Goal: Task Accomplishment & Management: Manage account settings

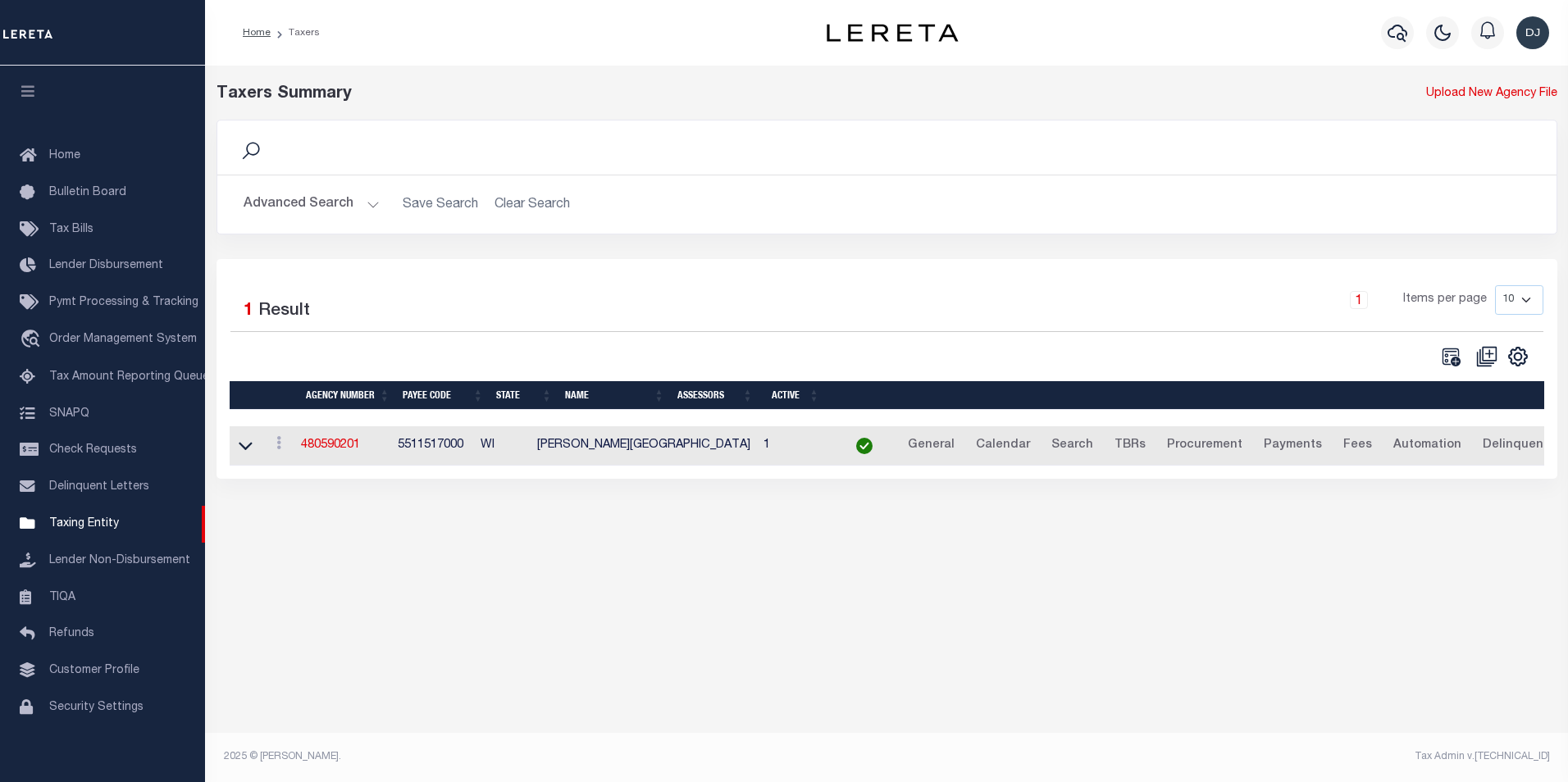
scroll to position [16, 0]
click at [370, 206] on button "Advanced Search" at bounding box center [312, 205] width 136 height 32
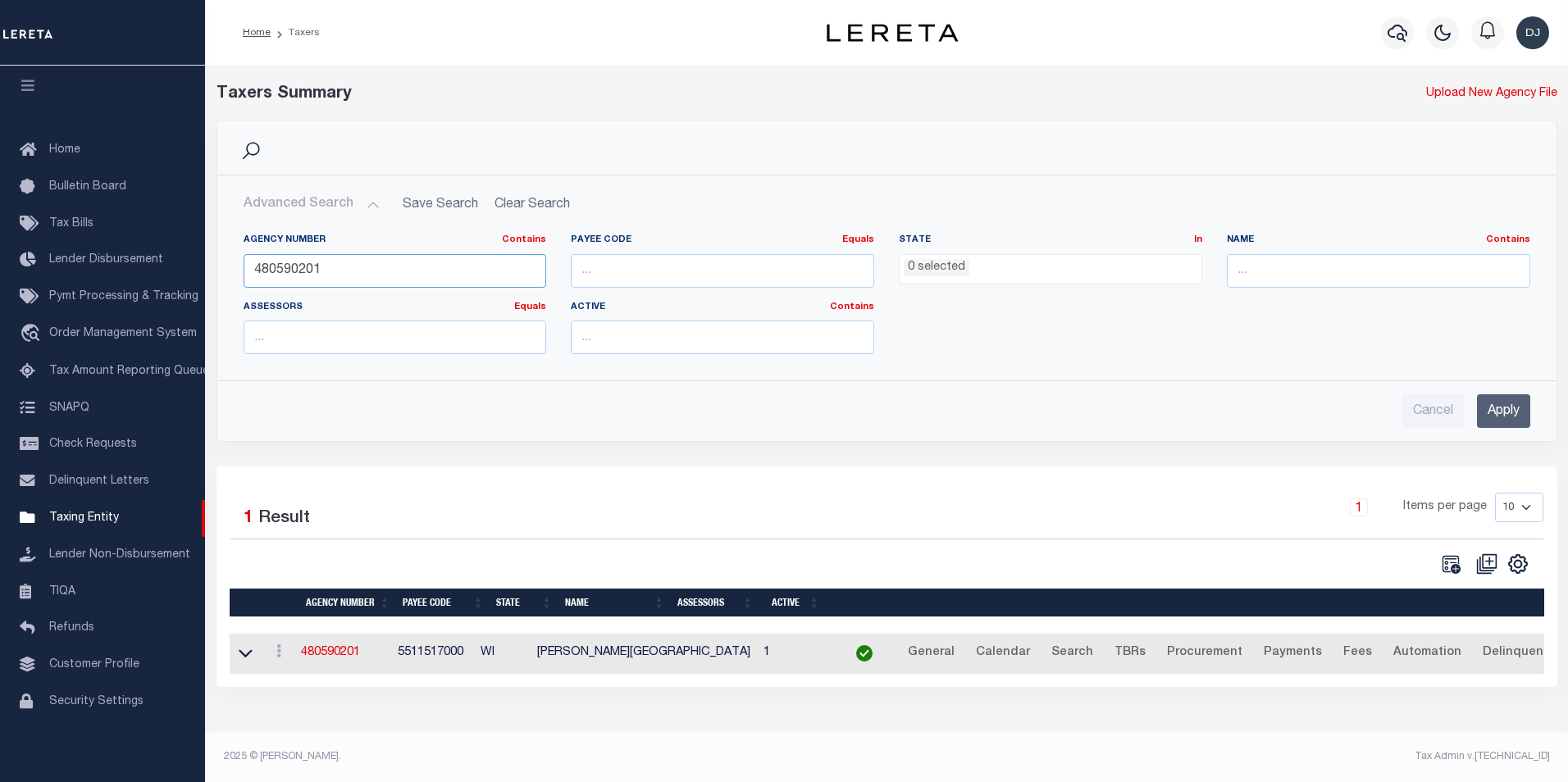
drag, startPoint x: 305, startPoint y: 271, endPoint x: 319, endPoint y: 271, distance: 14.0
click at [319, 271] on input "480590201" at bounding box center [395, 271] width 304 height 33
click at [1516, 406] on input "Apply" at bounding box center [1504, 411] width 53 height 33
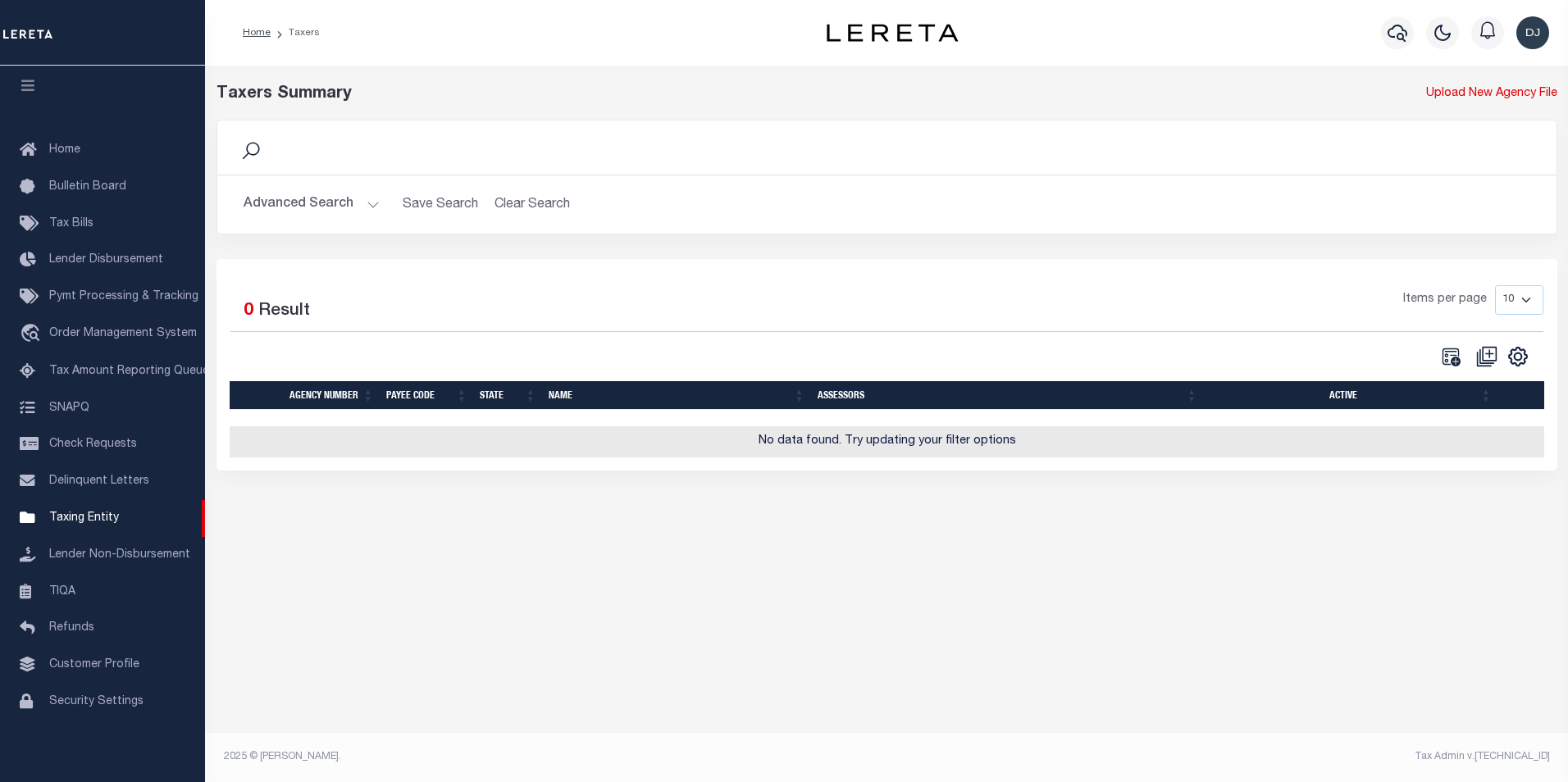
click at [372, 203] on button "Advanced Search" at bounding box center [312, 205] width 136 height 32
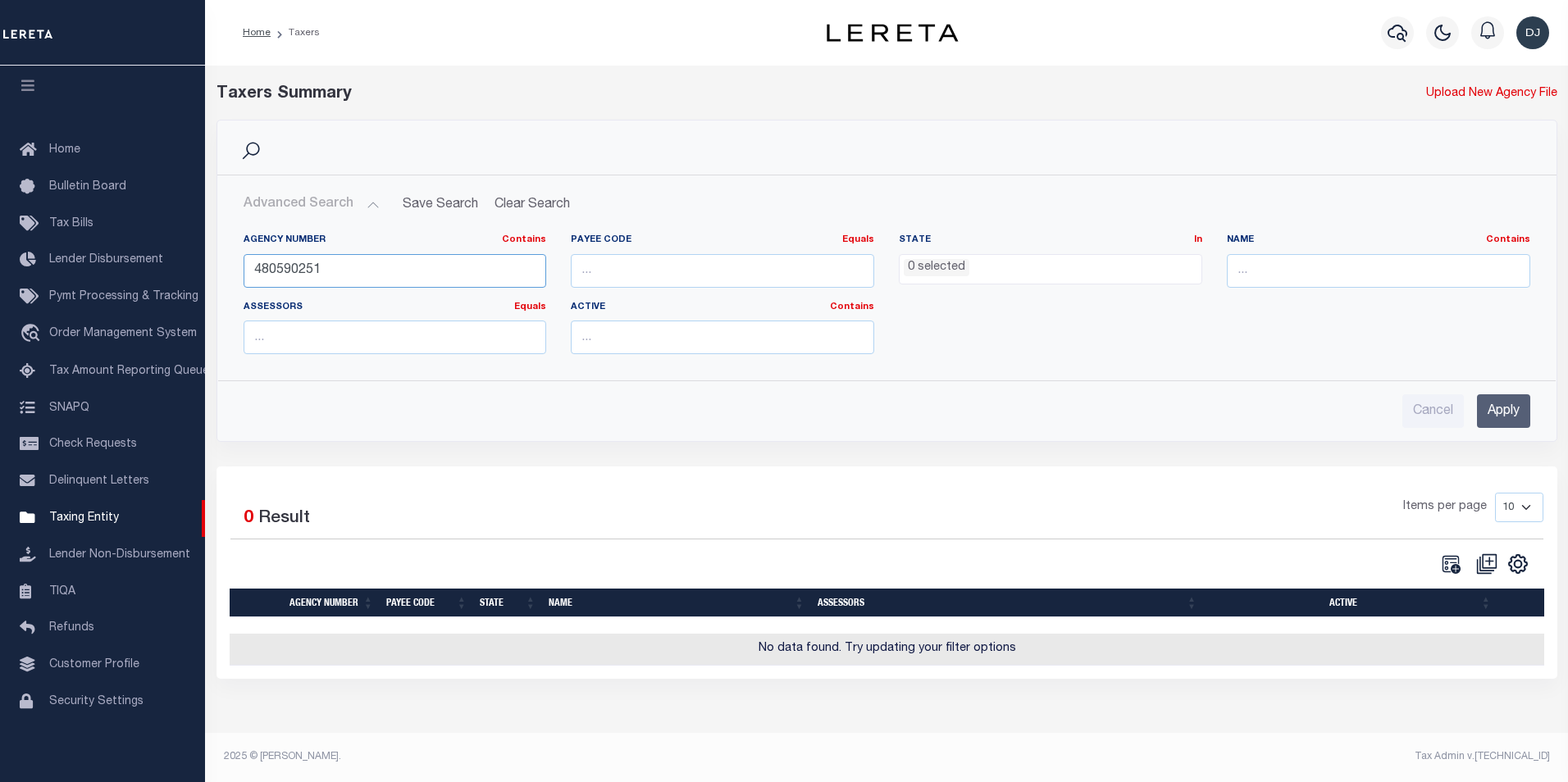
drag, startPoint x: 292, startPoint y: 269, endPoint x: 334, endPoint y: 269, distance: 42.0
click at [334, 269] on input "480590251" at bounding box center [395, 271] width 304 height 33
click at [1506, 406] on input "Apply" at bounding box center [1504, 411] width 53 height 33
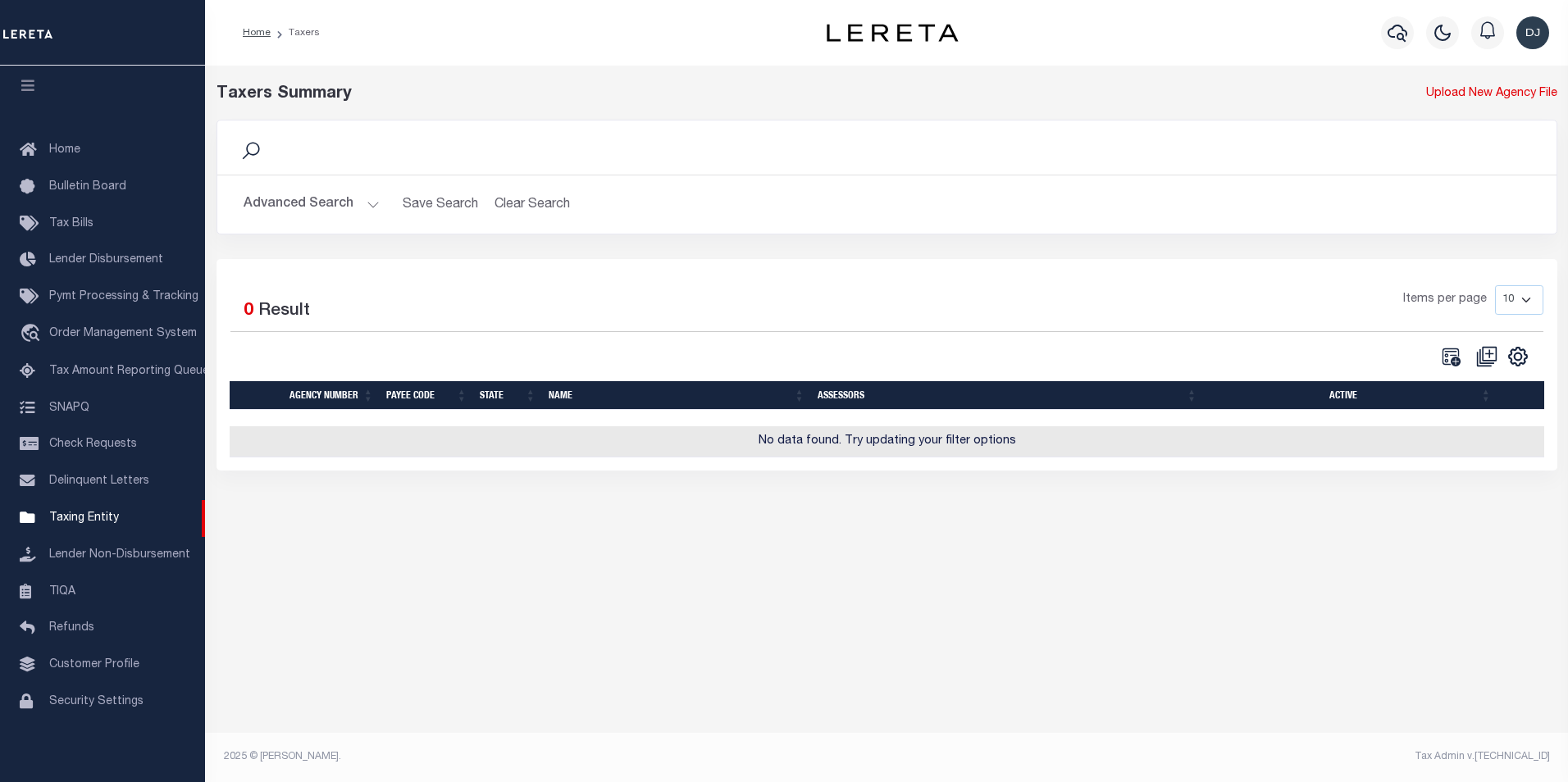
click at [371, 204] on button "Advanced Search" at bounding box center [312, 205] width 136 height 32
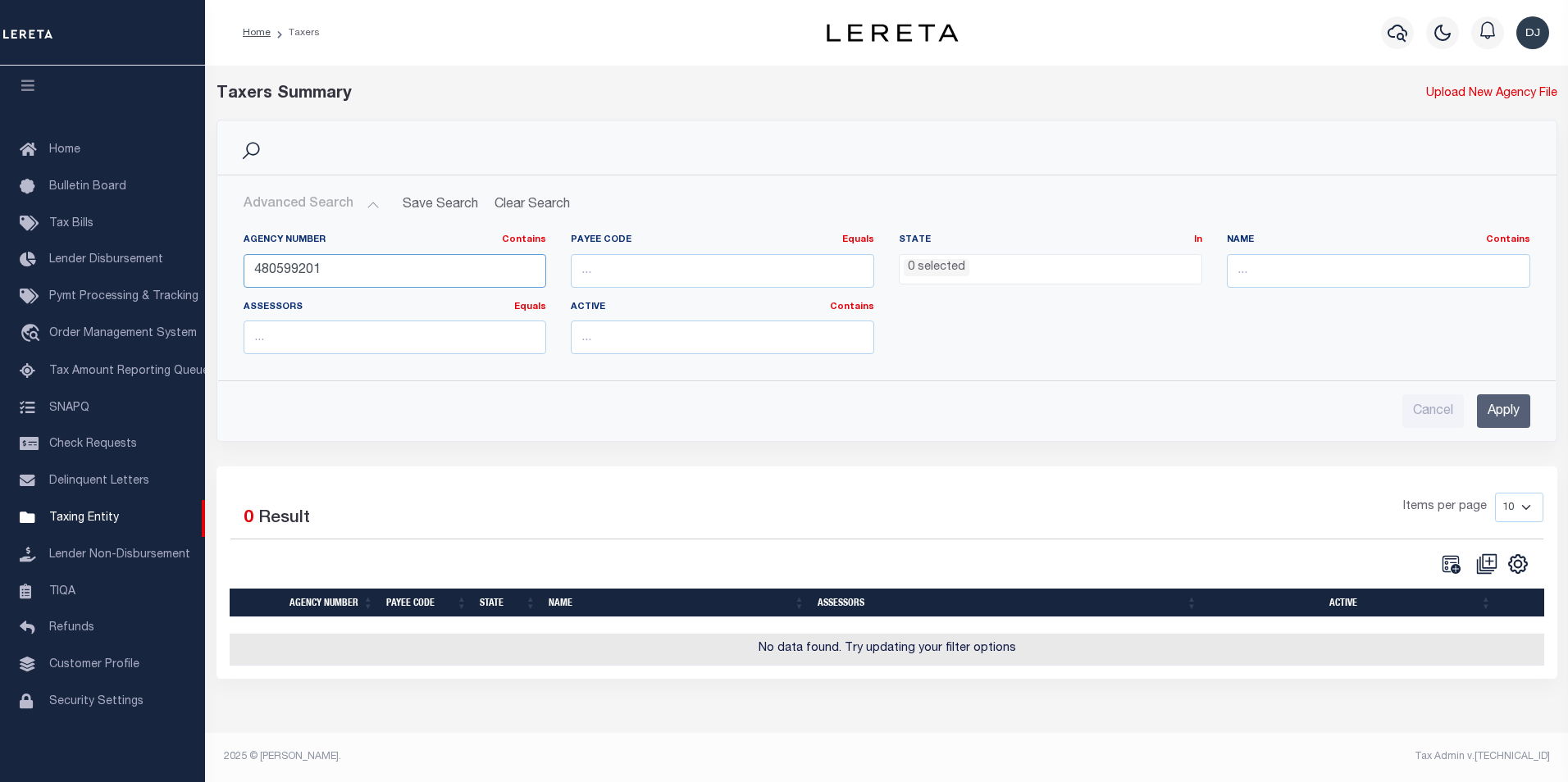
drag, startPoint x: 292, startPoint y: 271, endPoint x: 328, endPoint y: 269, distance: 36.1
click at [328, 269] on input "480599201" at bounding box center [395, 271] width 304 height 33
click at [1496, 419] on input "Apply" at bounding box center [1504, 411] width 53 height 33
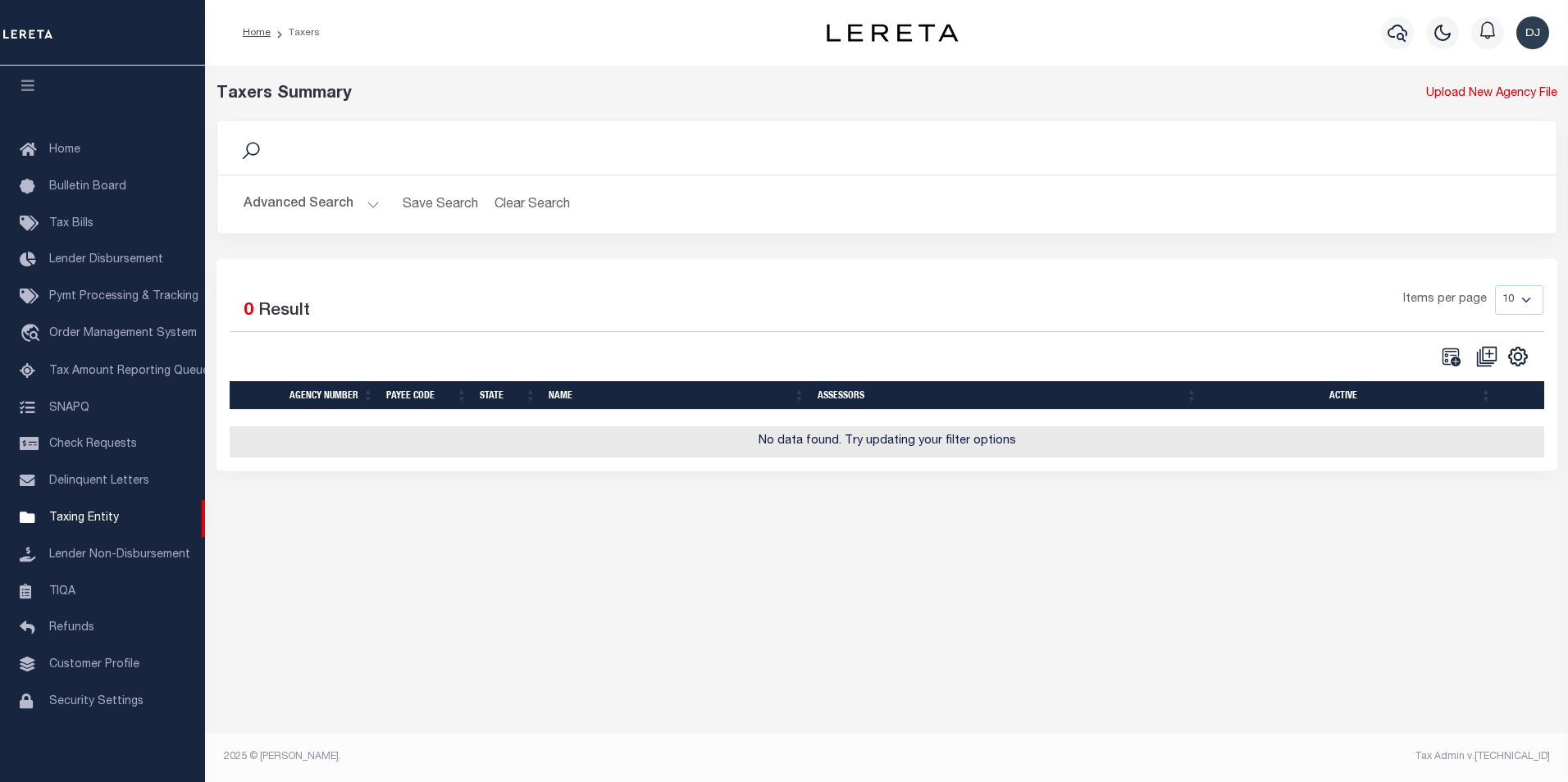
click at [371, 204] on button "Advanced Search" at bounding box center [312, 205] width 136 height 32
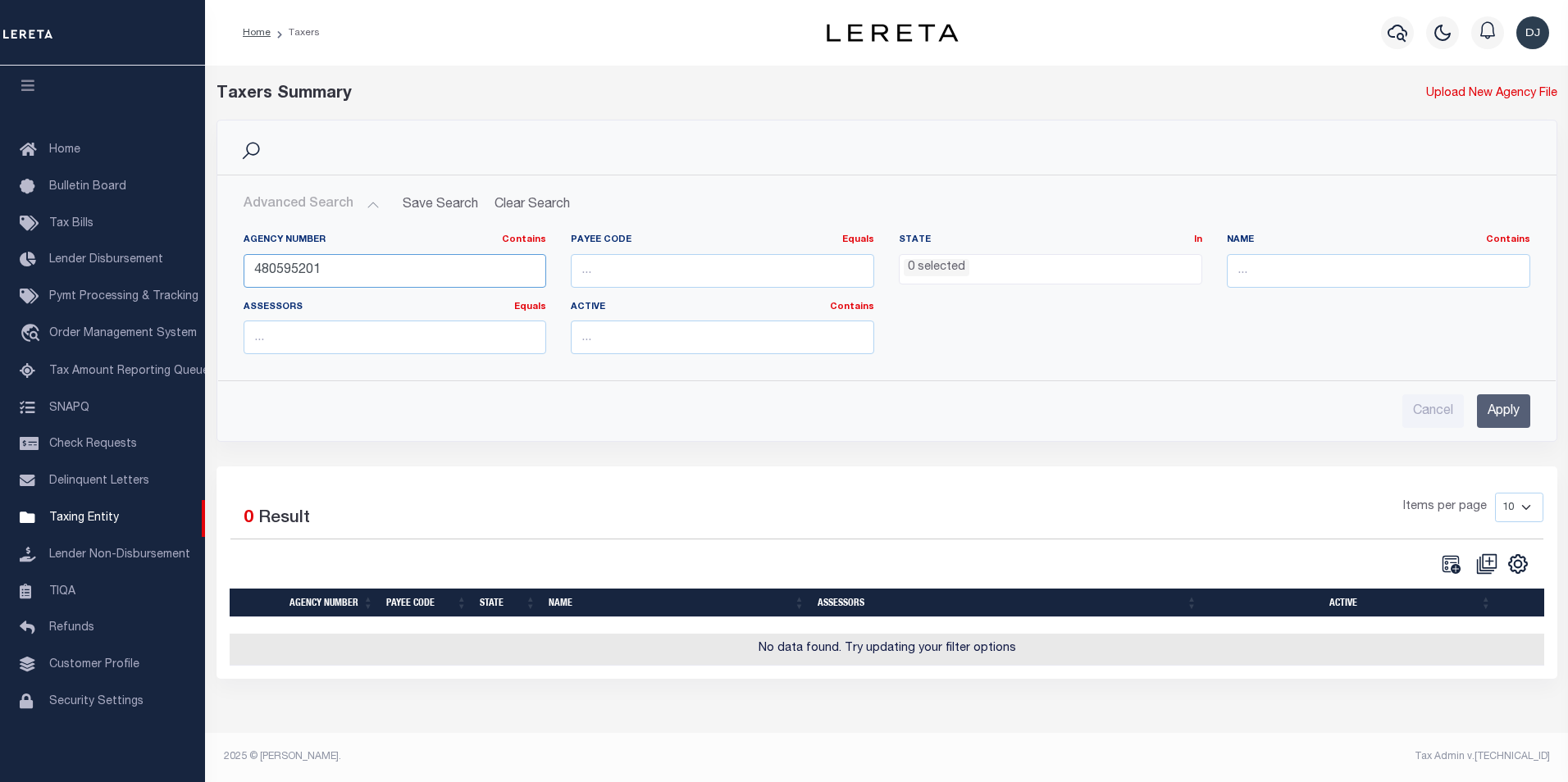
drag, startPoint x: 323, startPoint y: 268, endPoint x: 233, endPoint y: 270, distance: 90.0
click at [233, 270] on div "Agency Number Contains Contains Is 480595201" at bounding box center [395, 267] width 328 height 68
type input "480600408"
click at [1503, 409] on input "Apply" at bounding box center [1504, 411] width 53 height 33
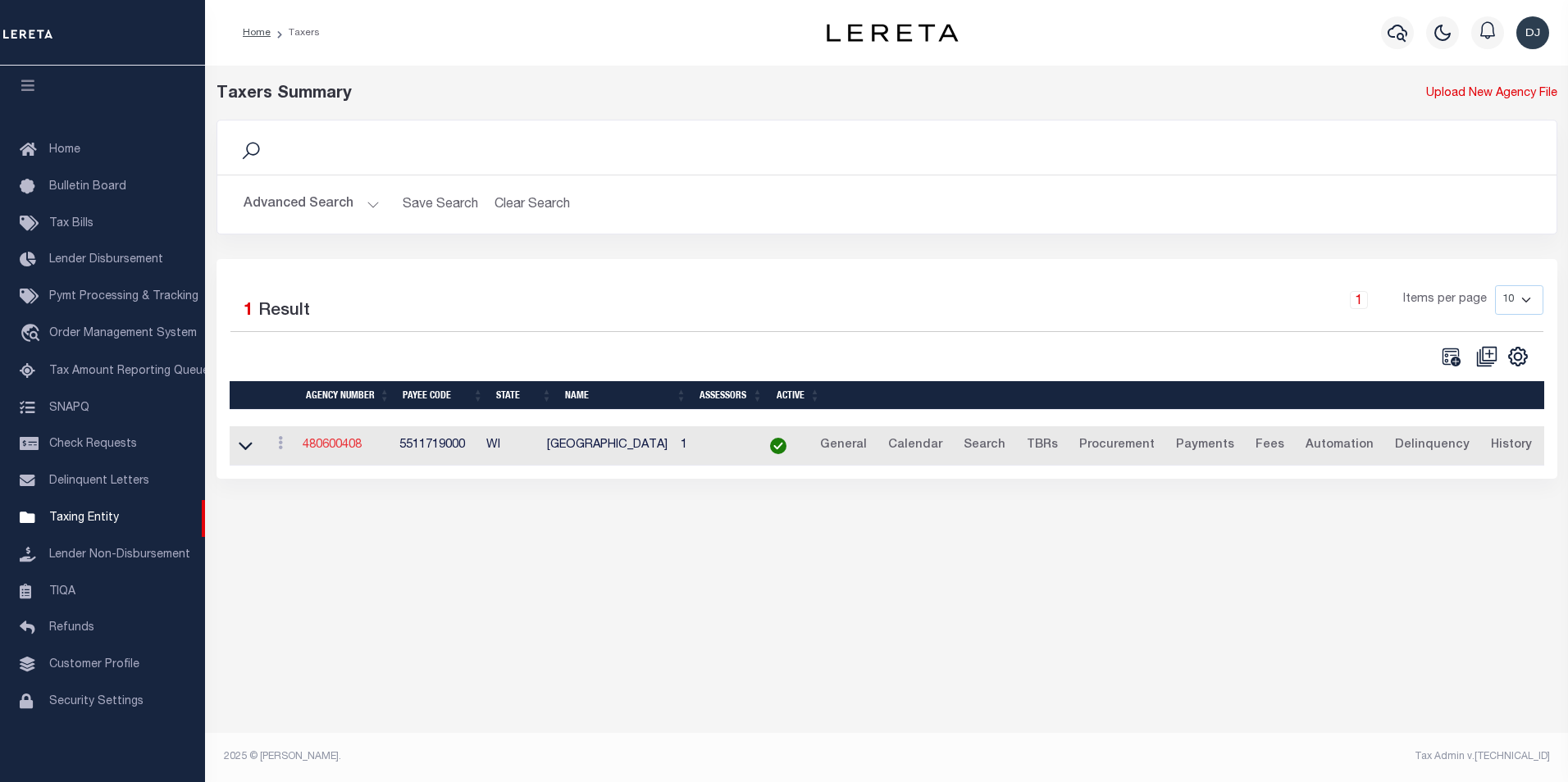
click at [352, 446] on link "480600408" at bounding box center [332, 445] width 59 height 11
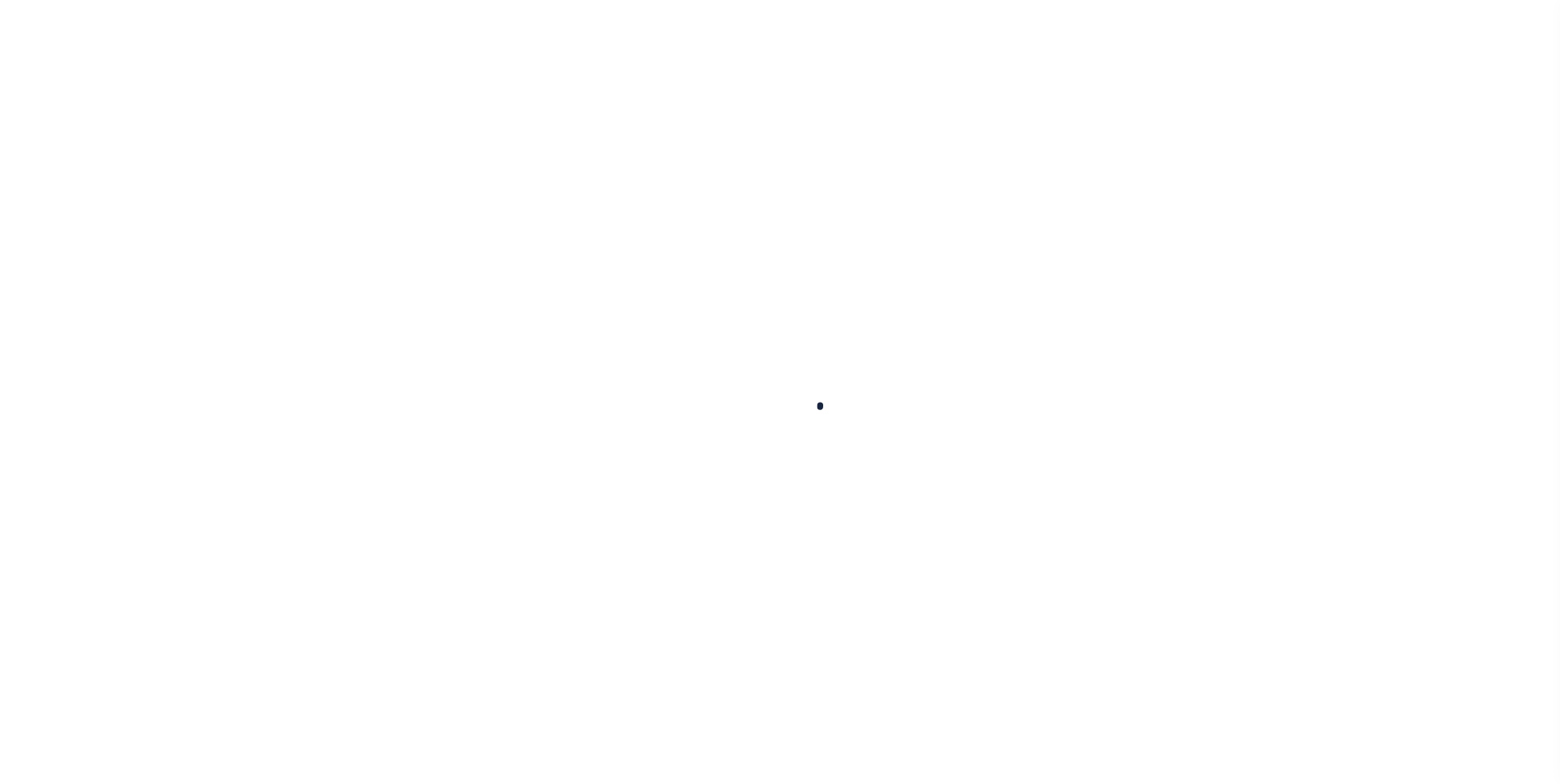
select select
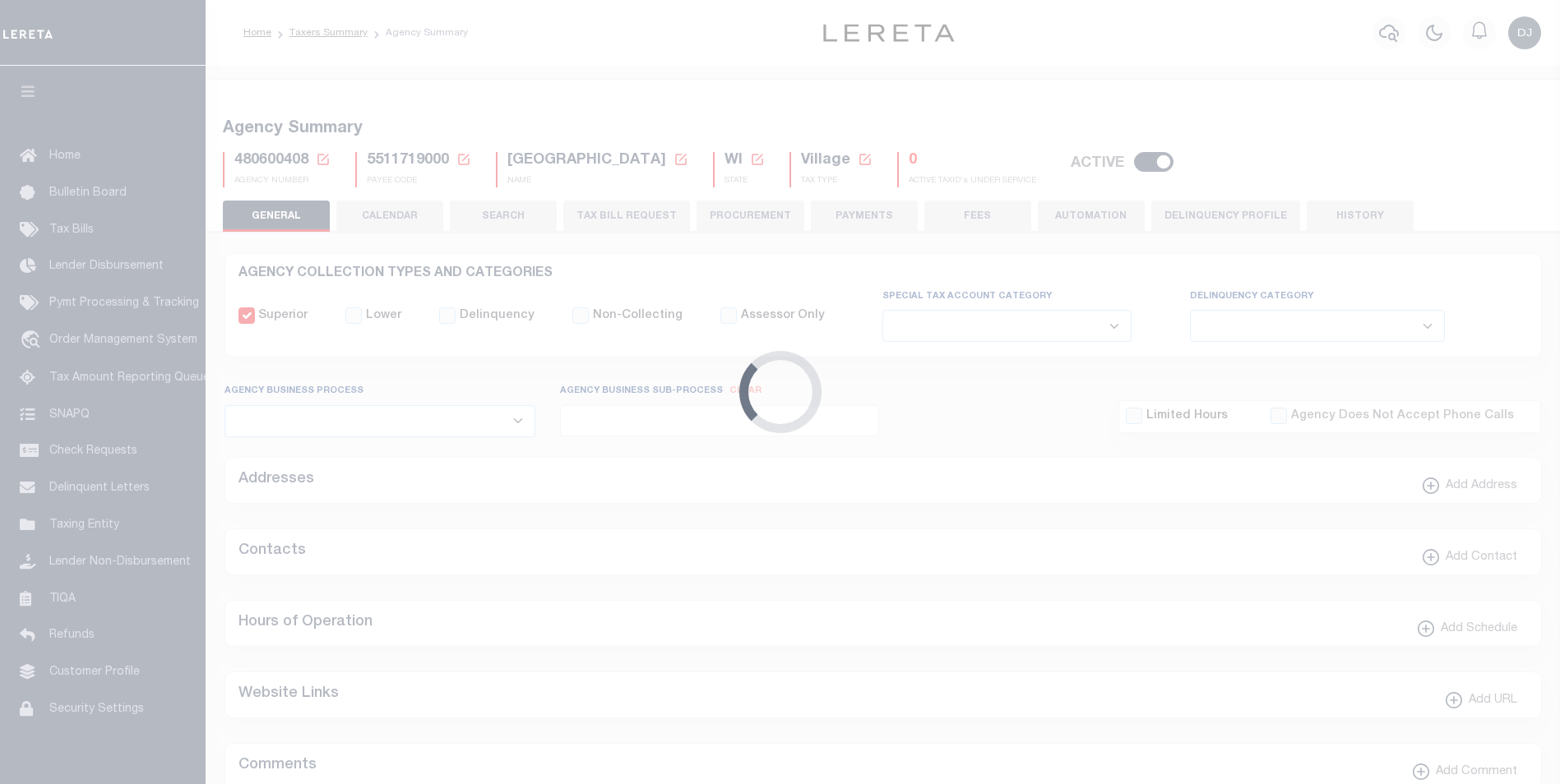
checkbox input "false"
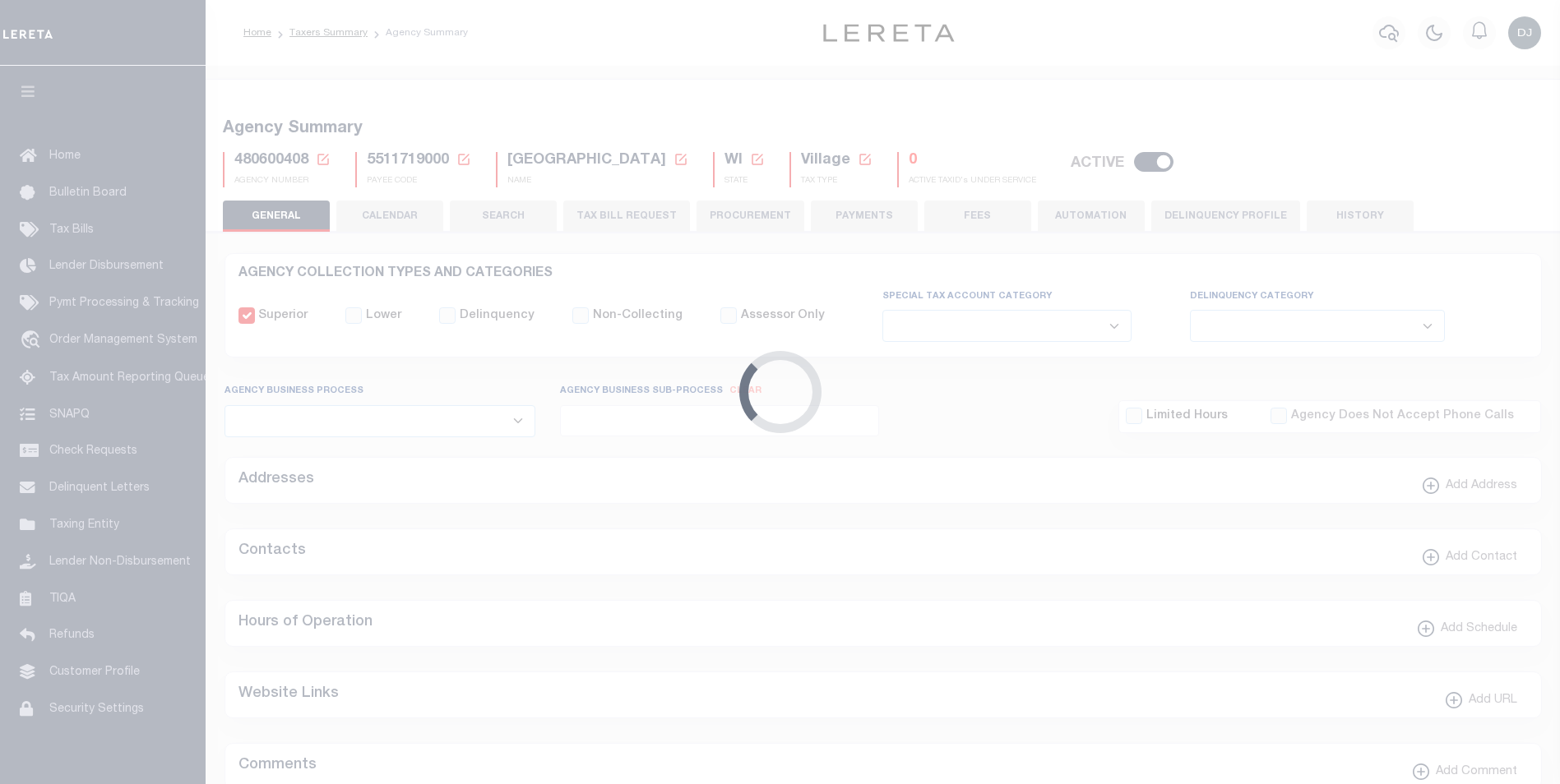
type input "5511719000"
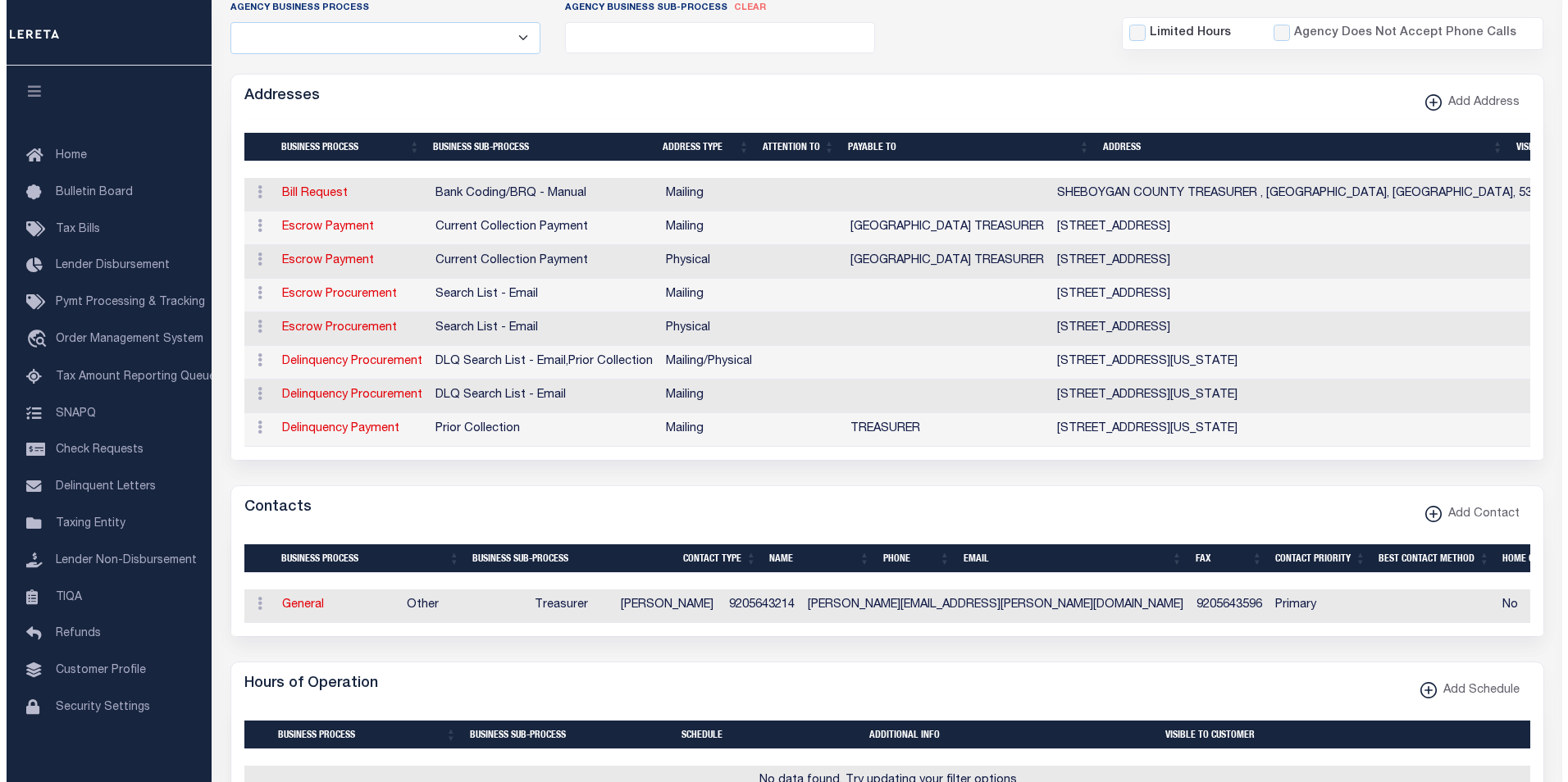
scroll to position [397, 0]
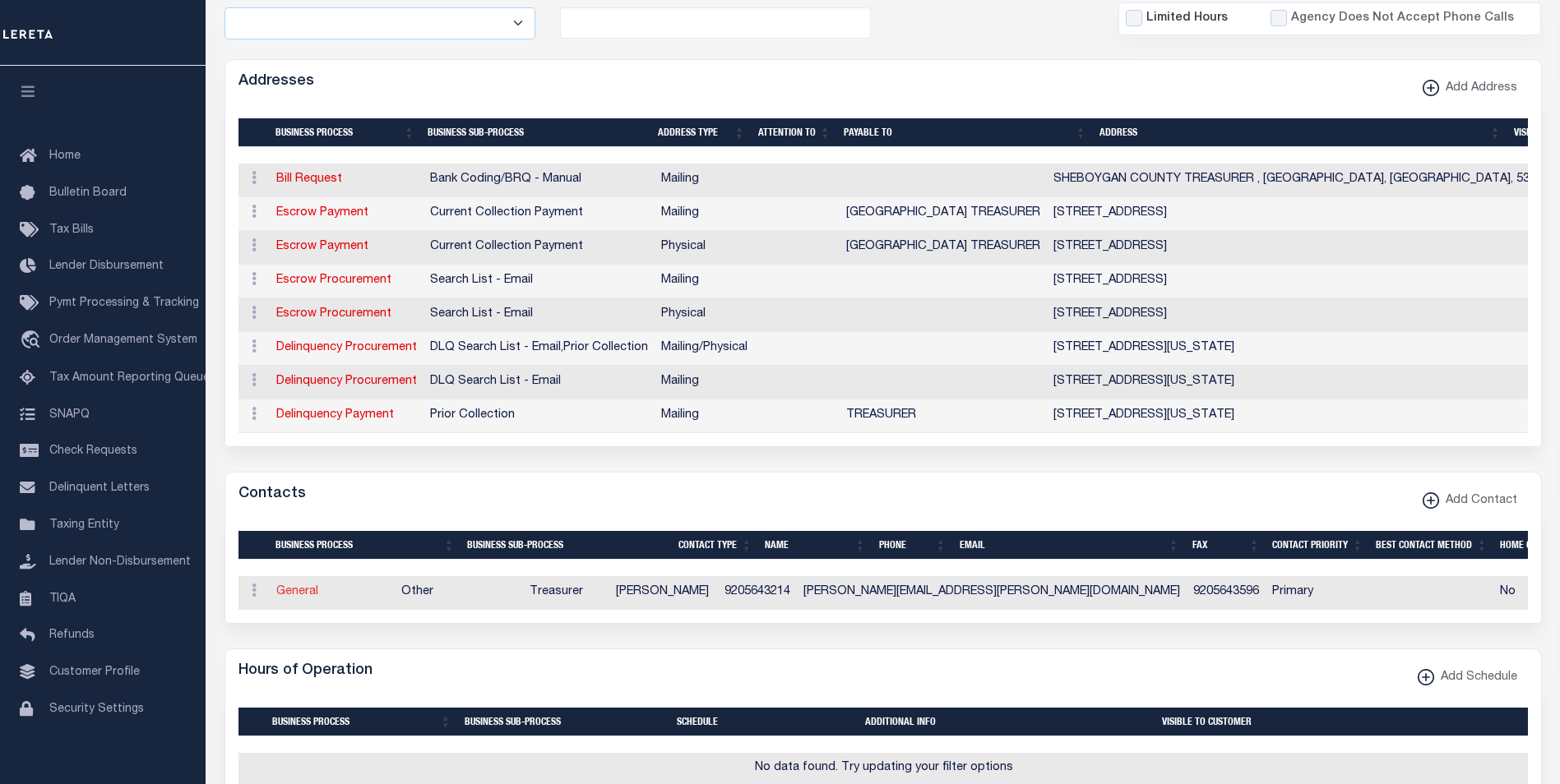
click at [287, 598] on link "General" at bounding box center [297, 592] width 42 height 11
checkbox input "false"
select select
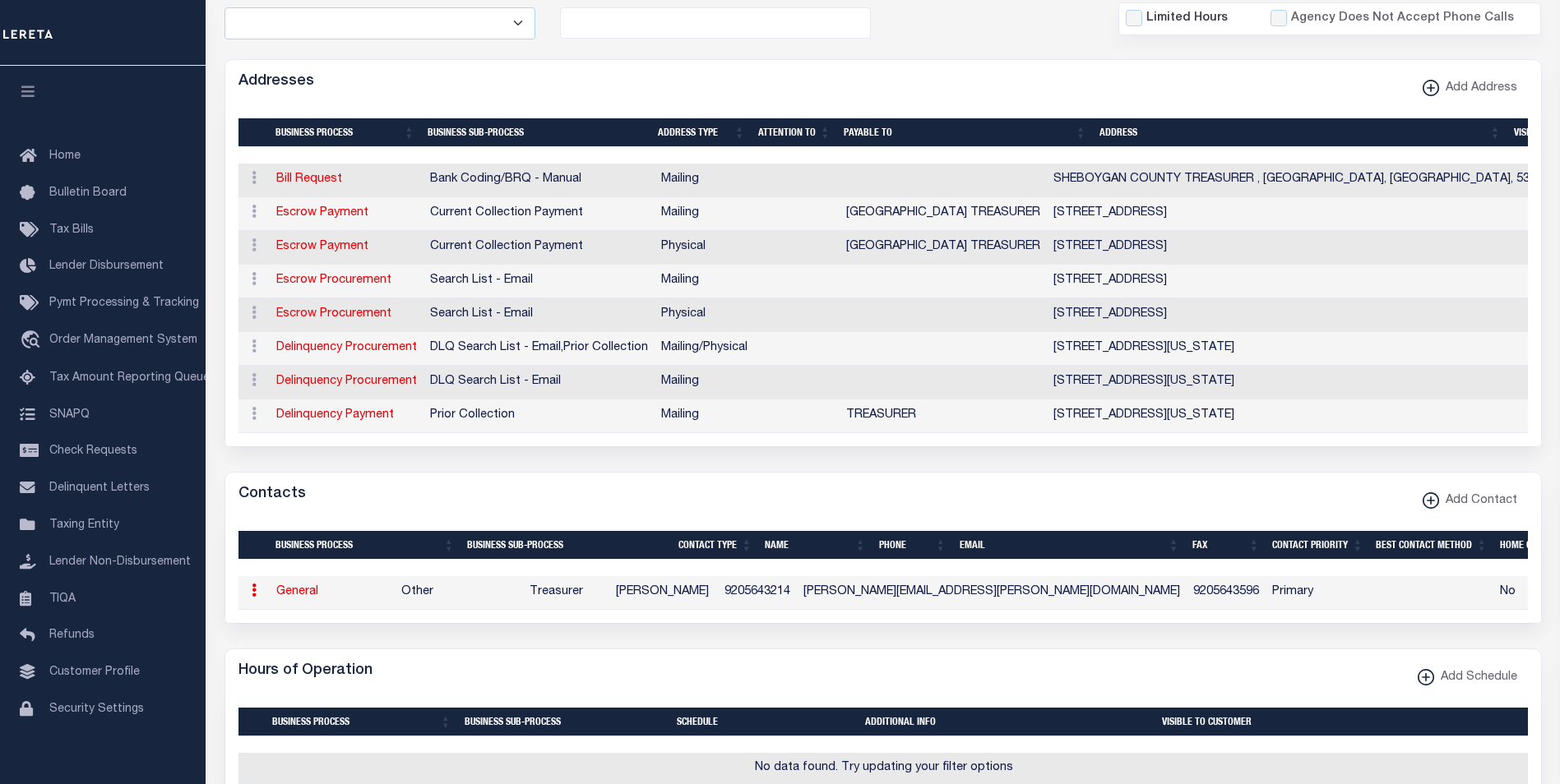
select select "3"
select select "1"
type input "AMY"
type input "WILTERDINK"
type input "9205643214"
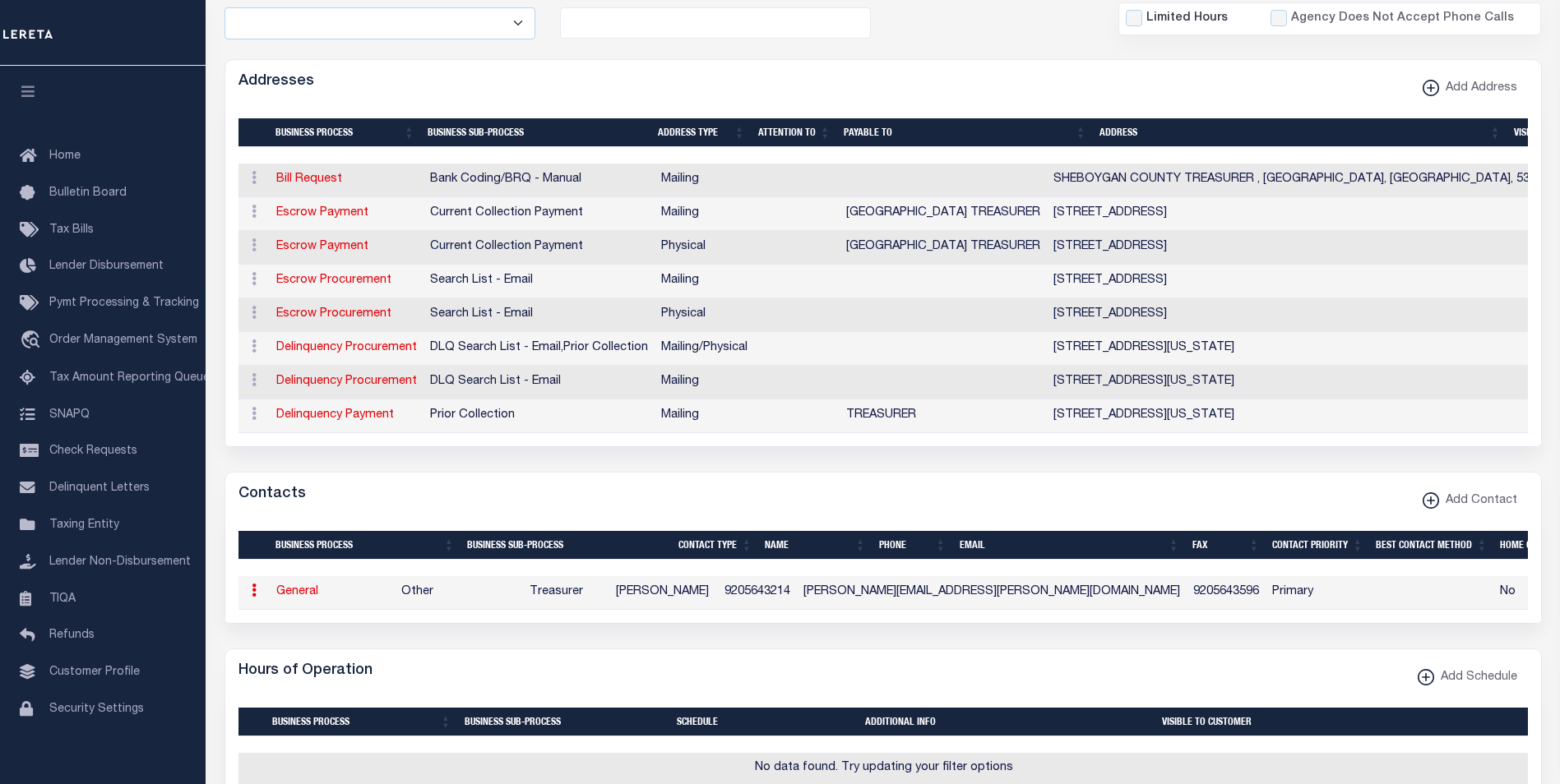
type input "9205643596"
type input "AMY.WILTERDINK@OOSTBURGWI.GOV"
select select "6"
select select "39"
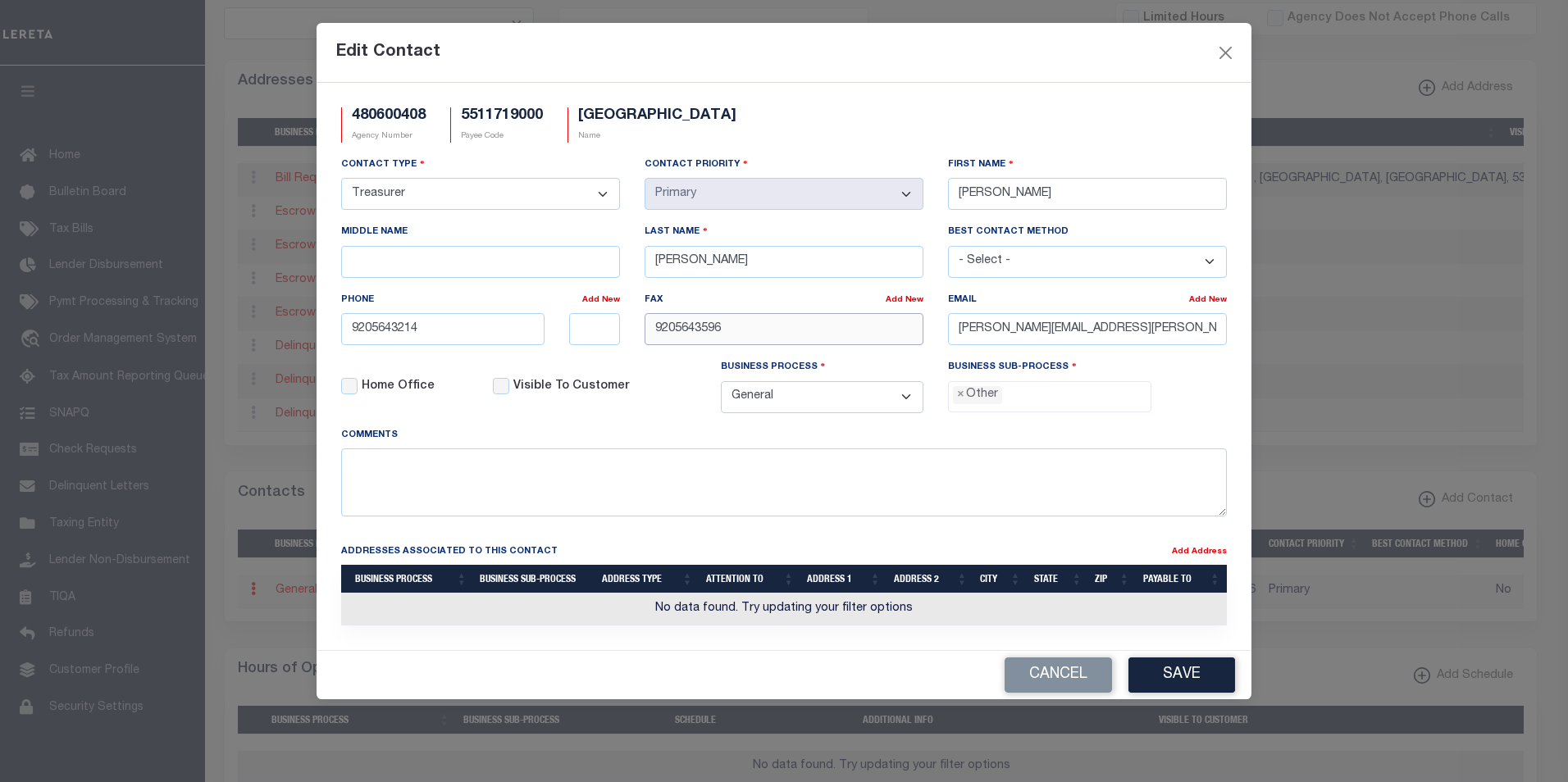
drag, startPoint x: 761, startPoint y: 331, endPoint x: 645, endPoint y: 336, distance: 116.1
click at [645, 336] on input "9205643596" at bounding box center [784, 330] width 279 height 32
click at [1198, 675] on button "Save" at bounding box center [1182, 675] width 107 height 35
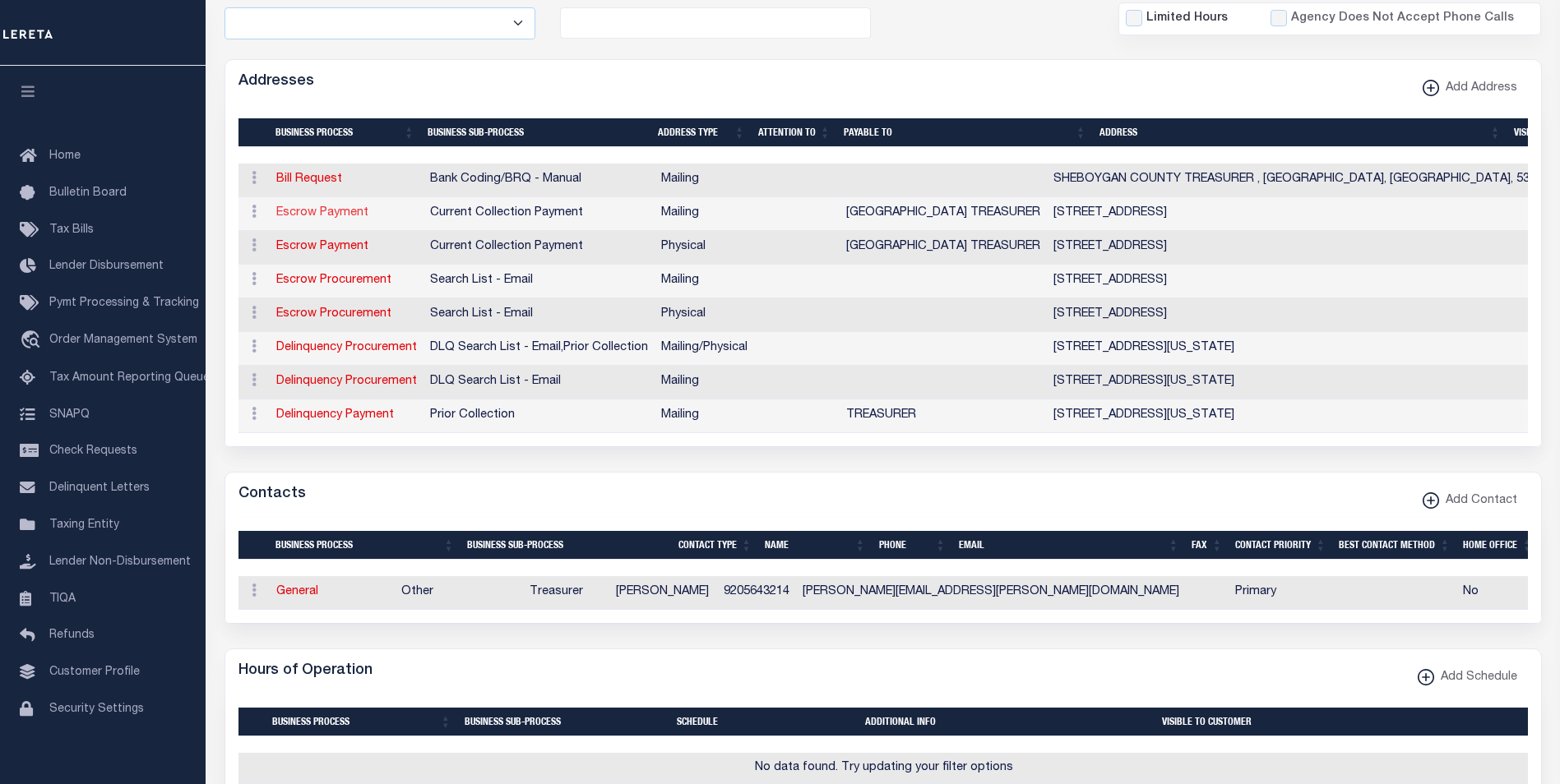
click at [334, 214] on link "Escrow Payment" at bounding box center [322, 213] width 92 height 11
select select "1"
checkbox input "false"
select select
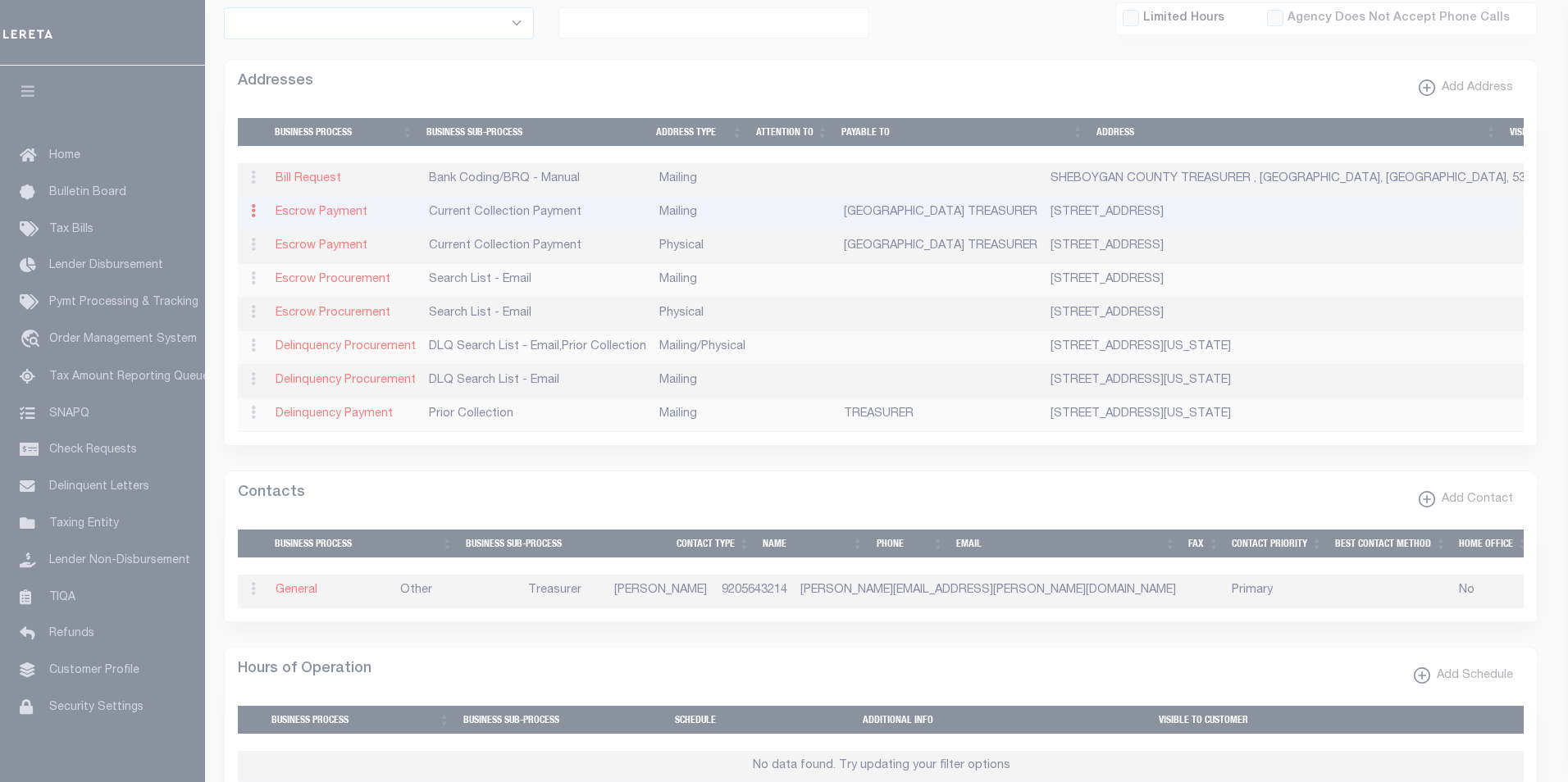
type input "PO BOX 700227"
type input "OOSTBURG"
select select "WI"
type input "53070-0227"
checkbox input "true"
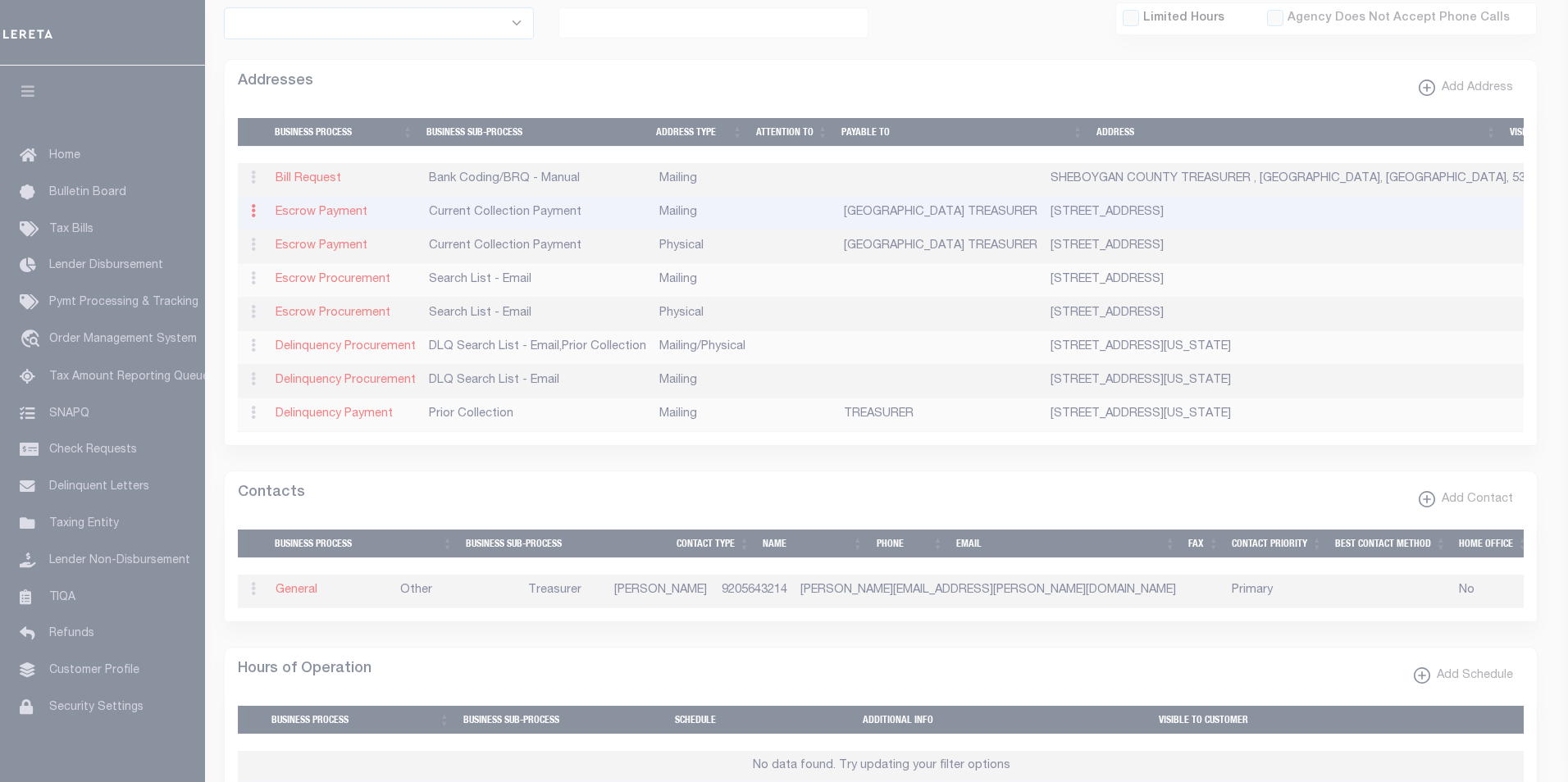
type input "OOSTBURG VILLAGE VILLAGE TREASURER"
select select "3"
select select "11"
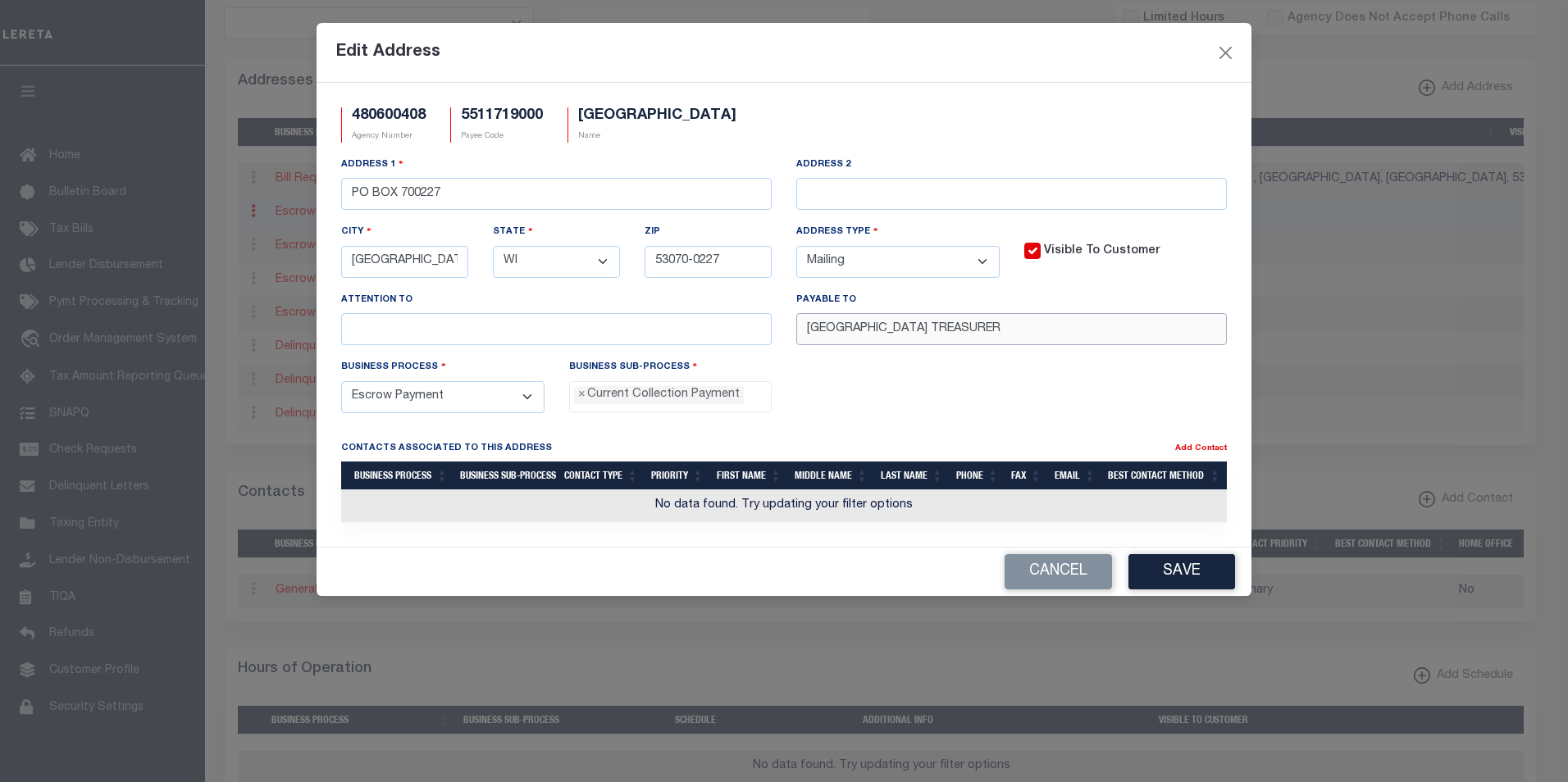
drag, startPoint x: 1061, startPoint y: 330, endPoint x: 805, endPoint y: 331, distance: 256.0
click at [805, 331] on input "OOSTBURG VILLAGE VILLAGE TREASURER" at bounding box center [1012, 330] width 431 height 32
paste input "VILLAGE OF OOSTBURG"
type input "VILLAGE OF OOSTBURG"
drag, startPoint x: 442, startPoint y: 193, endPoint x: 345, endPoint y: 193, distance: 97.0
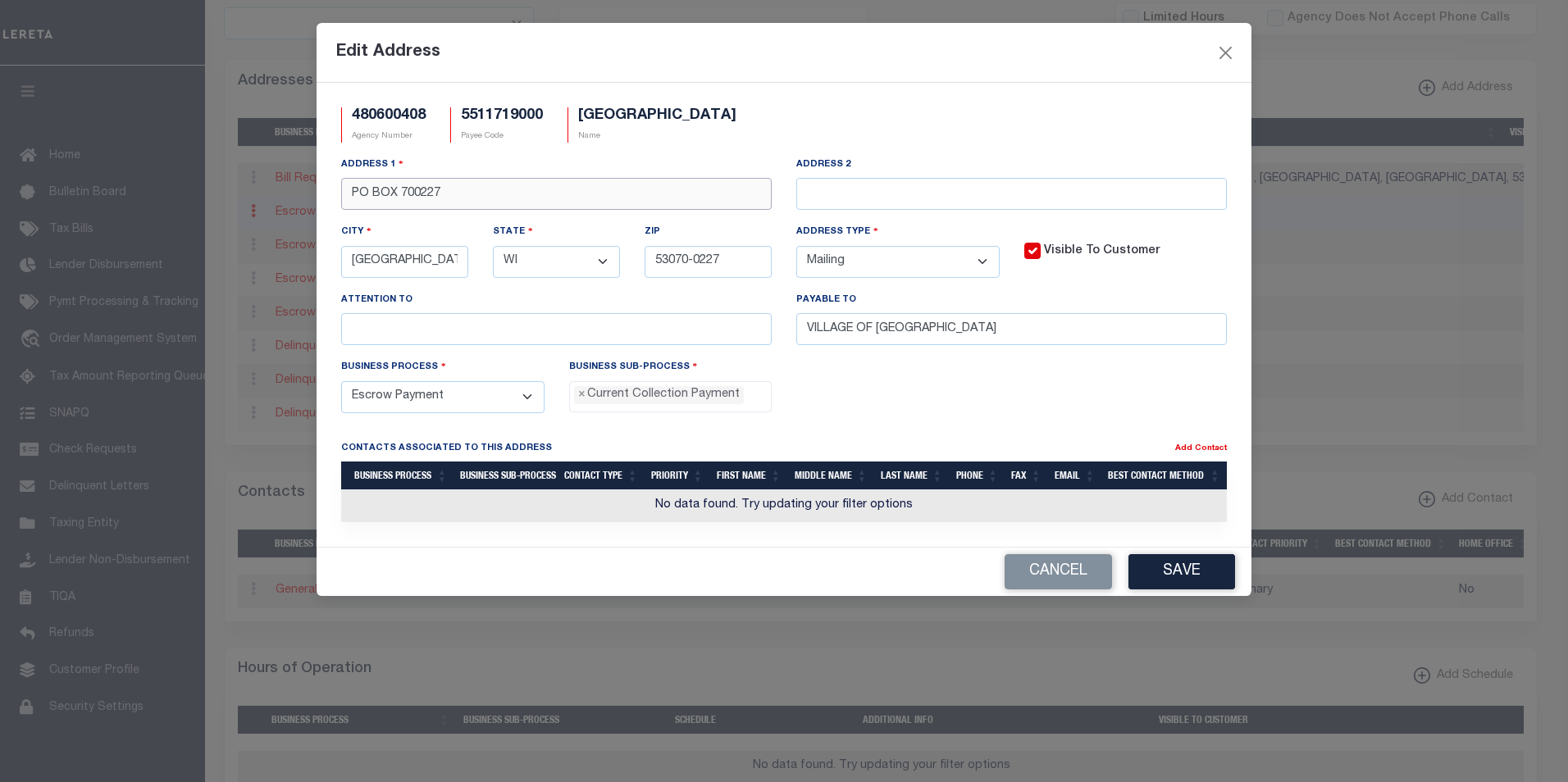
click at [345, 193] on input "PO BOX 700227" at bounding box center [556, 194] width 431 height 32
paste input "1140 MINNESOTS AVE"
type input "1140 MINNESOTS AVE"
click at [1204, 577] on button "Save" at bounding box center [1182, 571] width 107 height 35
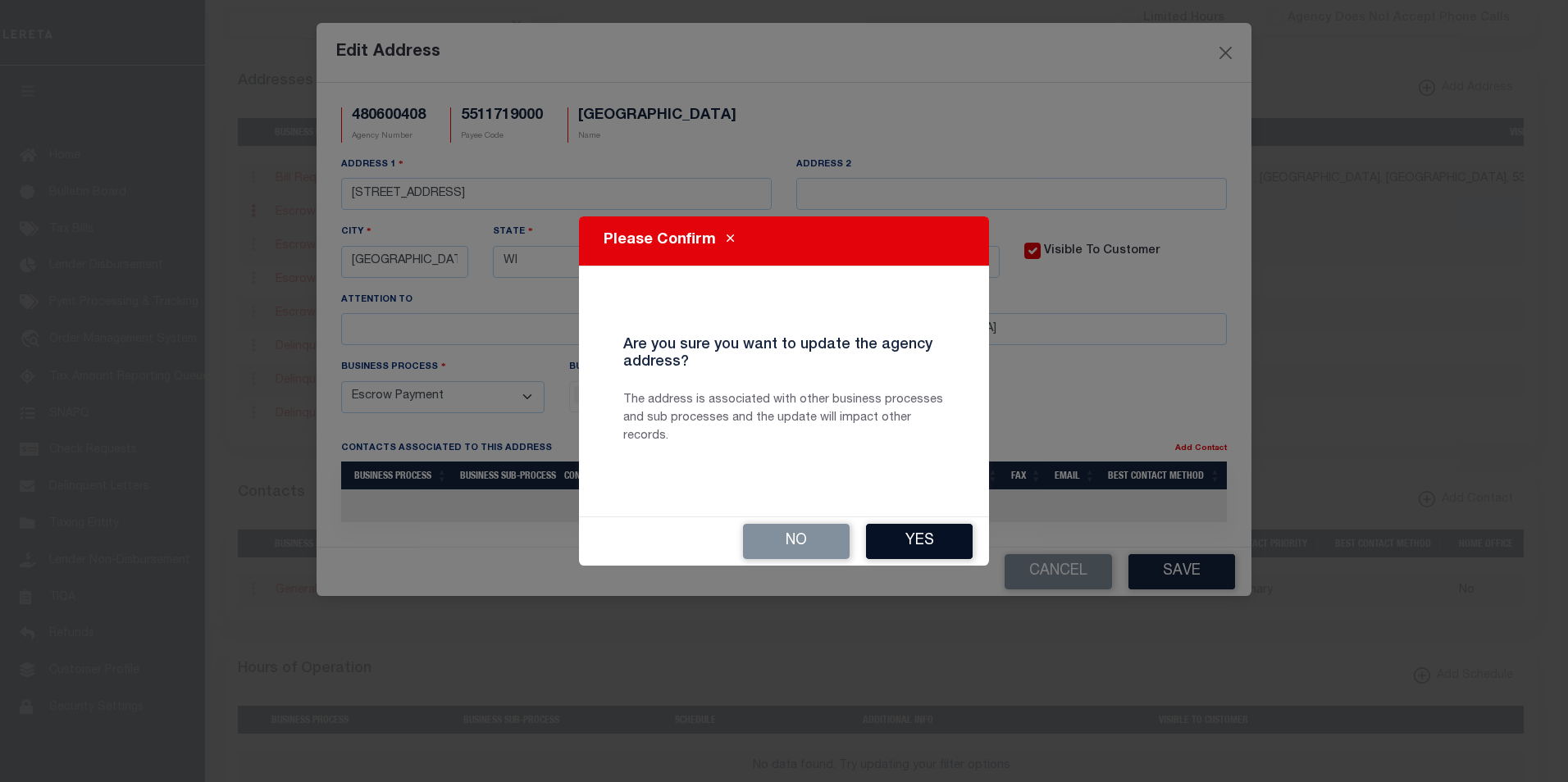
click at [933, 543] on button "Yes" at bounding box center [919, 541] width 107 height 35
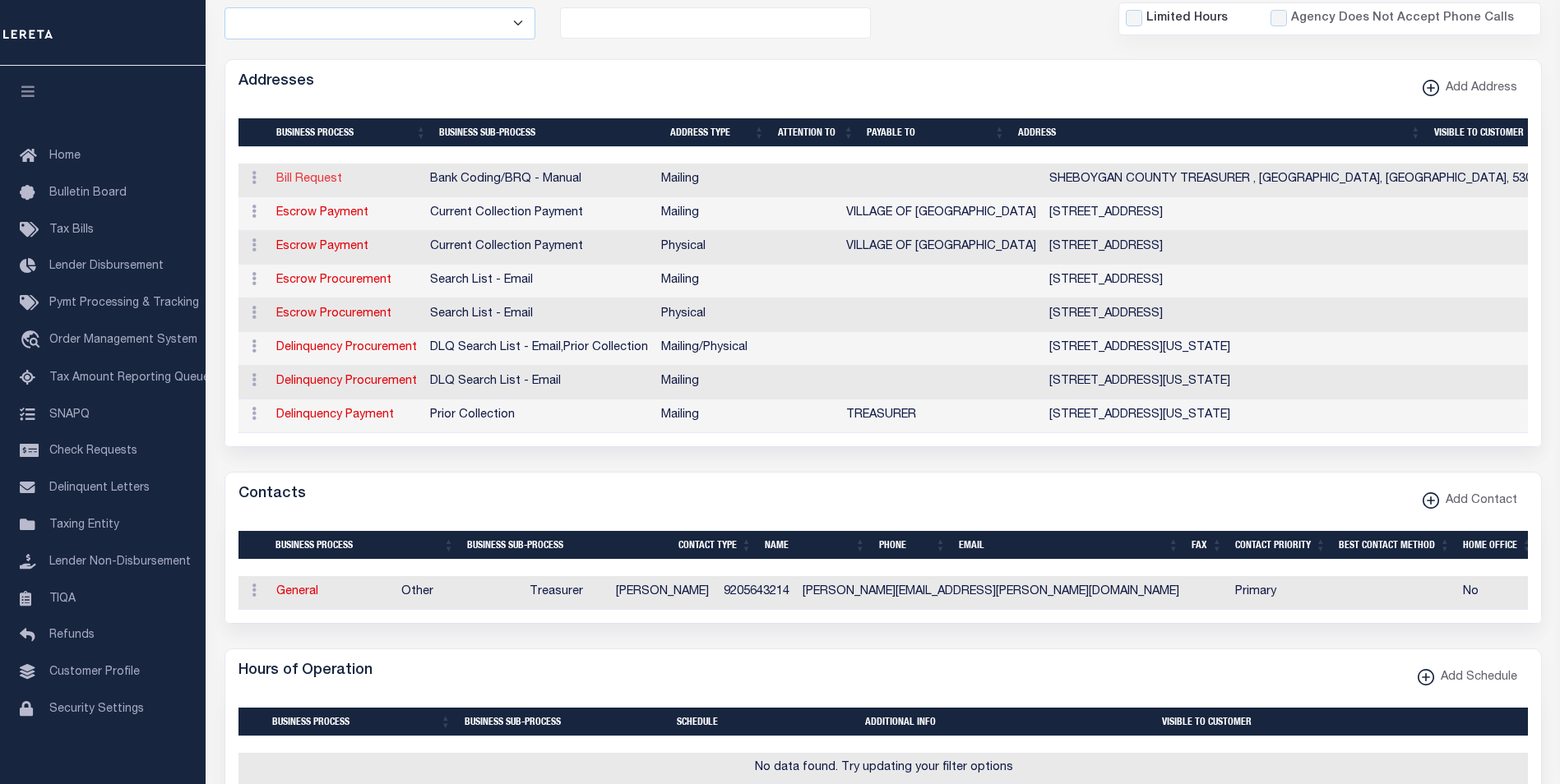
click at [310, 178] on link "Bill Request" at bounding box center [309, 180] width 66 height 11
select select
select select "1"
checkbox input "false"
select select
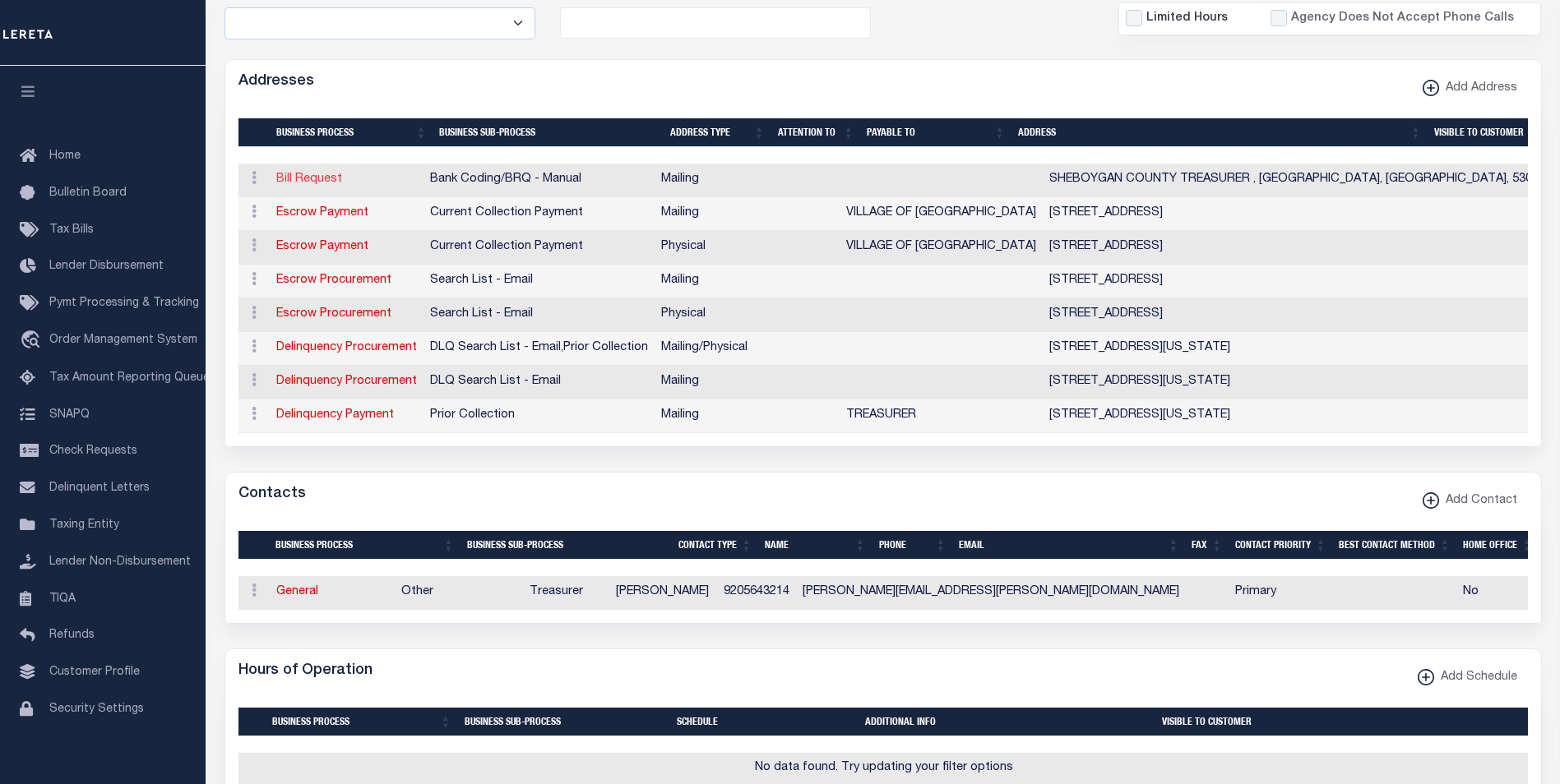
select select
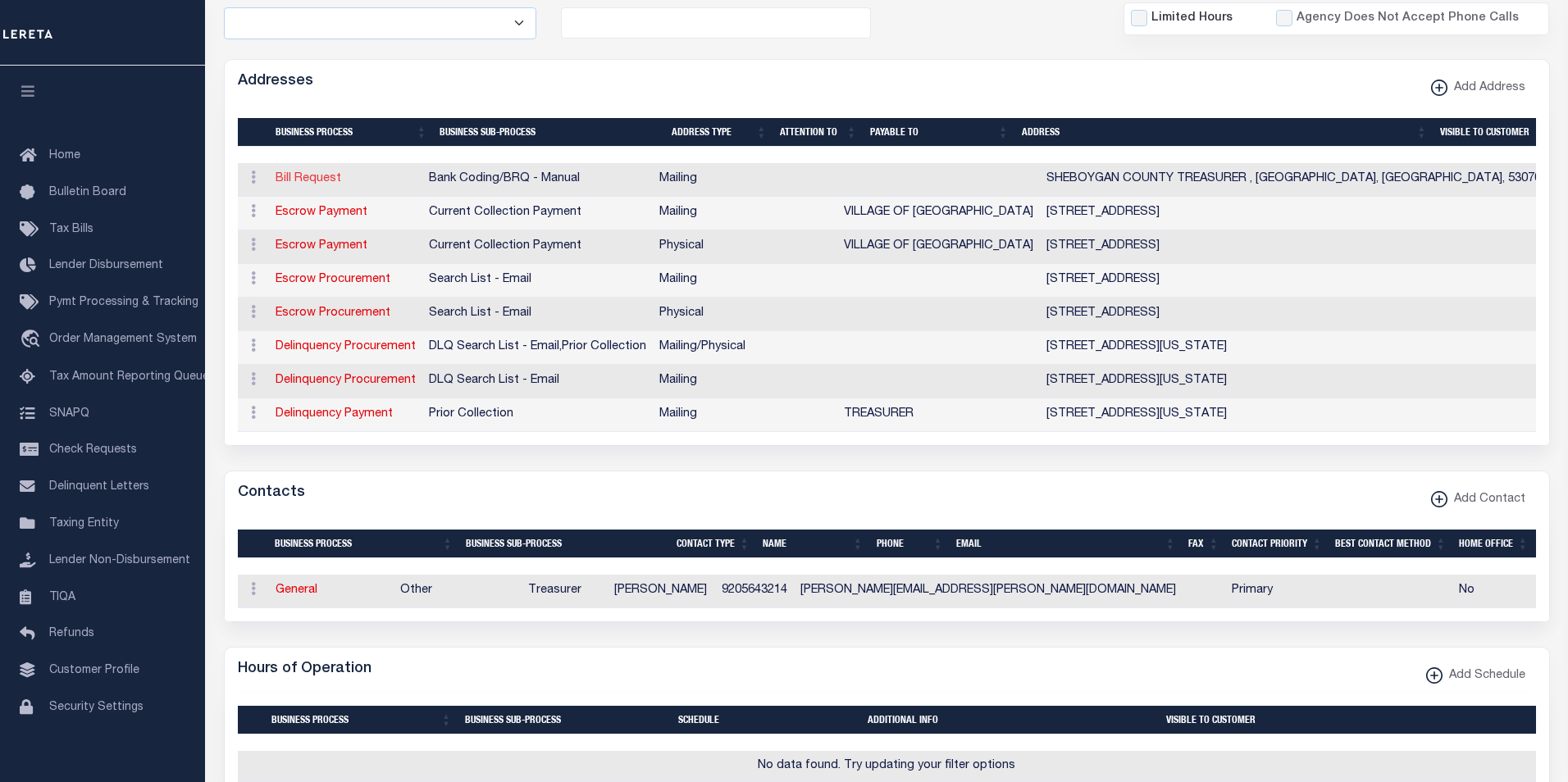
type input "SHEBOYGAN COUNTY TREASURER"
type input "OOSTBURG"
select select "WI"
type input "53070-0227"
checkbox input "true"
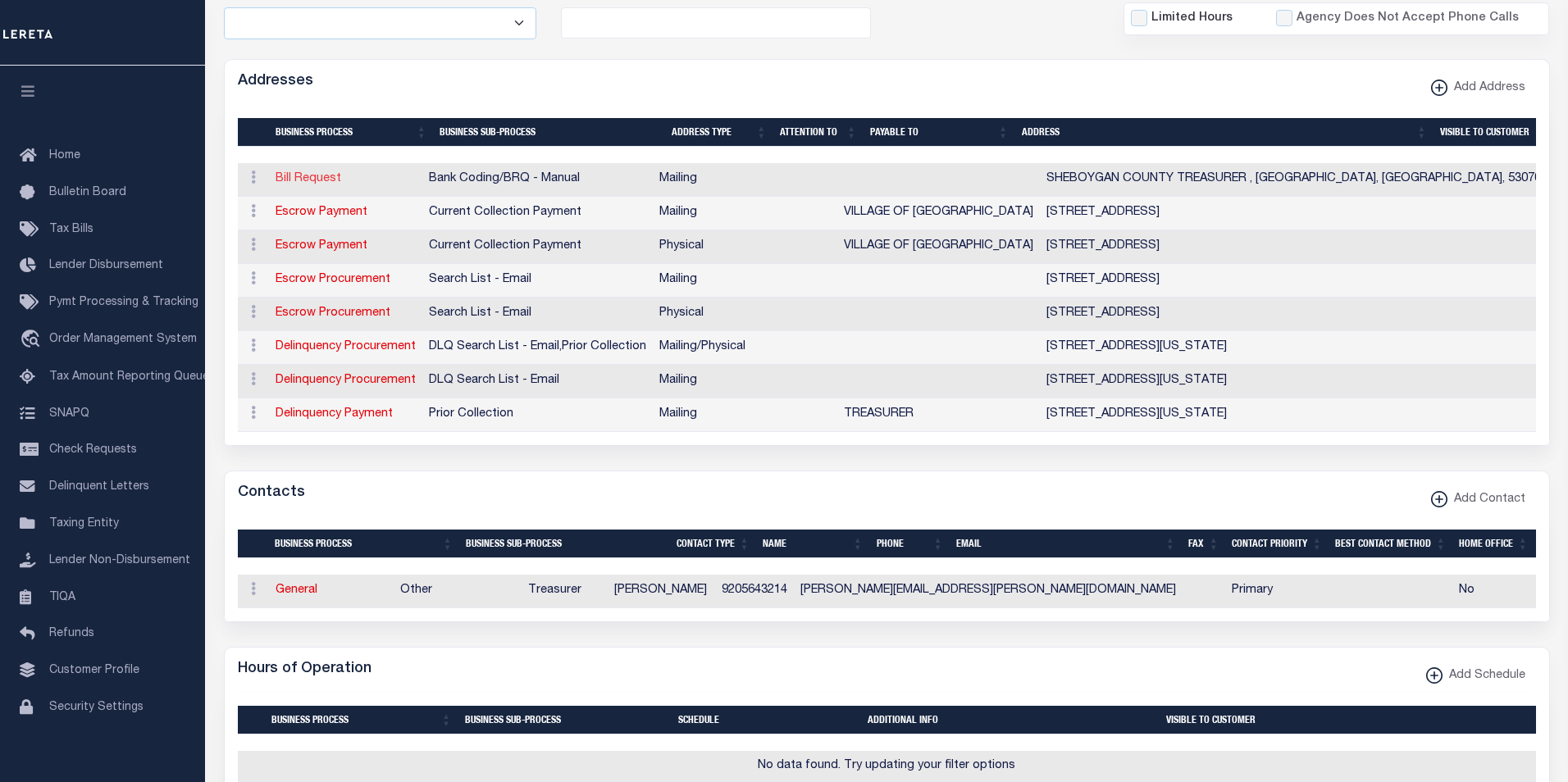
select select "1"
select select "2"
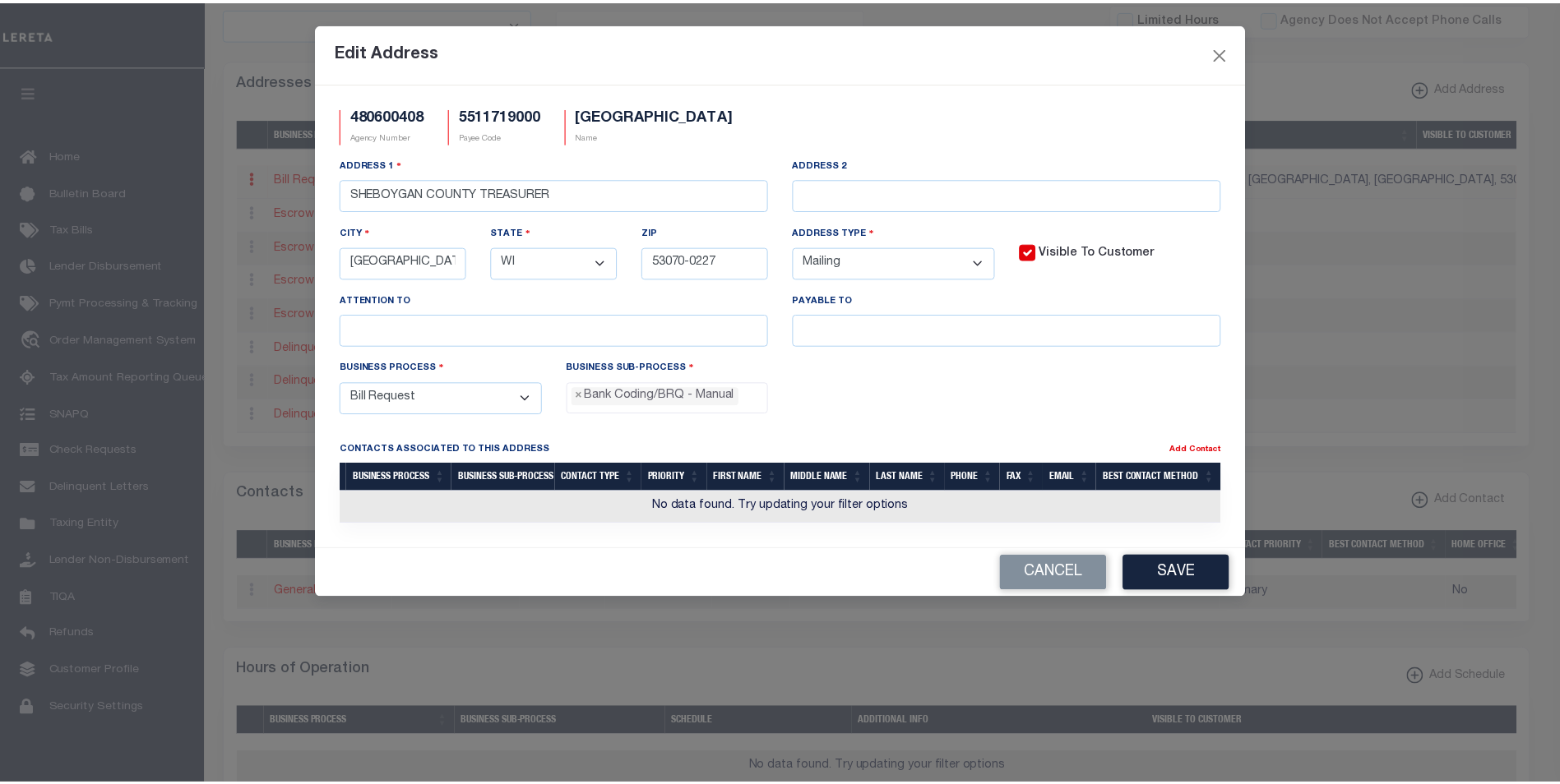
scroll to position [30, 0]
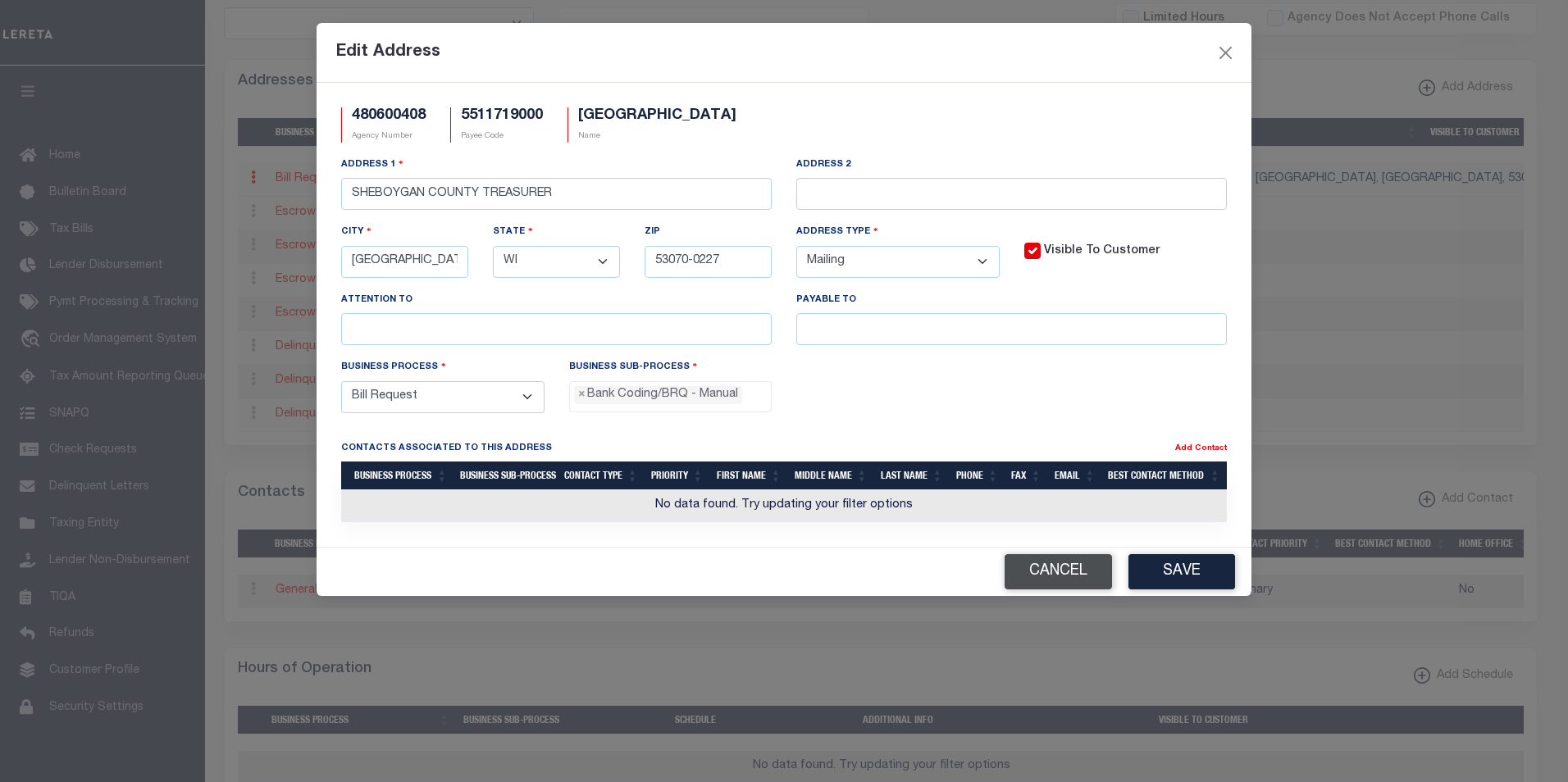
click at [1054, 583] on button "Cancel" at bounding box center [1058, 571] width 108 height 35
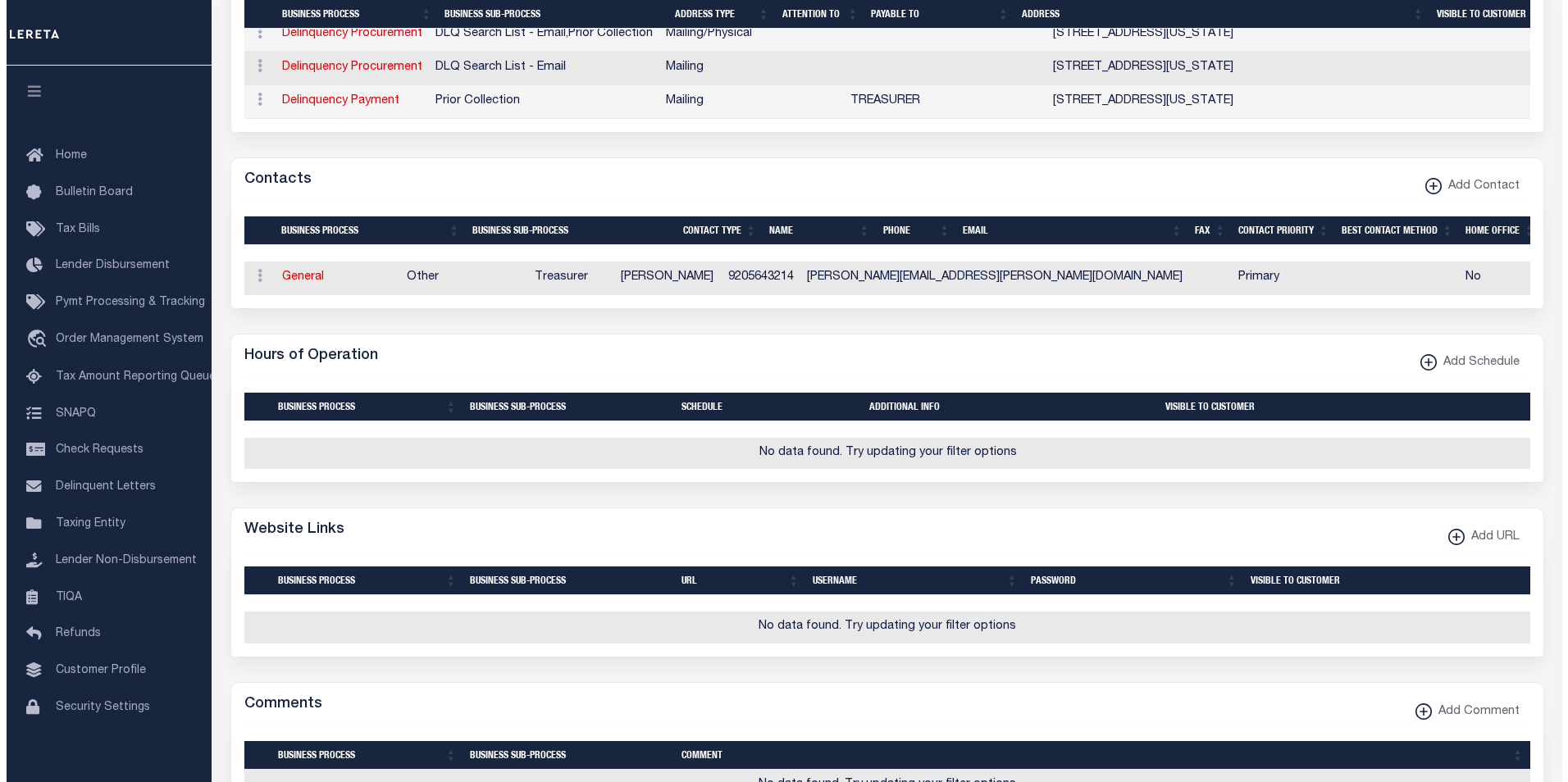
scroll to position [723, 0]
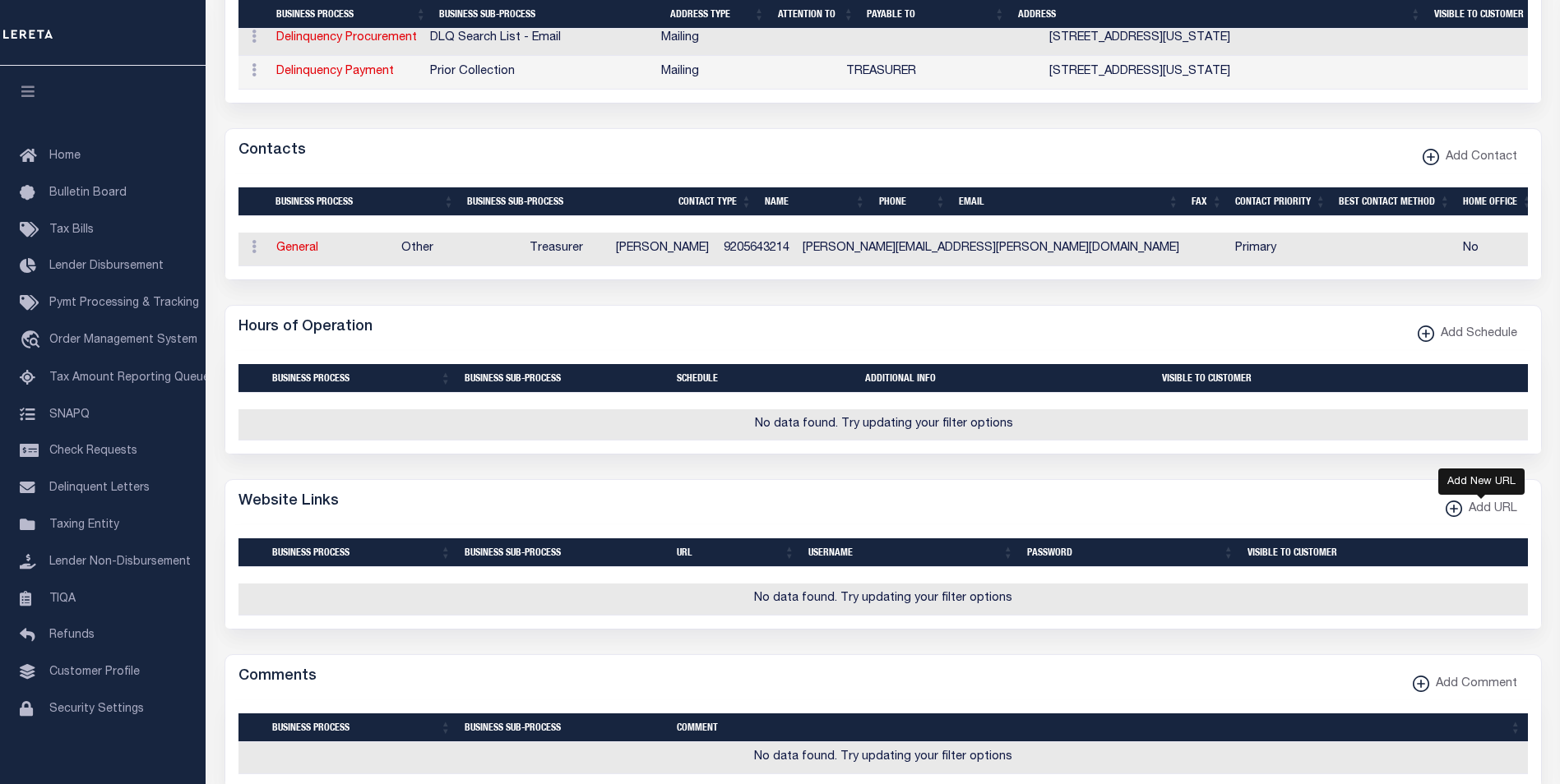
click at [1446, 518] on xmlns\ "button" at bounding box center [1454, 508] width 16 height 16
select select
checkbox input "true"
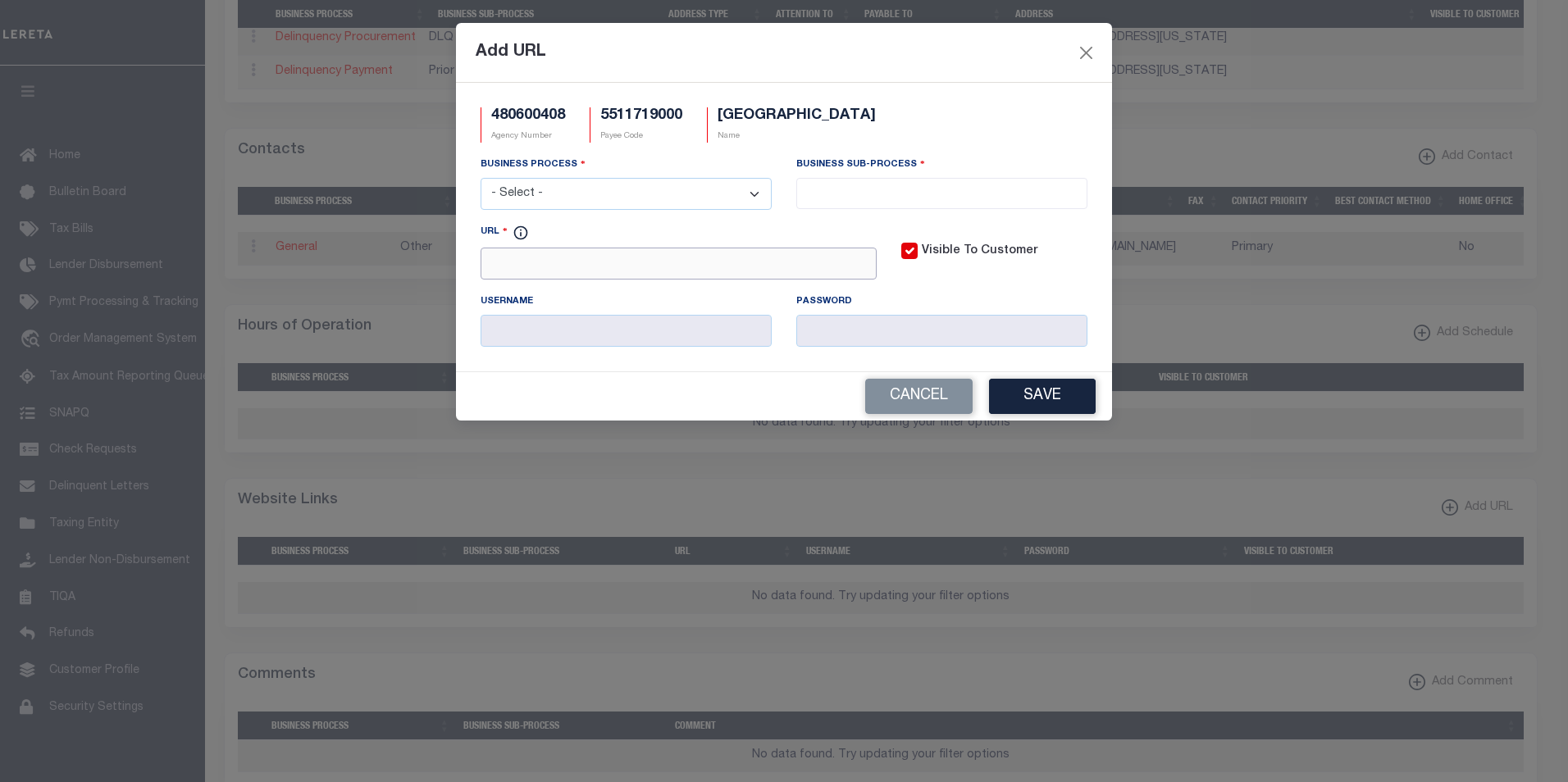
click at [505, 271] on input "URL" at bounding box center [679, 264] width 396 height 32
paste input "http://www.co.sheboygan.wi.us/landinformation/(ozfoa14545a4rg451skka545)/de"
click at [835, 275] on input "http://www.co.sheboygan.wi.us/landinformation/(ozfoa14545a4rg451skka545)/de" at bounding box center [679, 264] width 396 height 32
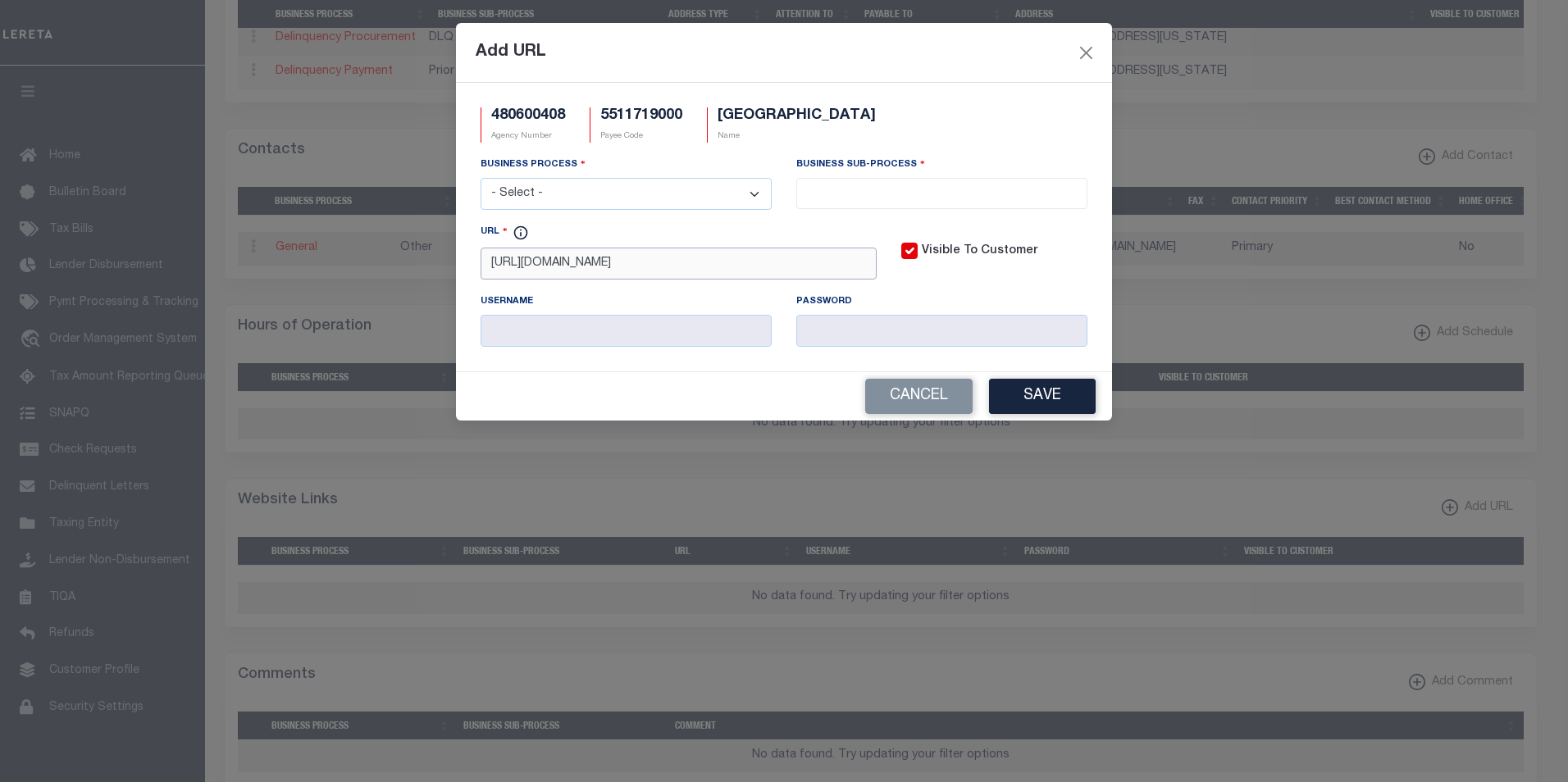
paste input "fault.aspx"
type input "http://www.co.sheboygan.wi.us/landinformation/(ozfoa14545a4rg451skka545)/defaul…"
click at [763, 197] on select "- Select - All Automation Bill Request Delinquency Payment Delinquency Procurem…" at bounding box center [627, 194] width 291 height 32
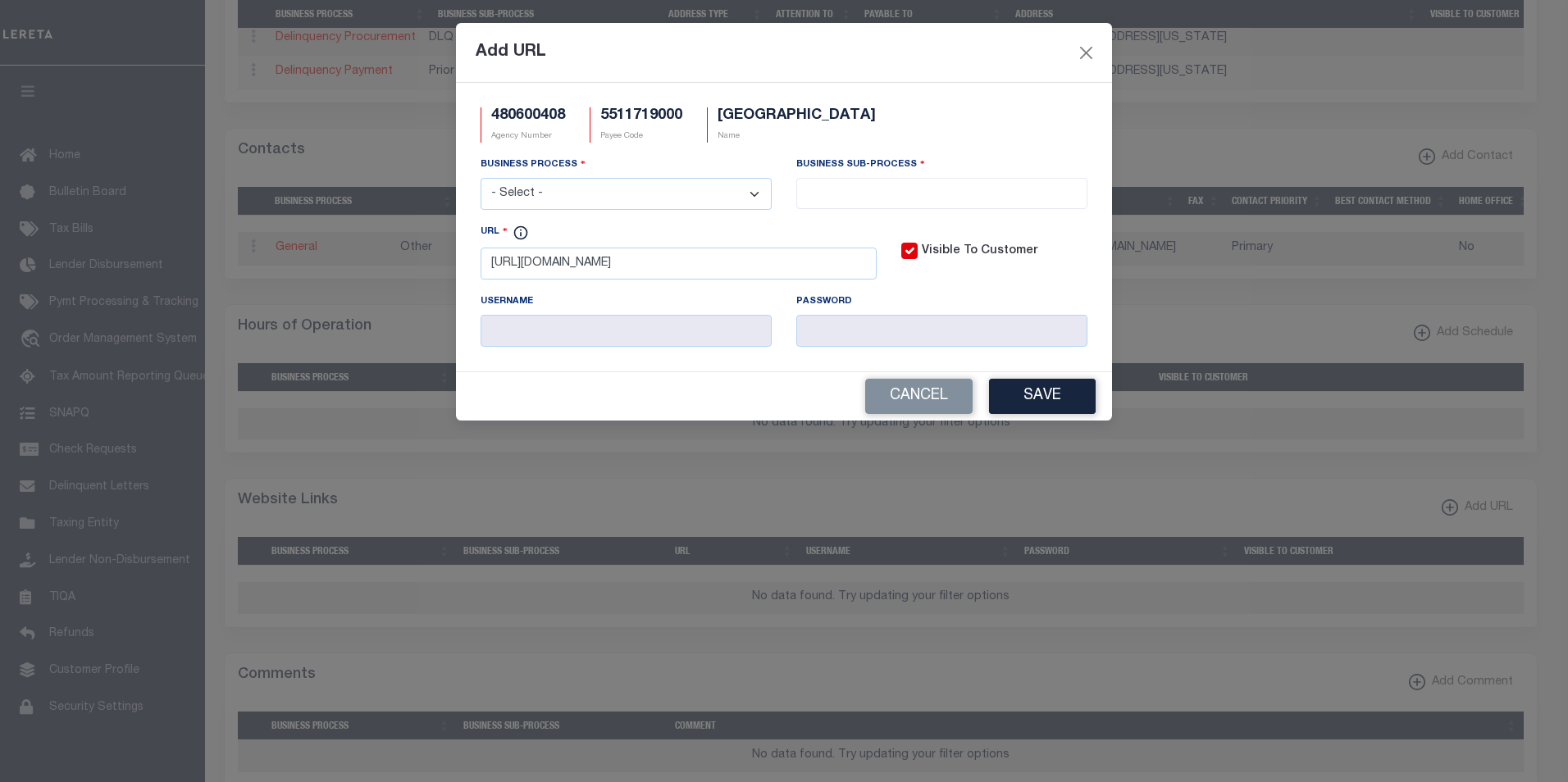
select select "6"
click at [481, 179] on select "- Select - All Automation Bill Request Delinquency Payment Delinquency Procurem…" at bounding box center [627, 194] width 291 height 32
click at [934, 187] on input "search" at bounding box center [941, 191] width 281 height 18
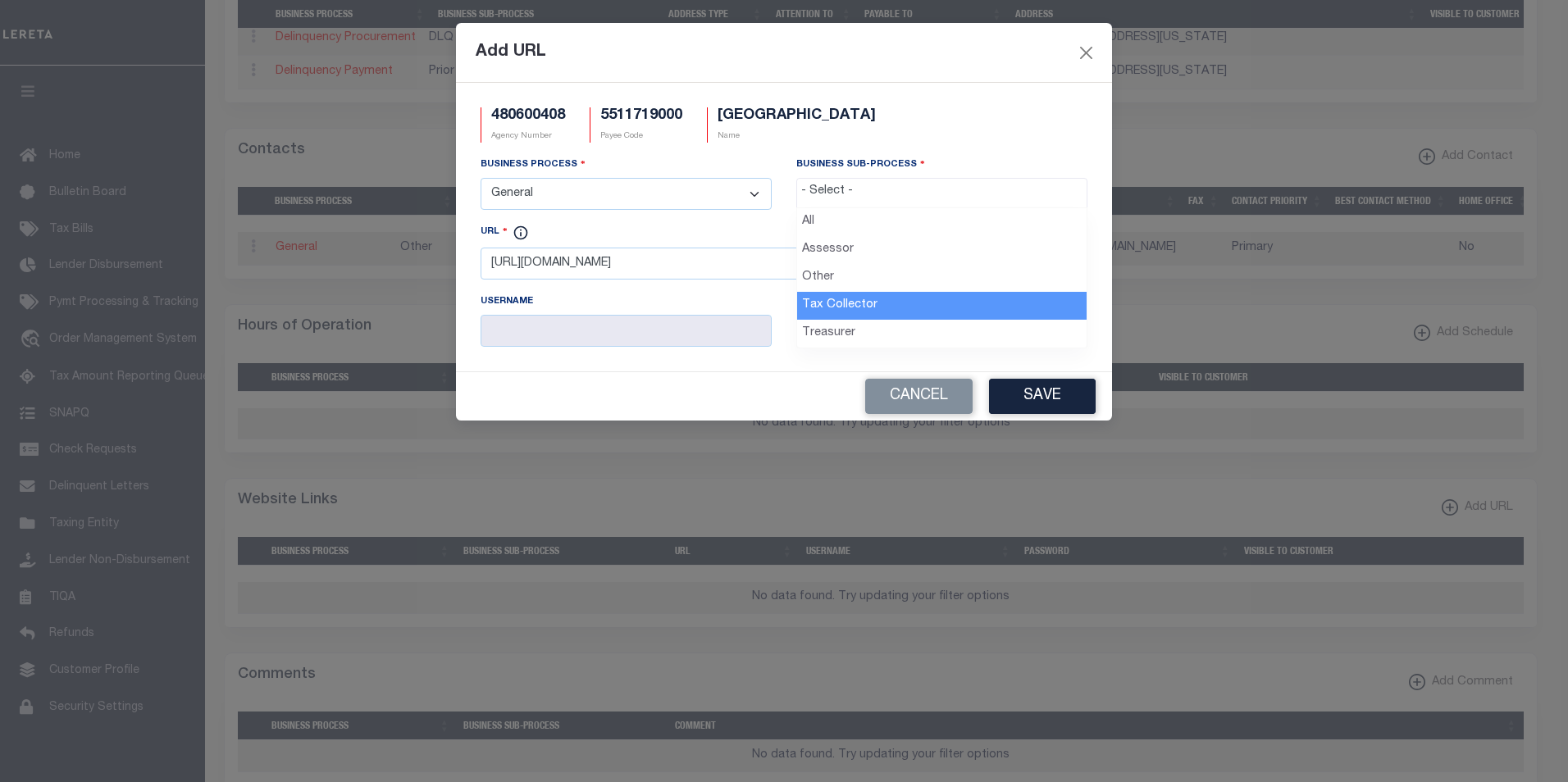
select select "31"
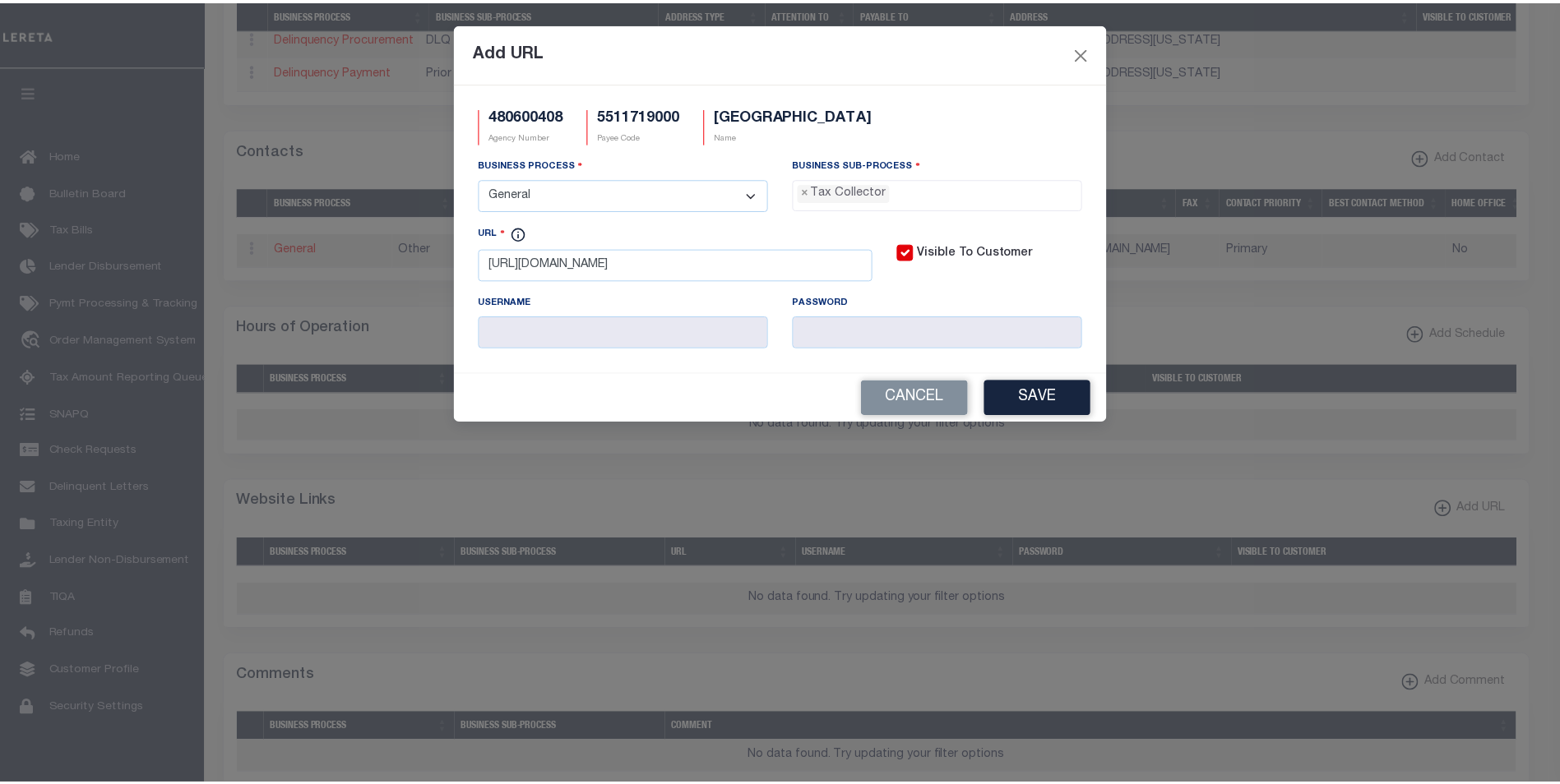
scroll to position [44, 0]
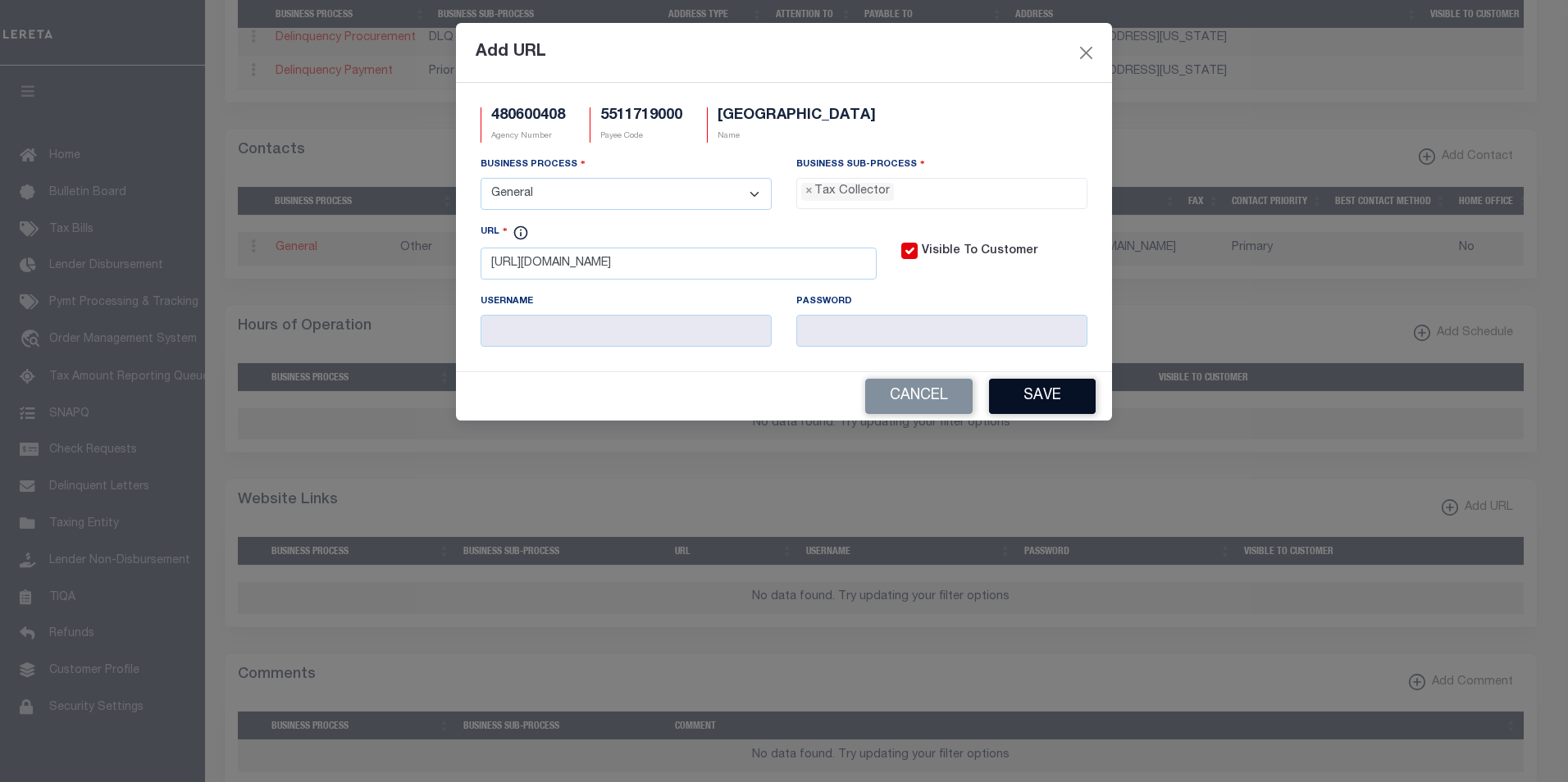
click at [1065, 402] on button "Save" at bounding box center [1042, 396] width 107 height 35
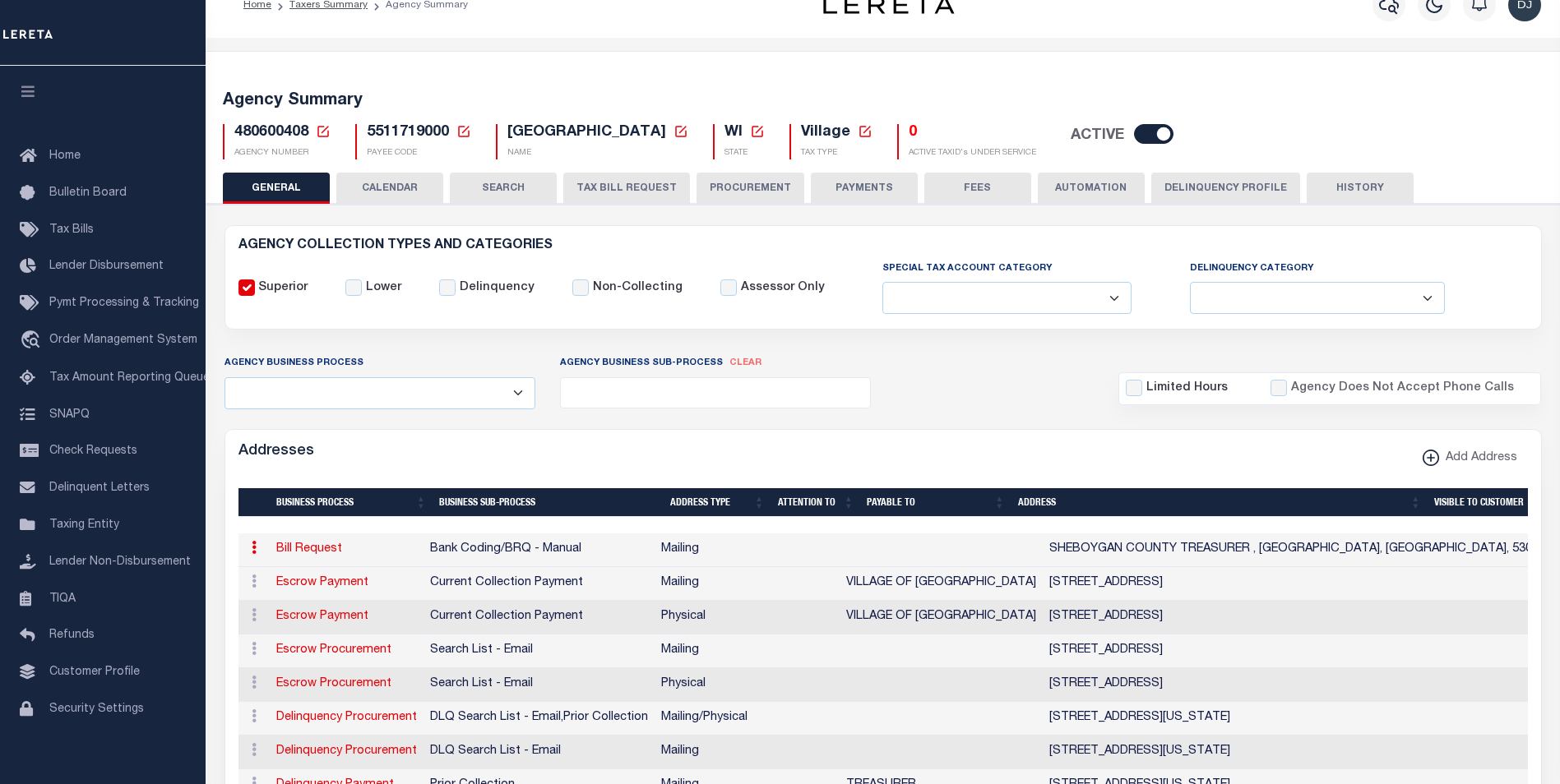
scroll to position [0, 0]
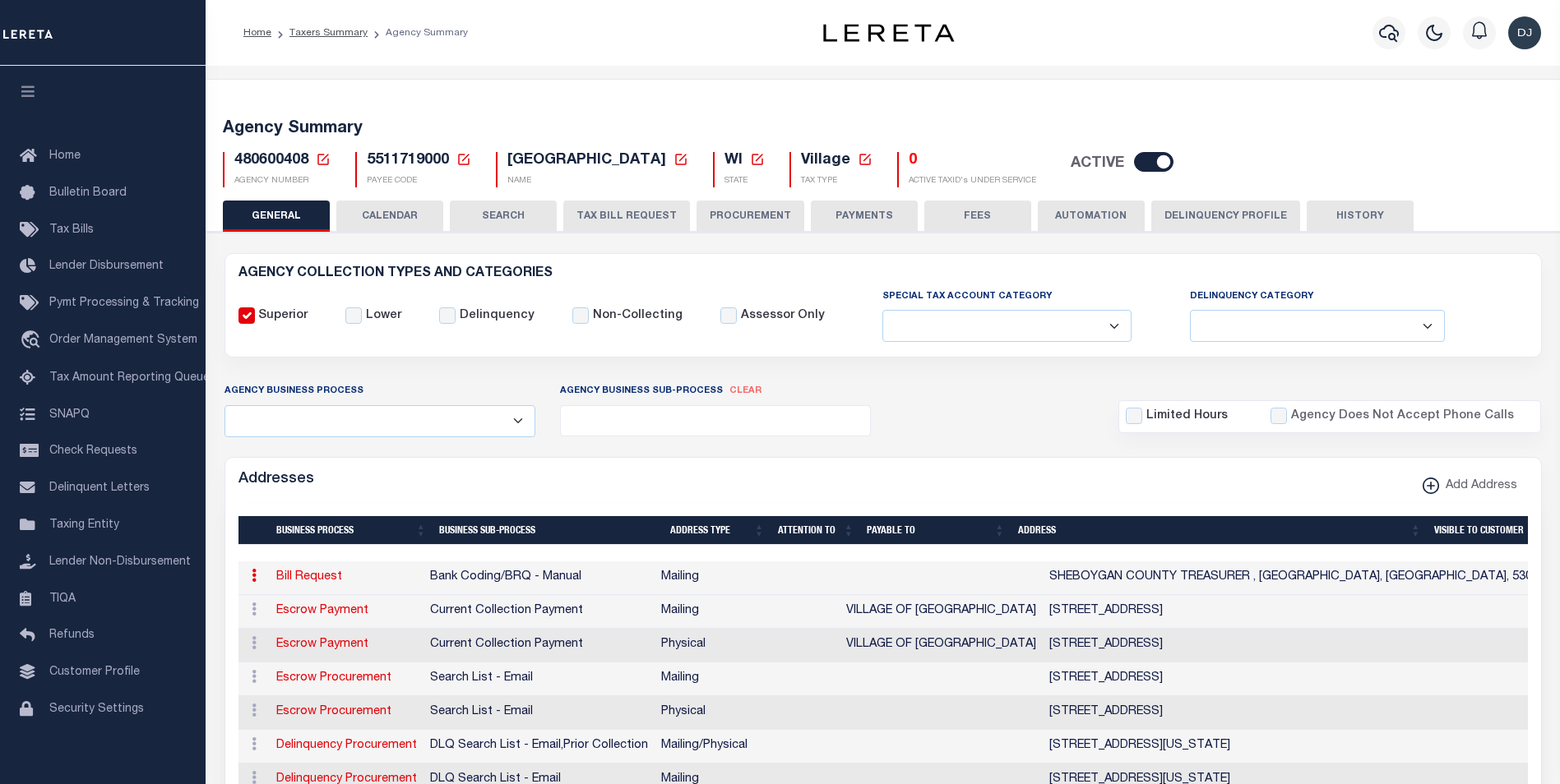
click at [1361, 214] on button "HISTORY" at bounding box center [1360, 216] width 107 height 32
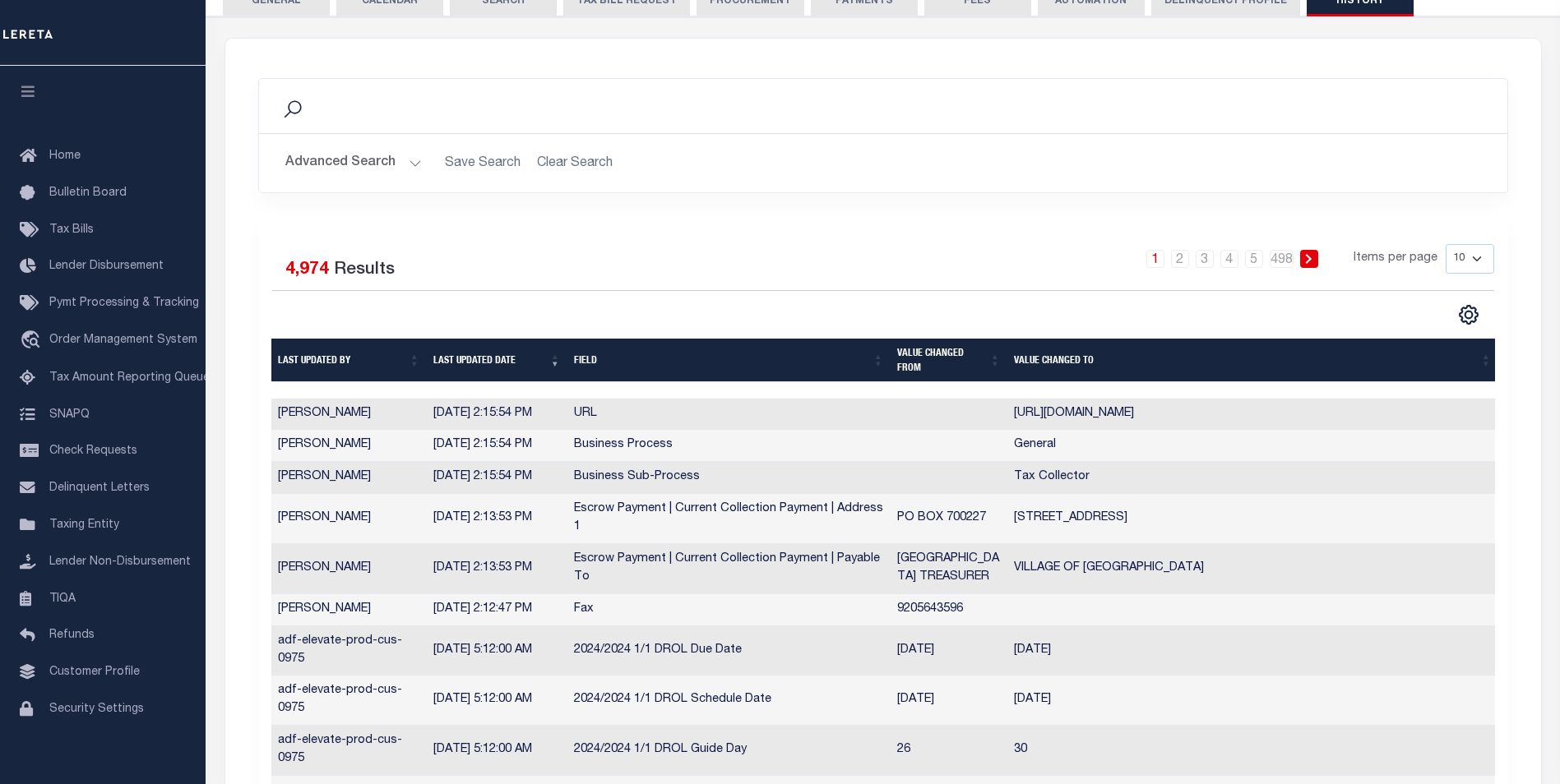
scroll to position [186, 0]
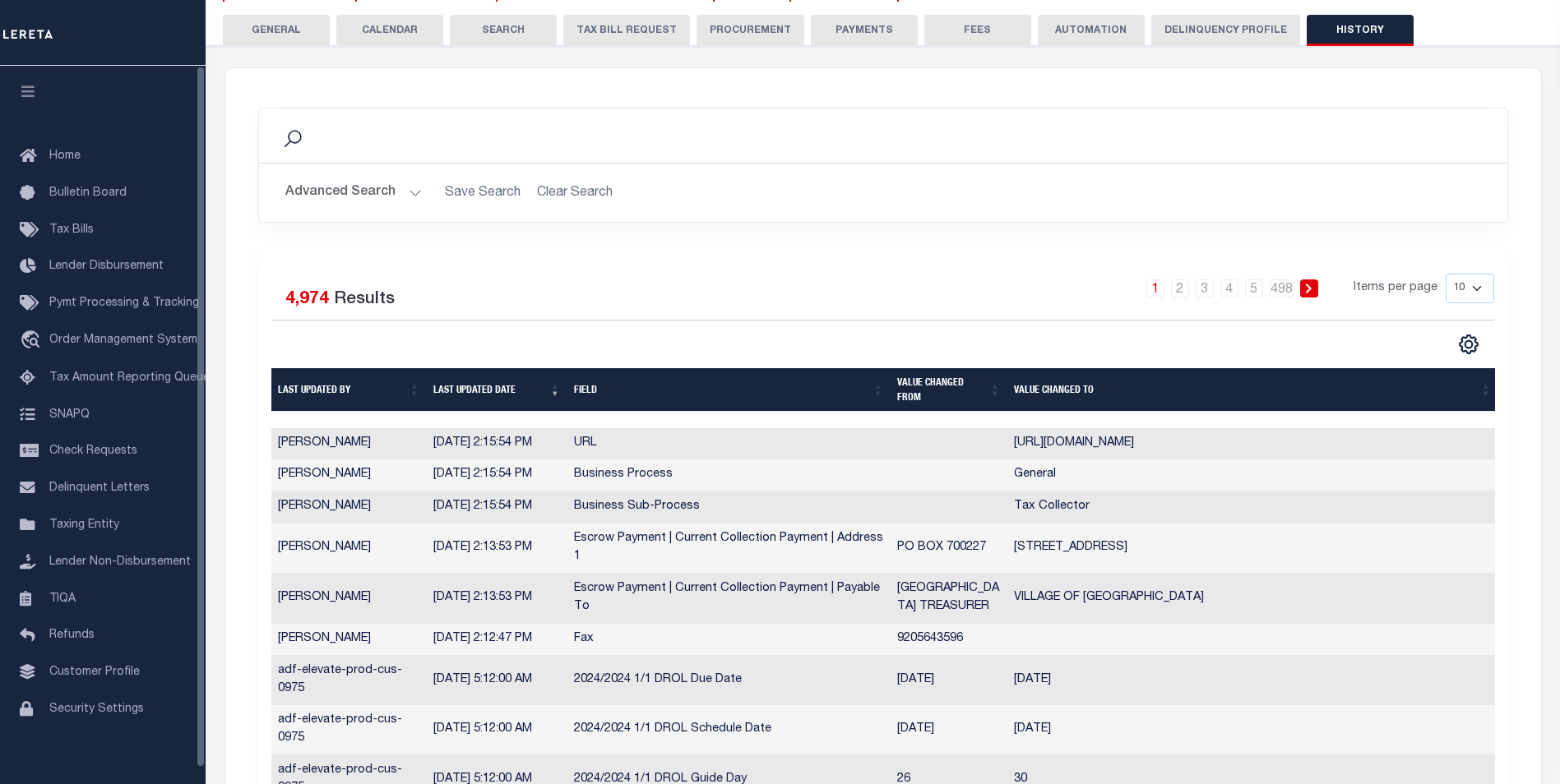
click at [265, 27] on button "GENERAL" at bounding box center [276, 30] width 107 height 32
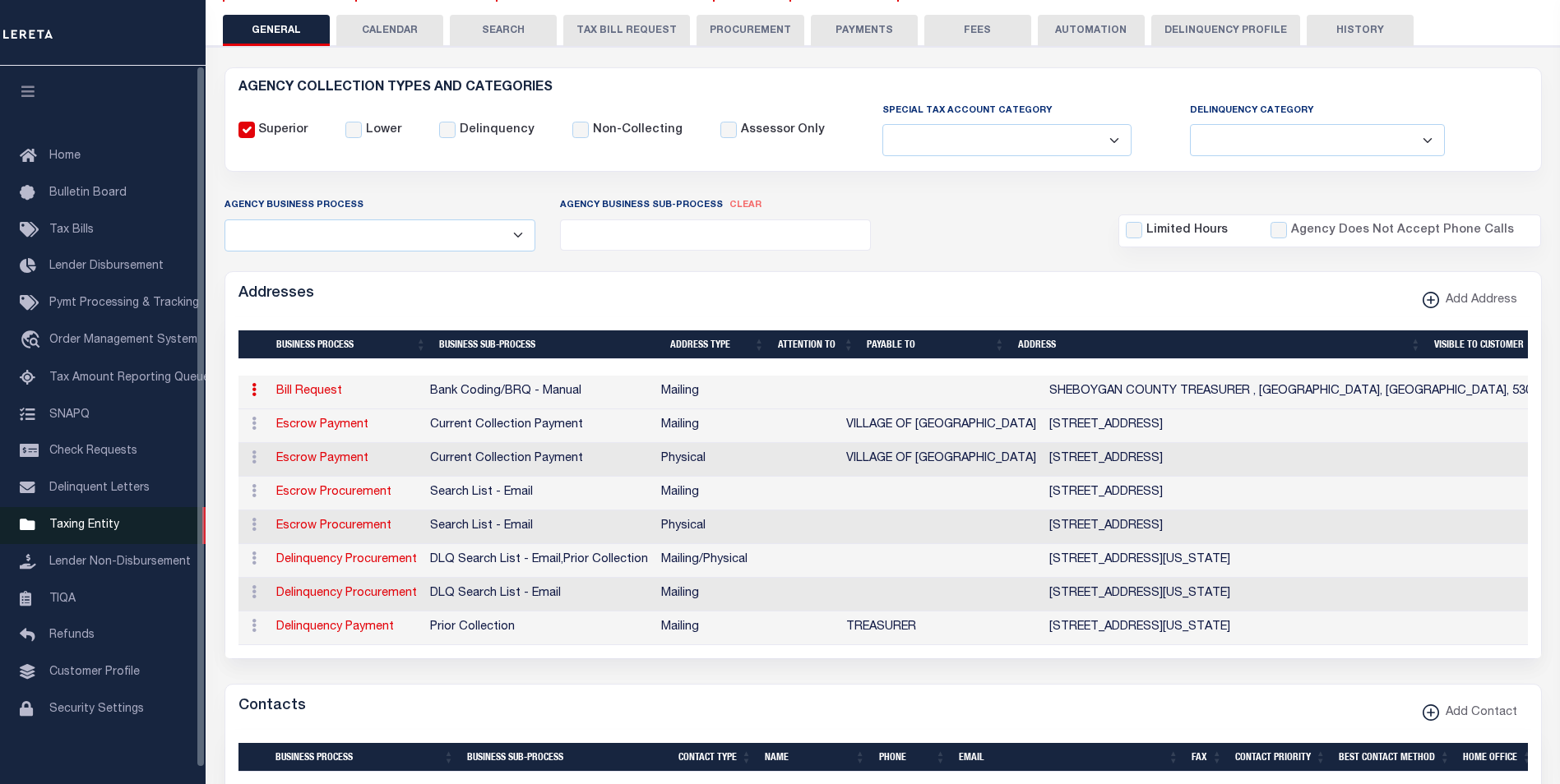
click at [93, 531] on span "Taxing Entity" at bounding box center [84, 525] width 70 height 11
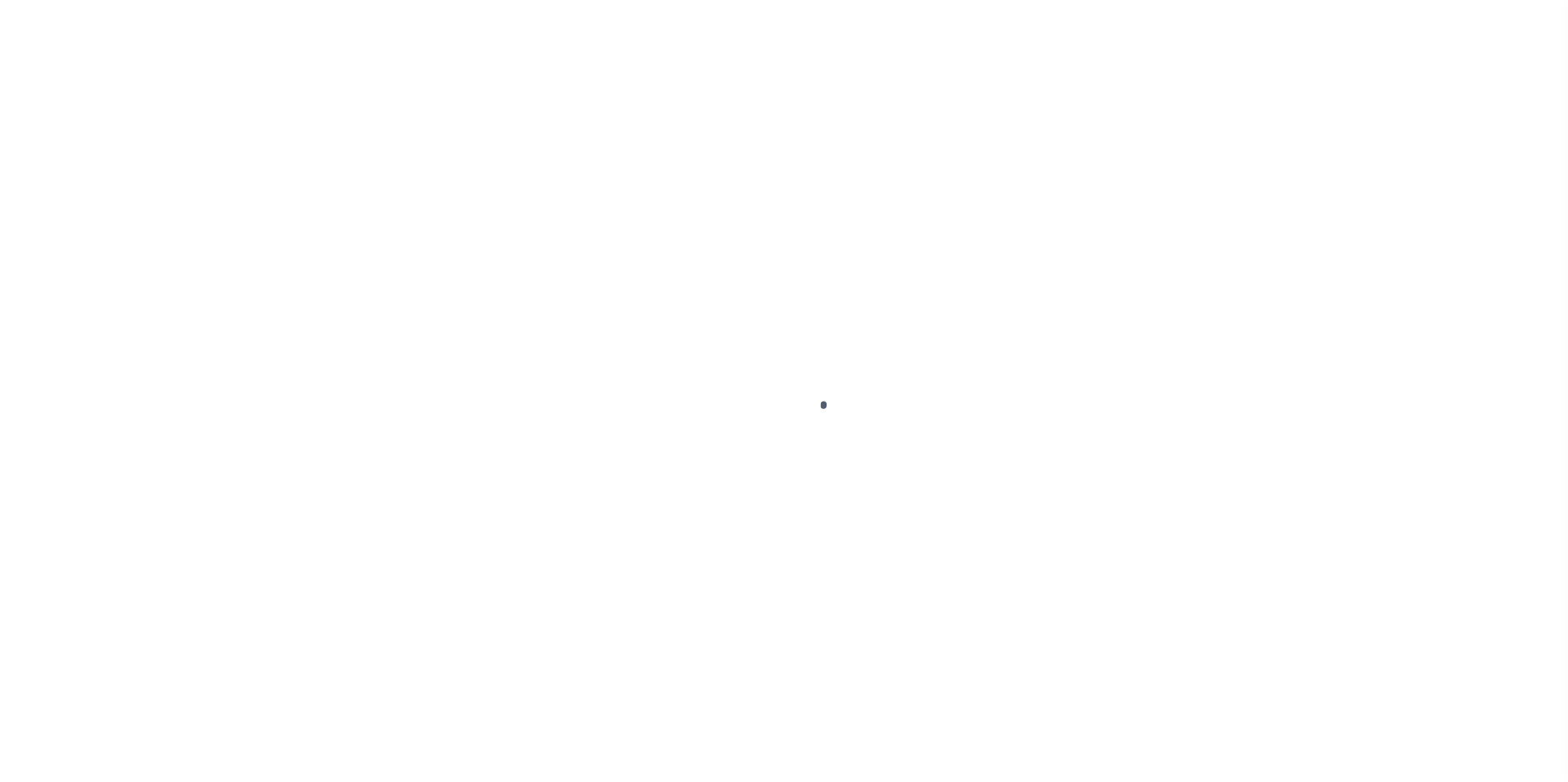
scroll to position [16, 0]
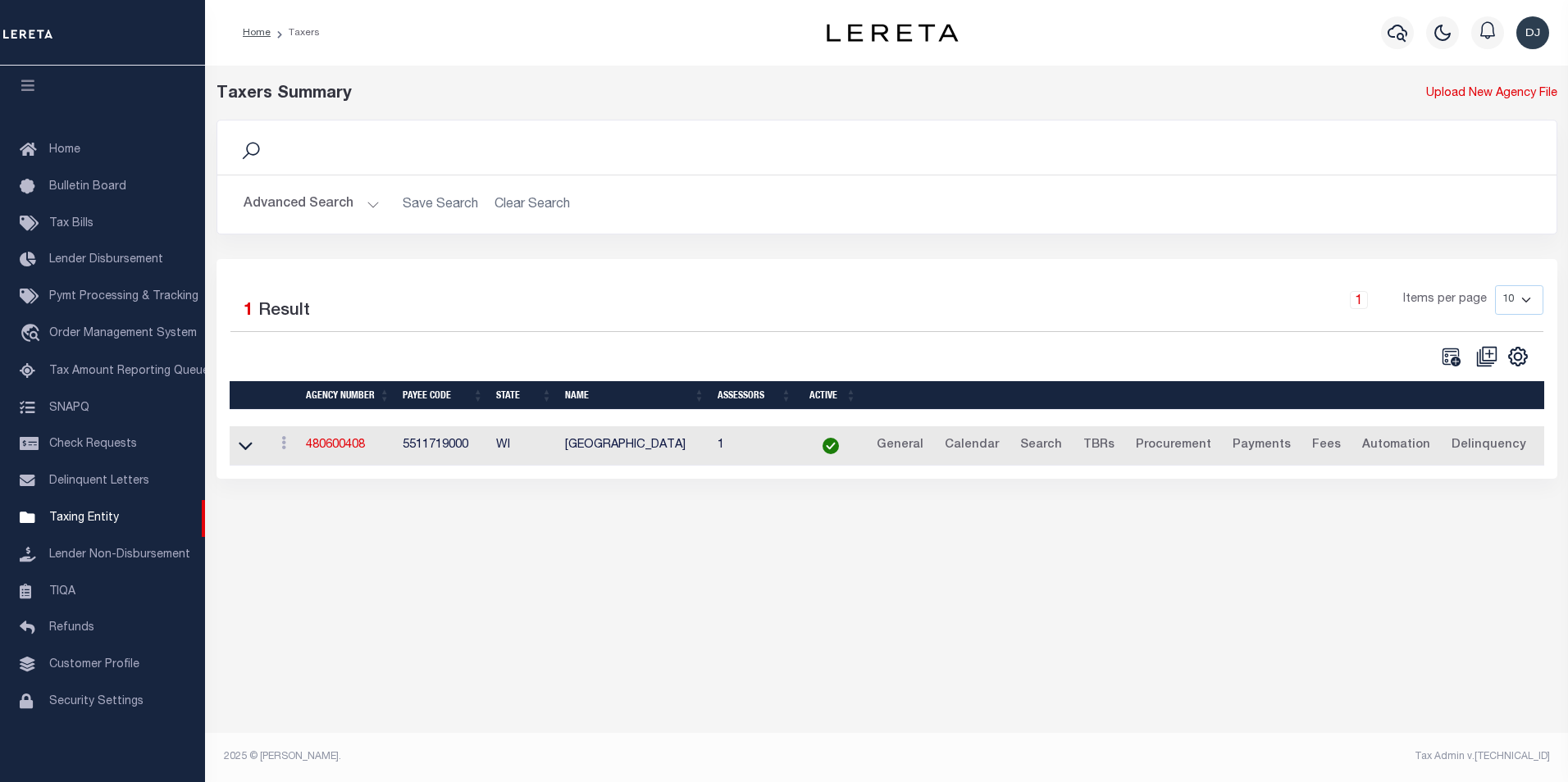
click at [363, 204] on button "Advanced Search" at bounding box center [312, 205] width 136 height 32
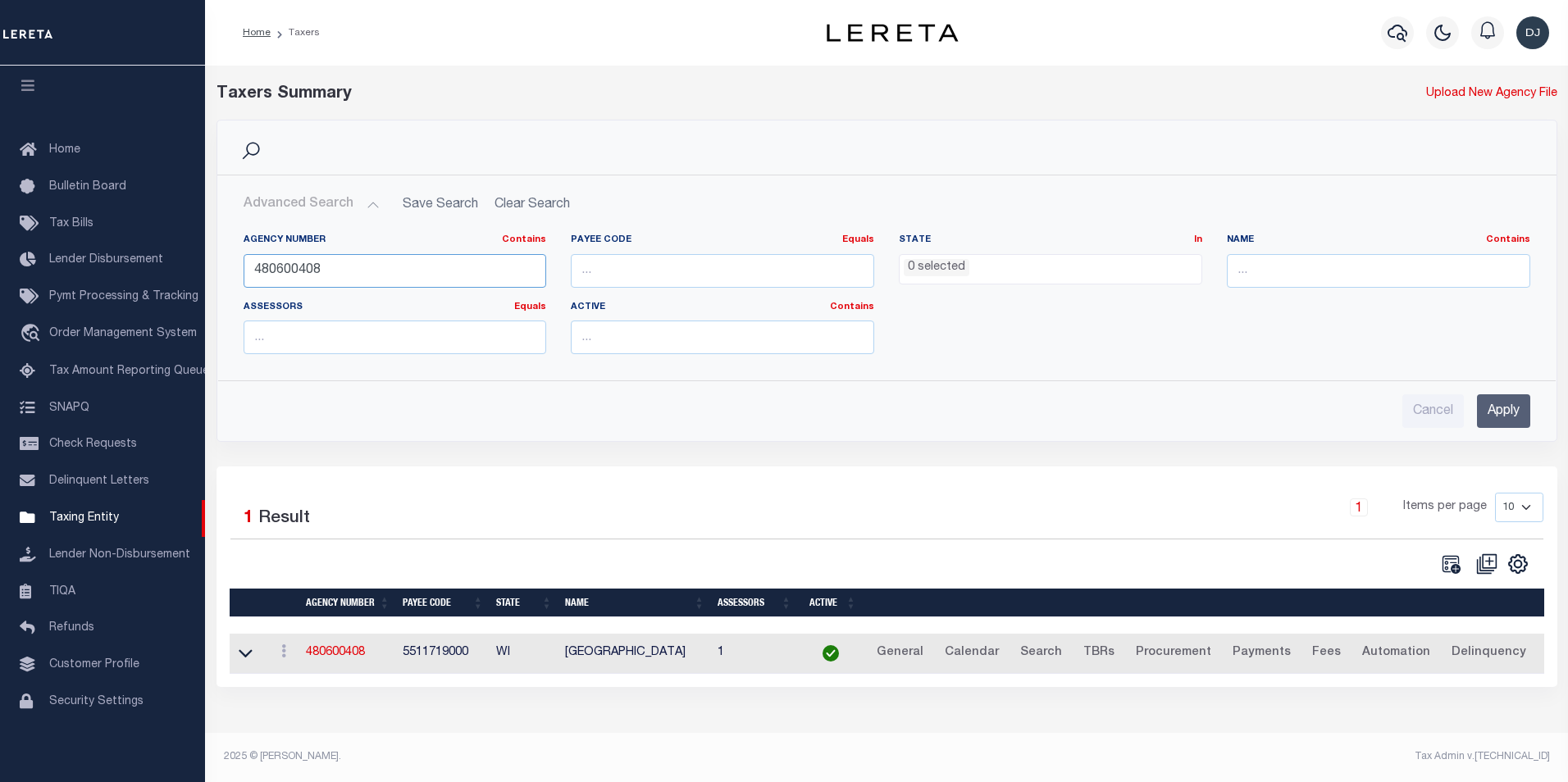
drag, startPoint x: 298, startPoint y: 269, endPoint x: 318, endPoint y: 269, distance: 20.0
click at [318, 269] on input "480600408" at bounding box center [395, 271] width 304 height 33
click at [1505, 410] on input "Apply" at bounding box center [1504, 411] width 53 height 33
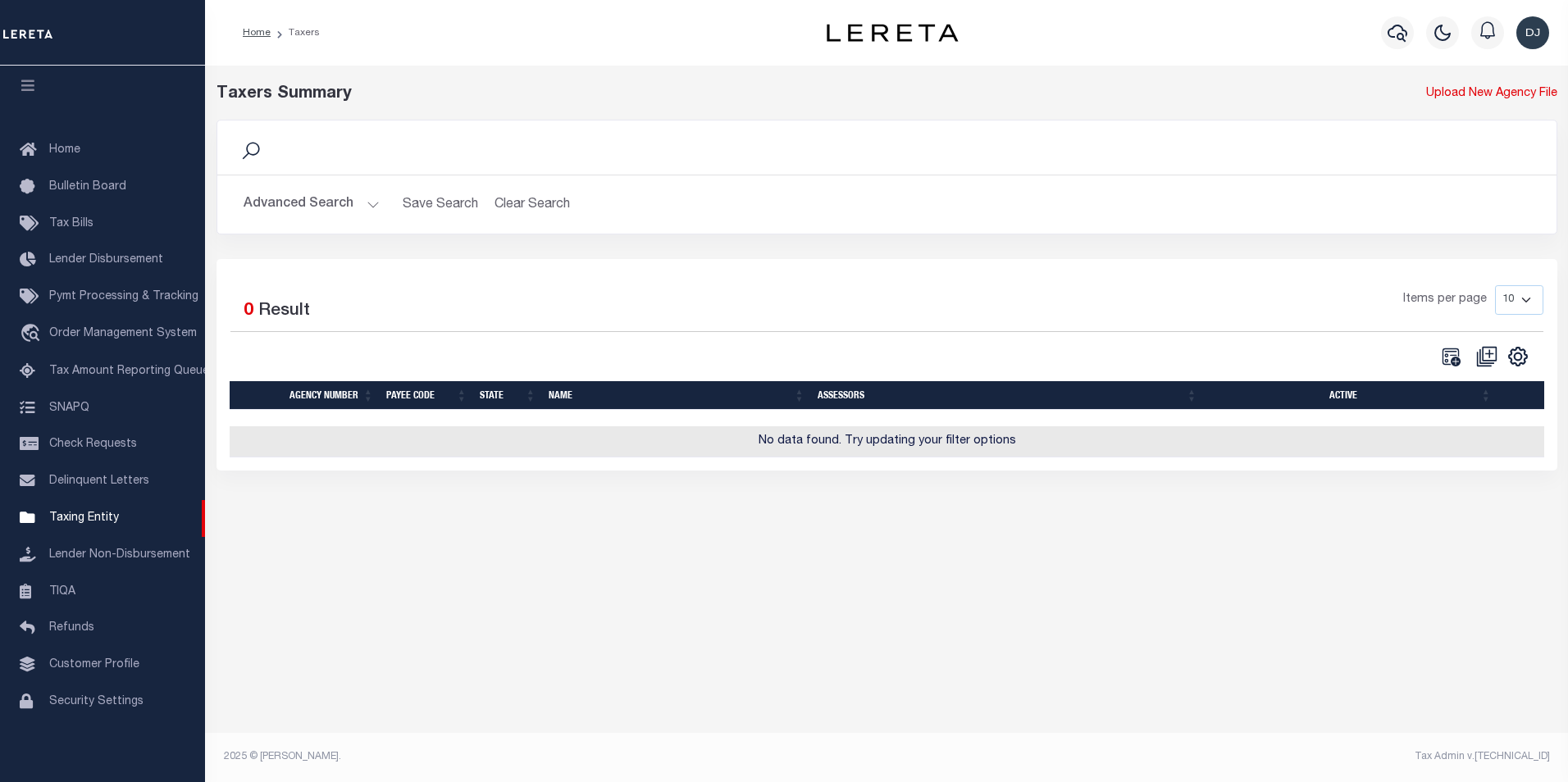
click at [370, 204] on button "Advanced Search" at bounding box center [312, 205] width 136 height 32
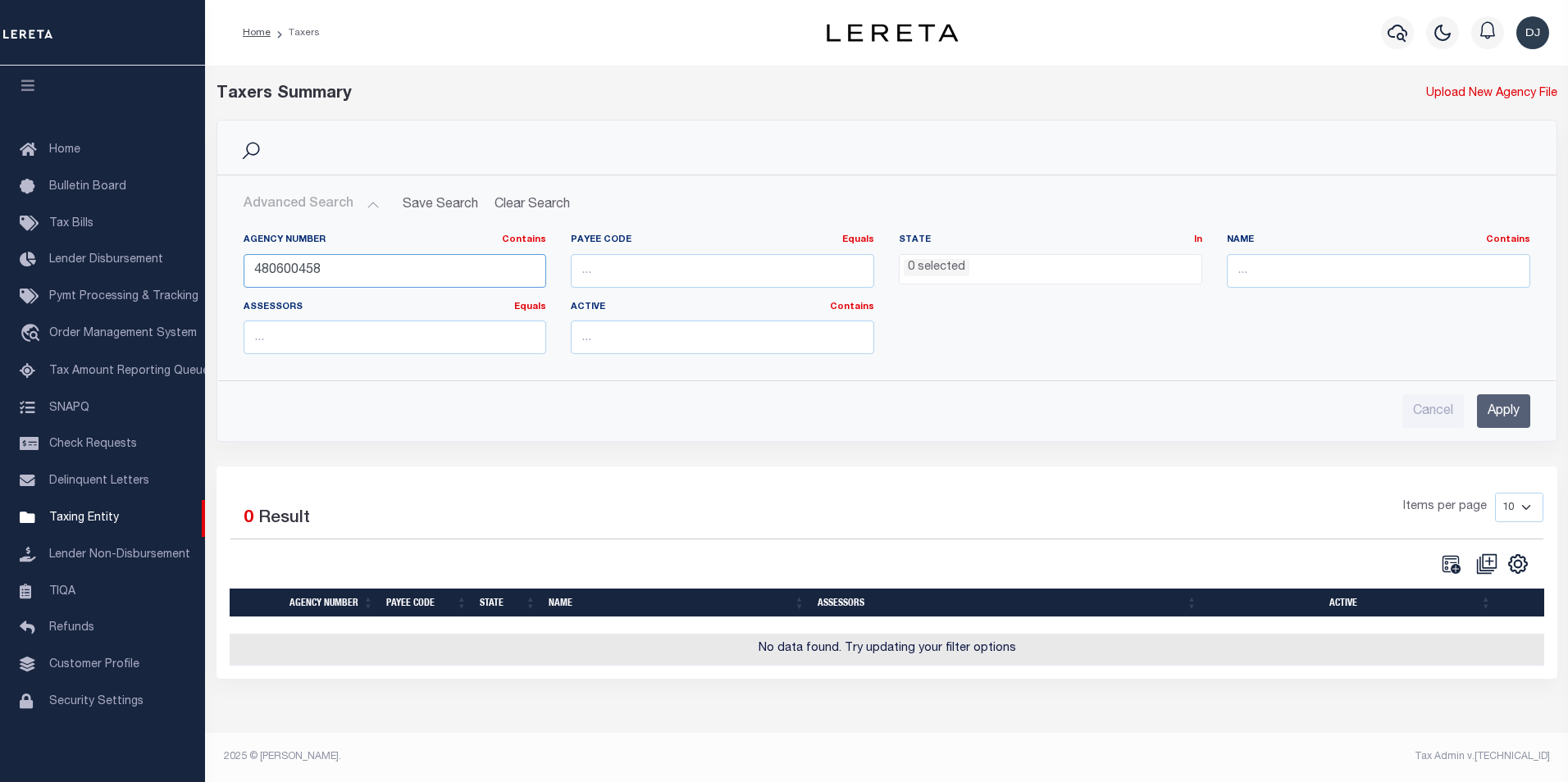
drag, startPoint x: 291, startPoint y: 269, endPoint x: 324, endPoint y: 269, distance: 33.0
click at [324, 269] on input "480600458" at bounding box center [395, 271] width 304 height 33
click at [1507, 413] on input "Apply" at bounding box center [1504, 411] width 53 height 33
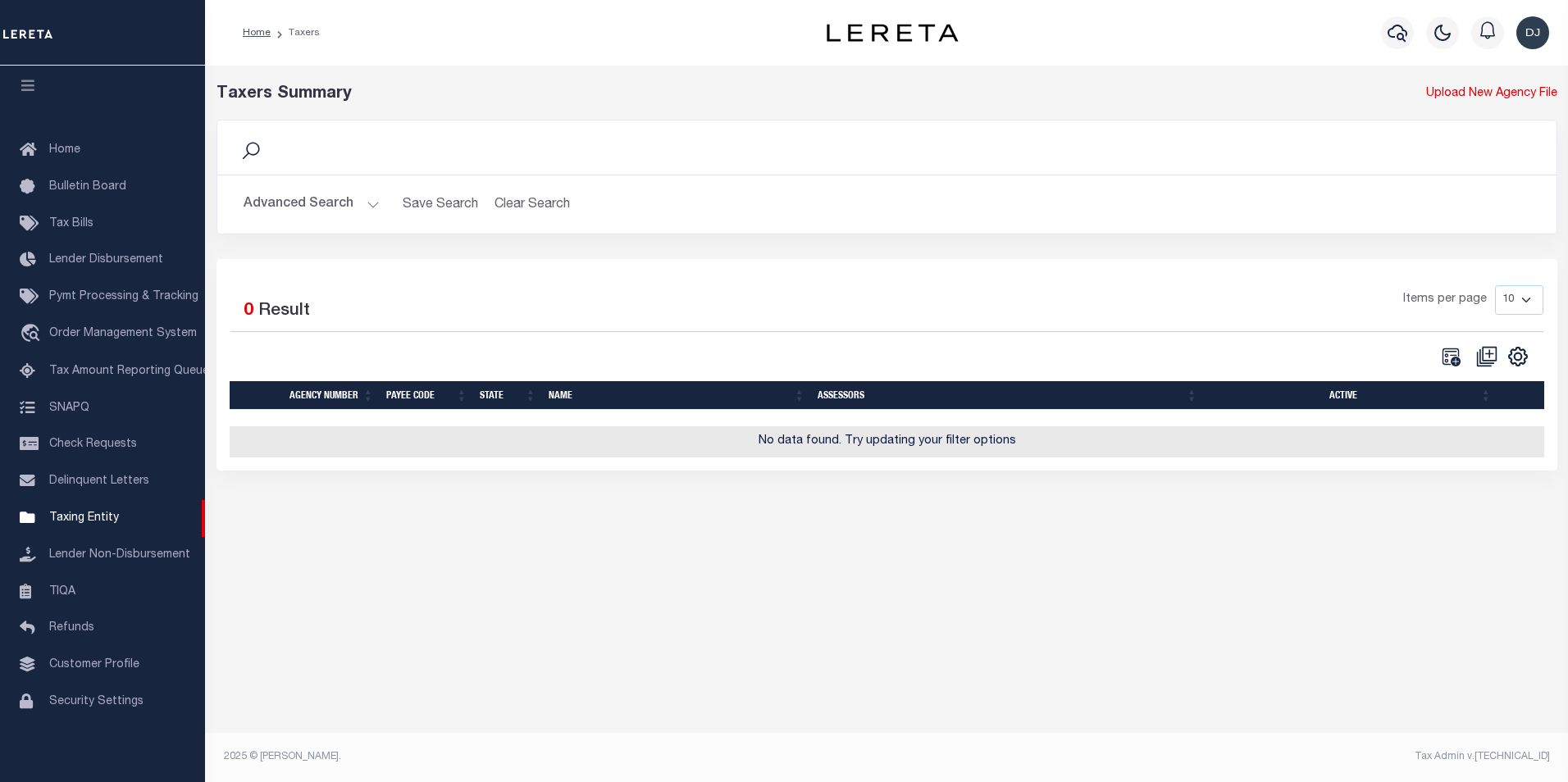
click at [369, 201] on button "Advanced Search" at bounding box center [312, 205] width 136 height 32
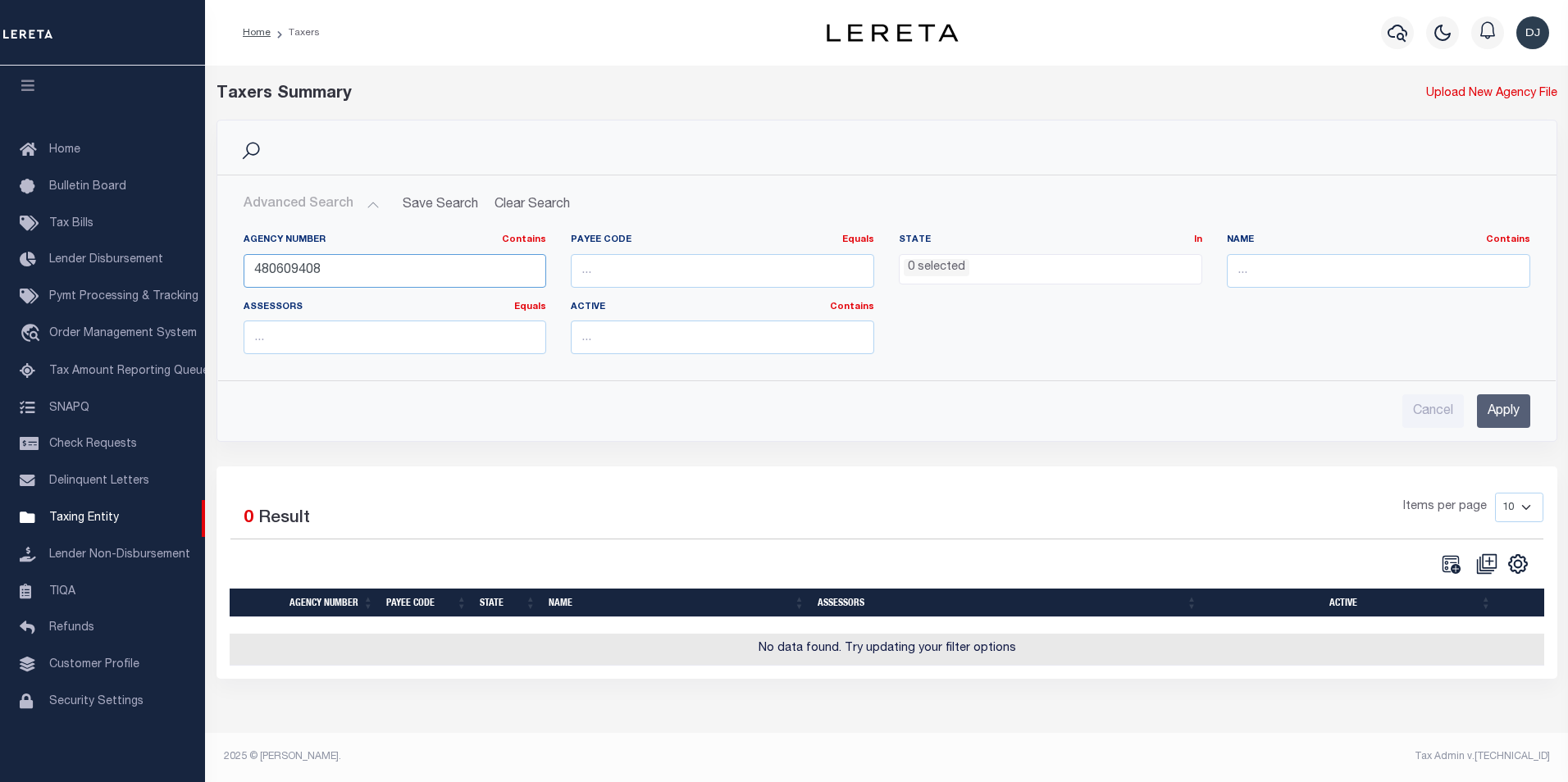
drag, startPoint x: 290, startPoint y: 271, endPoint x: 332, endPoint y: 269, distance: 42.0
click at [332, 269] on input "480609408" at bounding box center [395, 271] width 304 height 33
click at [1496, 414] on input "Apply" at bounding box center [1504, 411] width 53 height 33
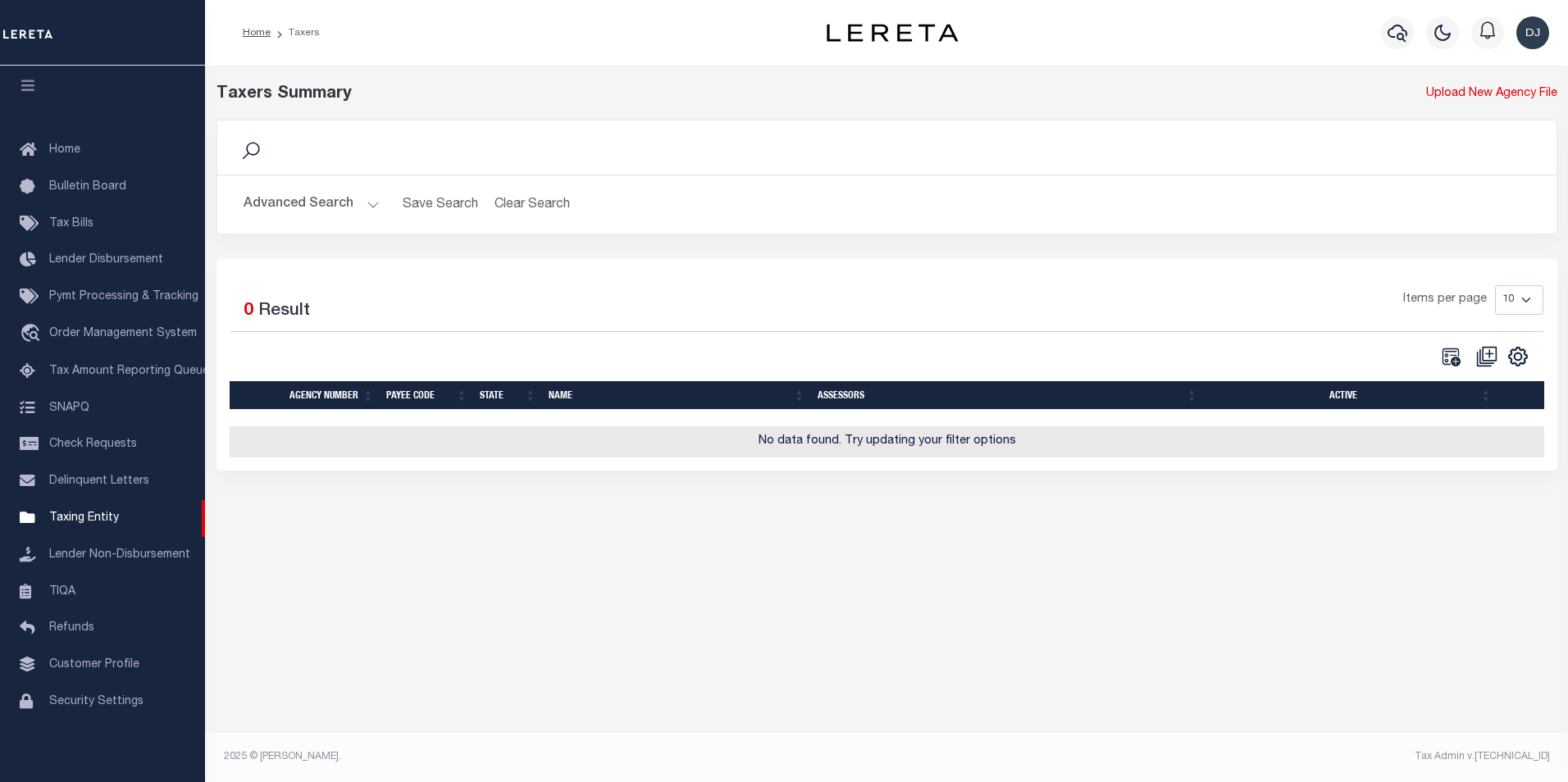
click at [366, 207] on button "Advanced Search" at bounding box center [312, 205] width 136 height 32
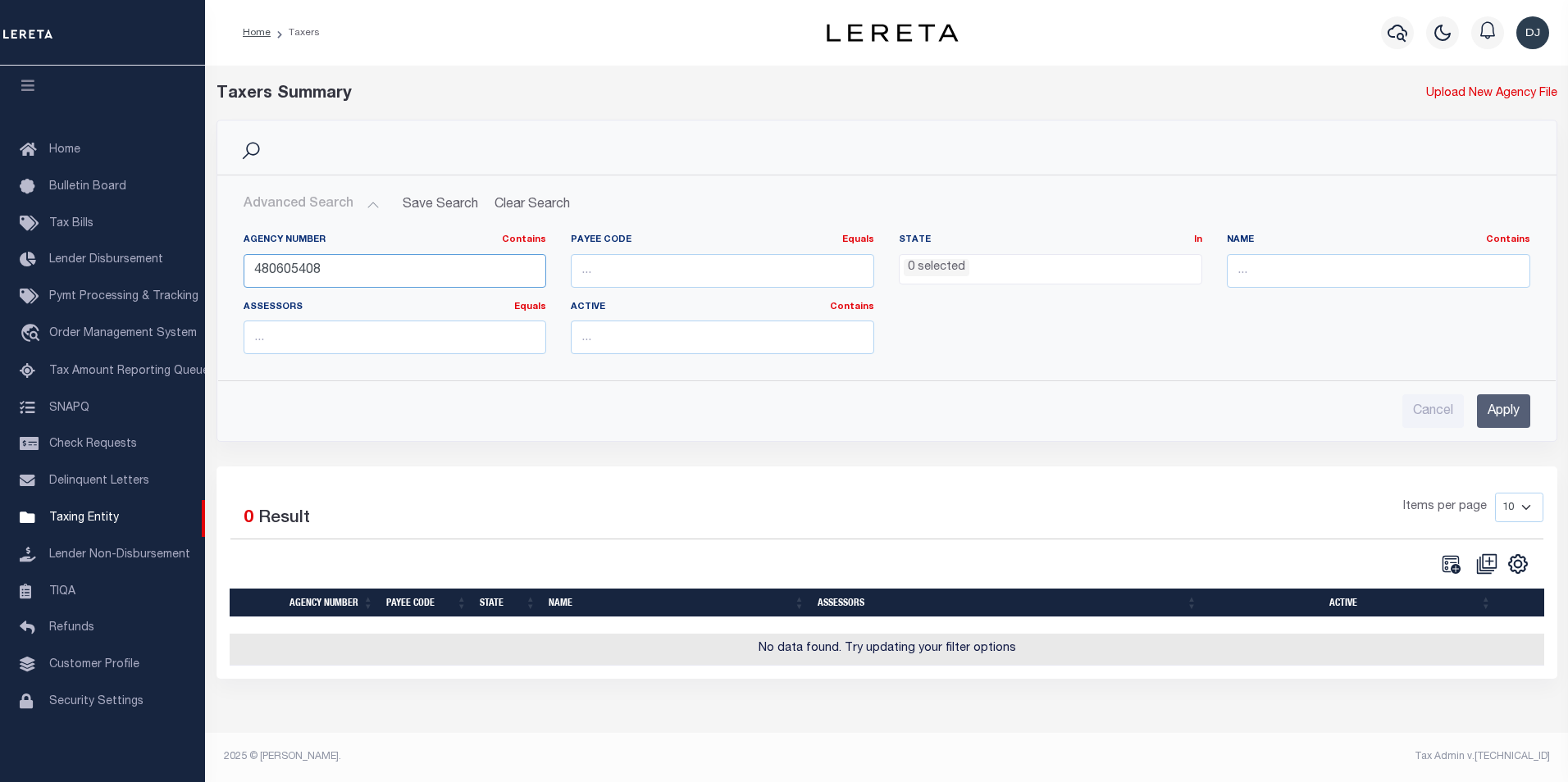
drag, startPoint x: 332, startPoint y: 265, endPoint x: 251, endPoint y: 271, distance: 81.2
click at [251, 271] on input "480605408" at bounding box center [395, 271] width 304 height 33
click at [1508, 407] on input "Apply" at bounding box center [1504, 411] width 53 height 33
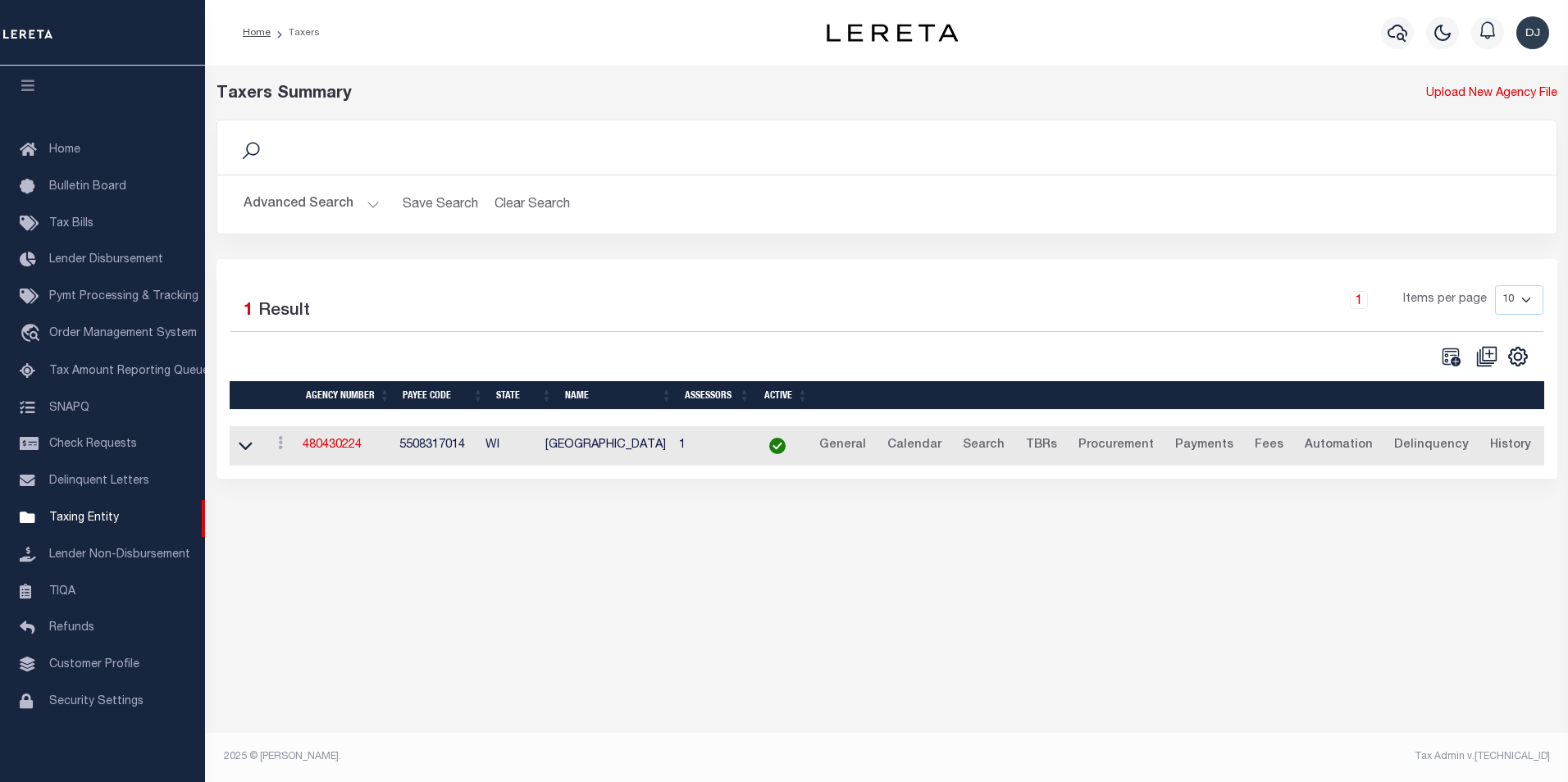
click at [363, 205] on button "Advanced Search" at bounding box center [312, 205] width 136 height 32
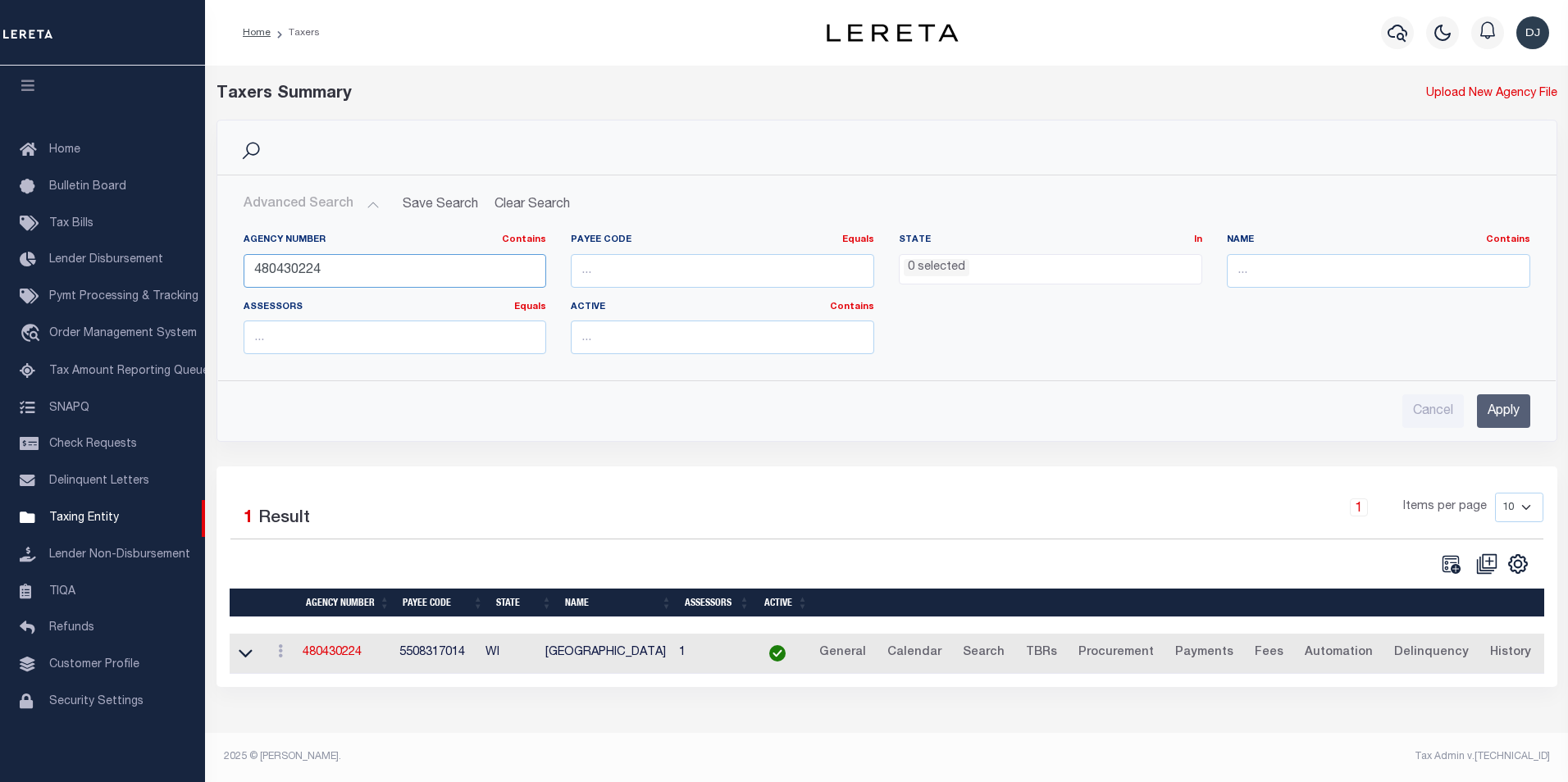
drag, startPoint x: 330, startPoint y: 275, endPoint x: 242, endPoint y: 275, distance: 88.0
click at [242, 275] on div "Agency Number Contains Contains Is 480430224" at bounding box center [395, 267] width 328 height 68
type input "480430224"
click at [1510, 407] on input "Apply" at bounding box center [1504, 411] width 53 height 33
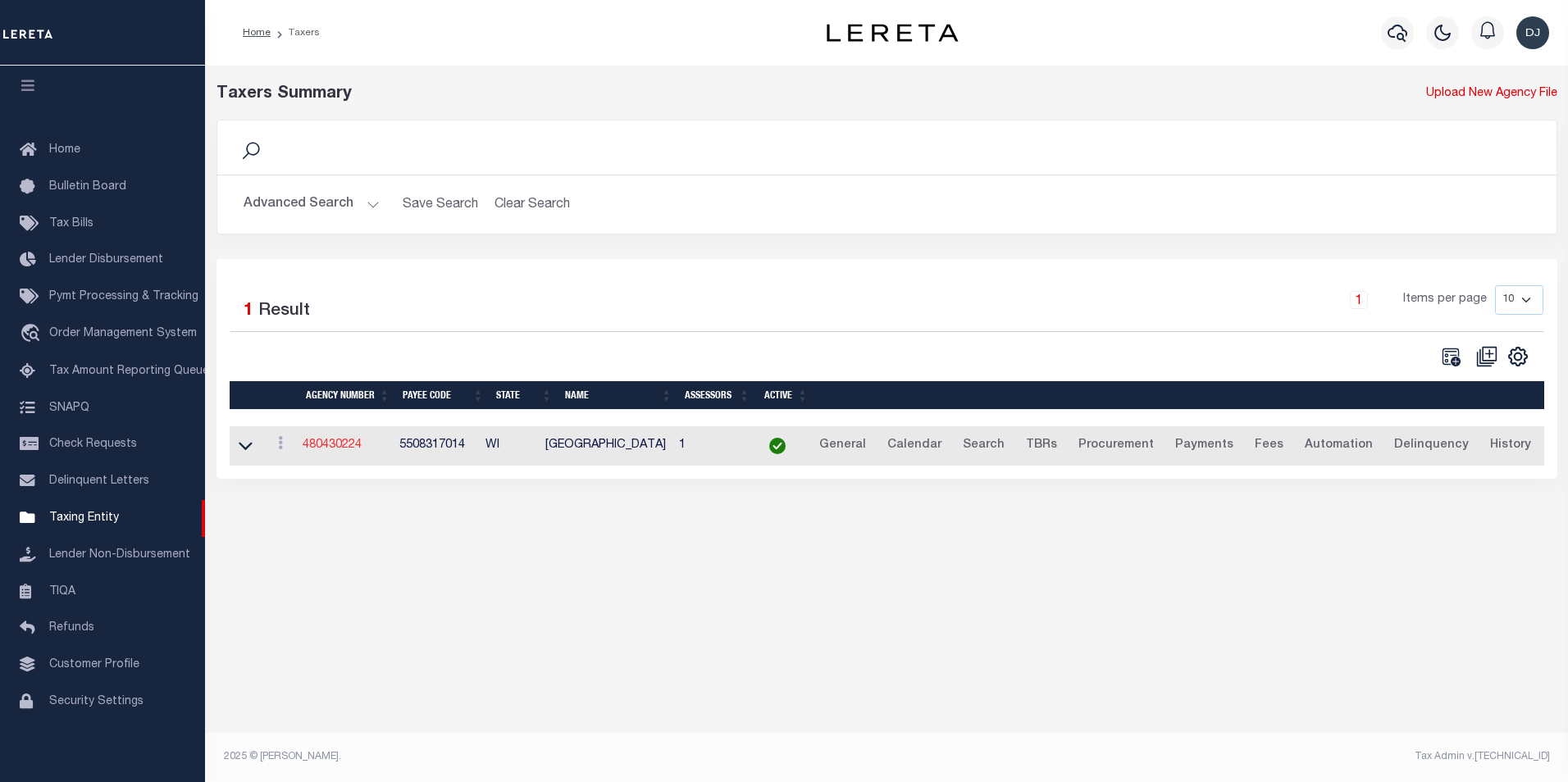
click at [344, 451] on link "480430224" at bounding box center [332, 445] width 59 height 11
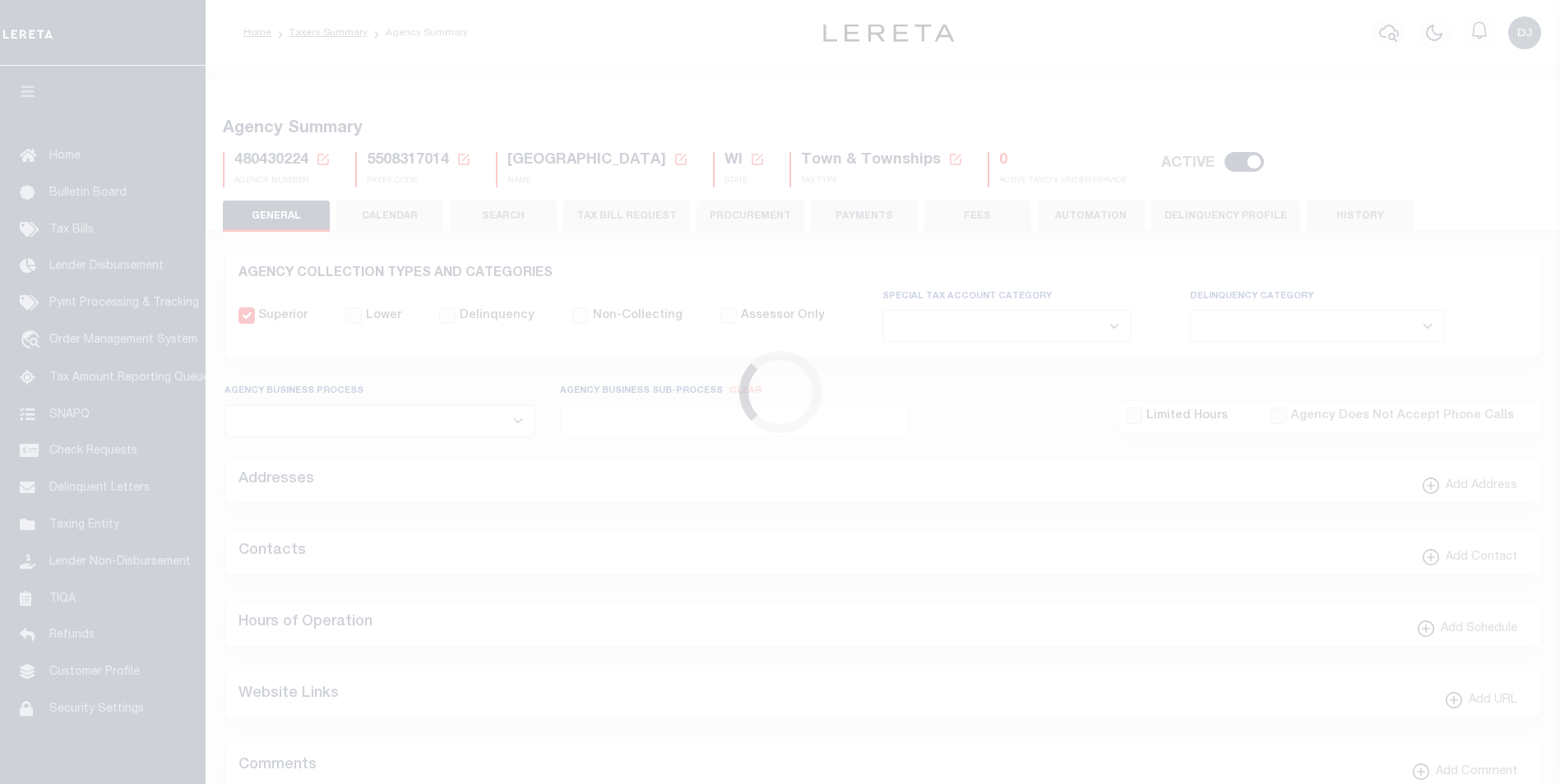
select select
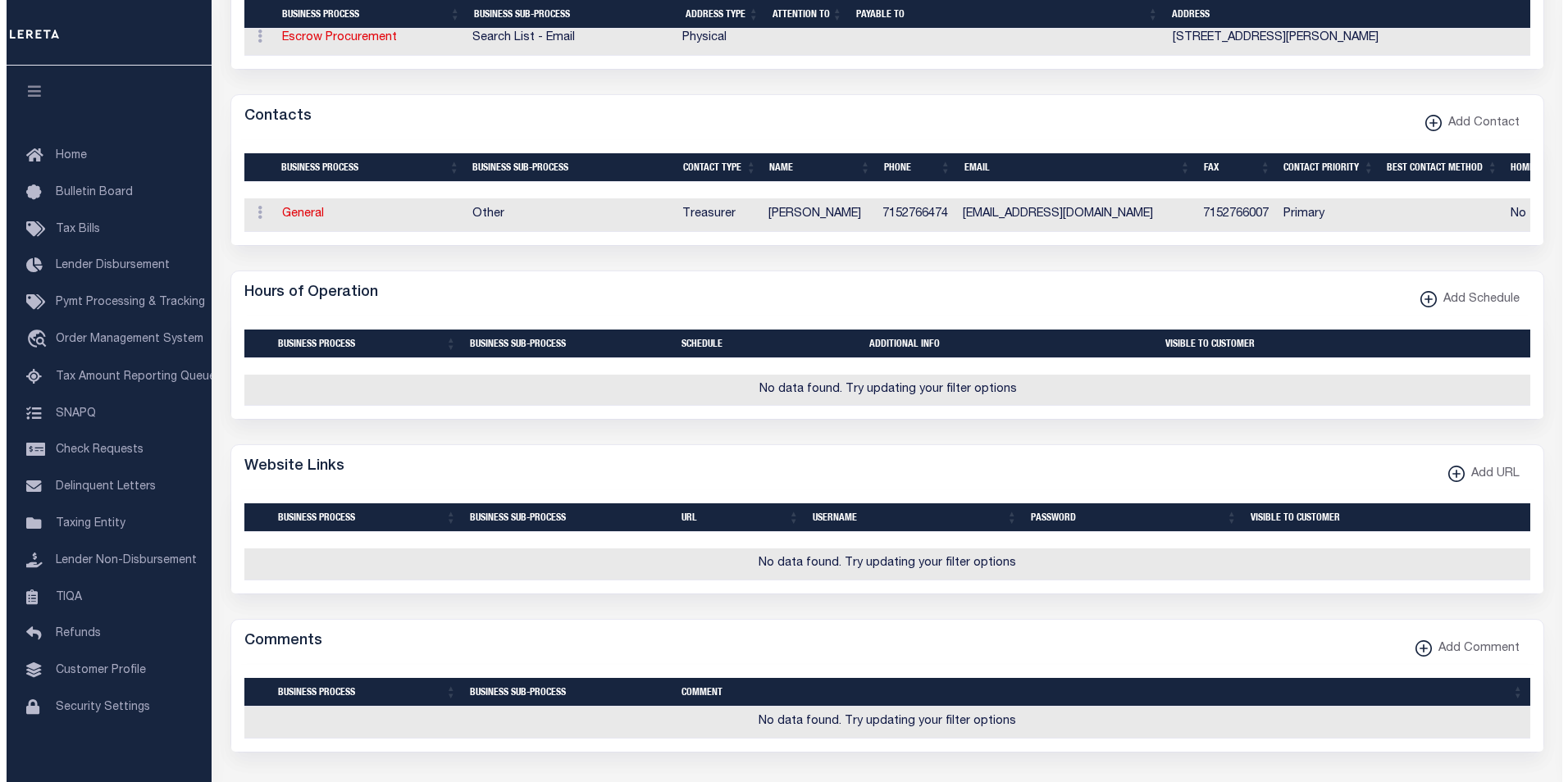
scroll to position [688, 0]
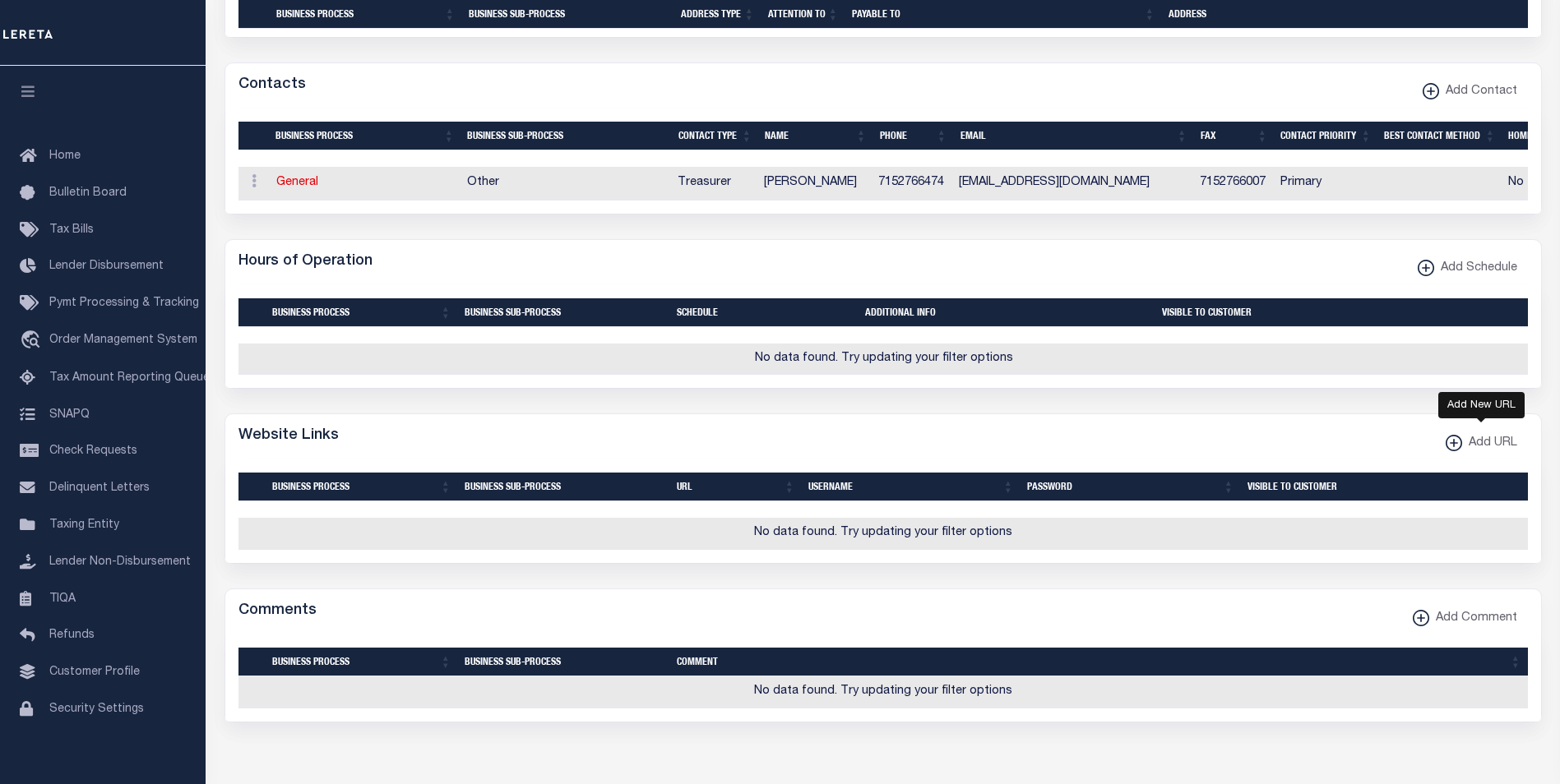
click at [1458, 452] on xmlns\ "button" at bounding box center [1454, 442] width 16 height 16
select select
checkbox input "true"
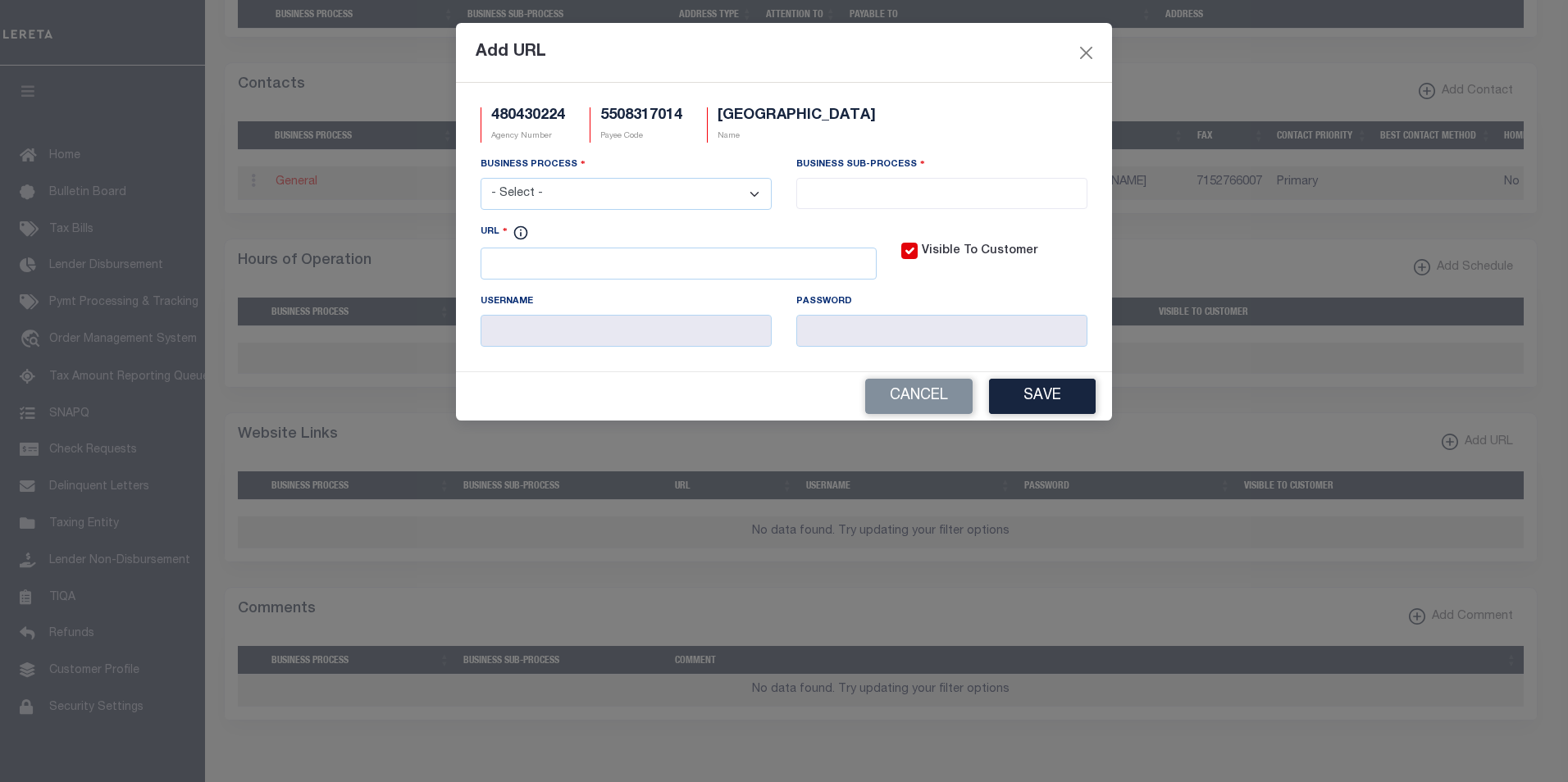
click at [749, 194] on select "- Select - All Automation Bill Request Delinquency Payment Delinquency Procurem…" at bounding box center [627, 194] width 291 height 32
select select "6"
click at [481, 179] on select "- Select - All Automation Bill Request Delinquency Payment Delinquency Procurem…" at bounding box center [627, 194] width 291 height 32
click at [978, 185] on input "search" at bounding box center [941, 191] width 281 height 18
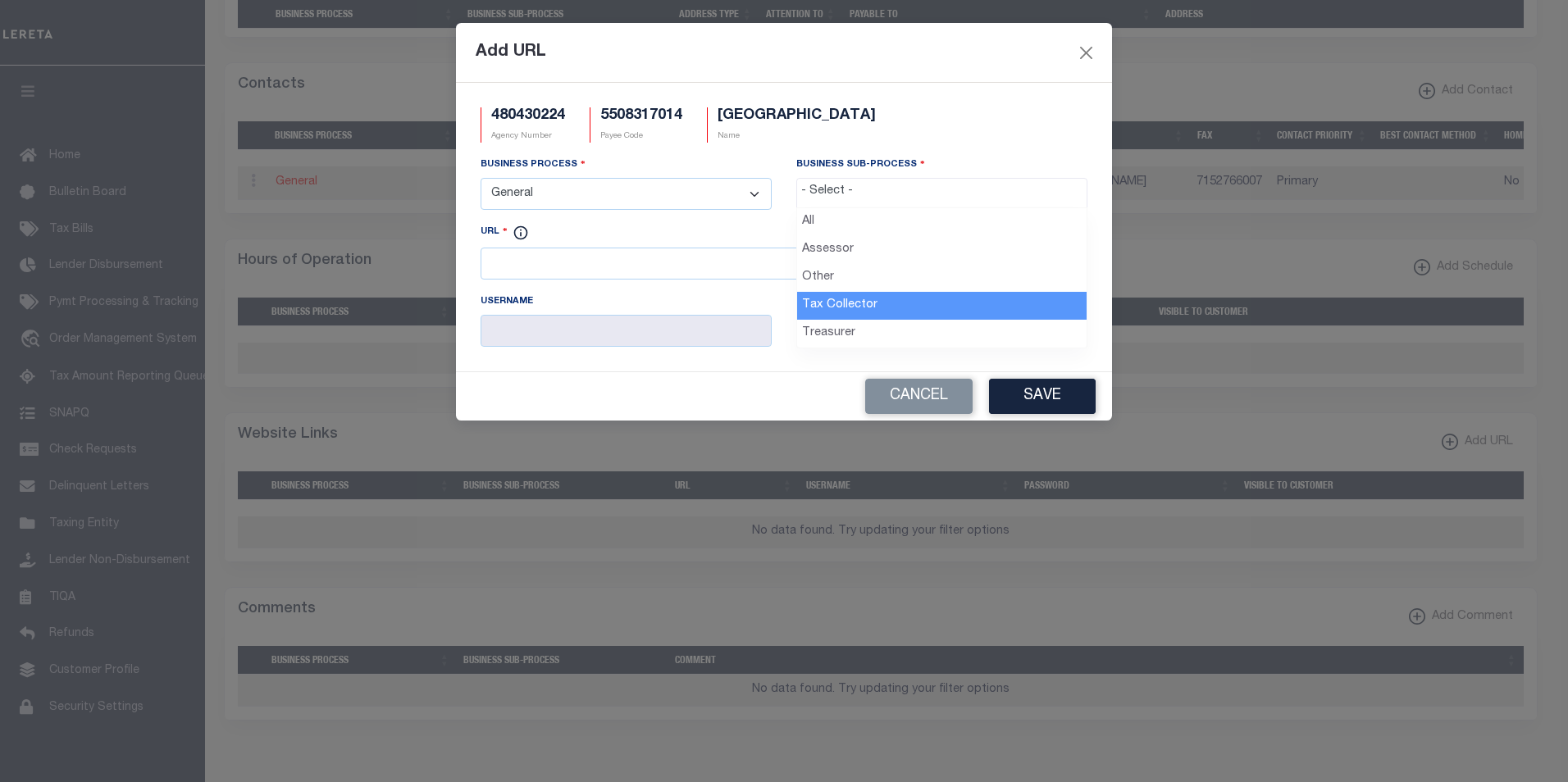
select select "31"
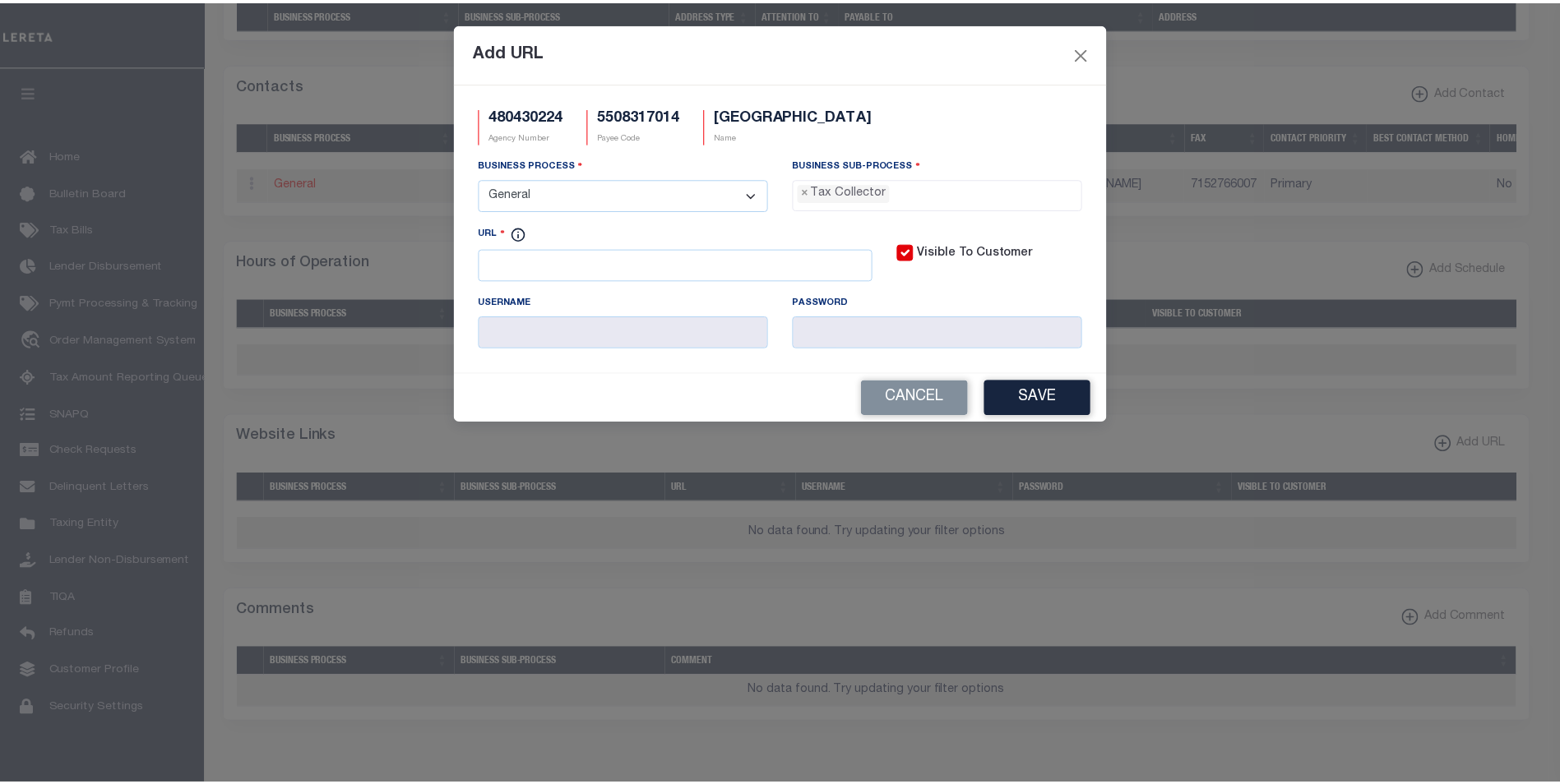
scroll to position [44, 0]
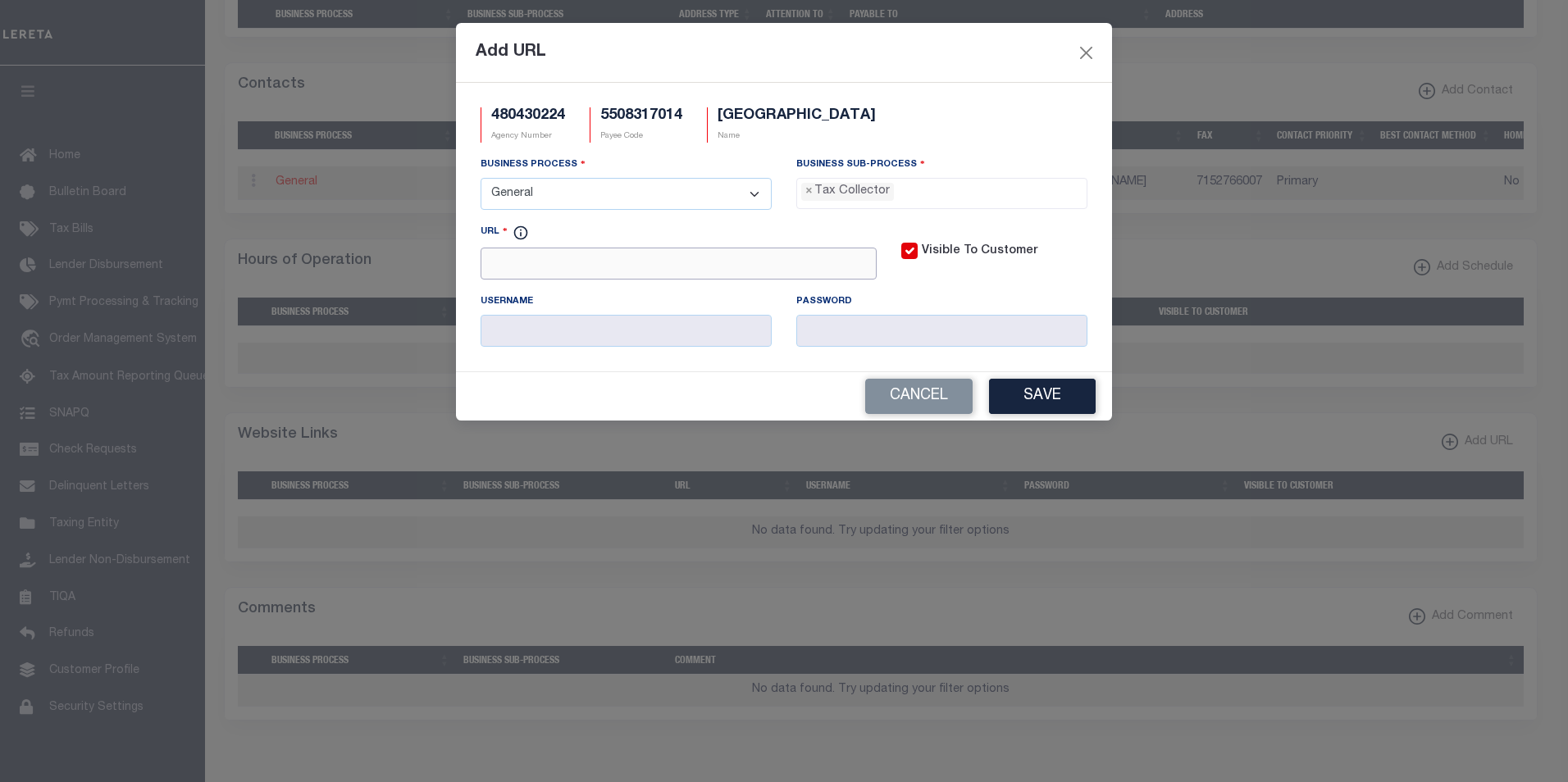
click at [627, 258] on input "URL" at bounding box center [679, 264] width 396 height 32
paste input "https://ocgen.co.oconto.wi.us/gcswebportal/Search.aspx"
type input "https://ocgen.co.oconto.wi.us/gcswebportal/Search.aspx"
click at [1071, 404] on button "Save" at bounding box center [1042, 396] width 107 height 35
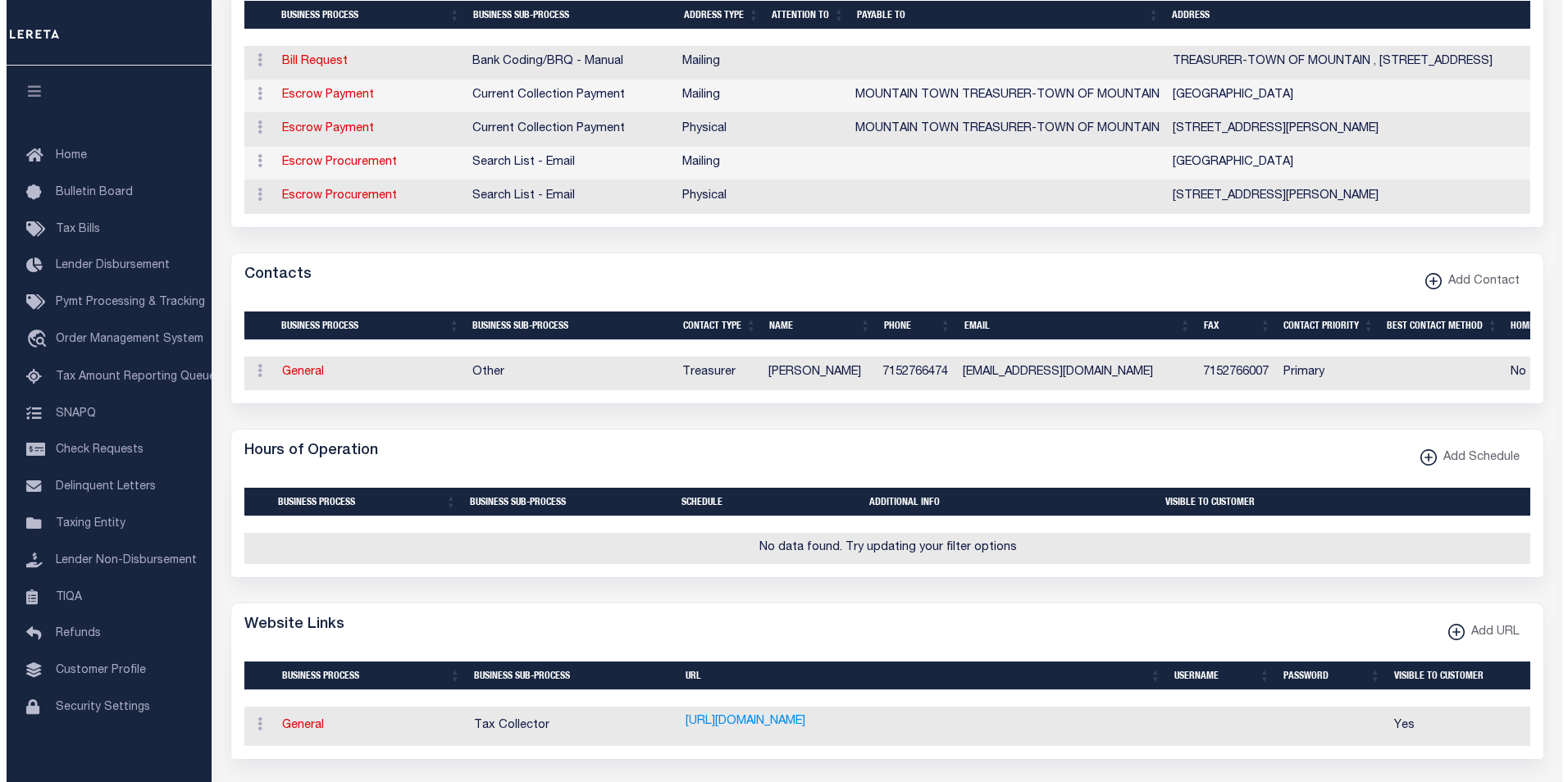
scroll to position [401, 0]
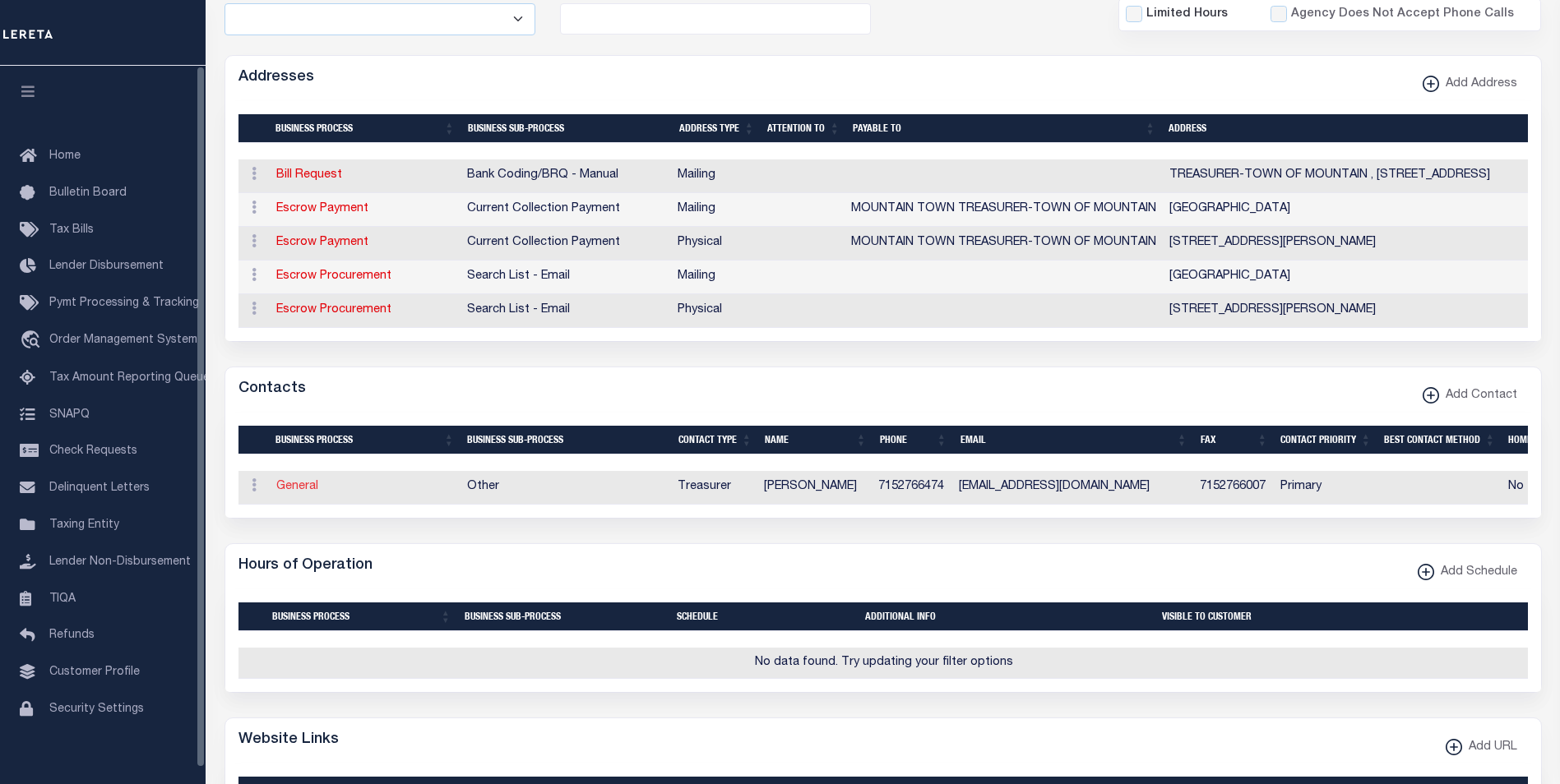
click at [292, 493] on link "General" at bounding box center [297, 487] width 42 height 11
checkbox input "false"
select select
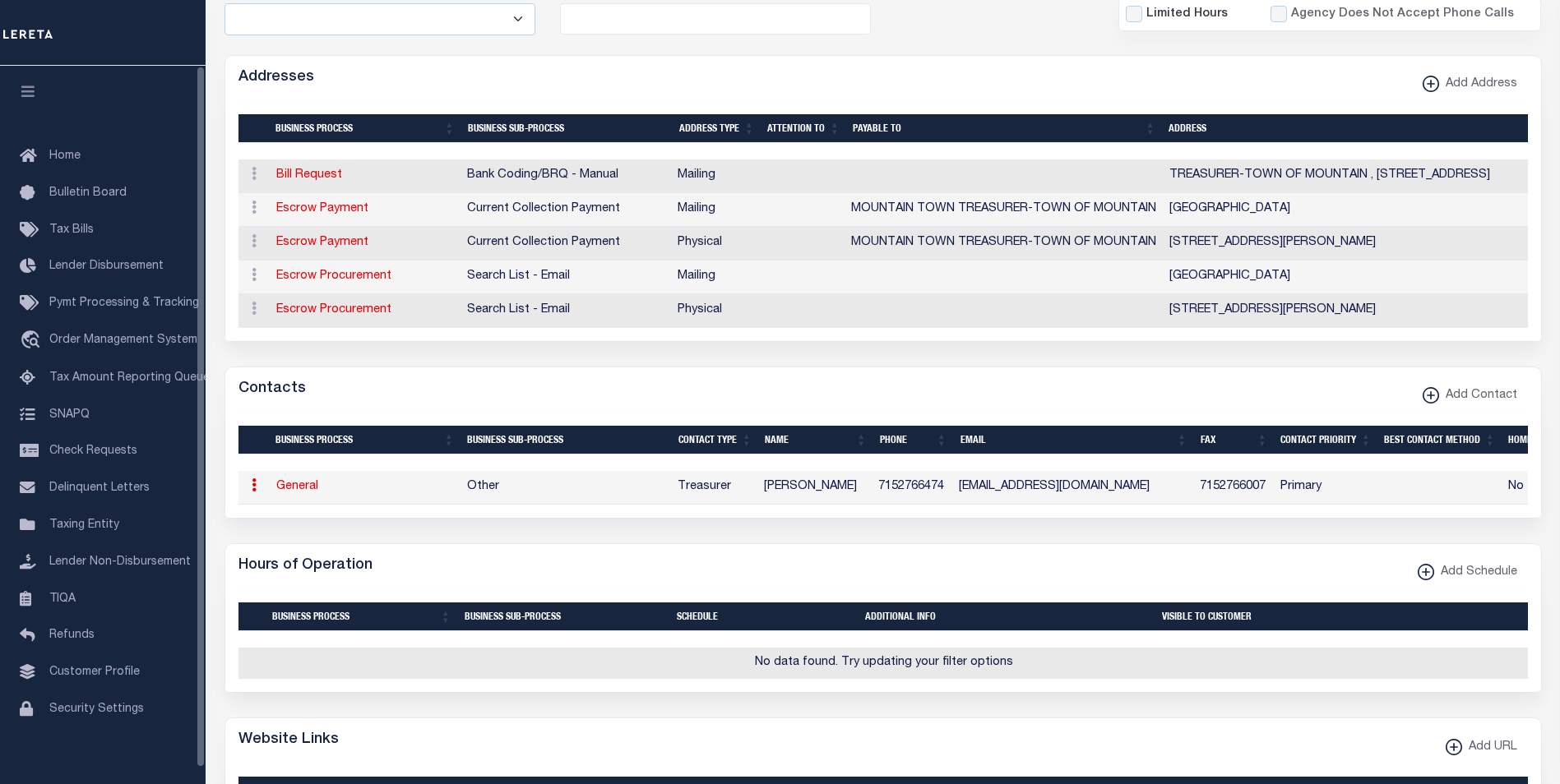
select select "3"
select select "1"
type input "LYNN"
type input "KAUZLARIC"
type input "7152766474"
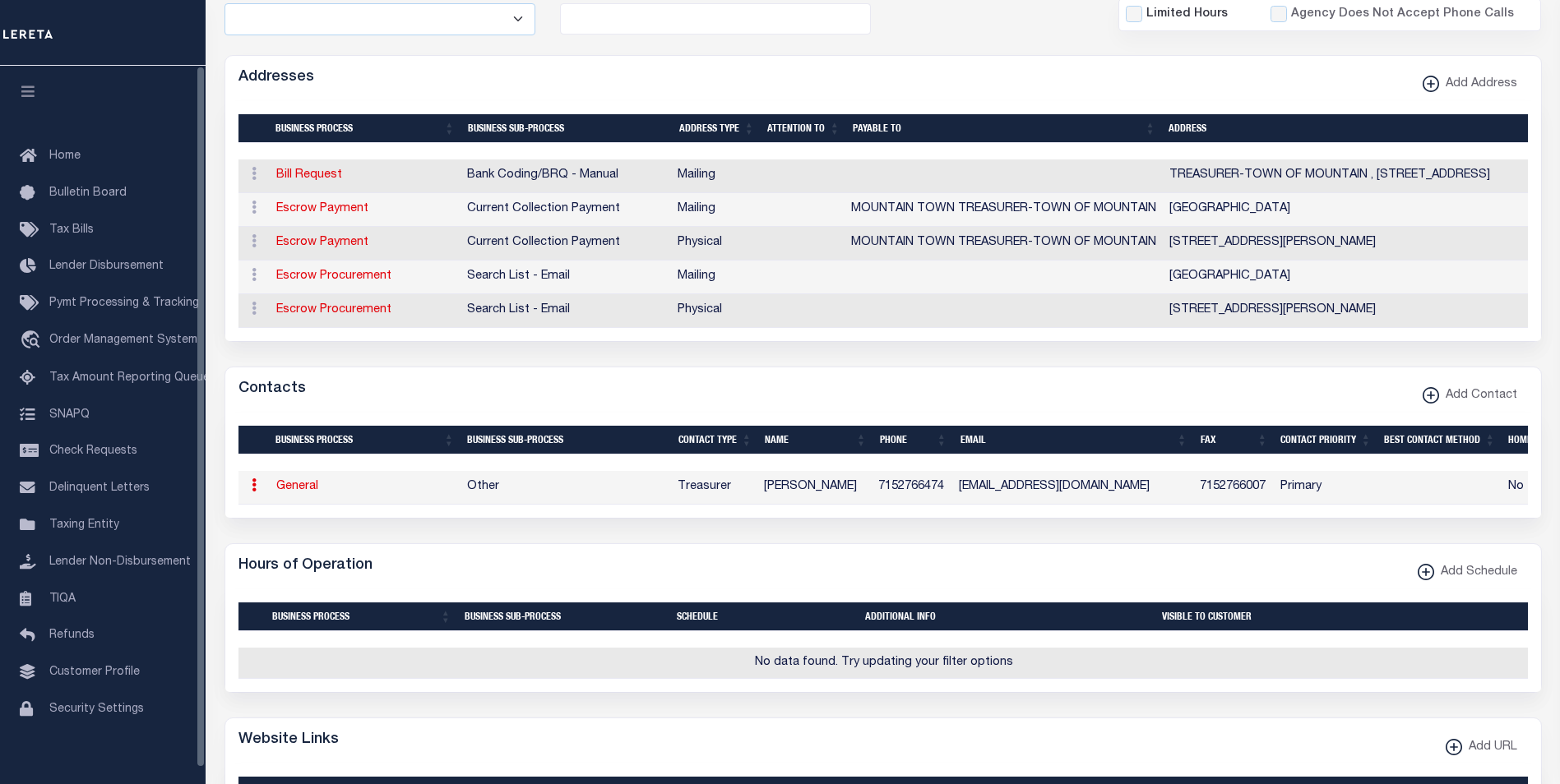
type input "7152766007"
type input "TOWNOFMOUNTAIN@CENTURYTEL.NET"
select select "6"
select select "39"
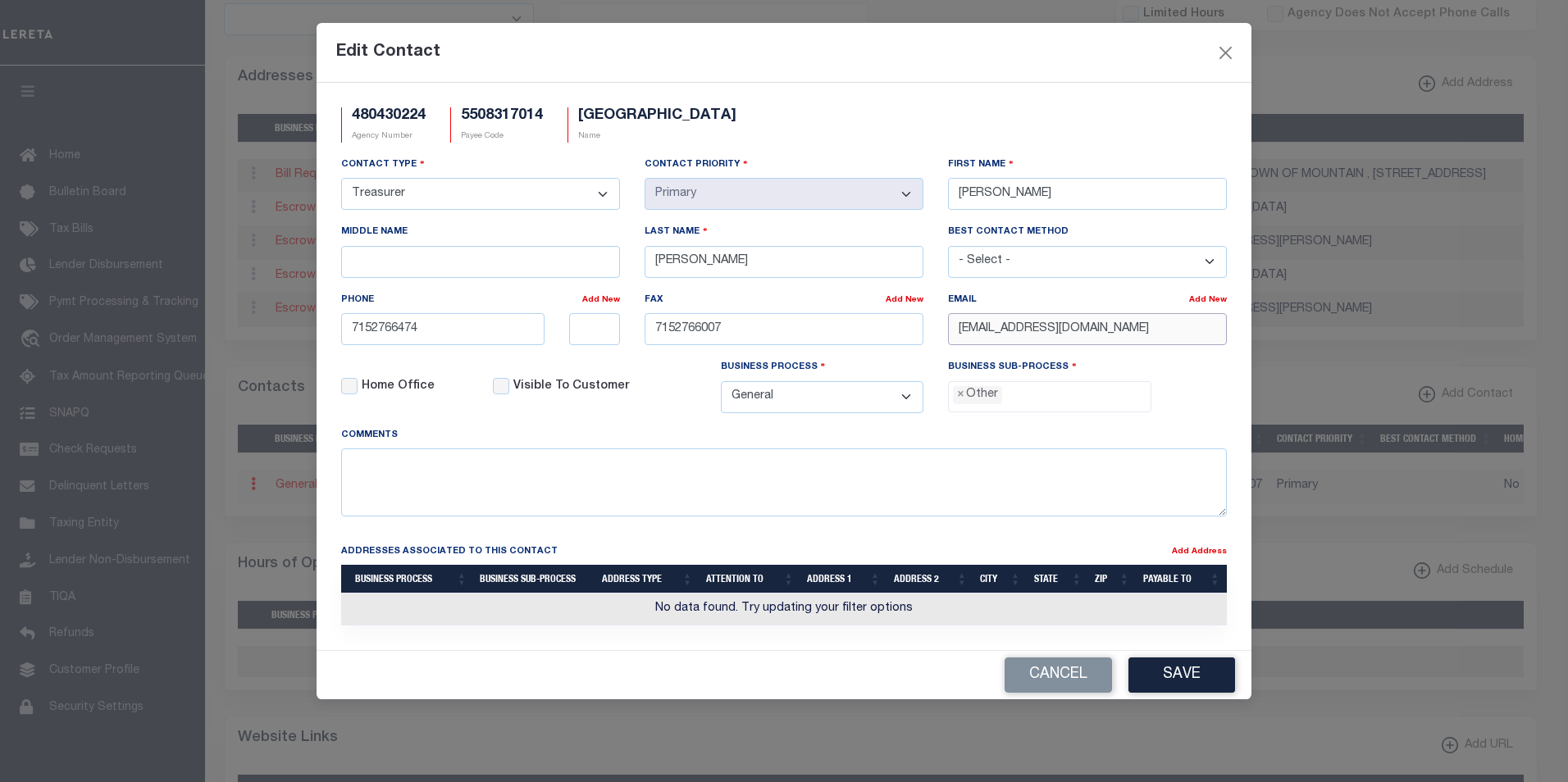
drag, startPoint x: 1206, startPoint y: 333, endPoint x: 945, endPoint y: 338, distance: 261.0
click at [945, 338] on div "Email Add New TOWNOFMOUNTAIN@CENTURYTEL.NET" at bounding box center [1087, 325] width 304 height 68
paste input "CLERK-TREASURER@TOWNOFMOUNTAIN.WI.GOV"
type input "CLERK-TREASURER@TOWNOFMOUNTAIN.WI.GOV"
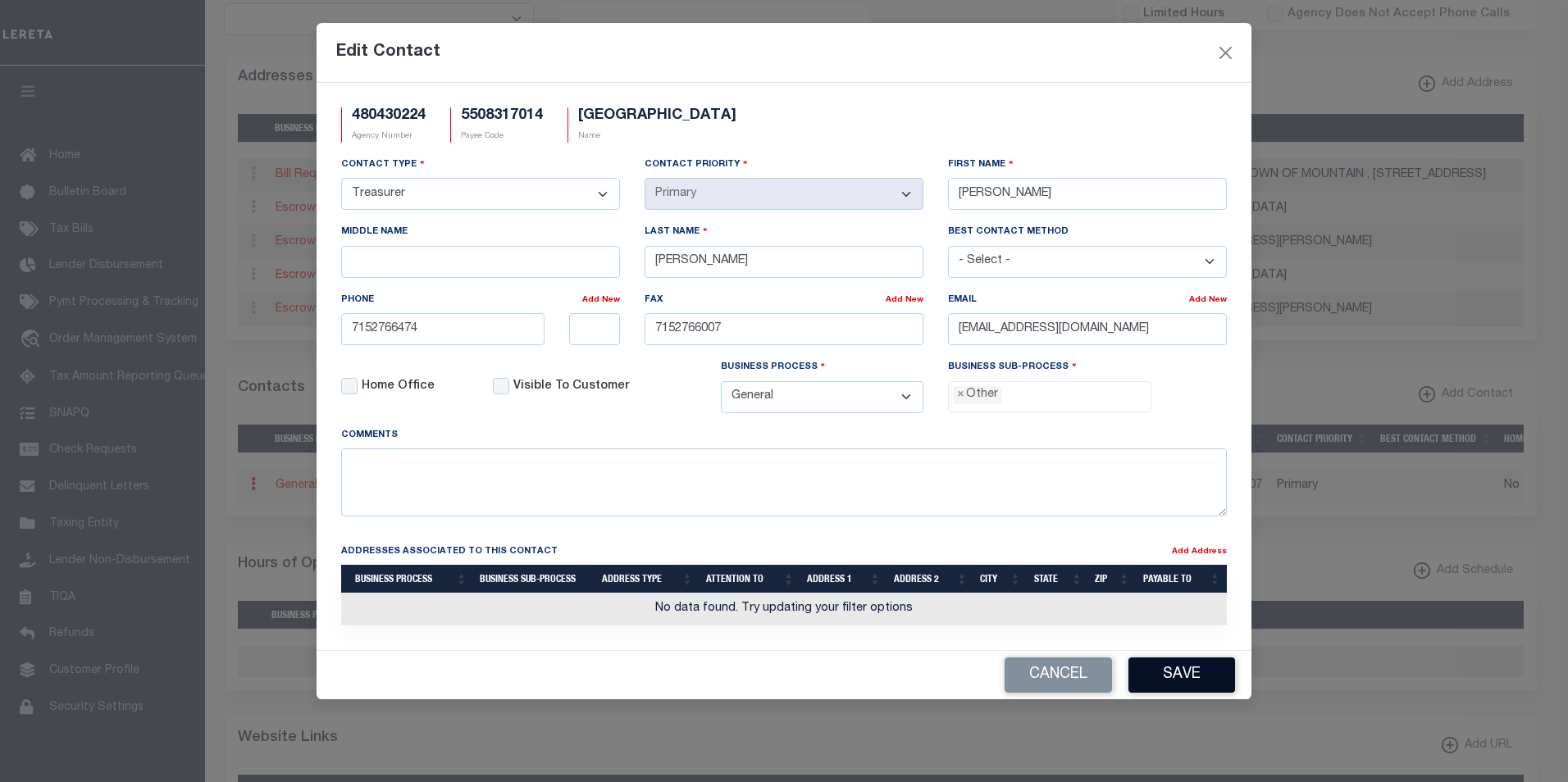
scroll to position [0, 0]
click at [1183, 676] on button "Save" at bounding box center [1182, 675] width 107 height 35
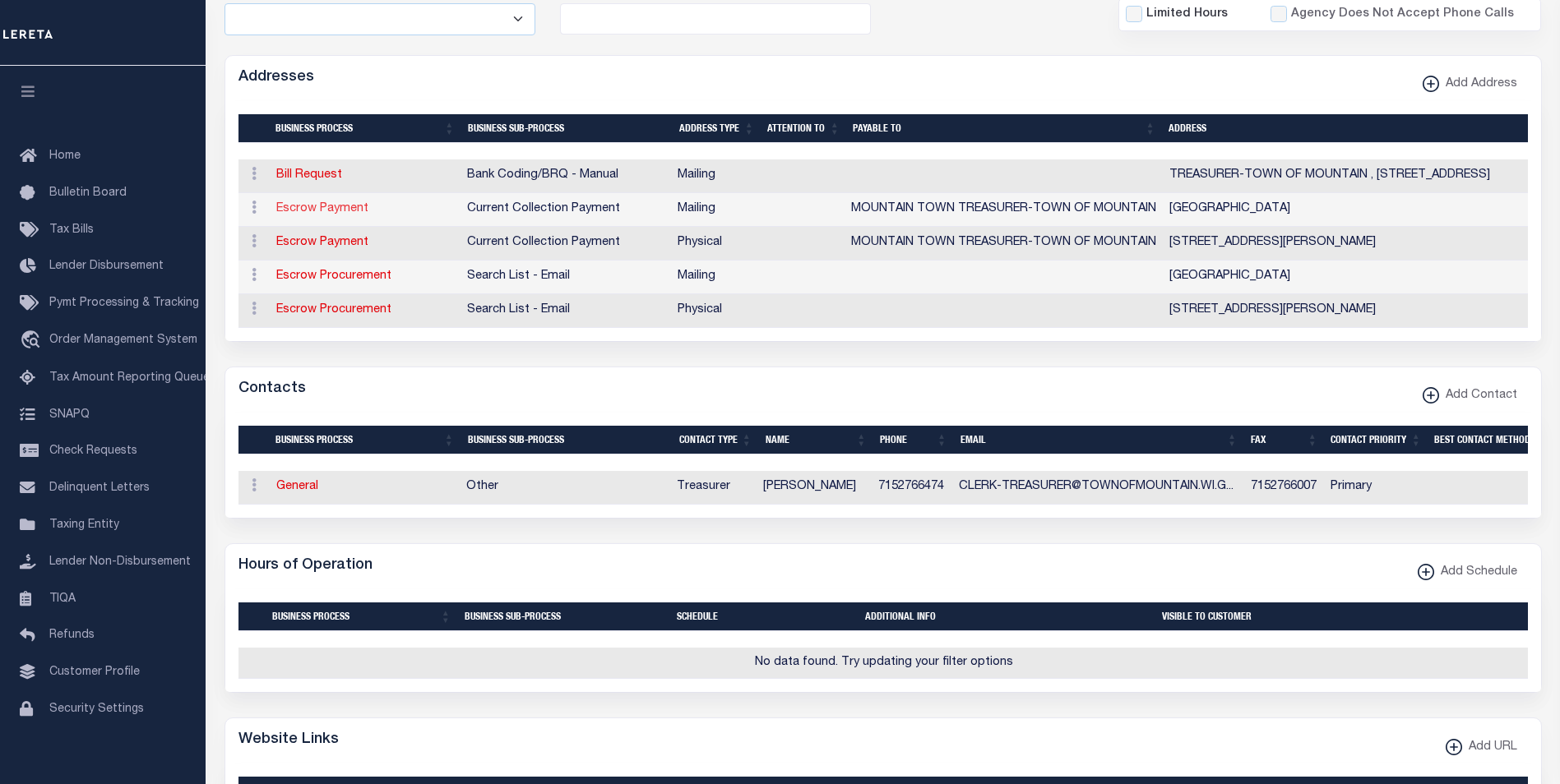
click at [305, 205] on link "Escrow Payment" at bounding box center [322, 209] width 92 height 11
select select "1"
checkbox input "false"
select select
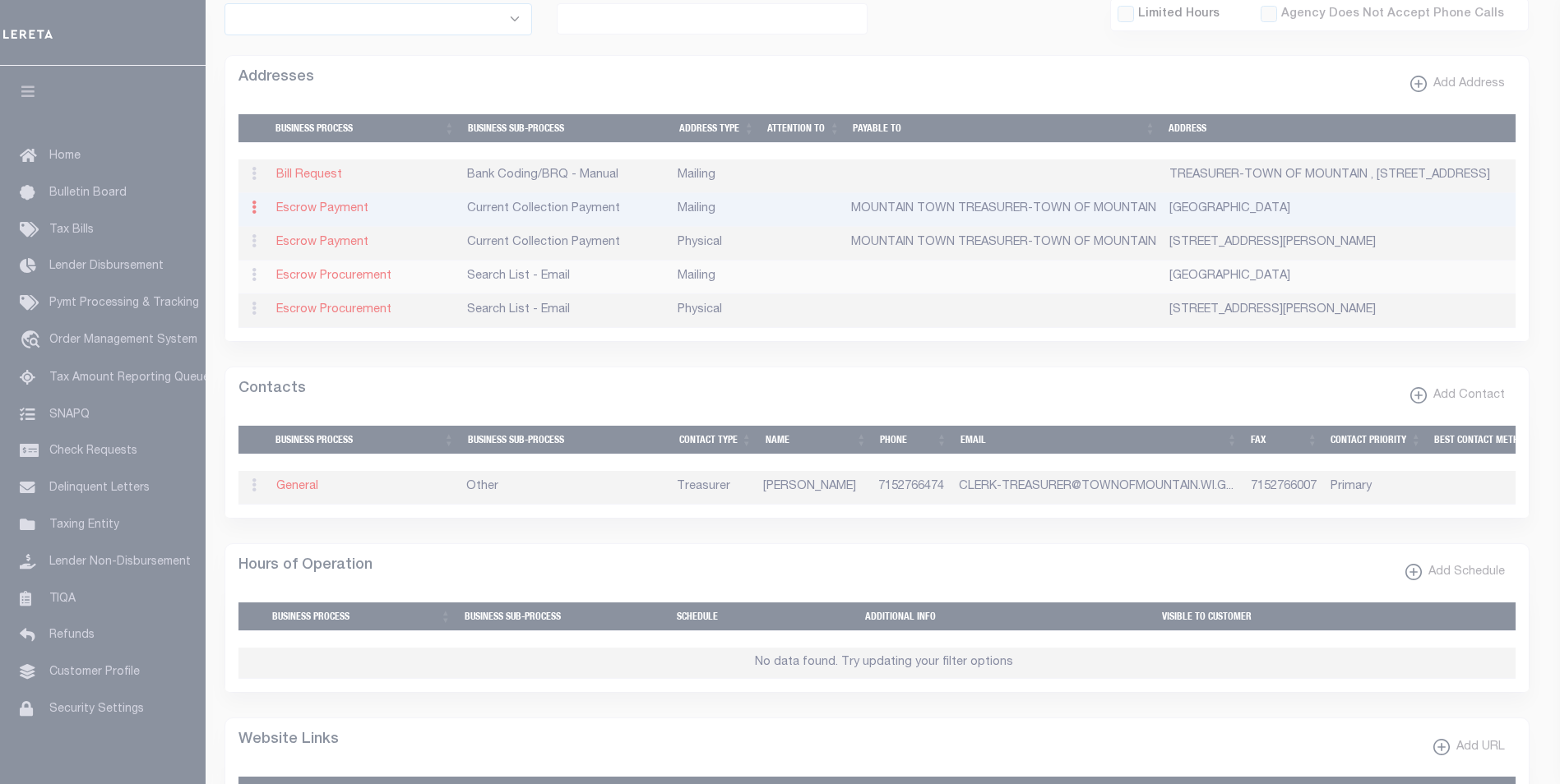
type input "PO BOX 95"
type input "MOUNTAIN"
select select "WI"
type input "54149"
checkbox input "true"
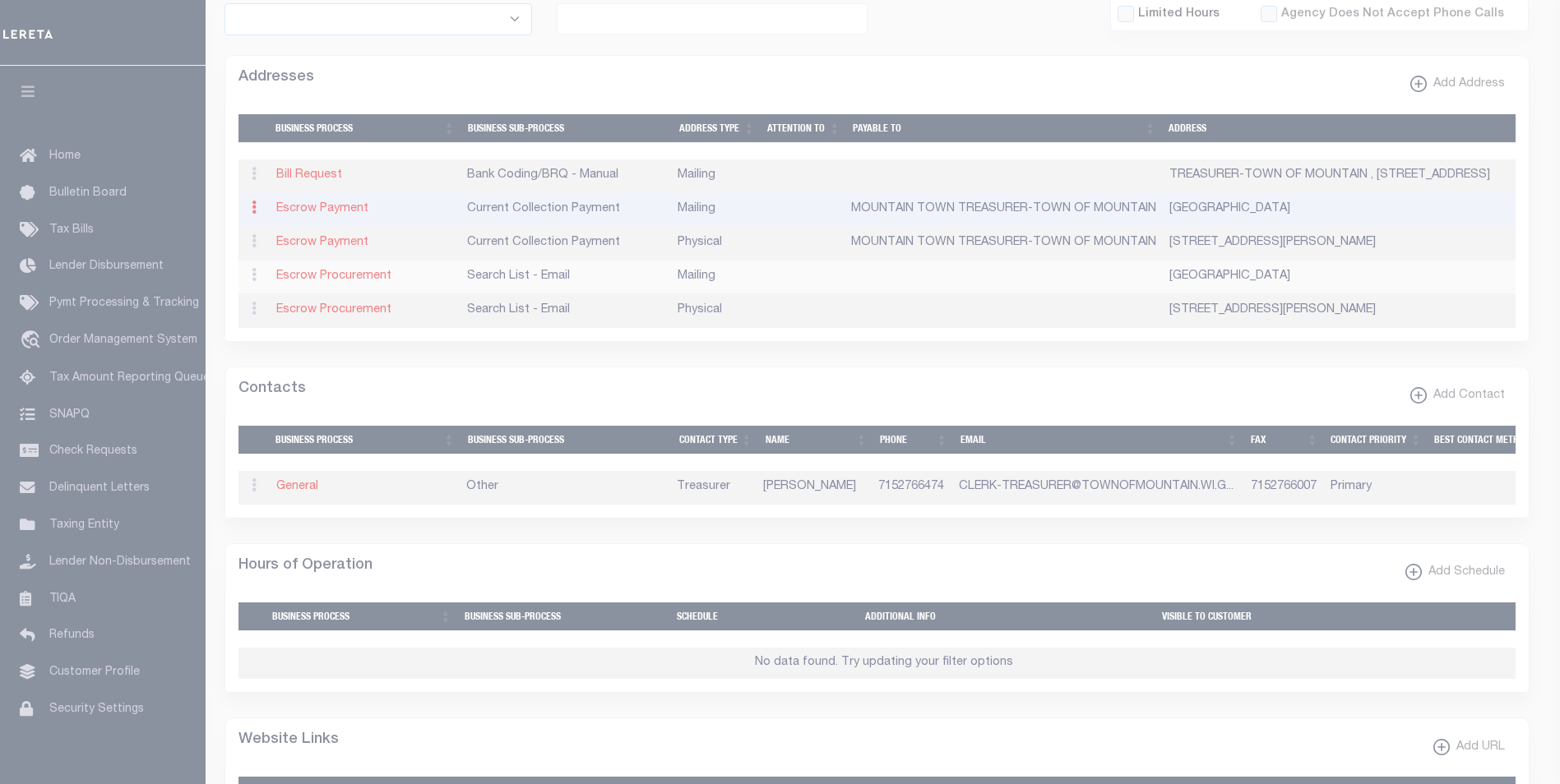
type input "MOUNTAIN TOWN TREASURER-TOWN OF MOUNTAIN"
select select "3"
select select "11"
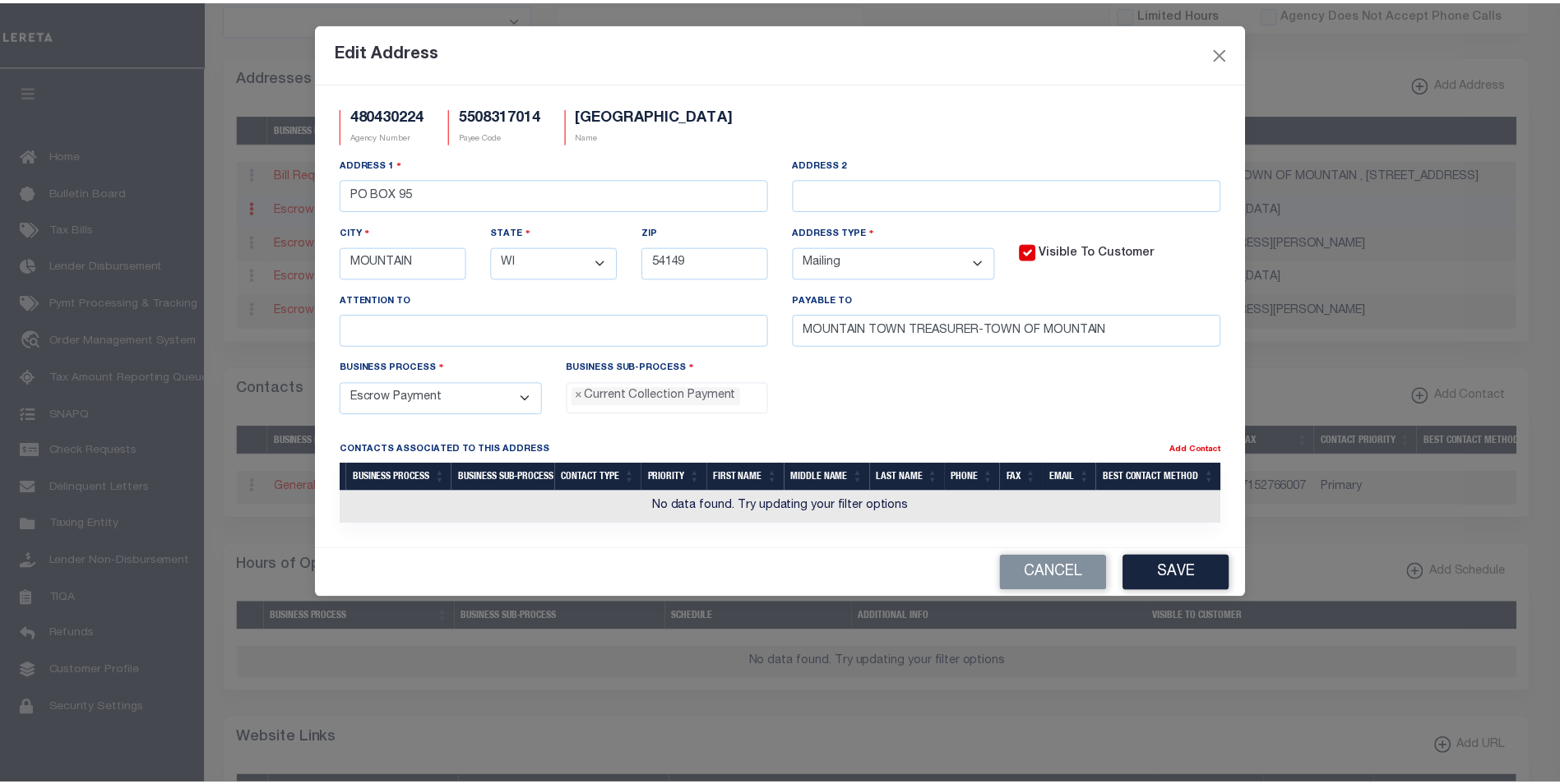
scroll to position [14, 0]
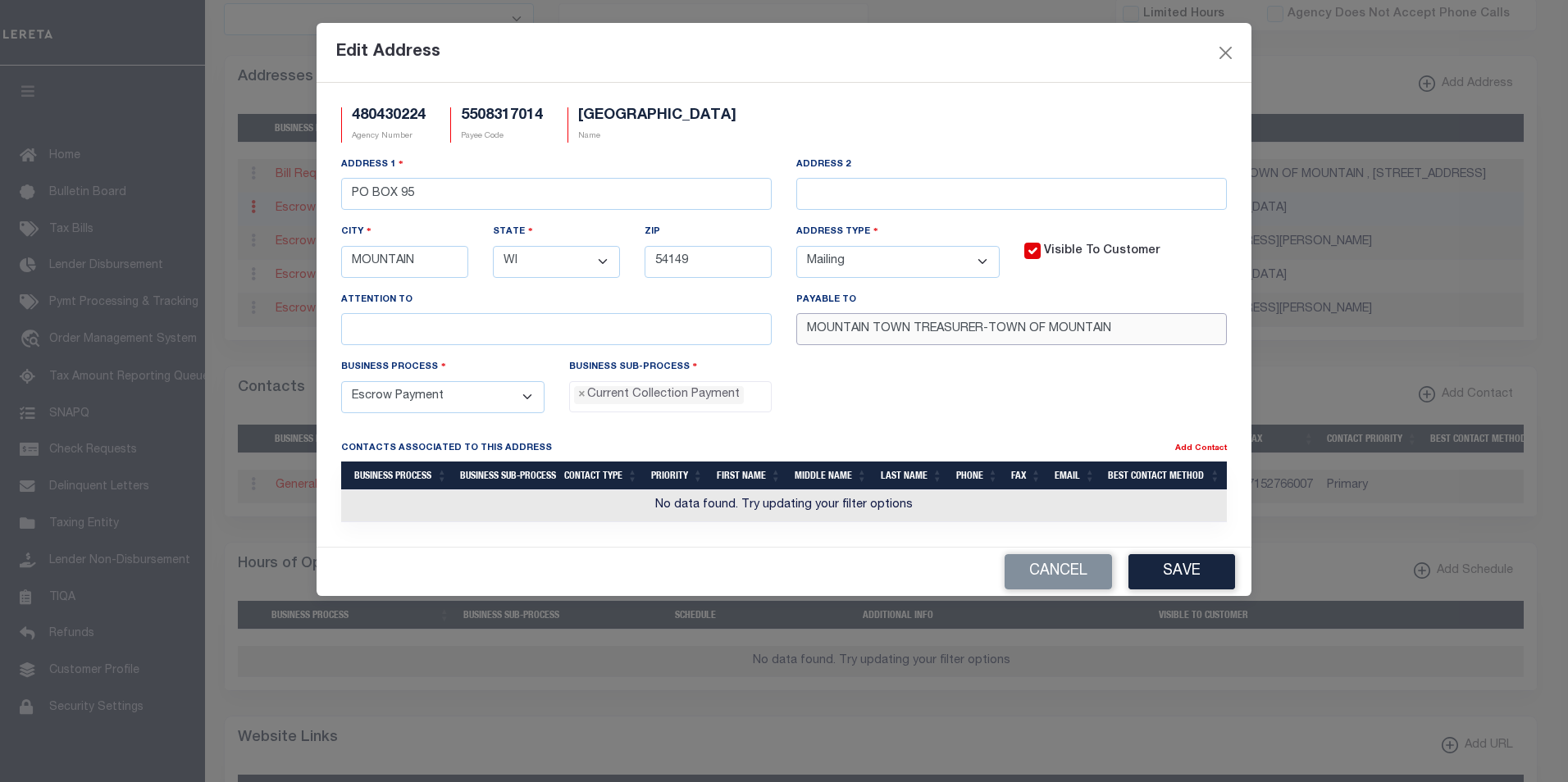
drag, startPoint x: 1118, startPoint y: 332, endPoint x: 797, endPoint y: 328, distance: 321.0
click at [797, 328] on input "MOUNTAIN TOWN TREASURER-TOWN OF MOUNTAIN" at bounding box center [1012, 330] width 431 height 32
paste input "text"
type input "TREASURER-TOWN OF MOUNTAIN"
click at [1196, 579] on button "Save" at bounding box center [1182, 571] width 107 height 35
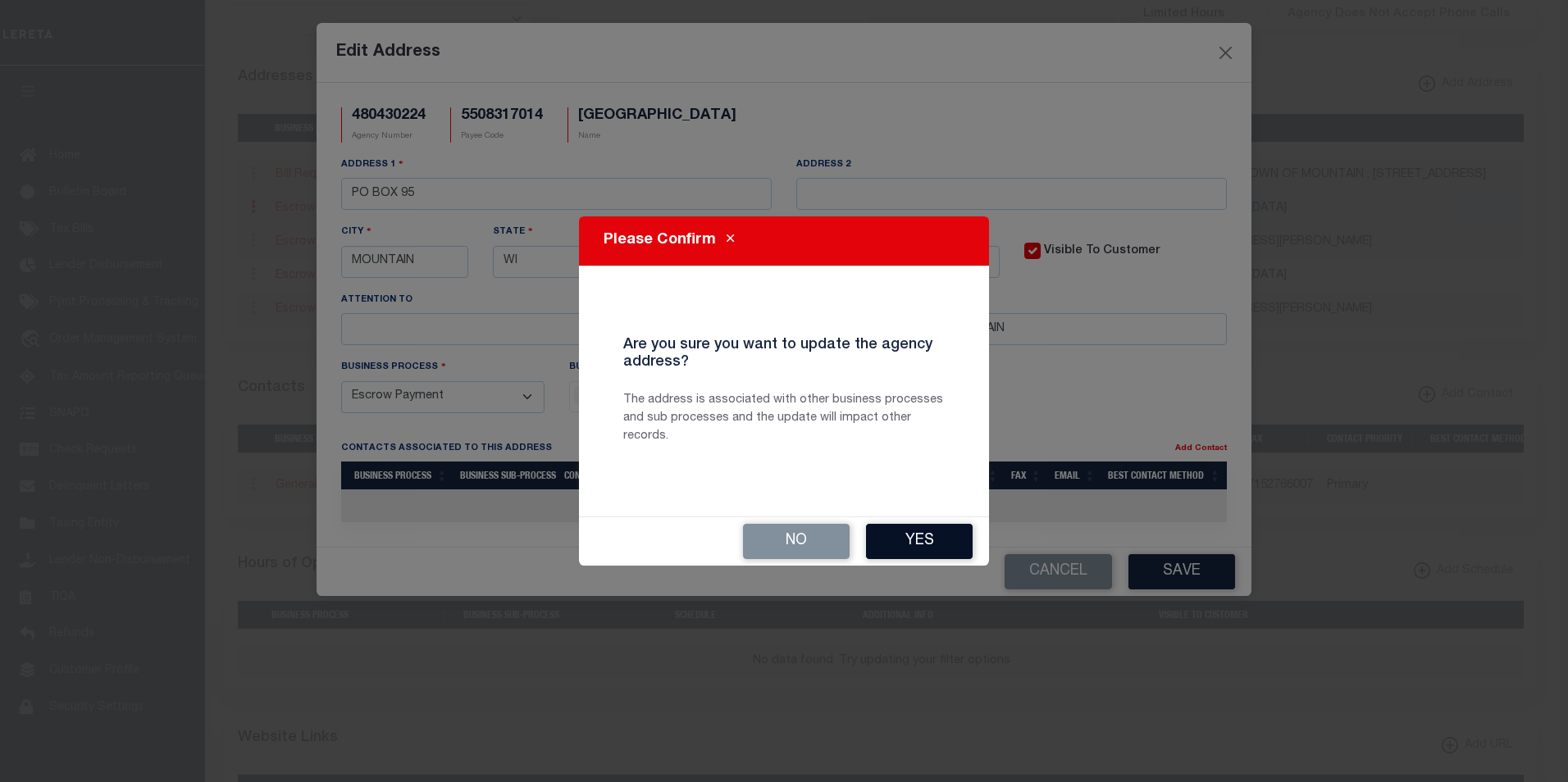
click at [908, 536] on button "Yes" at bounding box center [919, 541] width 107 height 35
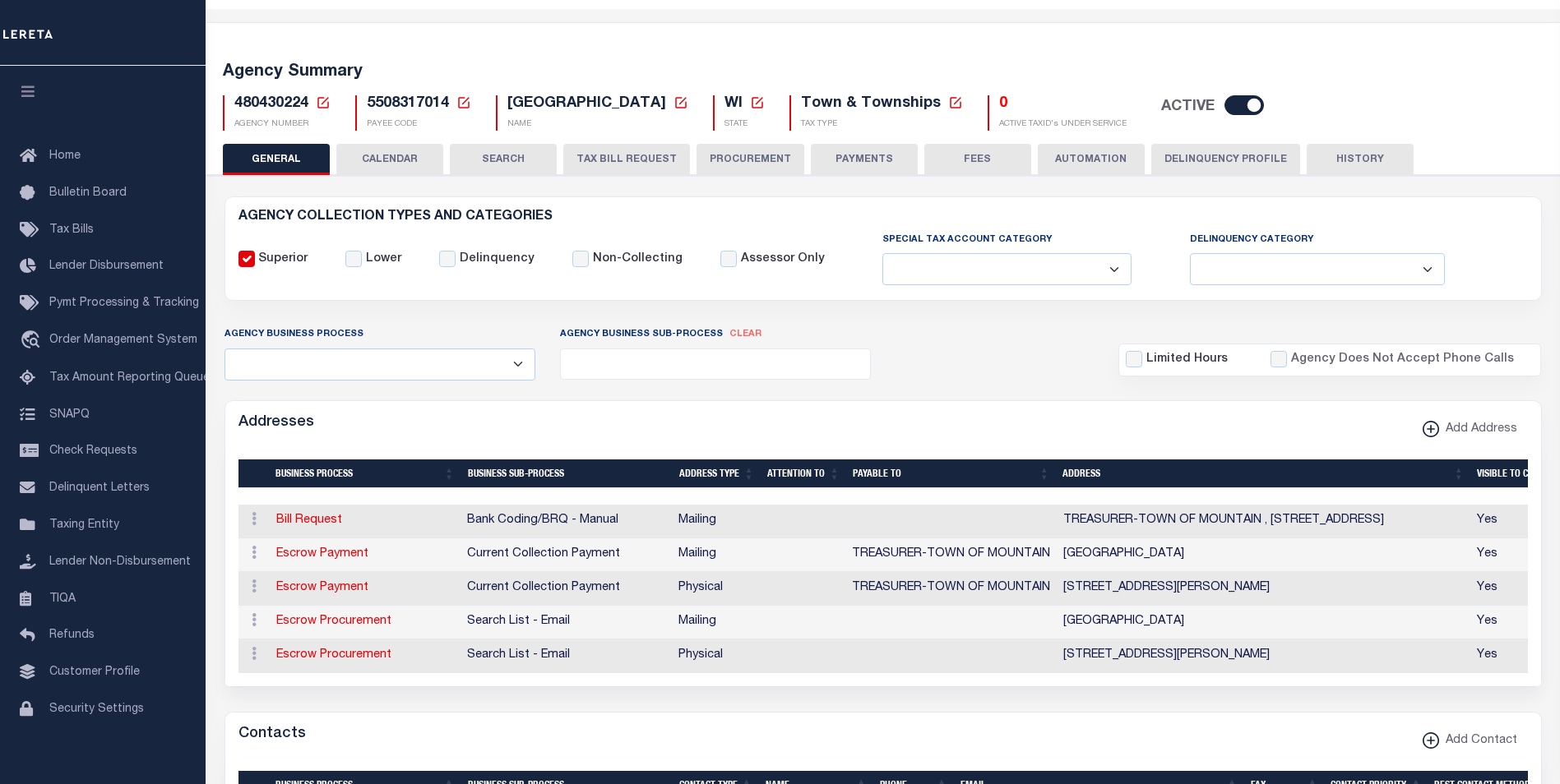
scroll to position [0, 0]
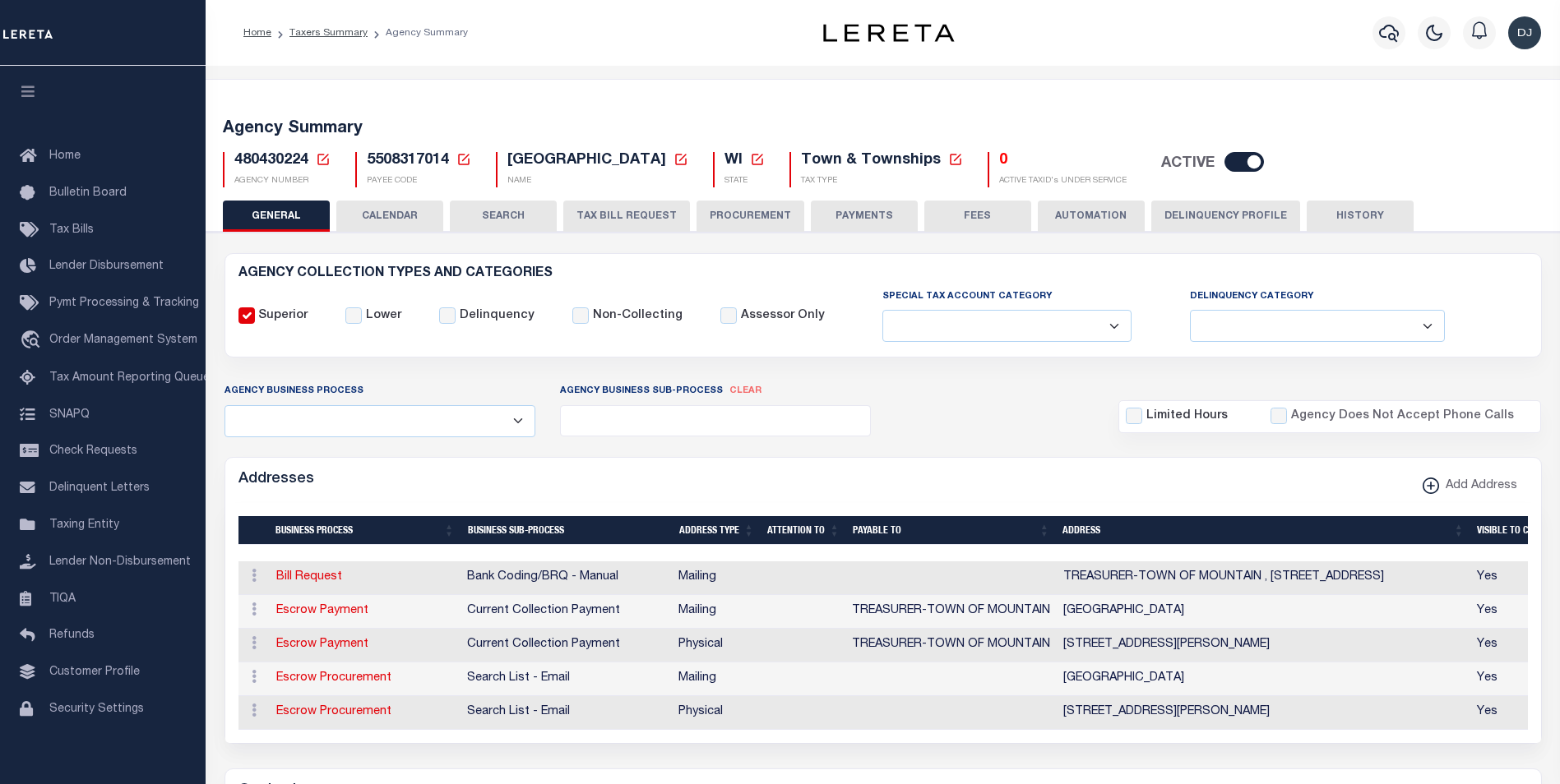
click at [985, 211] on button "FEES" at bounding box center [978, 216] width 107 height 32
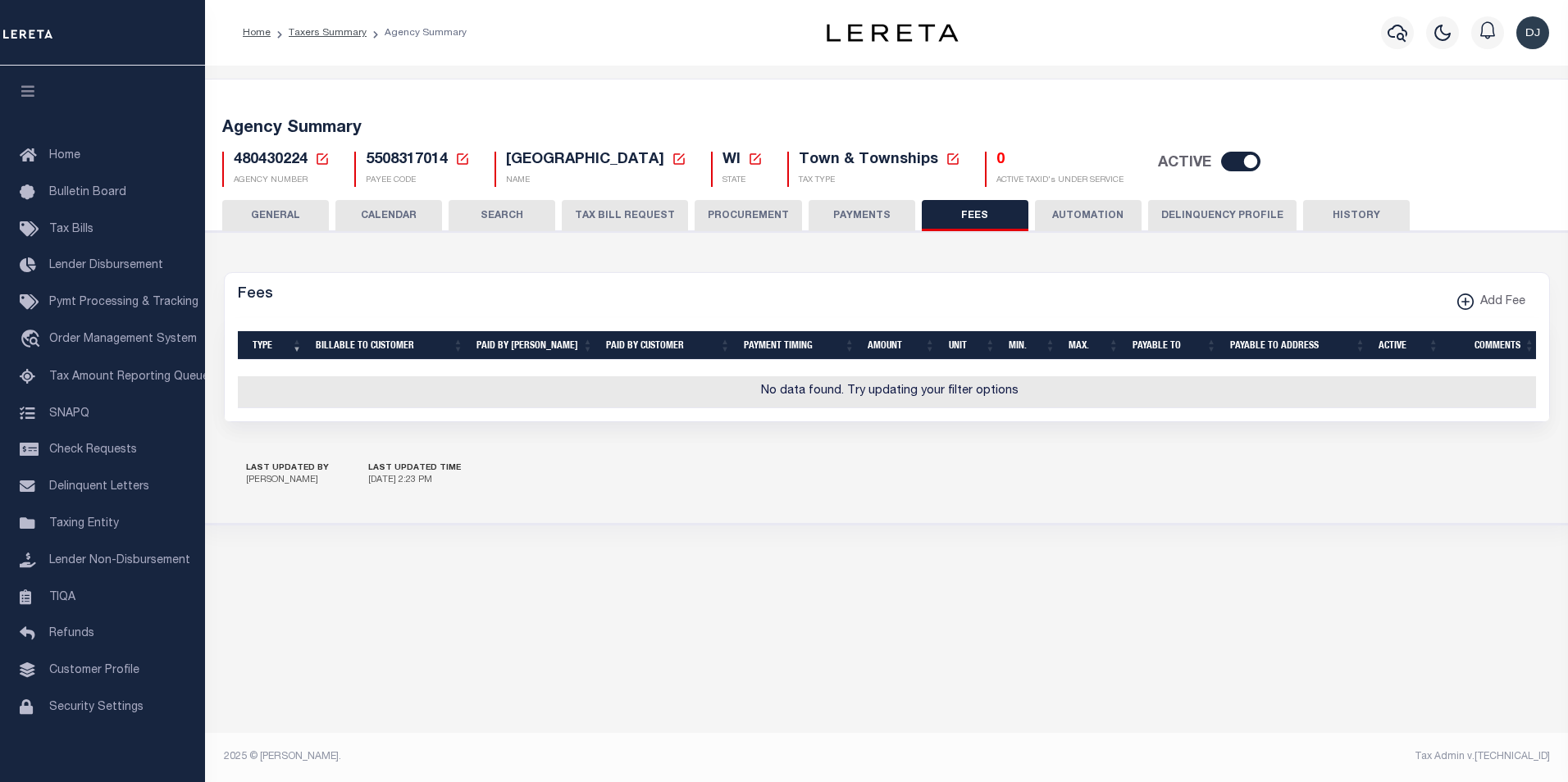
click at [863, 226] on button "PAYMENTS" at bounding box center [862, 215] width 107 height 31
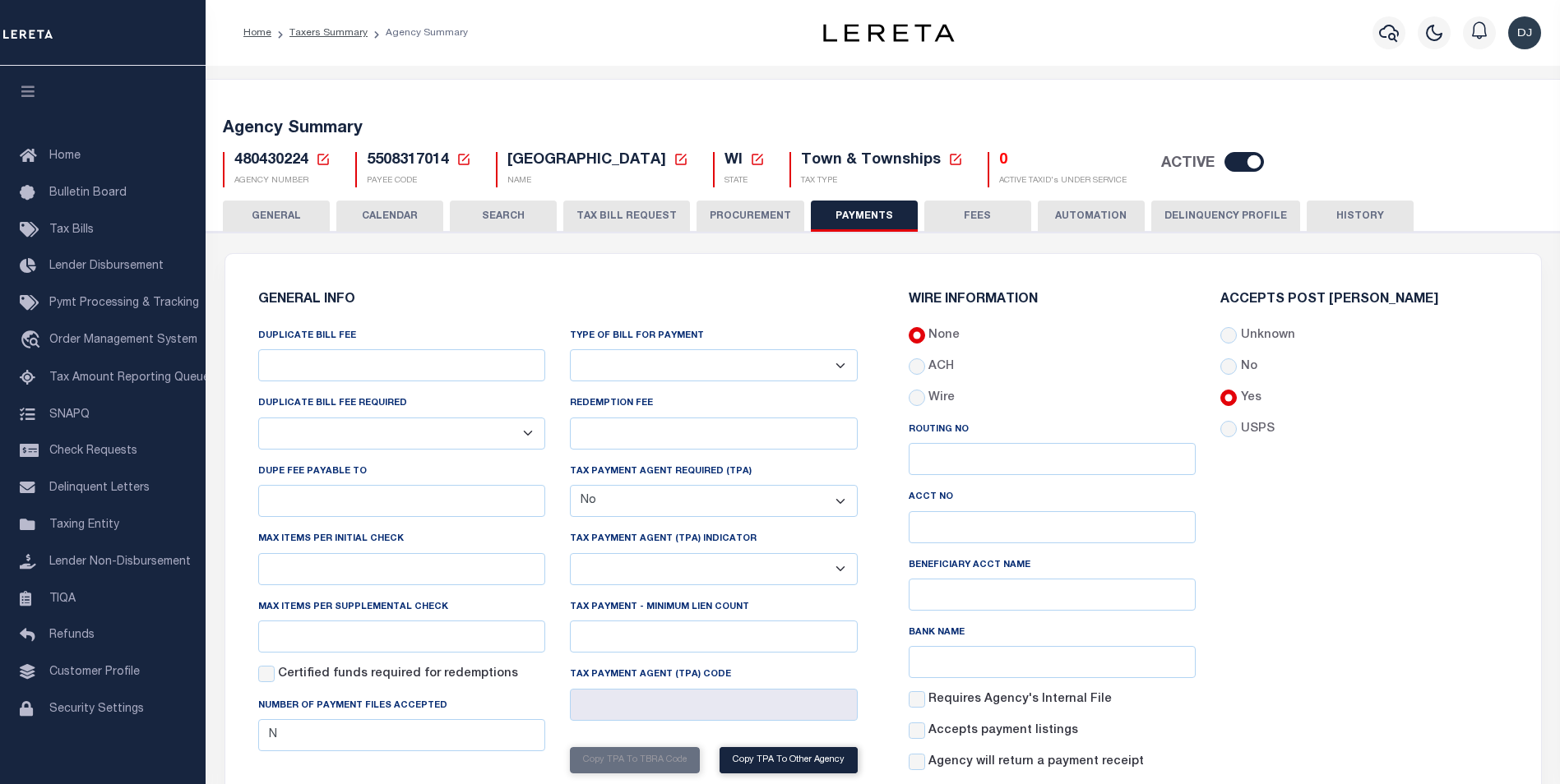
click at [284, 216] on button "GENERAL" at bounding box center [276, 216] width 107 height 32
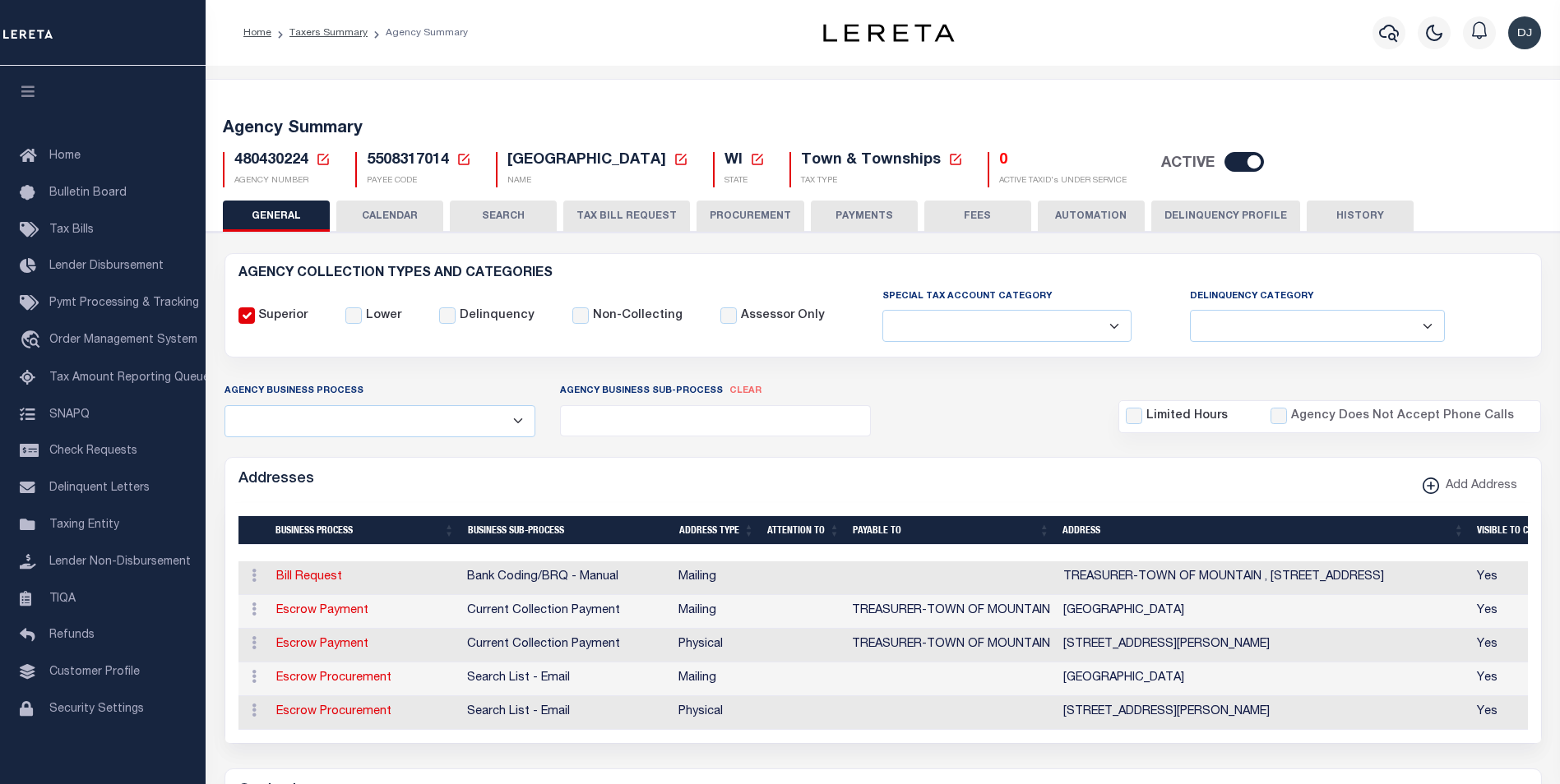
drag, startPoint x: 1339, startPoint y: 214, endPoint x: 1555, endPoint y: 362, distance: 261.8
click at [1339, 214] on button "HISTORY" at bounding box center [1360, 216] width 107 height 32
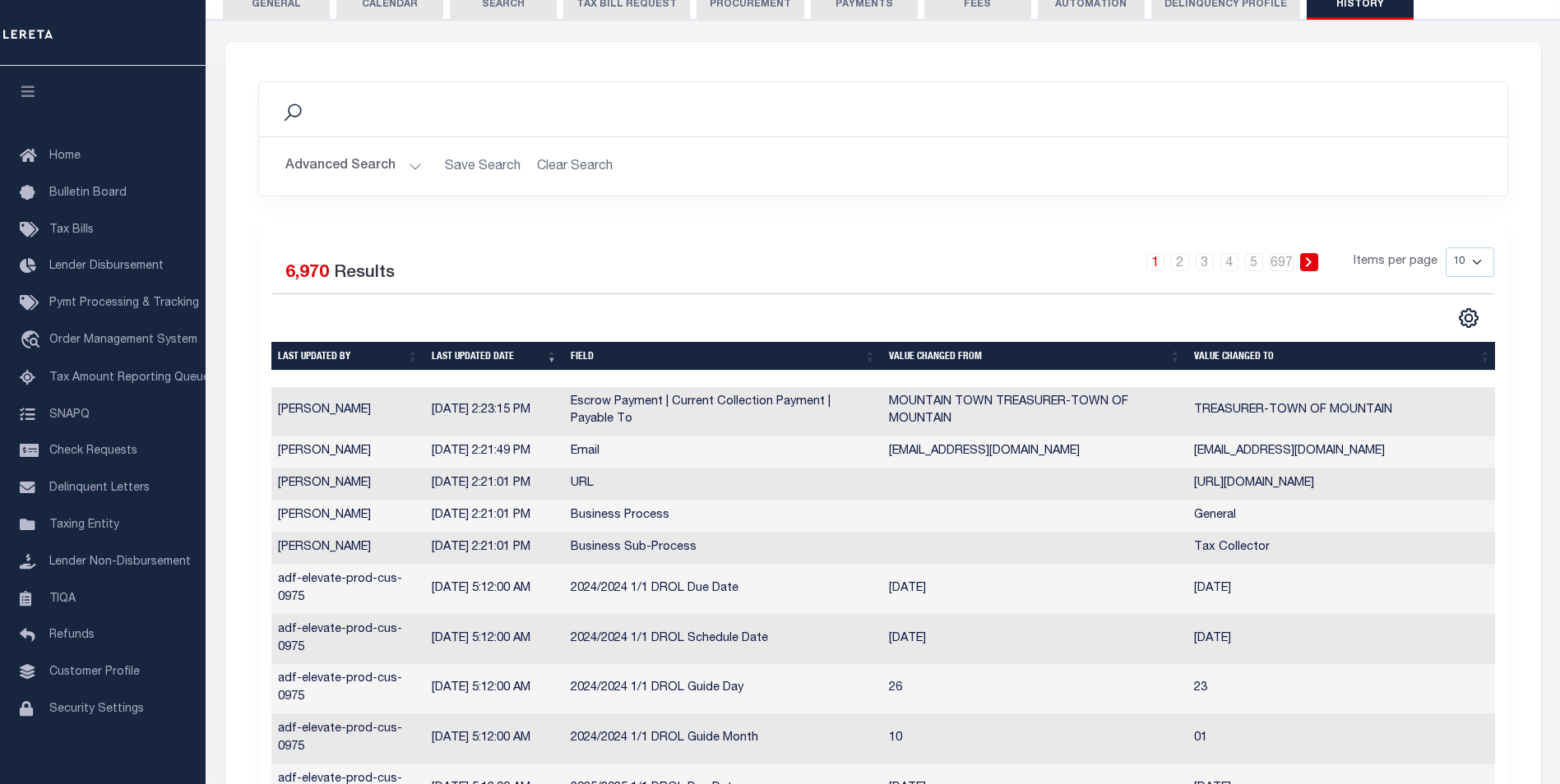
scroll to position [239, 0]
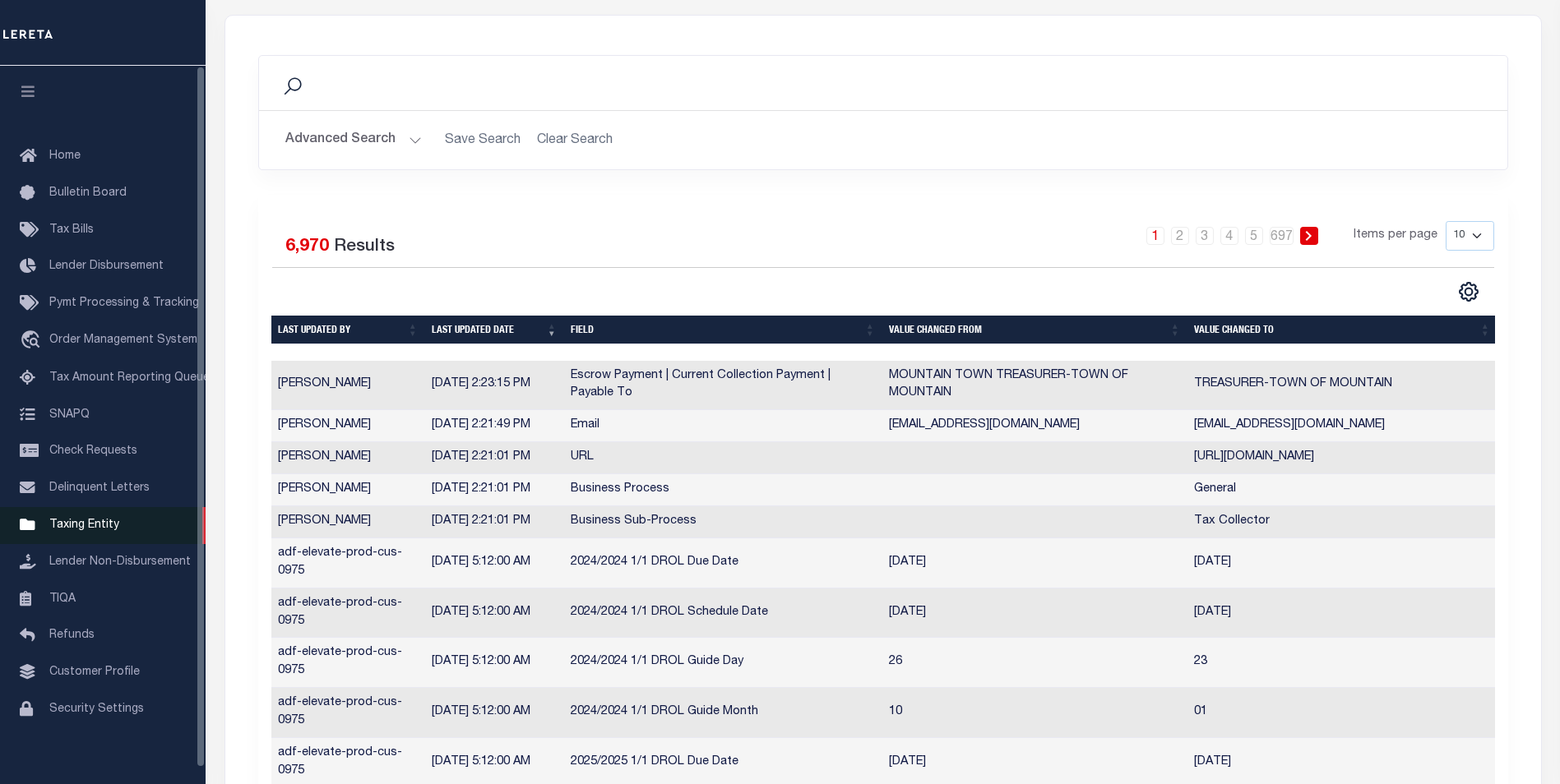
click at [108, 531] on span "Taxing Entity" at bounding box center [84, 525] width 70 height 11
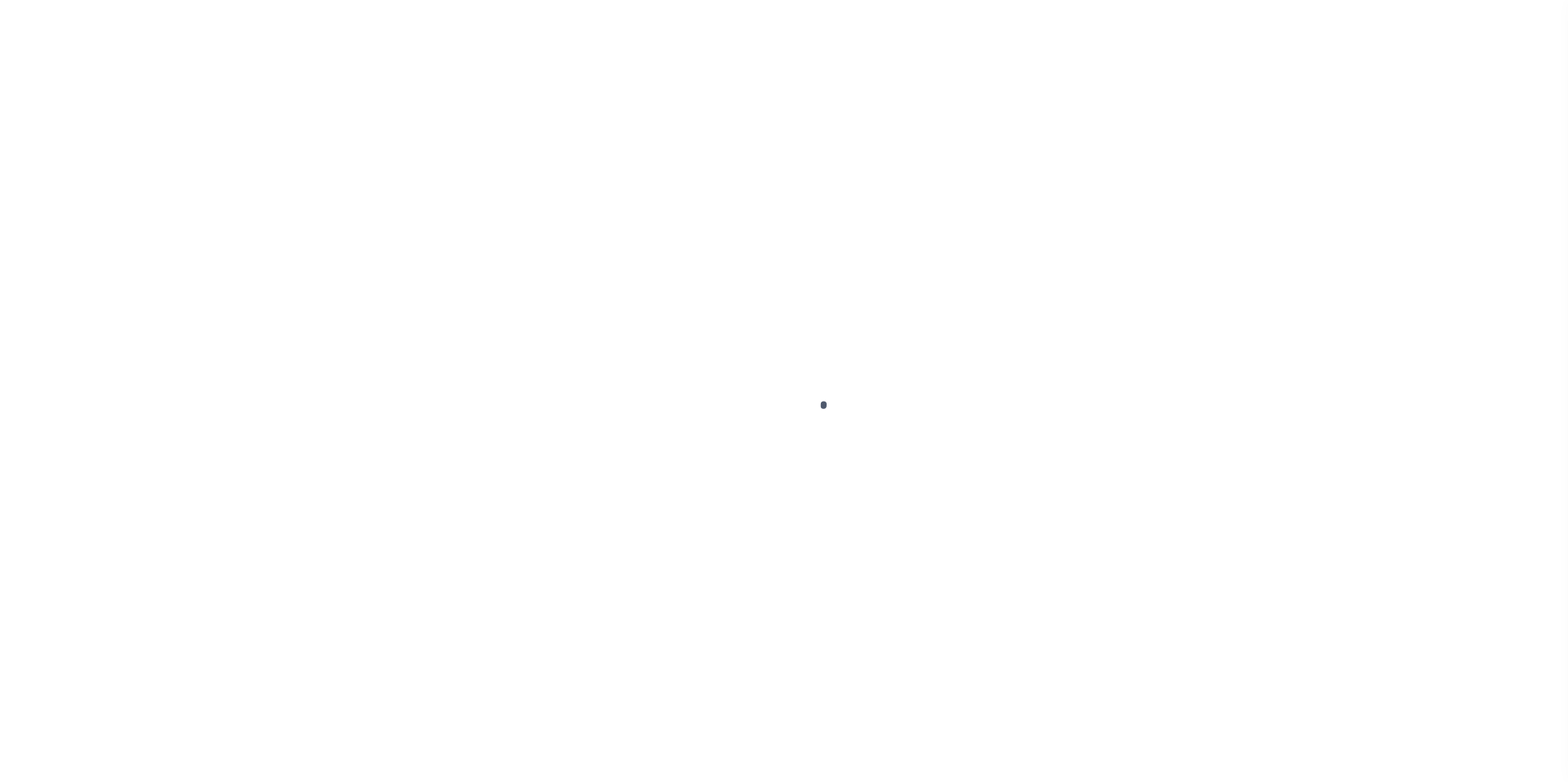
scroll to position [16, 0]
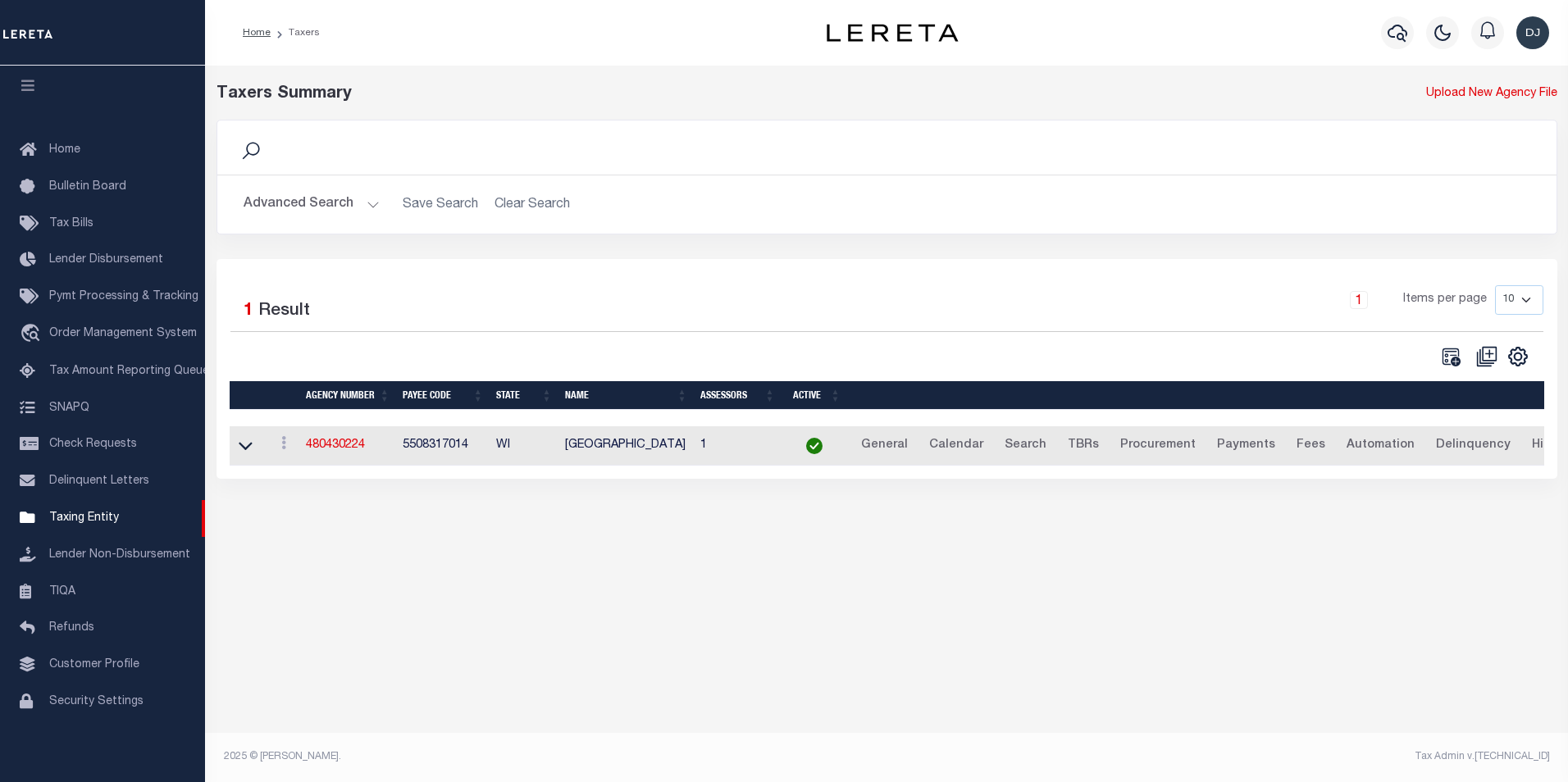
click at [373, 203] on button "Advanced Search" at bounding box center [312, 205] width 136 height 32
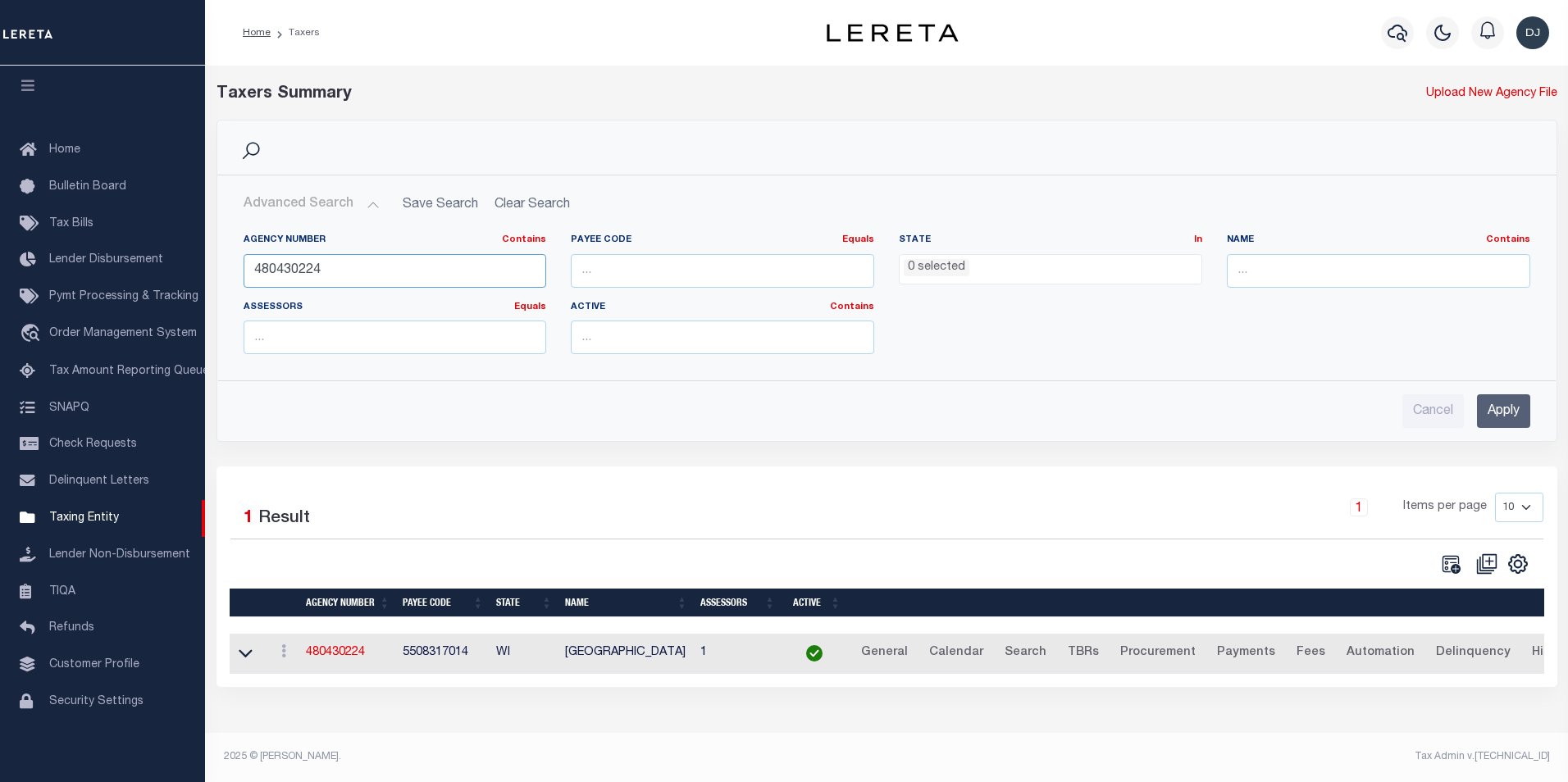
drag, startPoint x: 301, startPoint y: 271, endPoint x: 324, endPoint y: 271, distance: 23.0
click at [324, 271] on input "480430224" at bounding box center [395, 271] width 304 height 33
click at [1514, 407] on input "Apply" at bounding box center [1504, 411] width 53 height 33
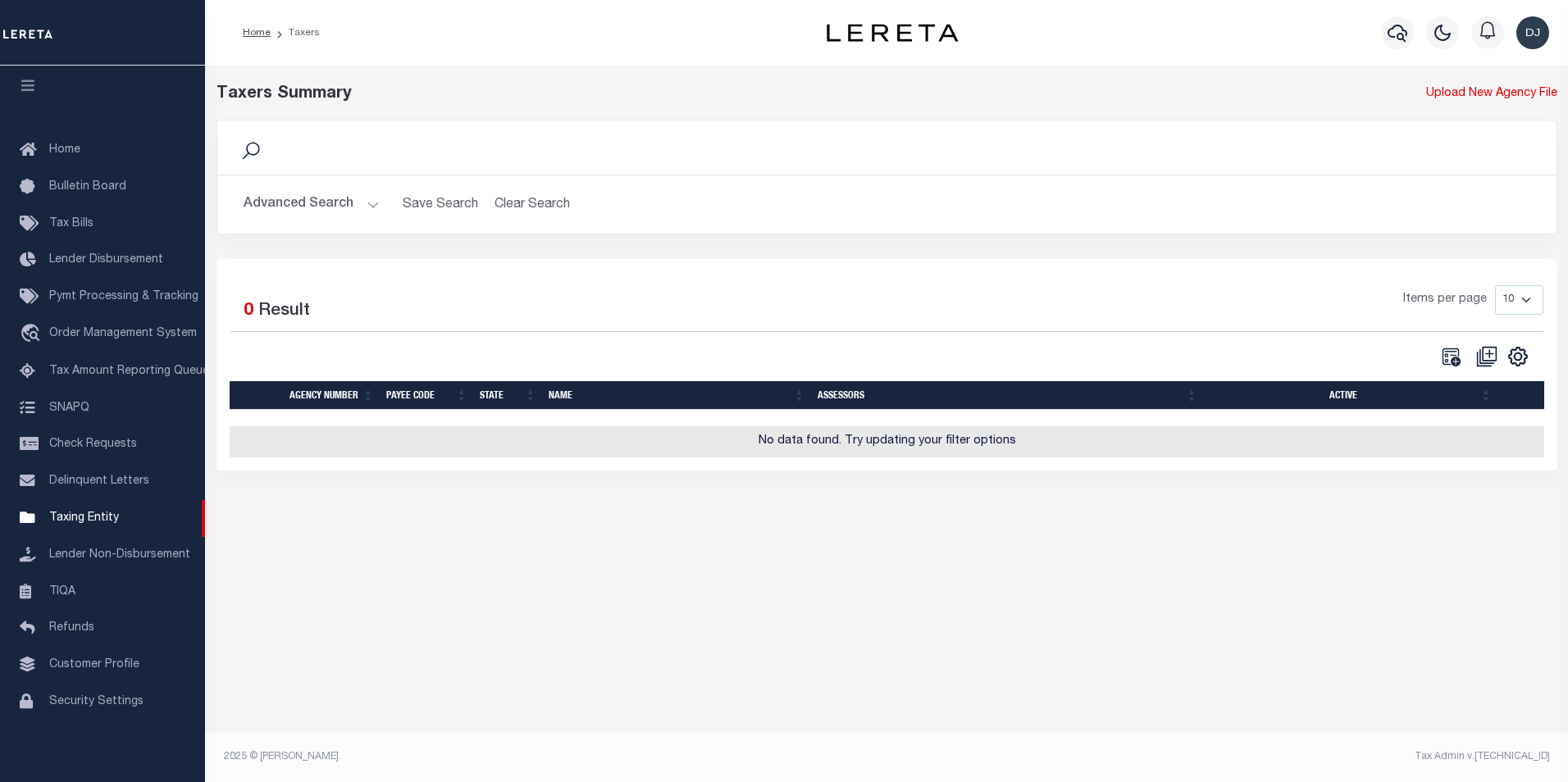
click at [372, 206] on button "Advanced Search" at bounding box center [312, 205] width 136 height 32
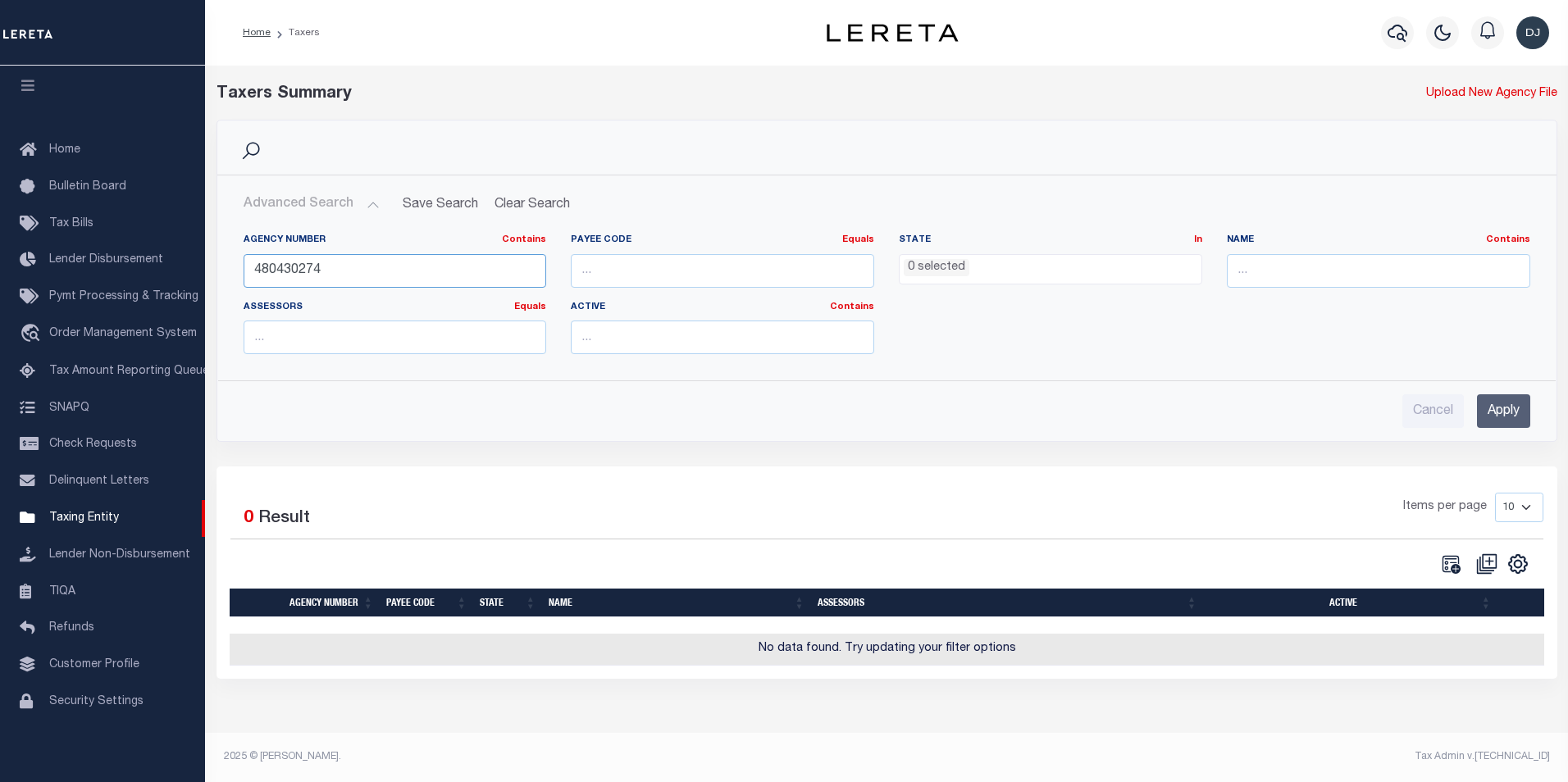
drag, startPoint x: 291, startPoint y: 269, endPoint x: 328, endPoint y: 269, distance: 37.0
click at [328, 269] on input "480430274" at bounding box center [395, 271] width 304 height 33
click at [1502, 404] on input "Apply" at bounding box center [1504, 411] width 53 height 33
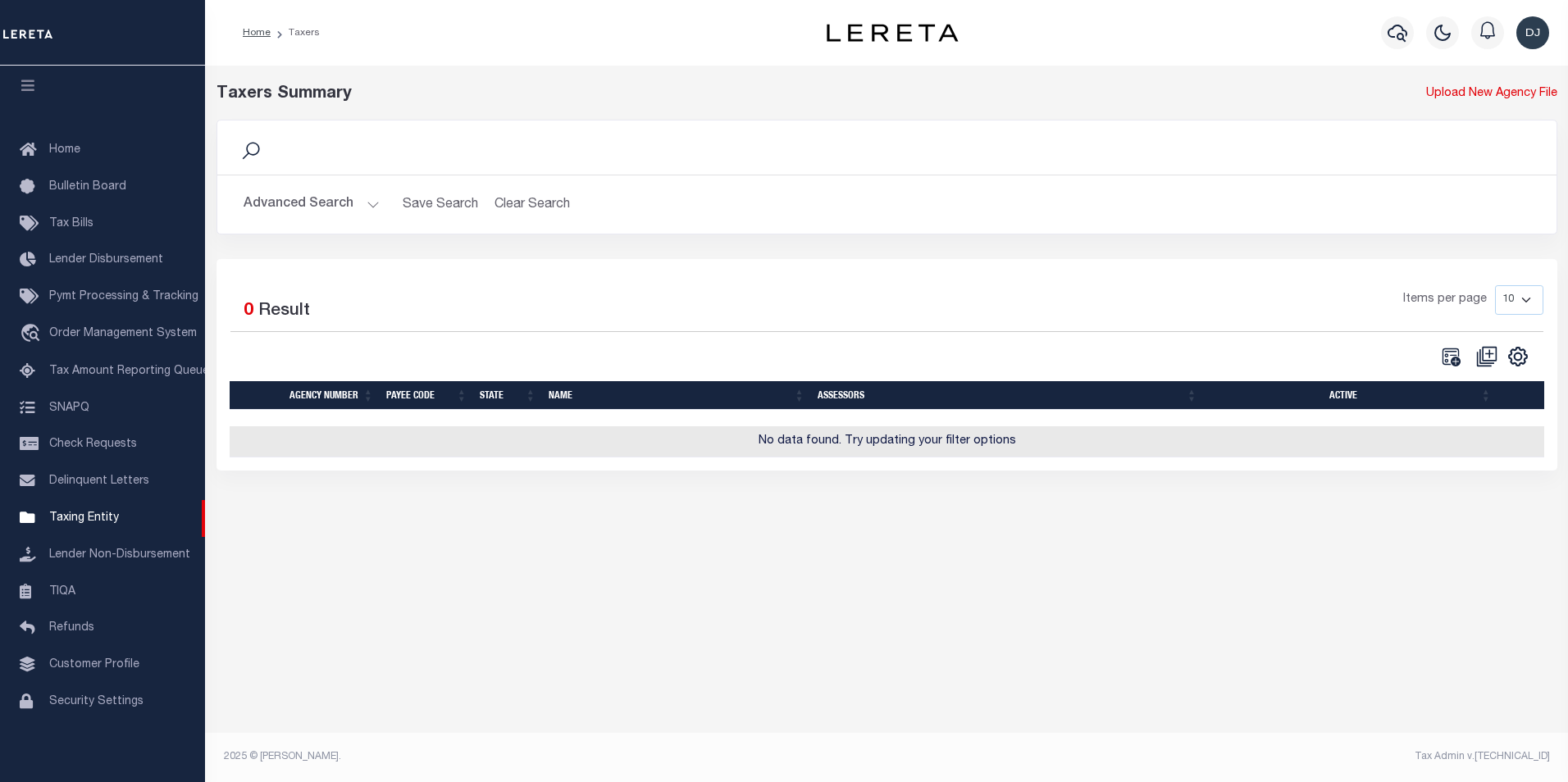
click at [369, 207] on button "Advanced Search" at bounding box center [312, 205] width 136 height 32
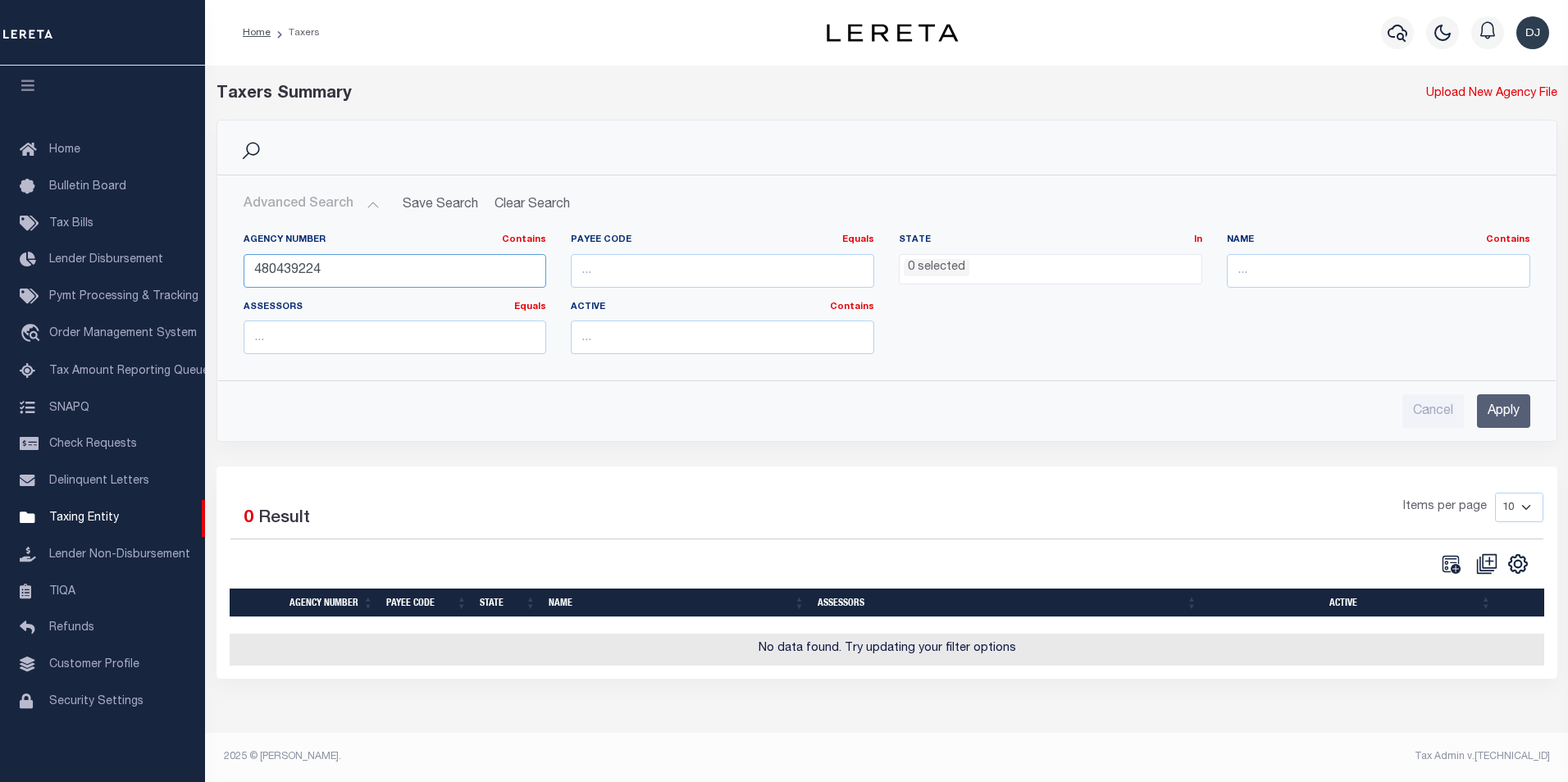
drag, startPoint x: 291, startPoint y: 271, endPoint x: 341, endPoint y: 271, distance: 50.0
click at [341, 271] on input "480439224" at bounding box center [395, 271] width 304 height 33
click at [1519, 414] on input "Apply" at bounding box center [1504, 411] width 53 height 33
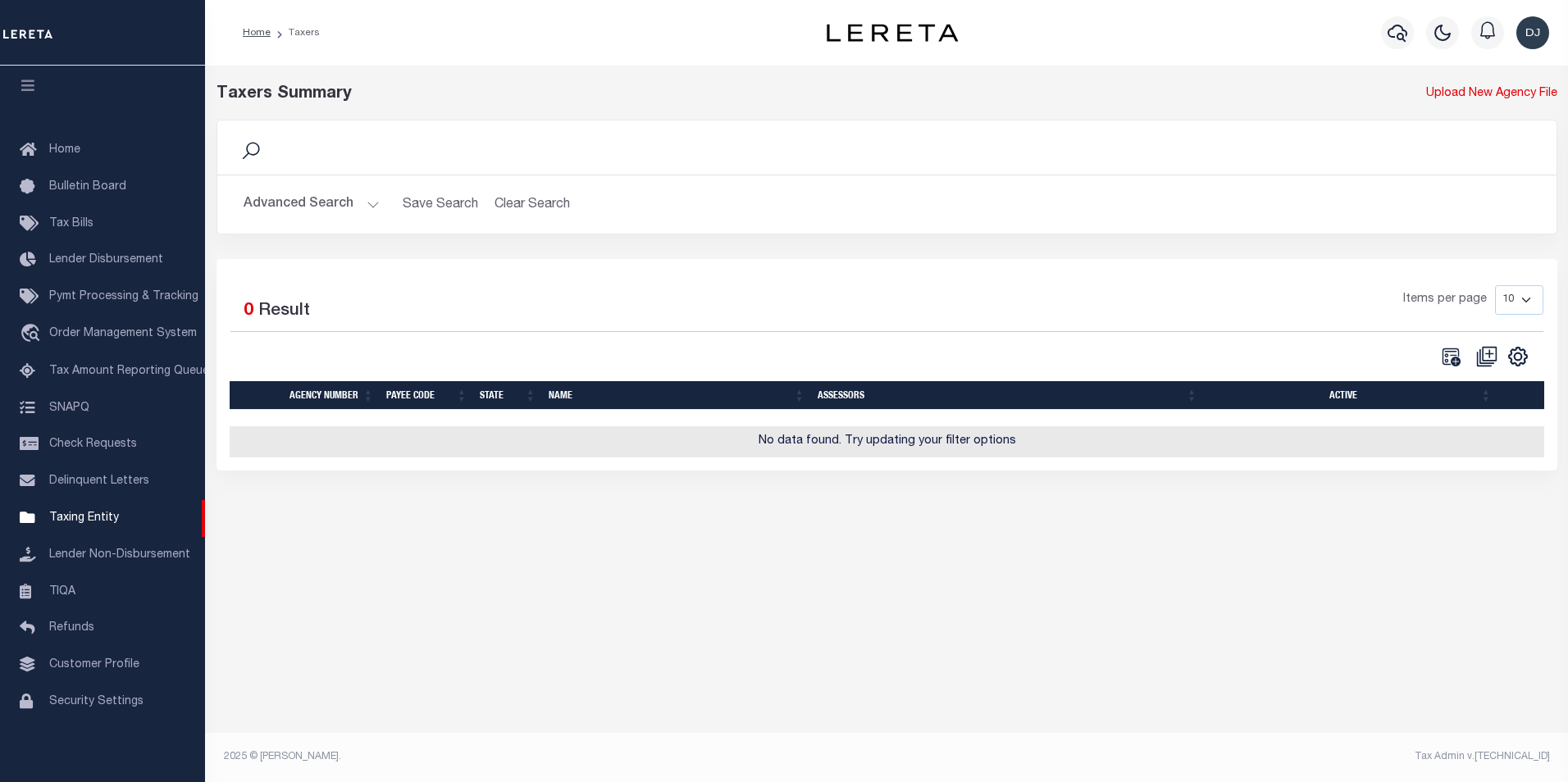
click at [370, 206] on button "Advanced Search" at bounding box center [312, 205] width 136 height 32
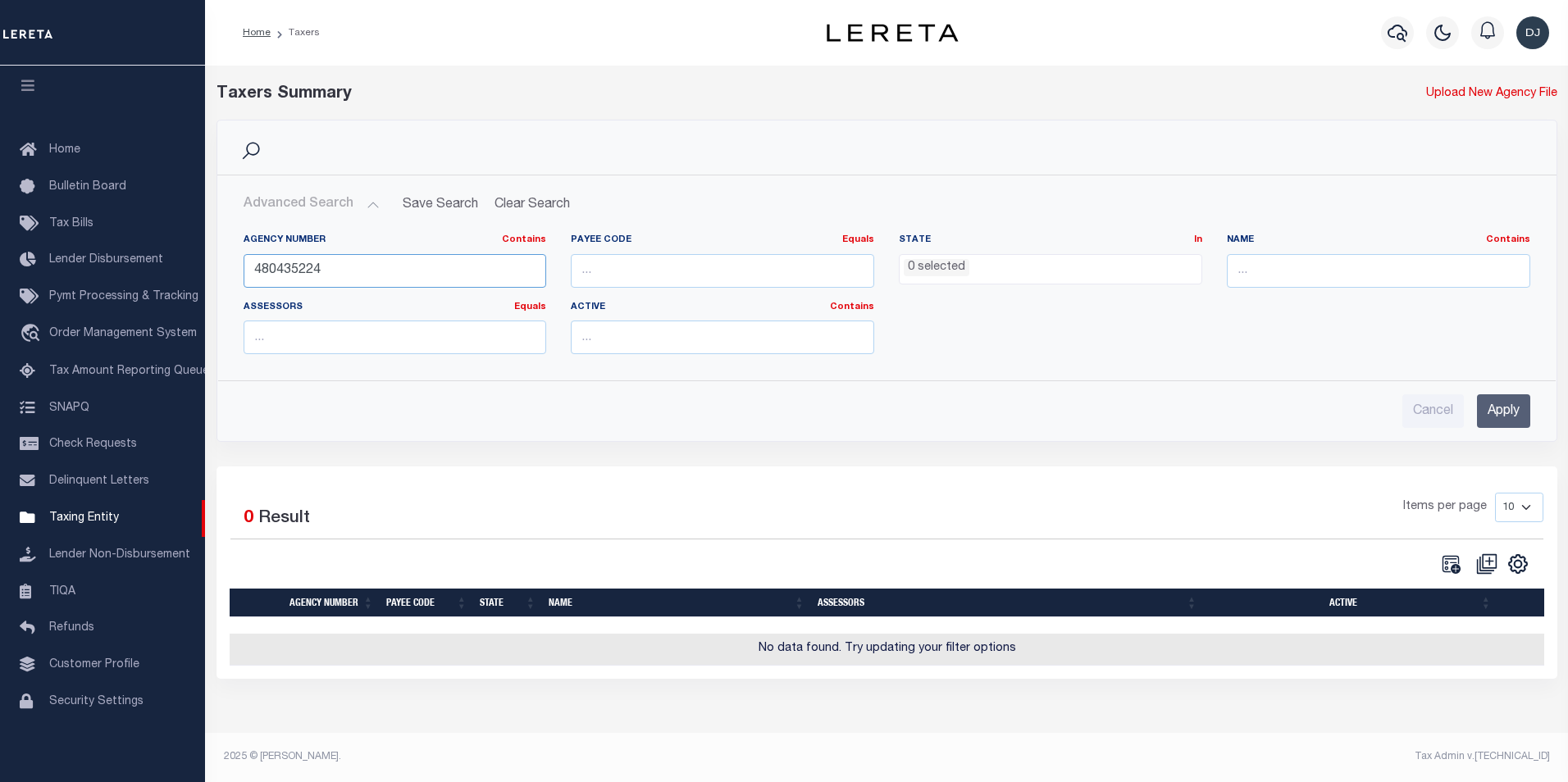
drag, startPoint x: 323, startPoint y: 268, endPoint x: 242, endPoint y: 268, distance: 81.0
click at [242, 268] on div "Agency Number Contains Contains Is 480435224" at bounding box center [395, 267] width 328 height 68
type input "480200217"
click at [1480, 420] on input "Apply" at bounding box center [1504, 411] width 53 height 33
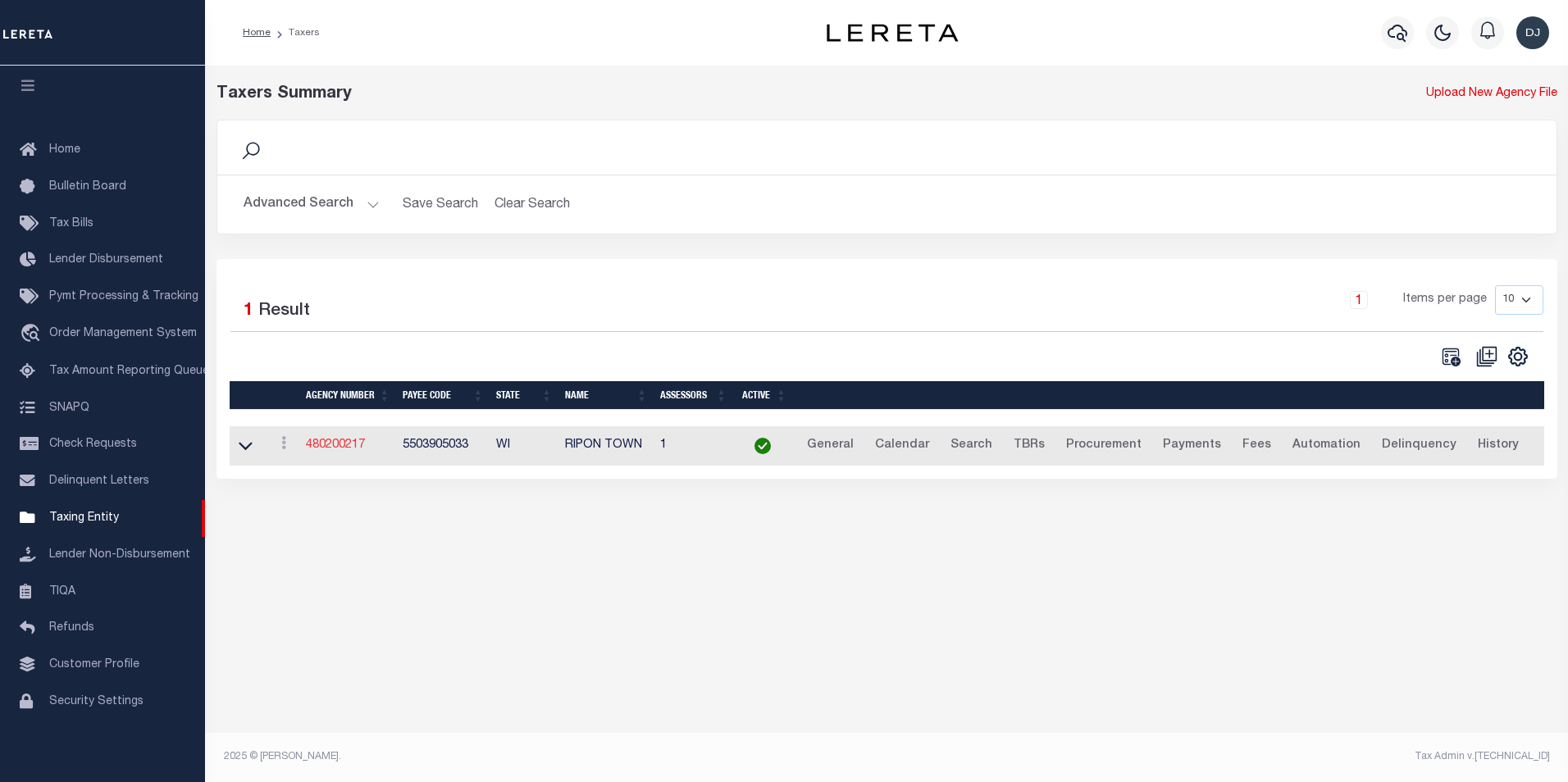
click at [338, 451] on link "480200217" at bounding box center [335, 445] width 59 height 11
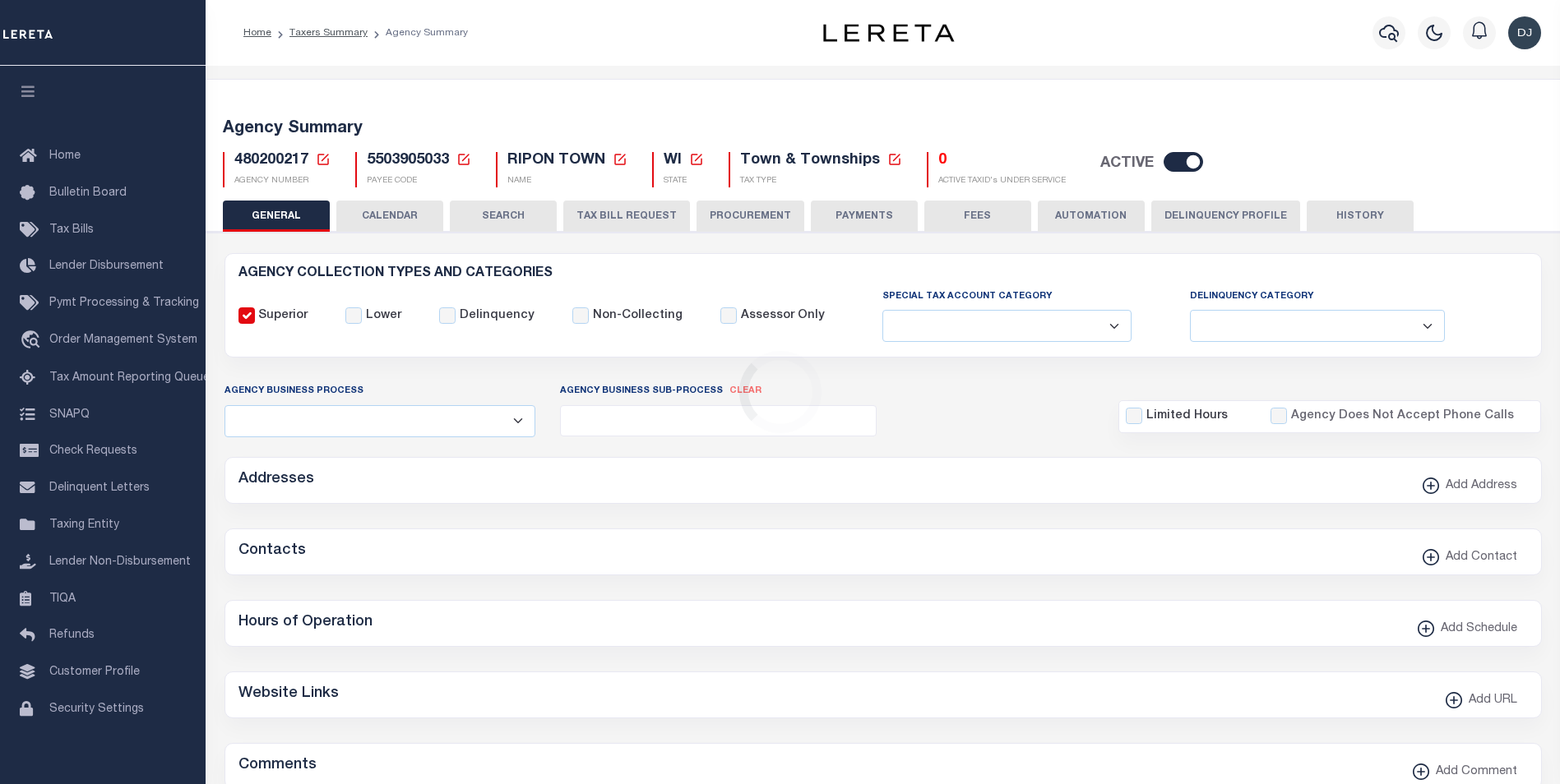
select select
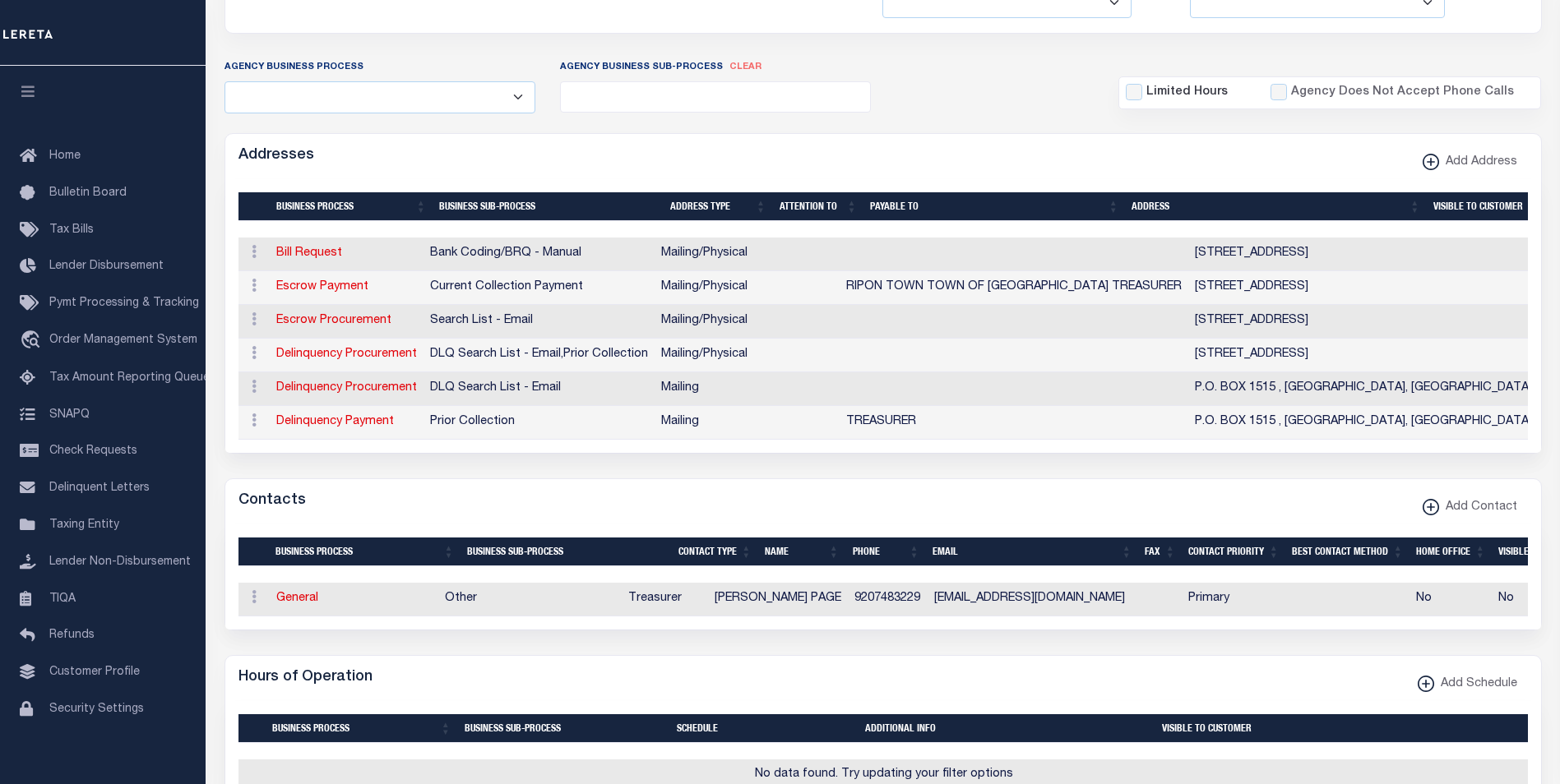
scroll to position [347, 0]
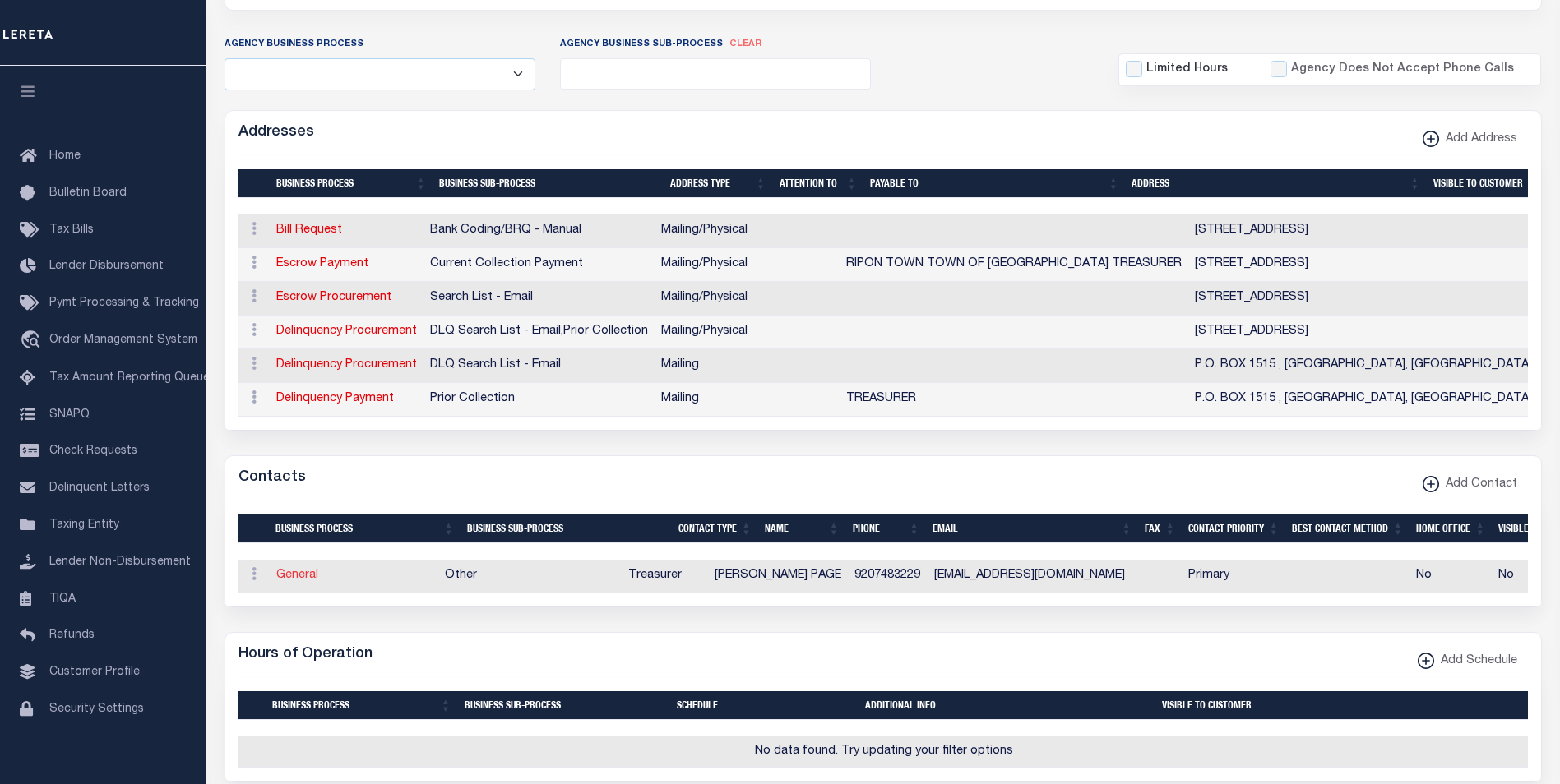
click at [287, 582] on link "General" at bounding box center [297, 576] width 42 height 11
checkbox input "false"
select select
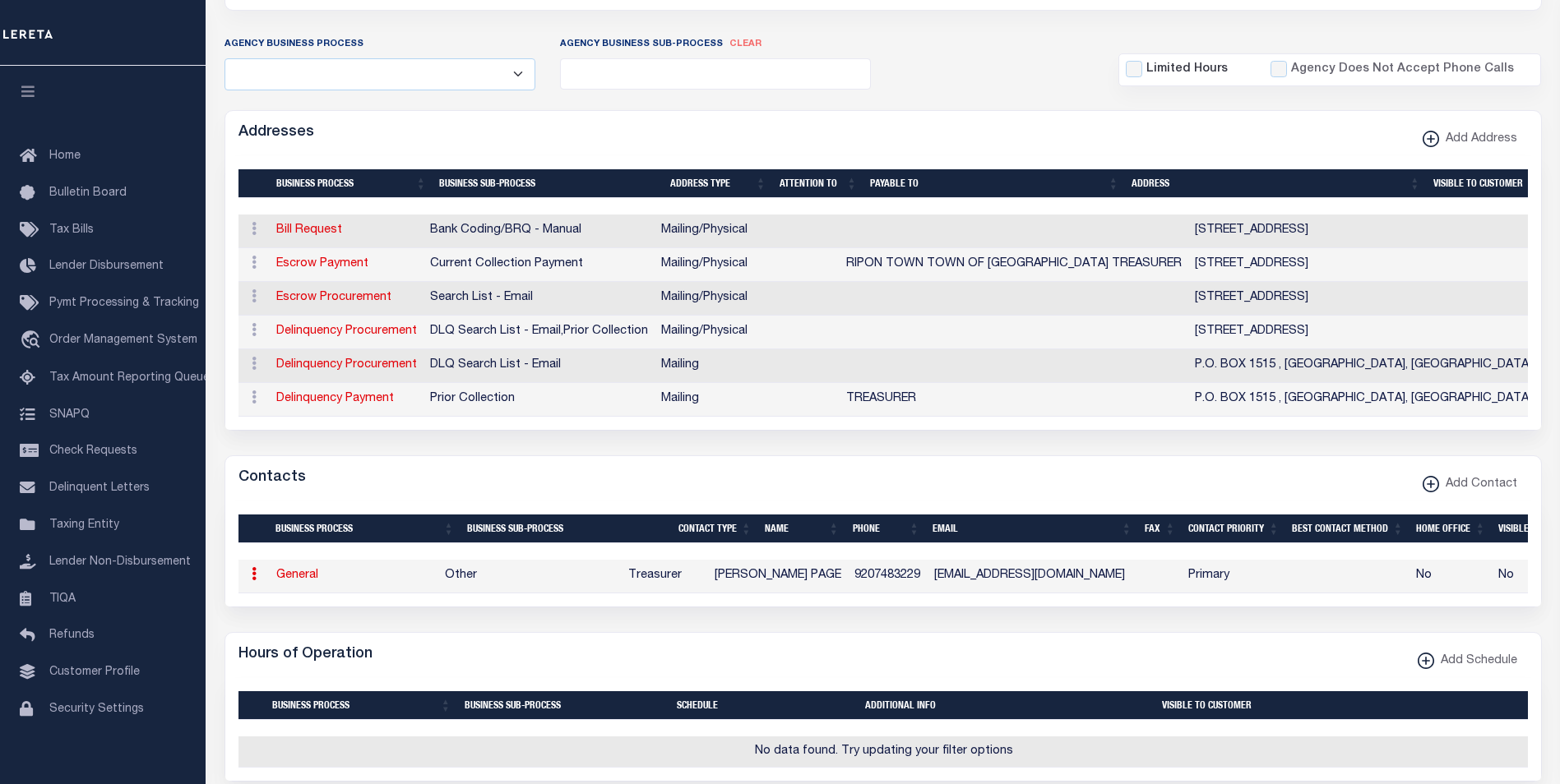
select select "3"
select select "1"
type input "[PERSON_NAME]"
type input "PAGE"
type input "9207483229"
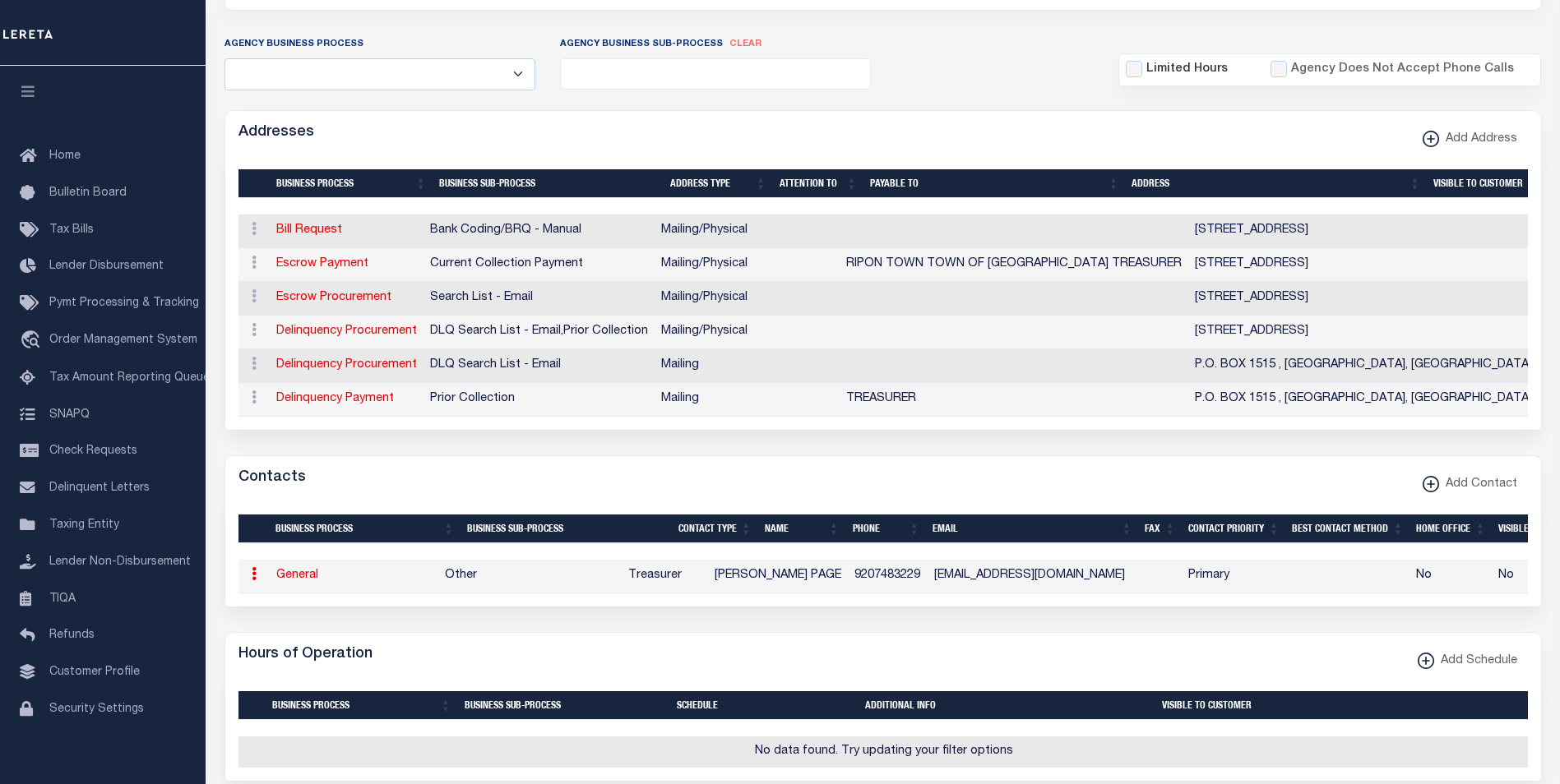
type input "[EMAIL_ADDRESS][DOMAIN_NAME]"
select select "6"
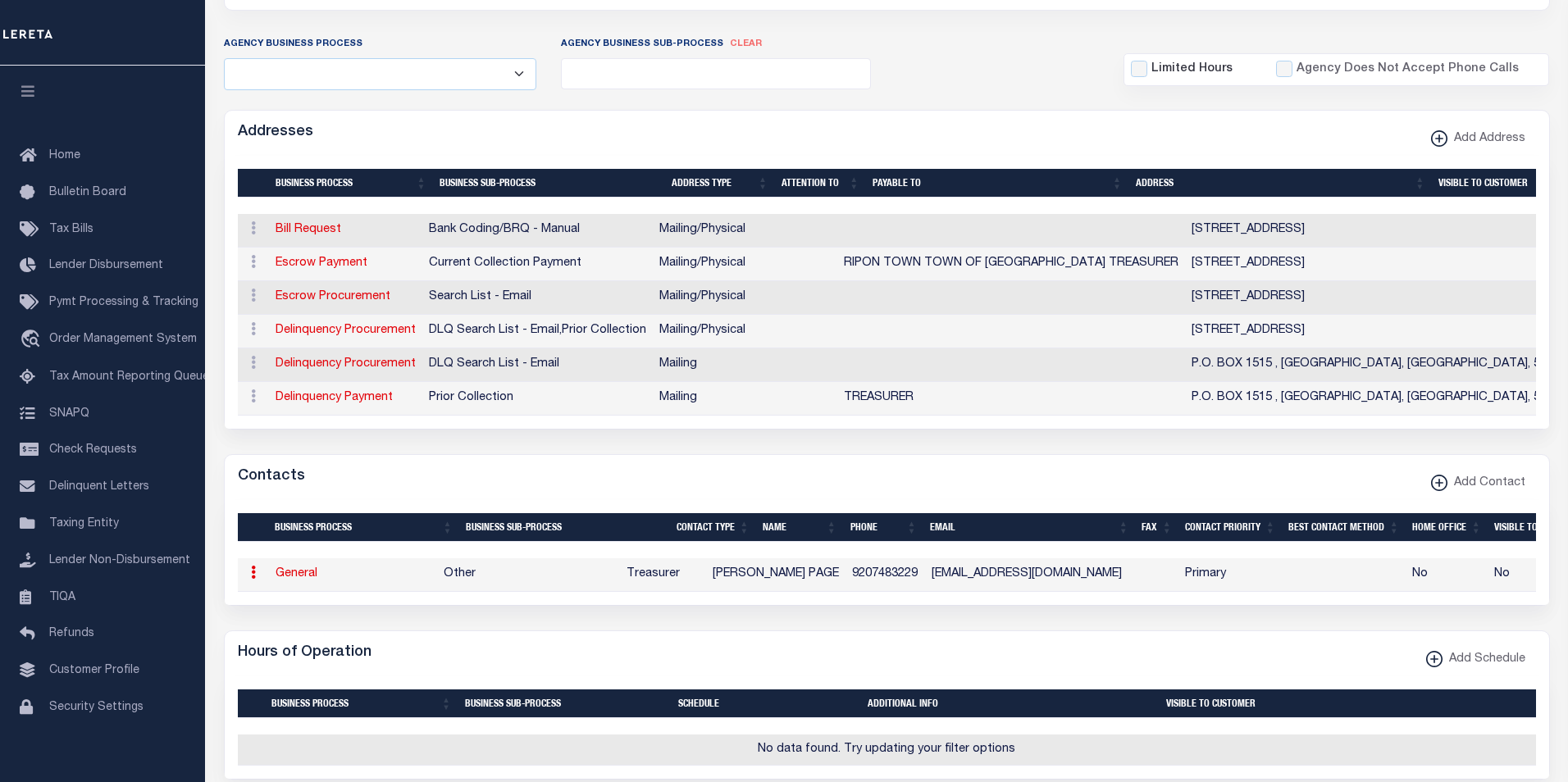
select select "39"
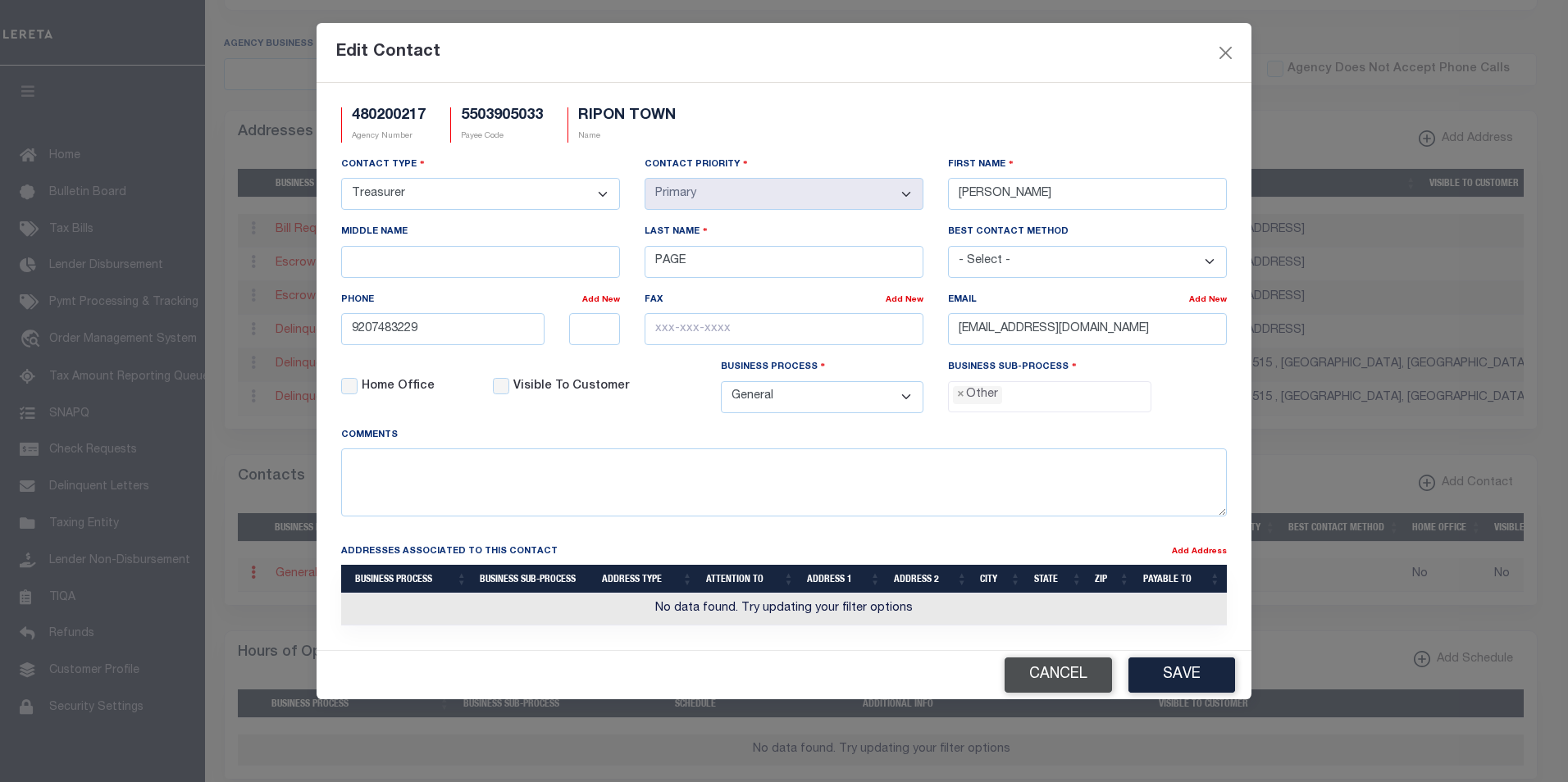
click at [1075, 679] on button "Cancel" at bounding box center [1058, 675] width 108 height 35
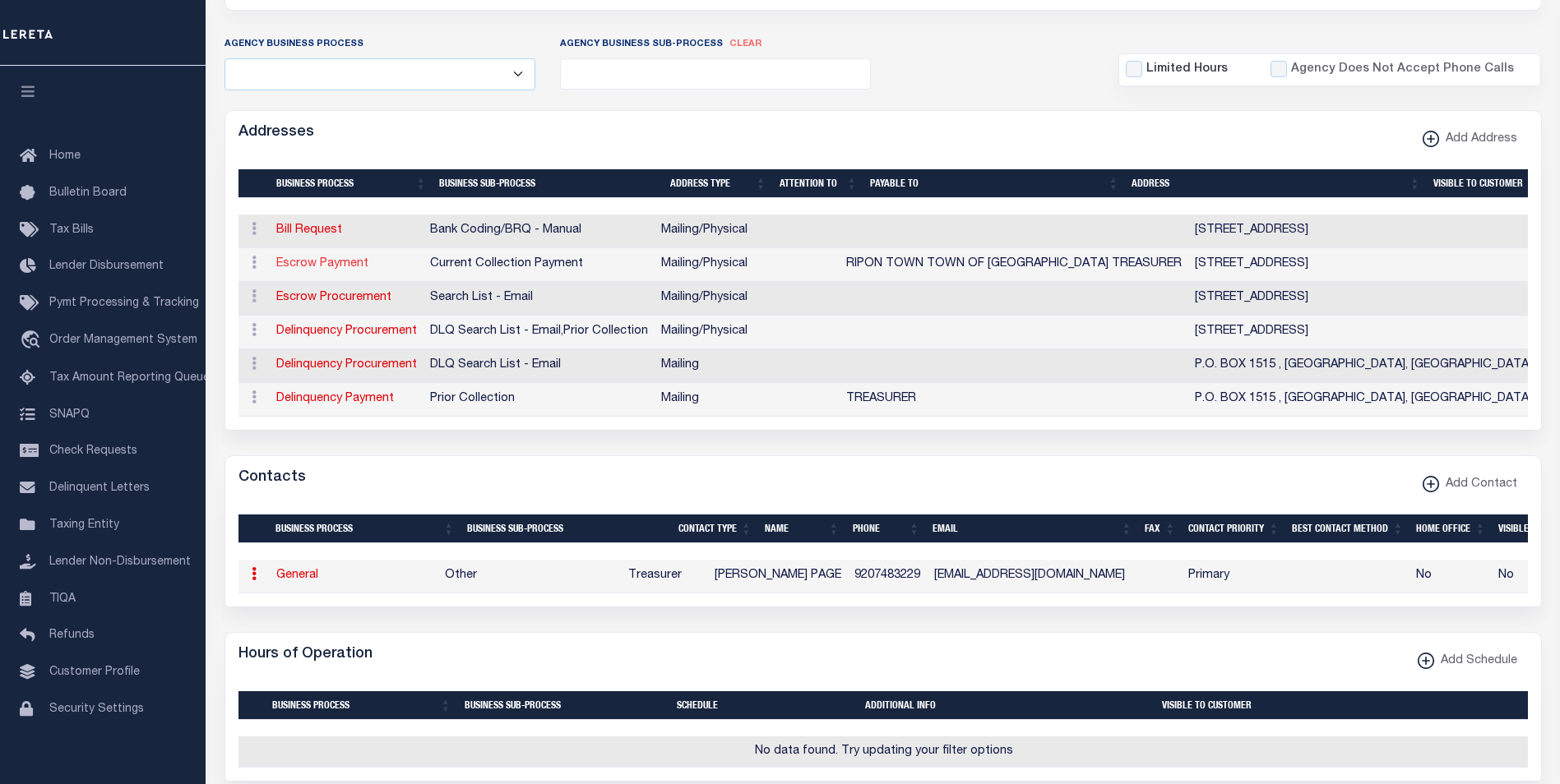
click at [310, 265] on link "Escrow Payment" at bounding box center [322, 264] width 92 height 11
select select "1"
checkbox input "false"
select select
type input "N8912 STATE RD 44"
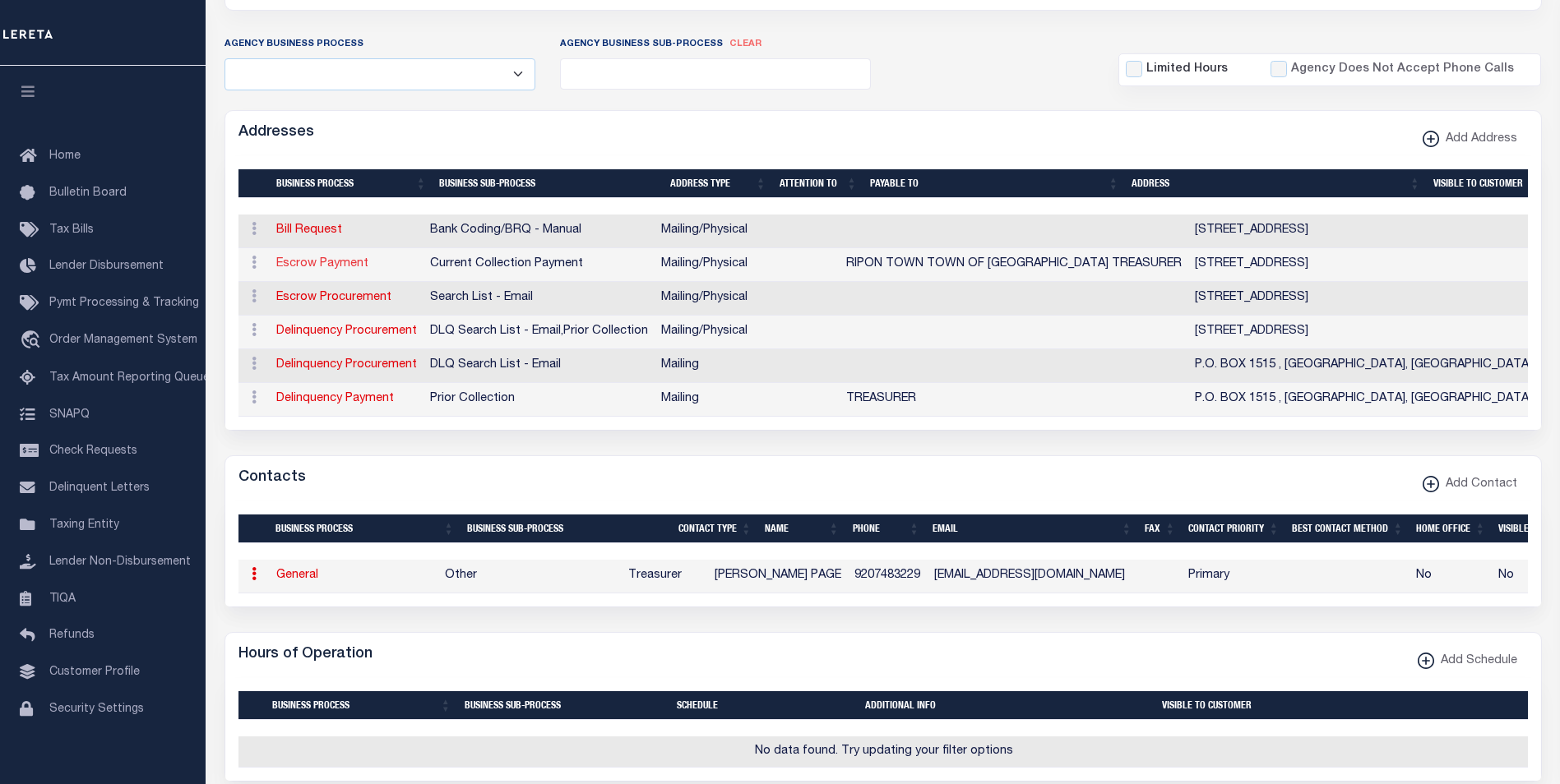
type input "RIPON"
select select "WI"
type input "54971"
select select "5"
checkbox input "true"
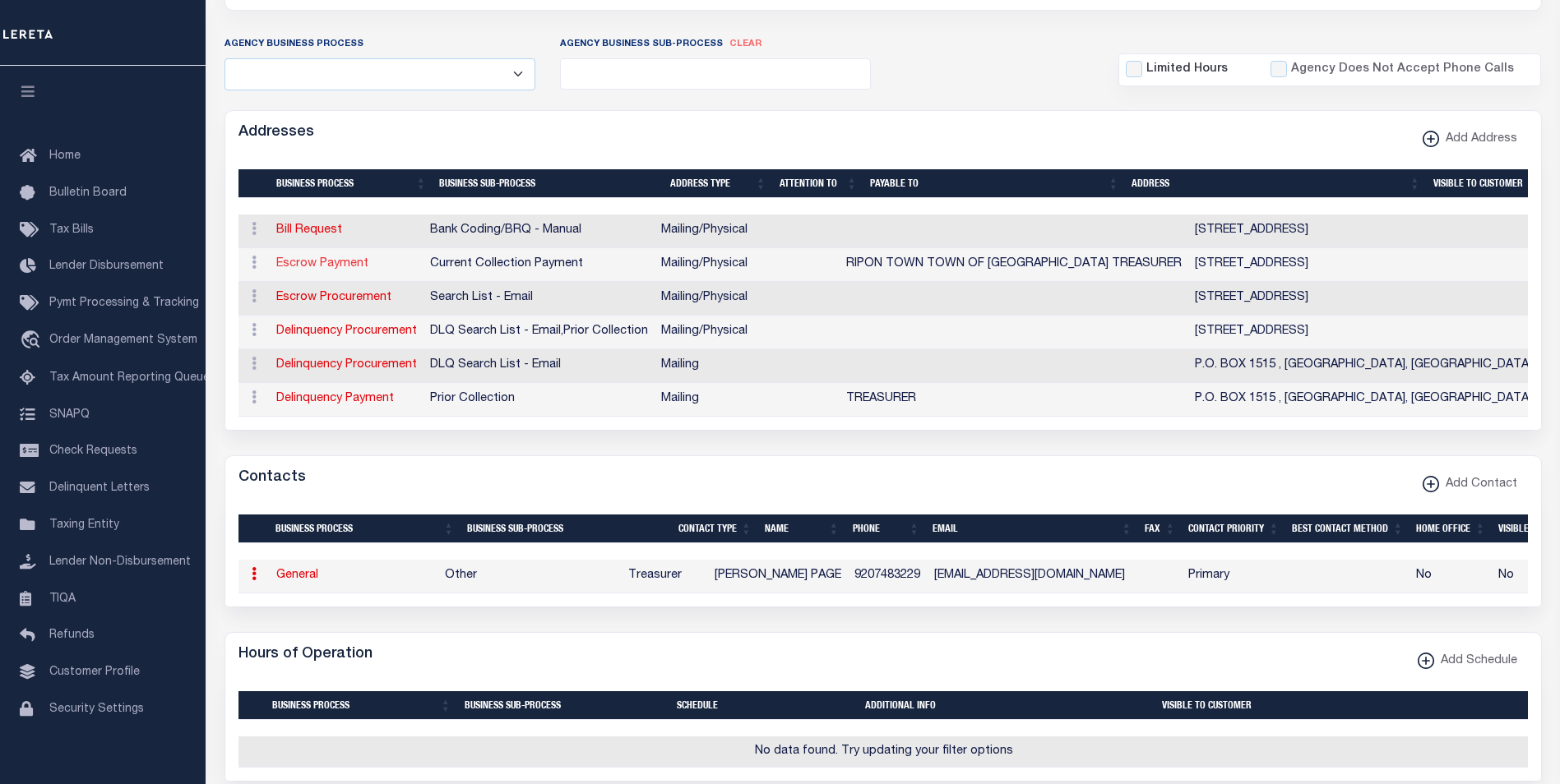
type input "RIPON TOWN TOWN OF RIPON TREASURER"
select select "3"
select select "11"
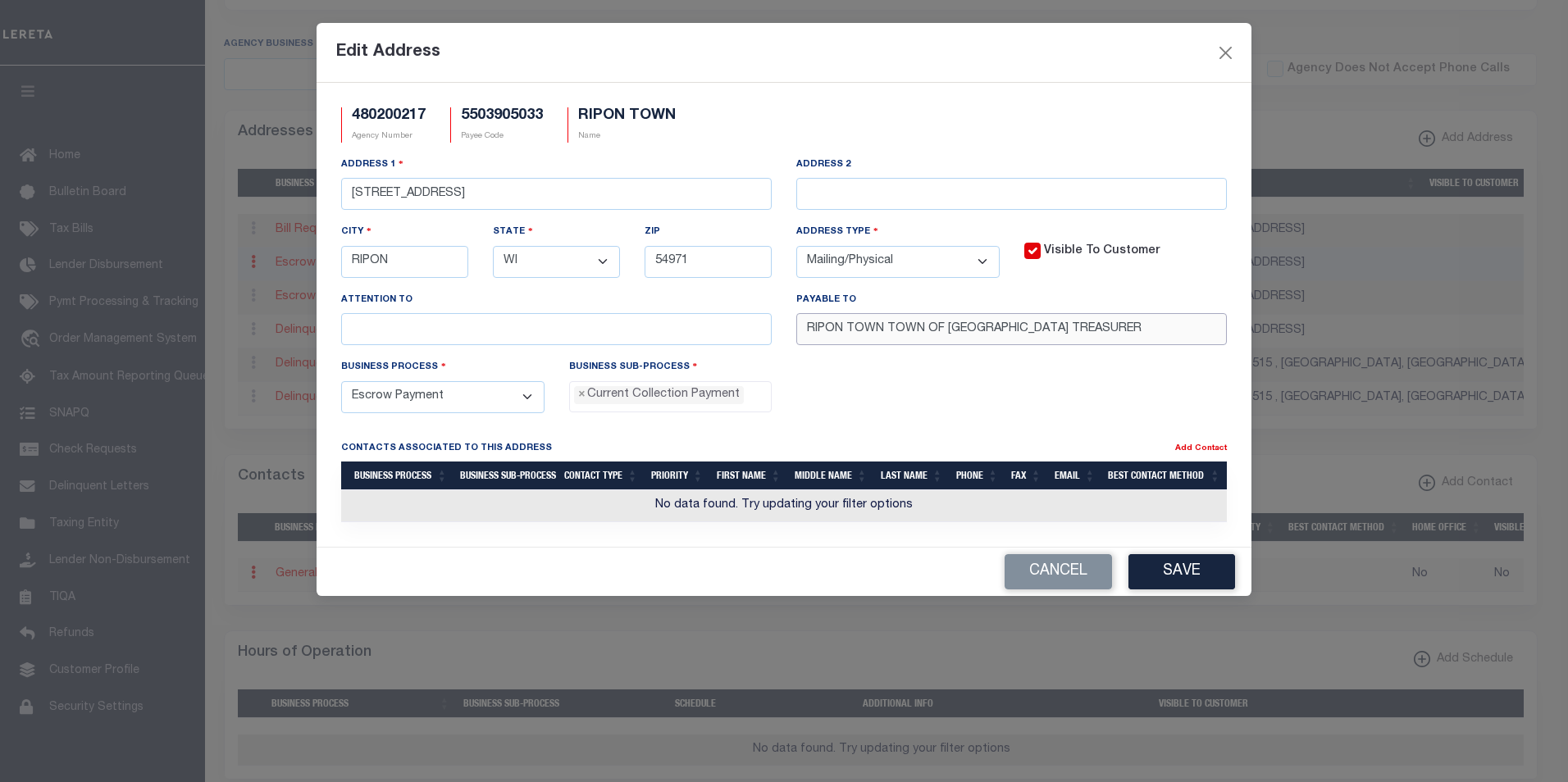
drag, startPoint x: 1072, startPoint y: 331, endPoint x: 798, endPoint y: 329, distance: 274.0
click at [798, 329] on input "RIPON TOWN TOWN OF RIPON TREASURER" at bounding box center [1012, 330] width 431 height 32
paste input "text"
type input "TOWN OF RIPON TREASURER"
click at [1177, 573] on button "Save" at bounding box center [1182, 571] width 107 height 35
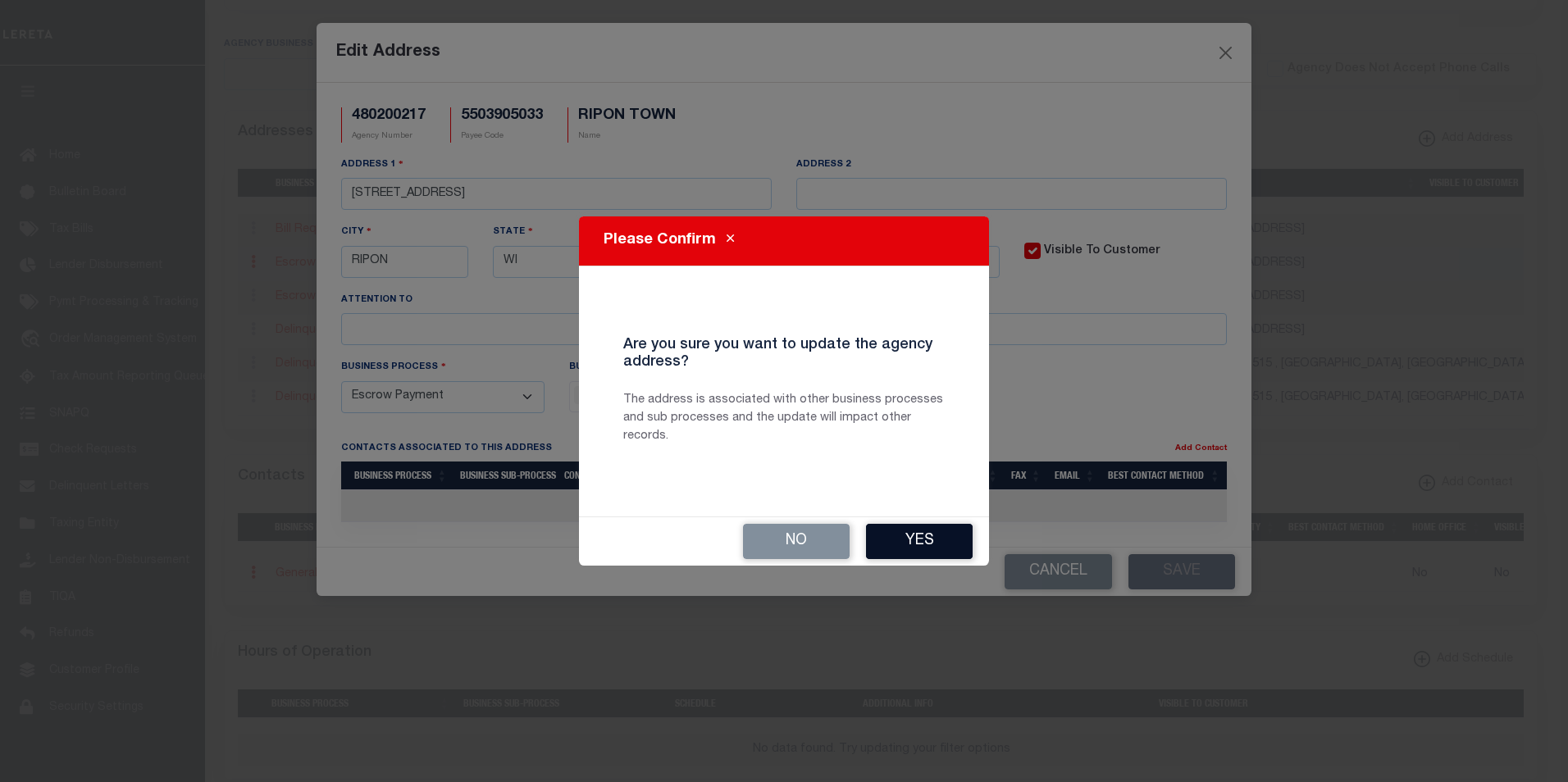
click at [934, 536] on button "Yes" at bounding box center [919, 541] width 107 height 35
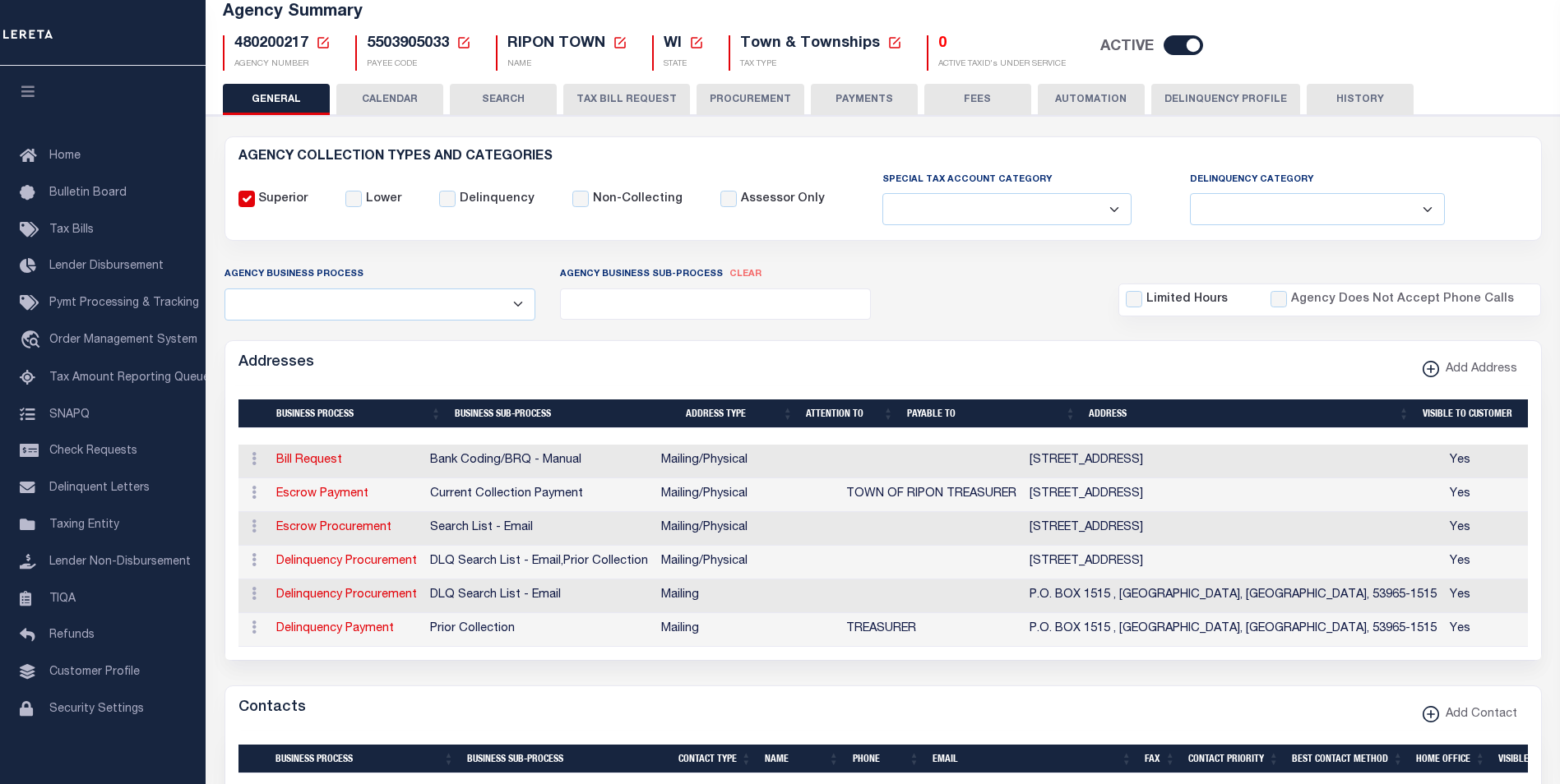
scroll to position [0, 0]
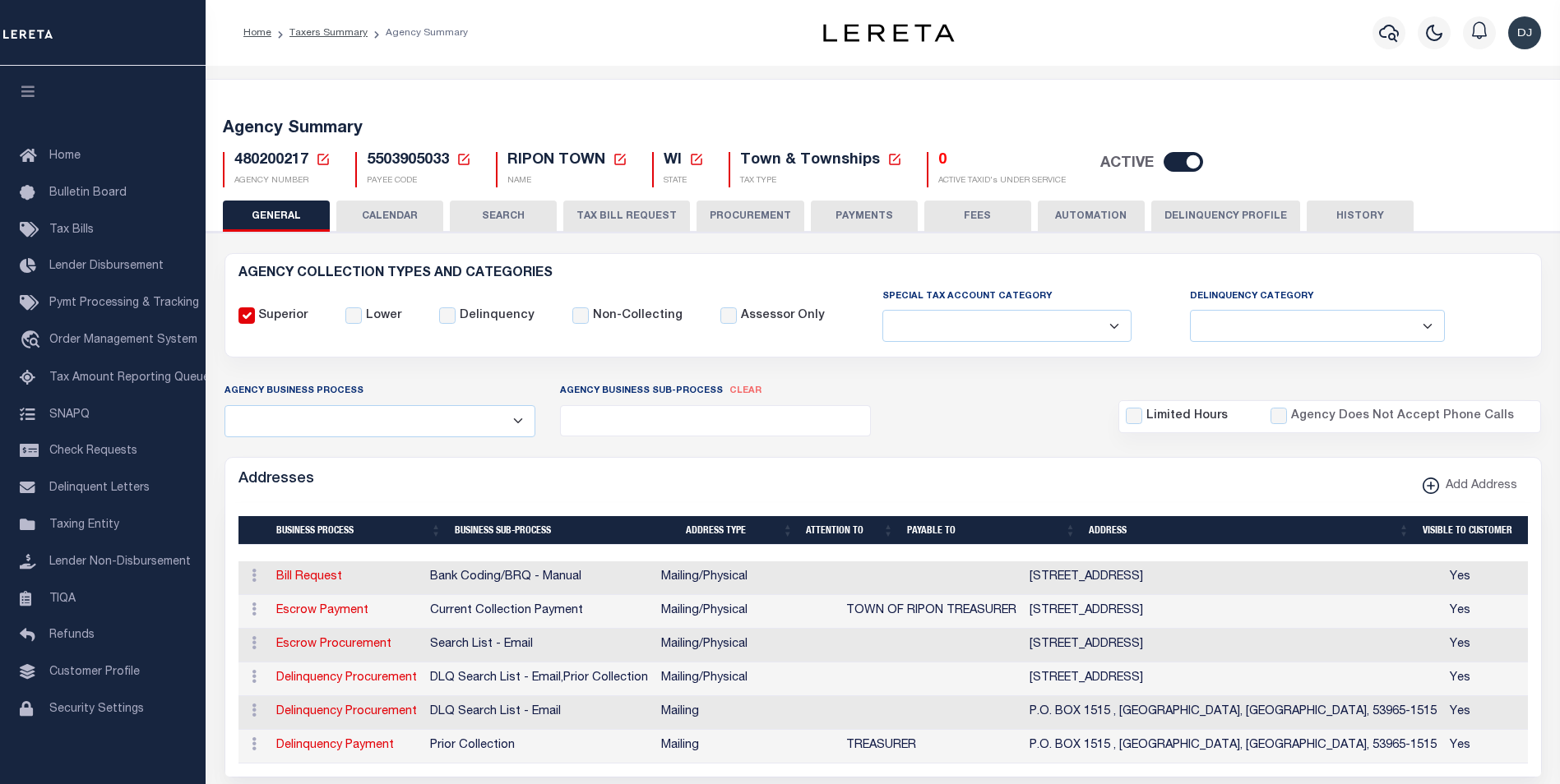
click at [973, 211] on button "FEES" at bounding box center [978, 216] width 107 height 32
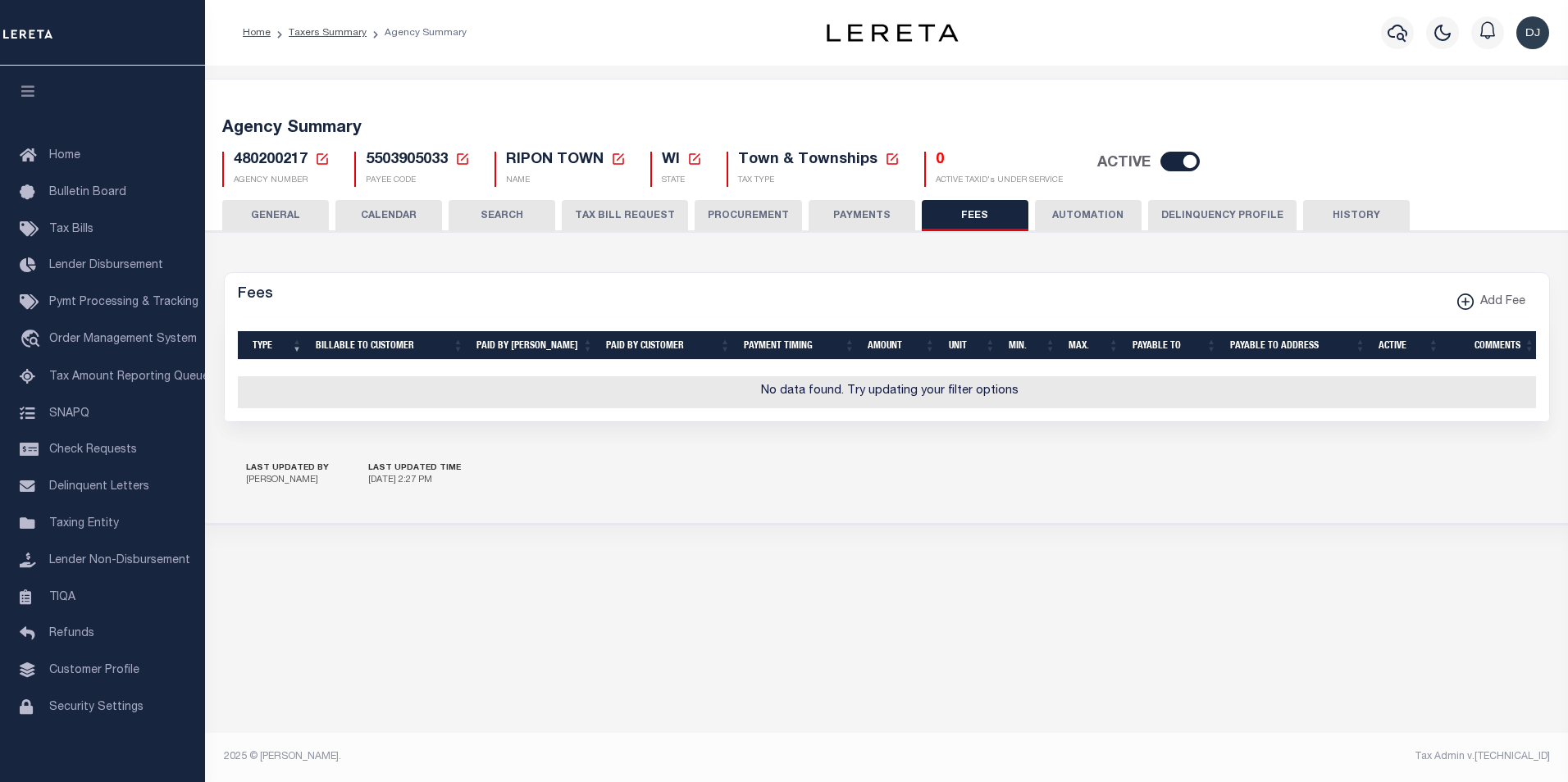
click at [871, 212] on button "PAYMENTS" at bounding box center [862, 215] width 107 height 31
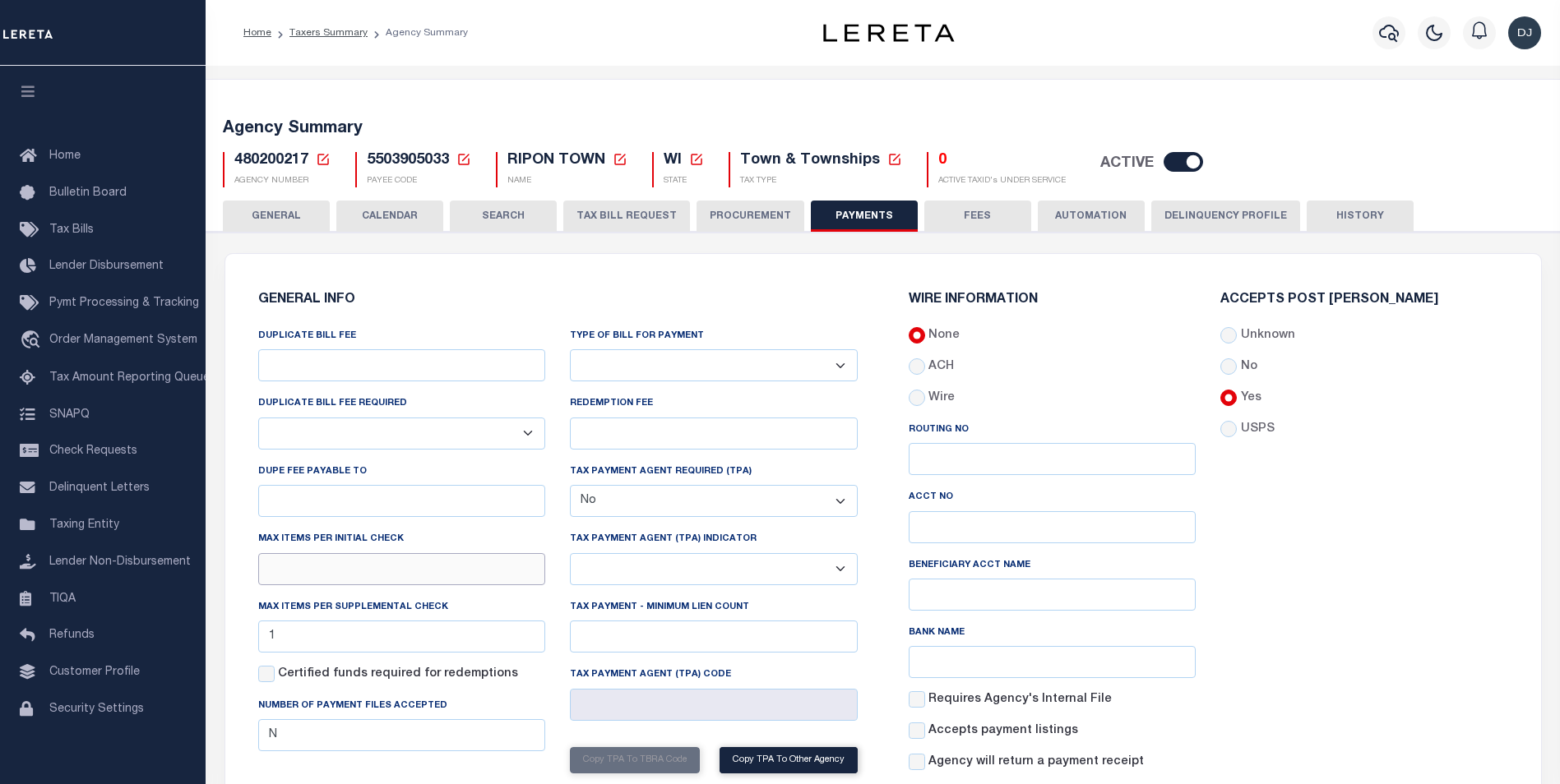
click at [388, 573] on input "text" at bounding box center [401, 569] width 288 height 32
type input "1"
click at [1405, 647] on div "Accepts Post Mark Unknown No Yes" at bounding box center [1364, 539] width 312 height 492
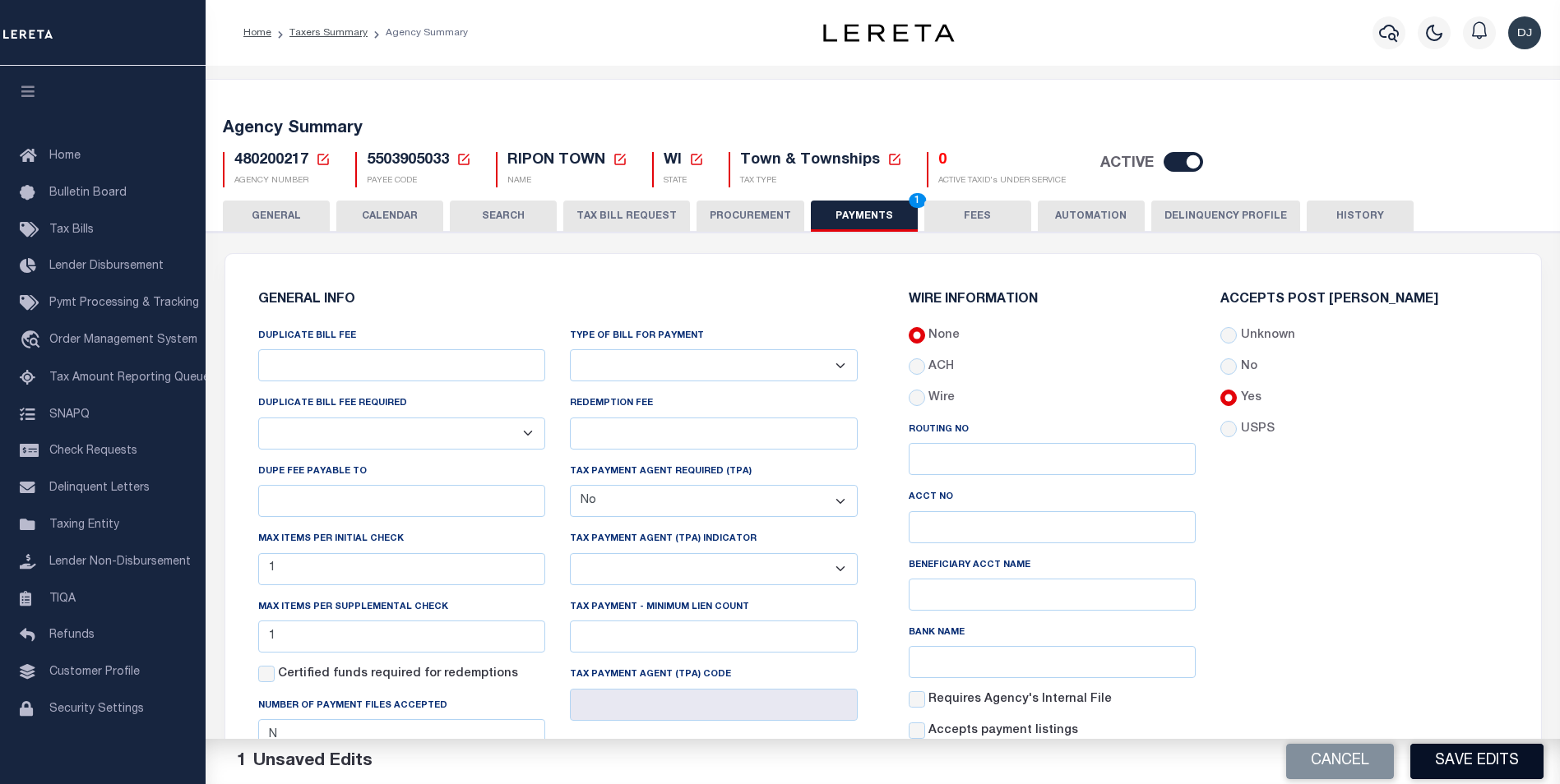
click at [1468, 764] on button "Save Edits" at bounding box center [1477, 761] width 133 height 35
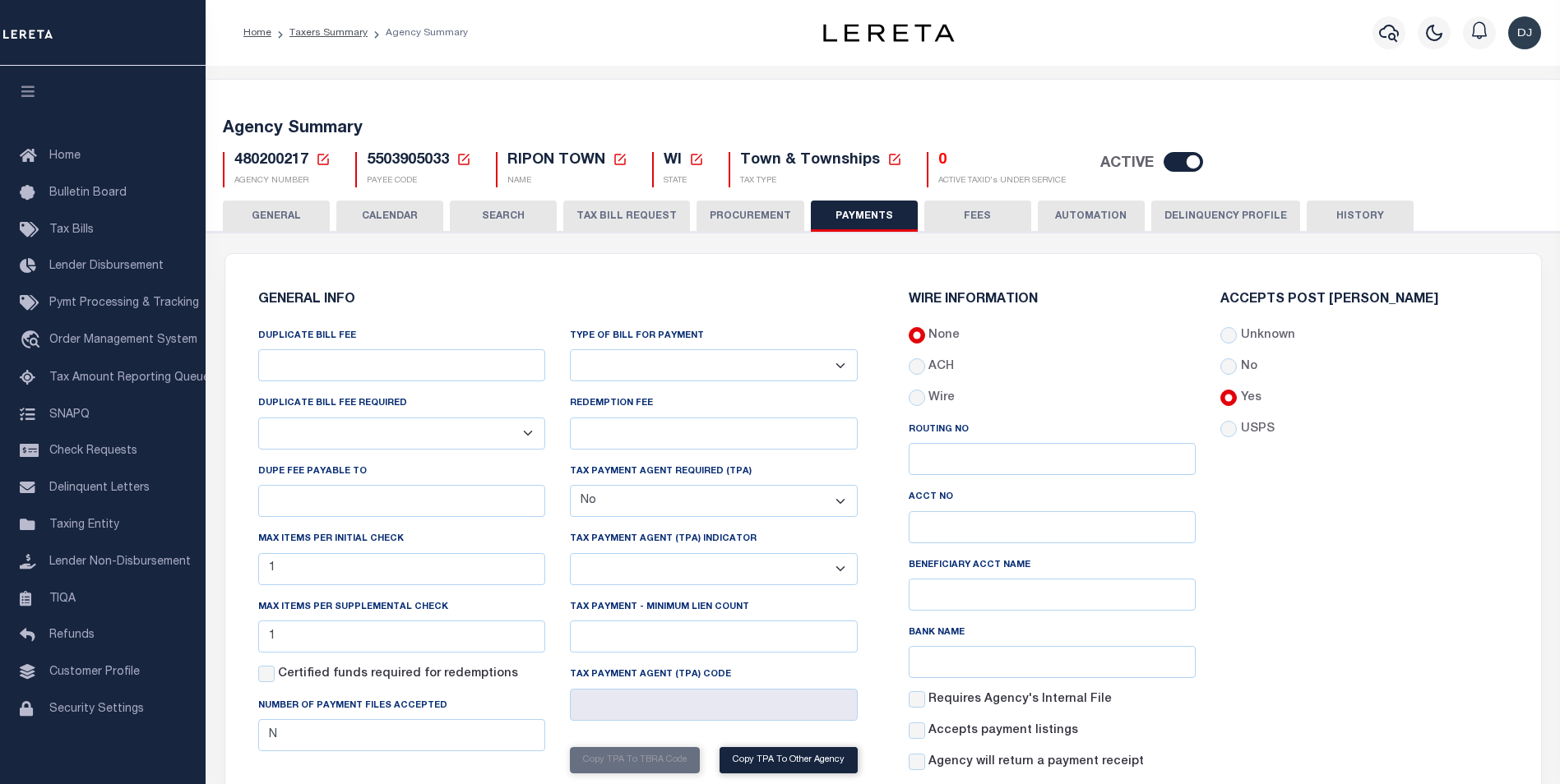
click at [299, 216] on button "GENERAL" at bounding box center [276, 216] width 107 height 32
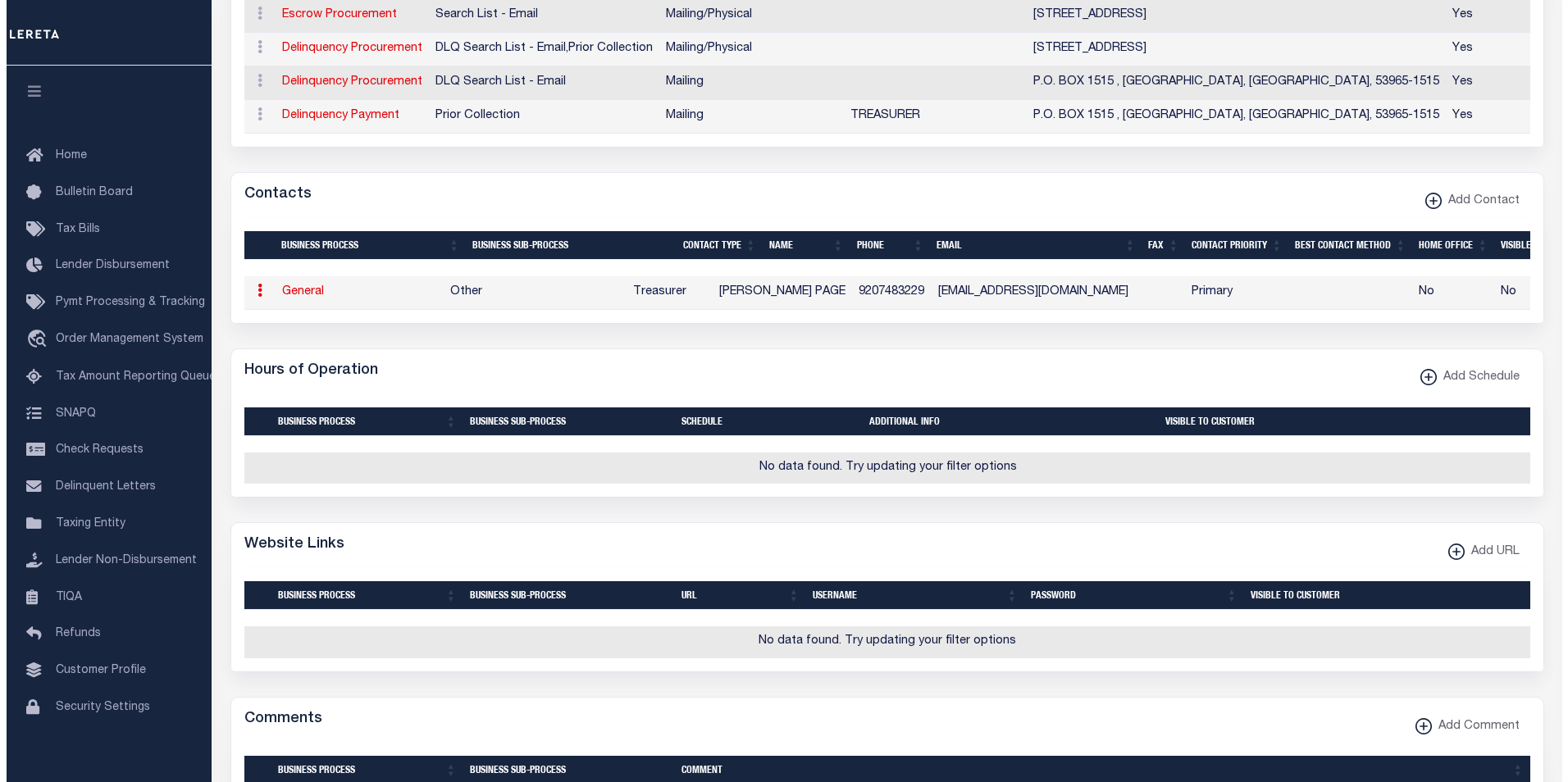
scroll to position [684, 0]
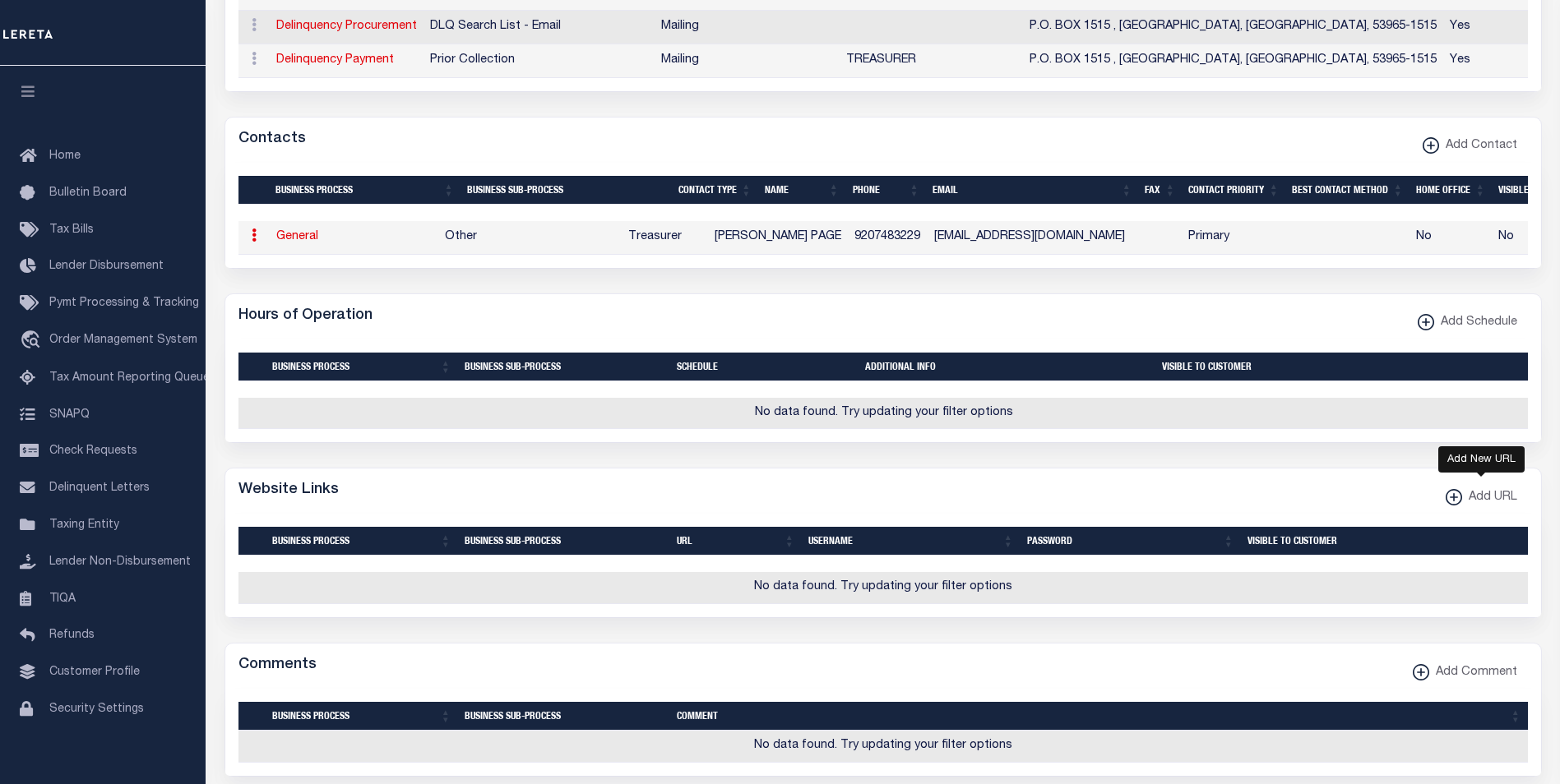
click at [1454, 506] on xmlns\ "button" at bounding box center [1454, 497] width 16 height 16
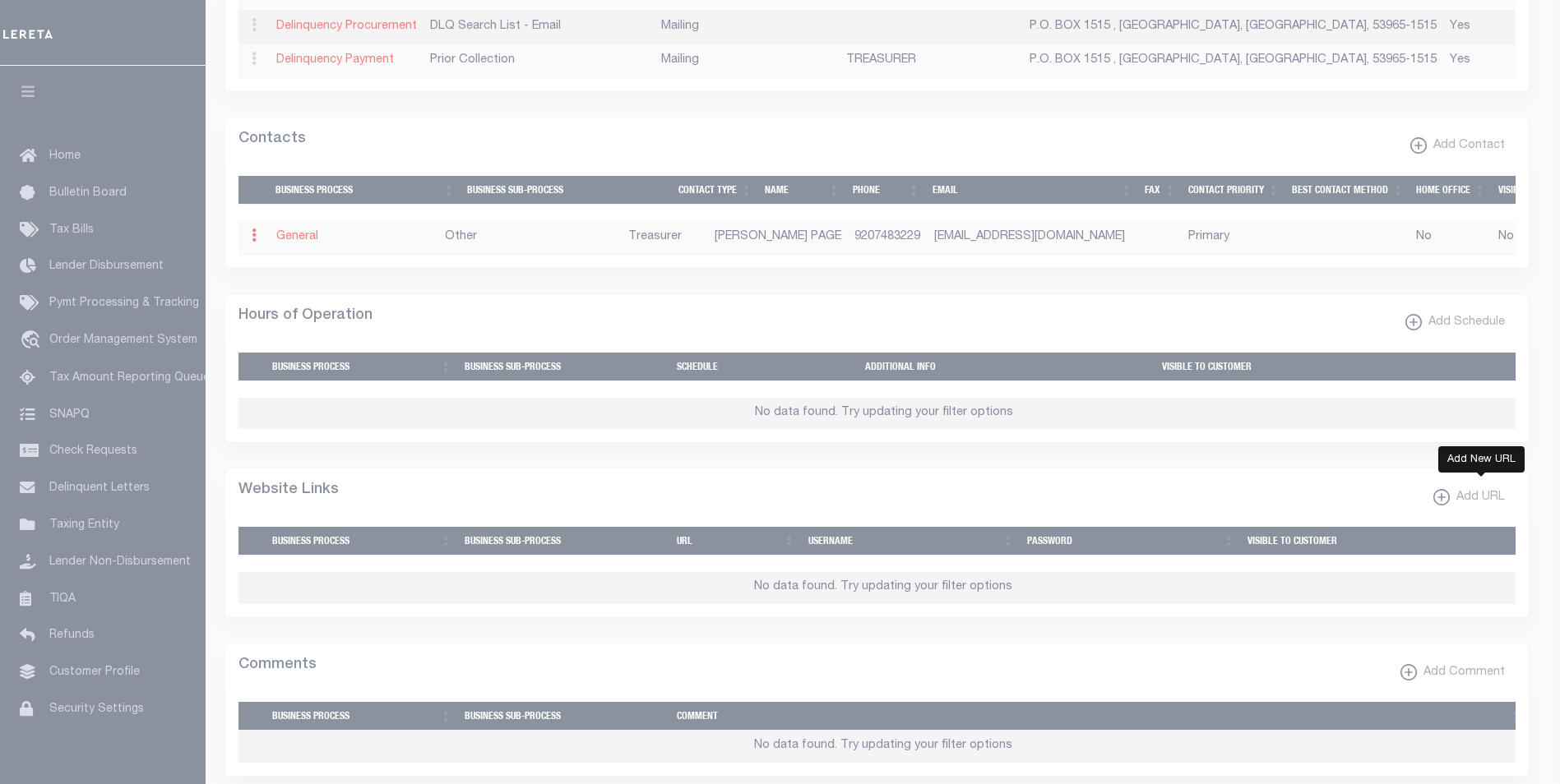
select select
checkbox input "true"
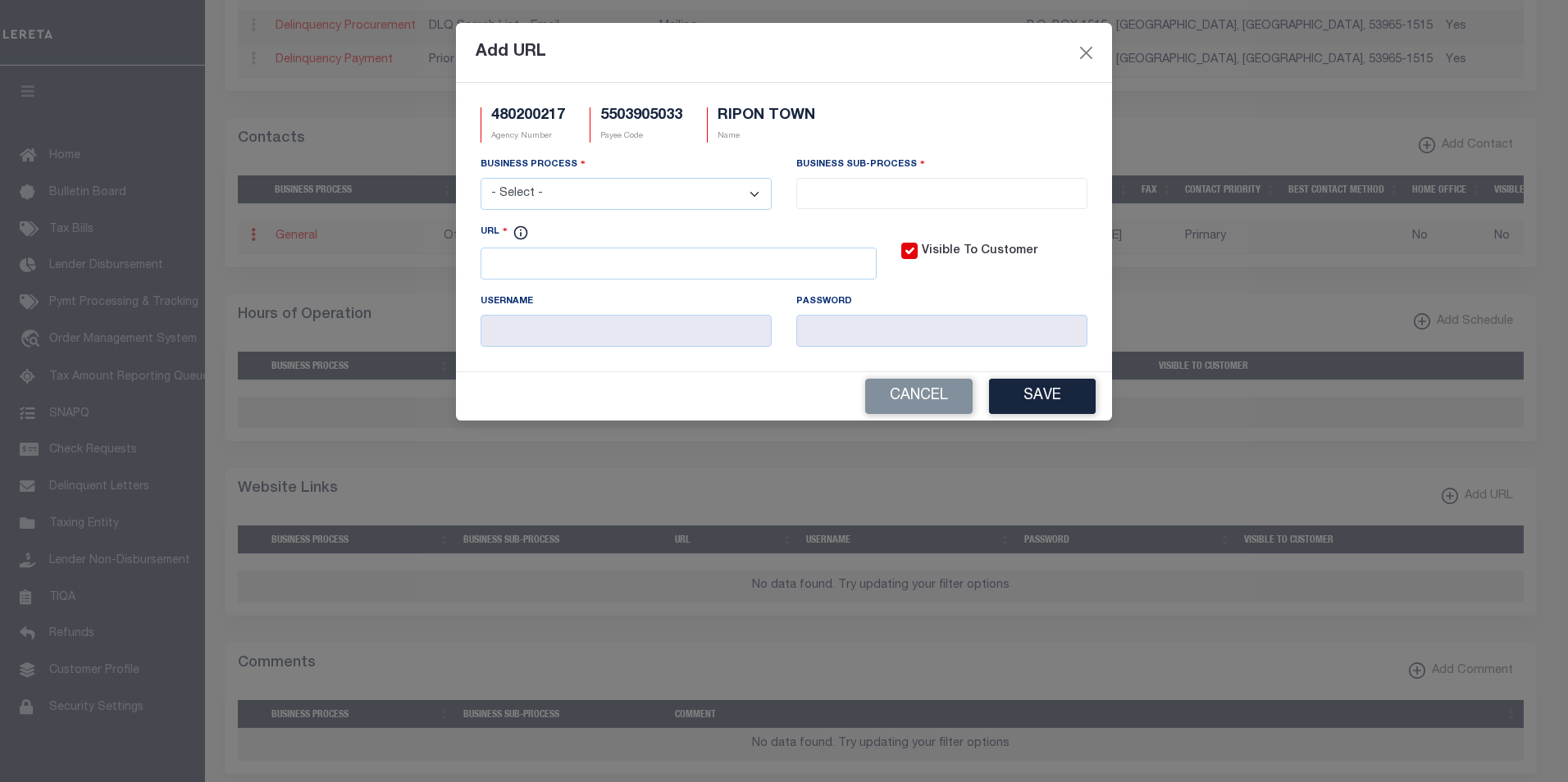
click at [735, 190] on select "- Select - All Automation Bill Request Delinquency Payment Delinquency Procurem…" at bounding box center [627, 194] width 291 height 32
select select "6"
click at [481, 179] on select "- Select - All Automation Bill Request Delinquency Payment Delinquency Procurem…" at bounding box center [627, 194] width 291 height 32
click at [895, 187] on input "search" at bounding box center [941, 191] width 281 height 18
select select "31"
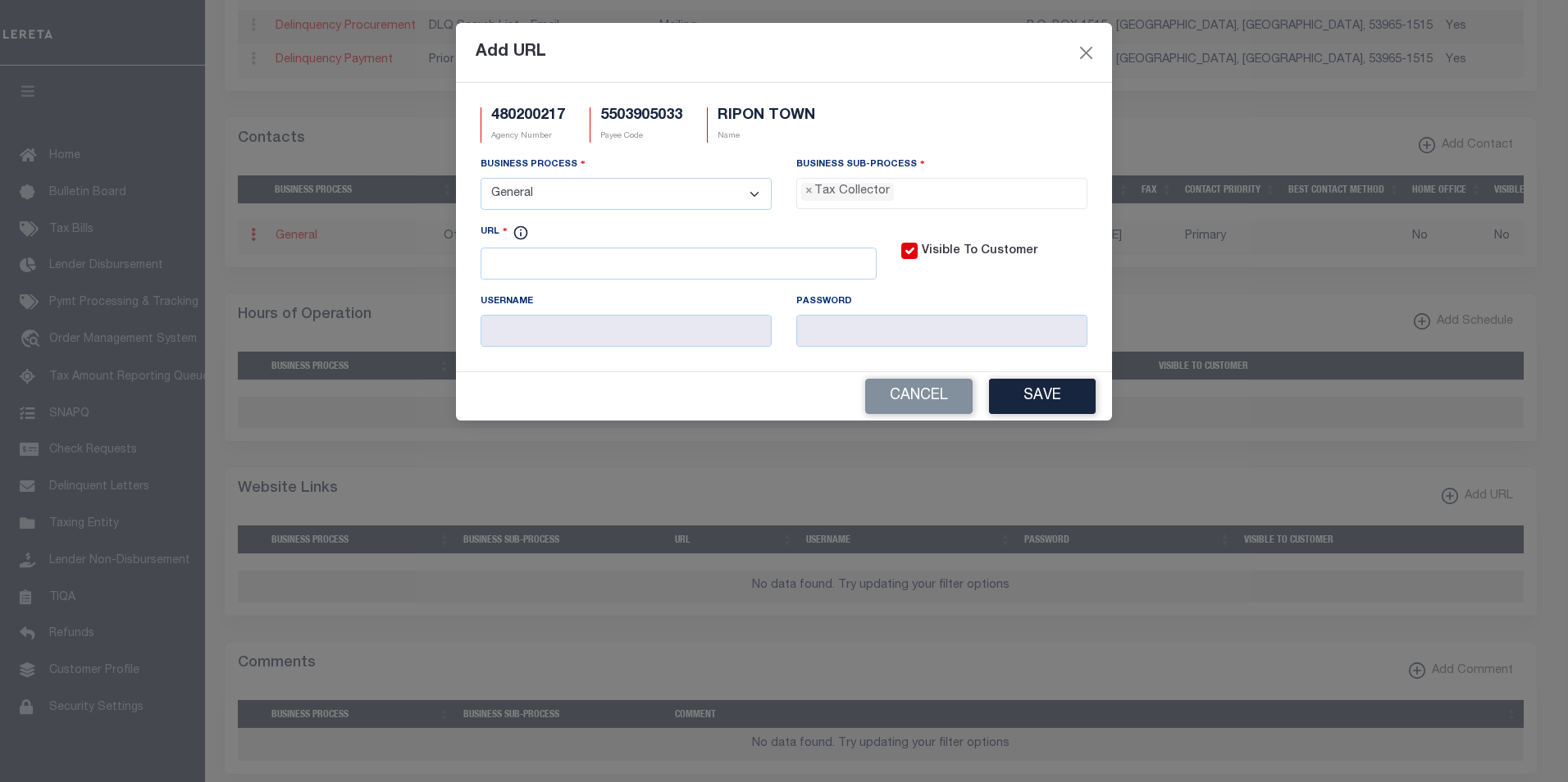
scroll to position [44, 0]
click at [628, 269] on input "URL" at bounding box center [679, 264] width 396 height 32
paste input "http://landinfo.fdlco.wi.gov/ascent/PropertyListing/RealEstateTaxParcel"
type input "http://landinfo.fdlco.wi.gov/ascent/PropertyListing/RealEstateTaxParcel"
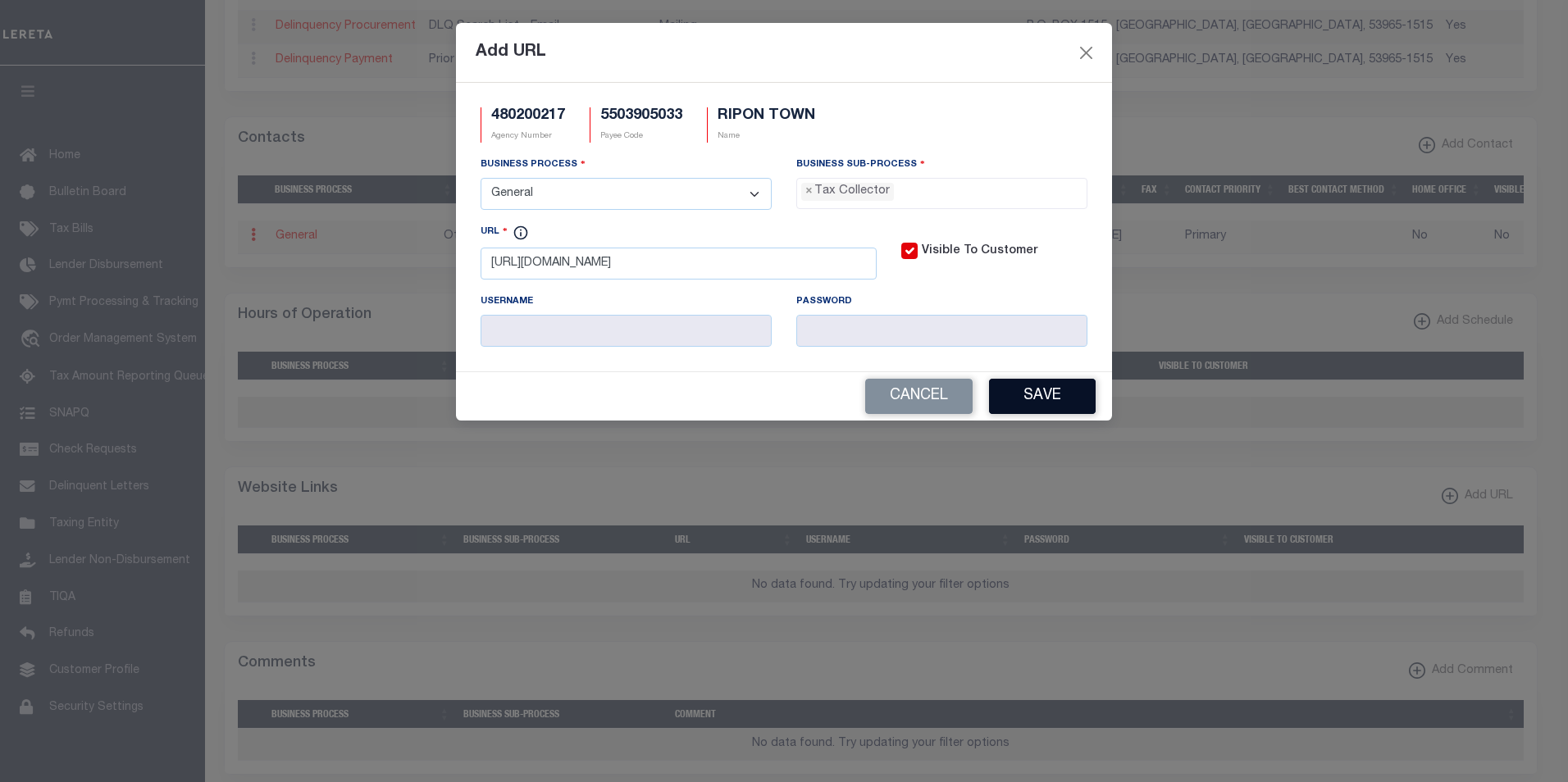
click at [1065, 398] on button "Save" at bounding box center [1042, 396] width 107 height 35
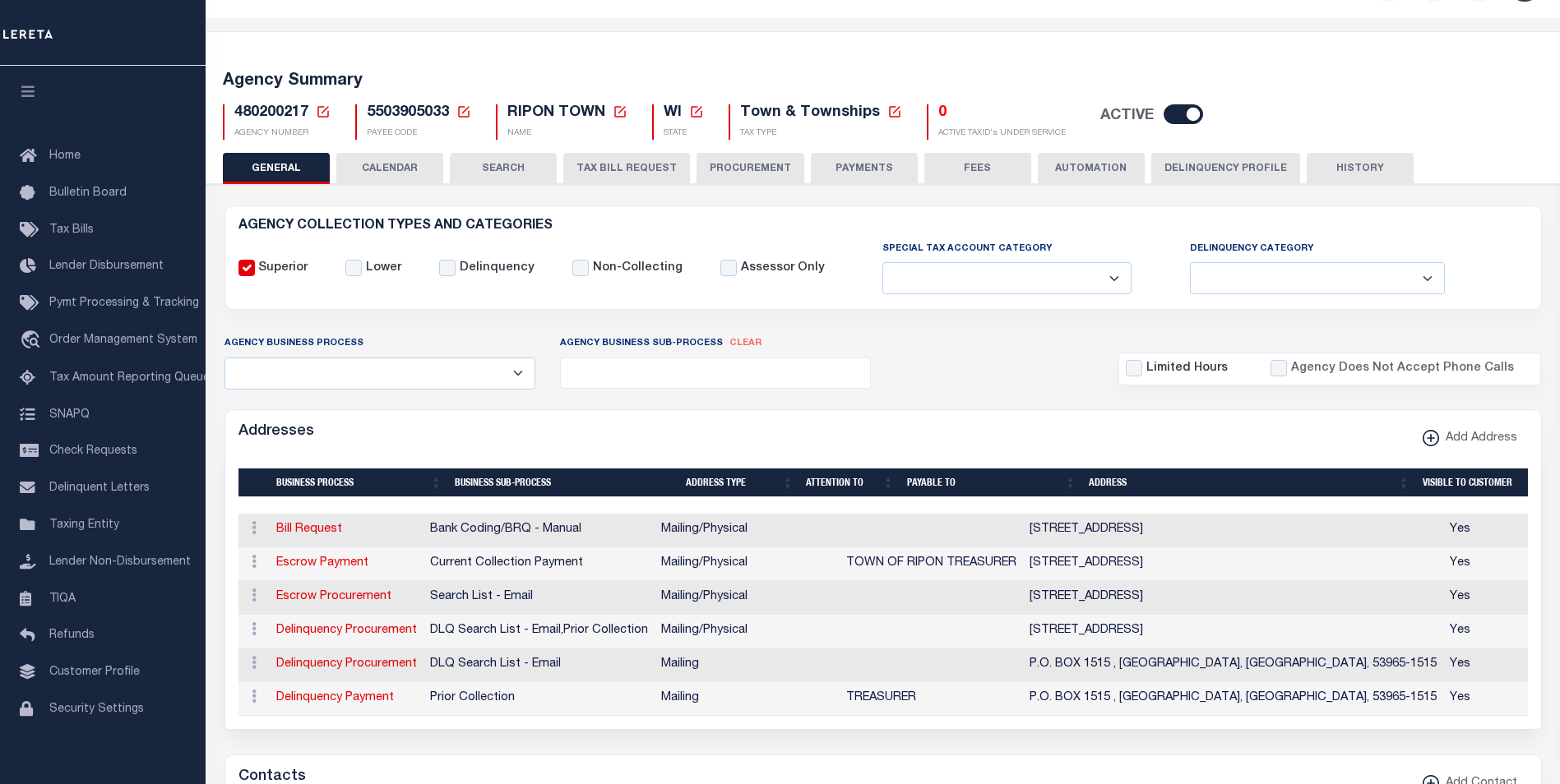
scroll to position [0, 0]
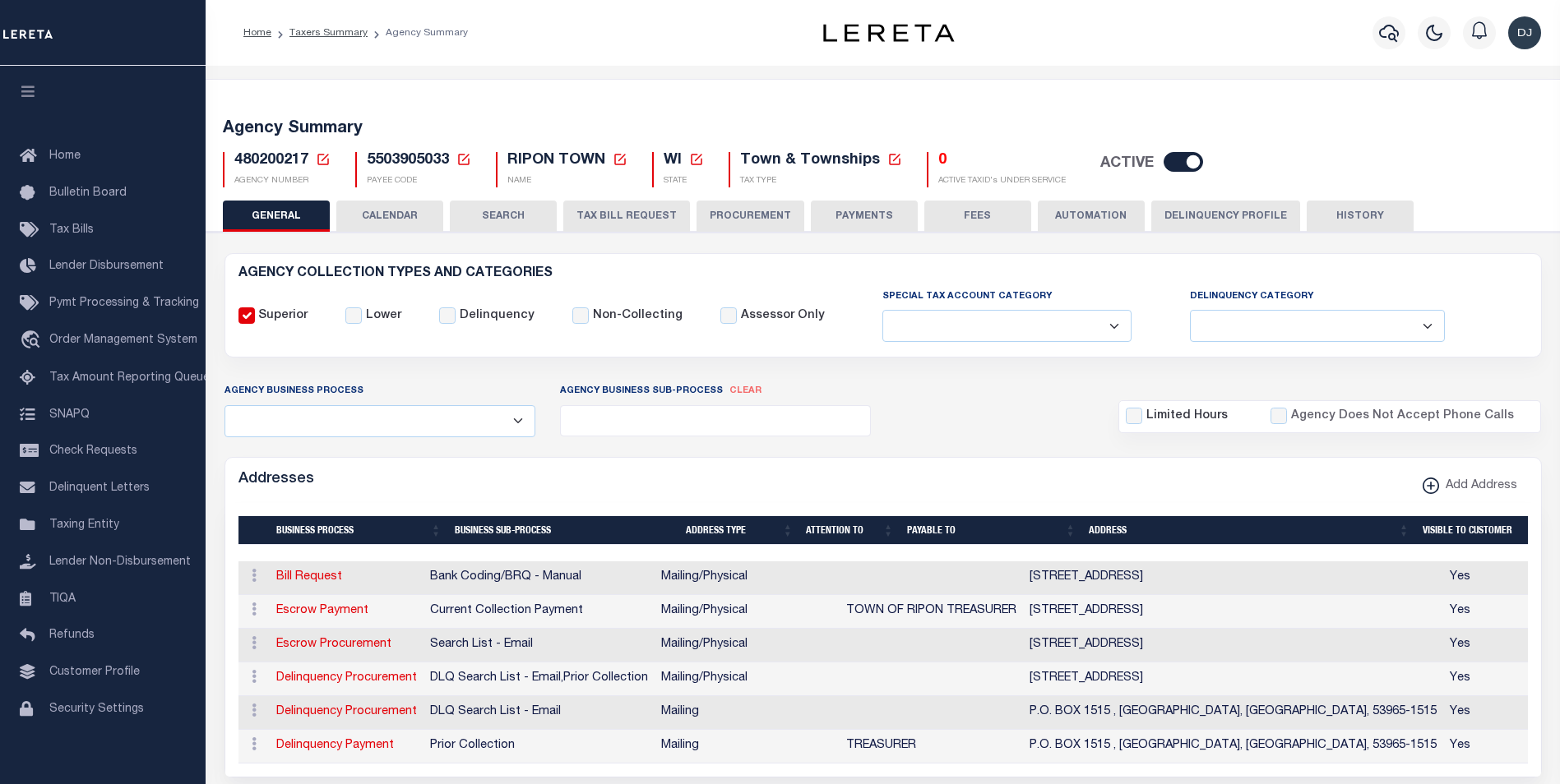
click at [1371, 216] on button "HISTORY" at bounding box center [1360, 216] width 107 height 32
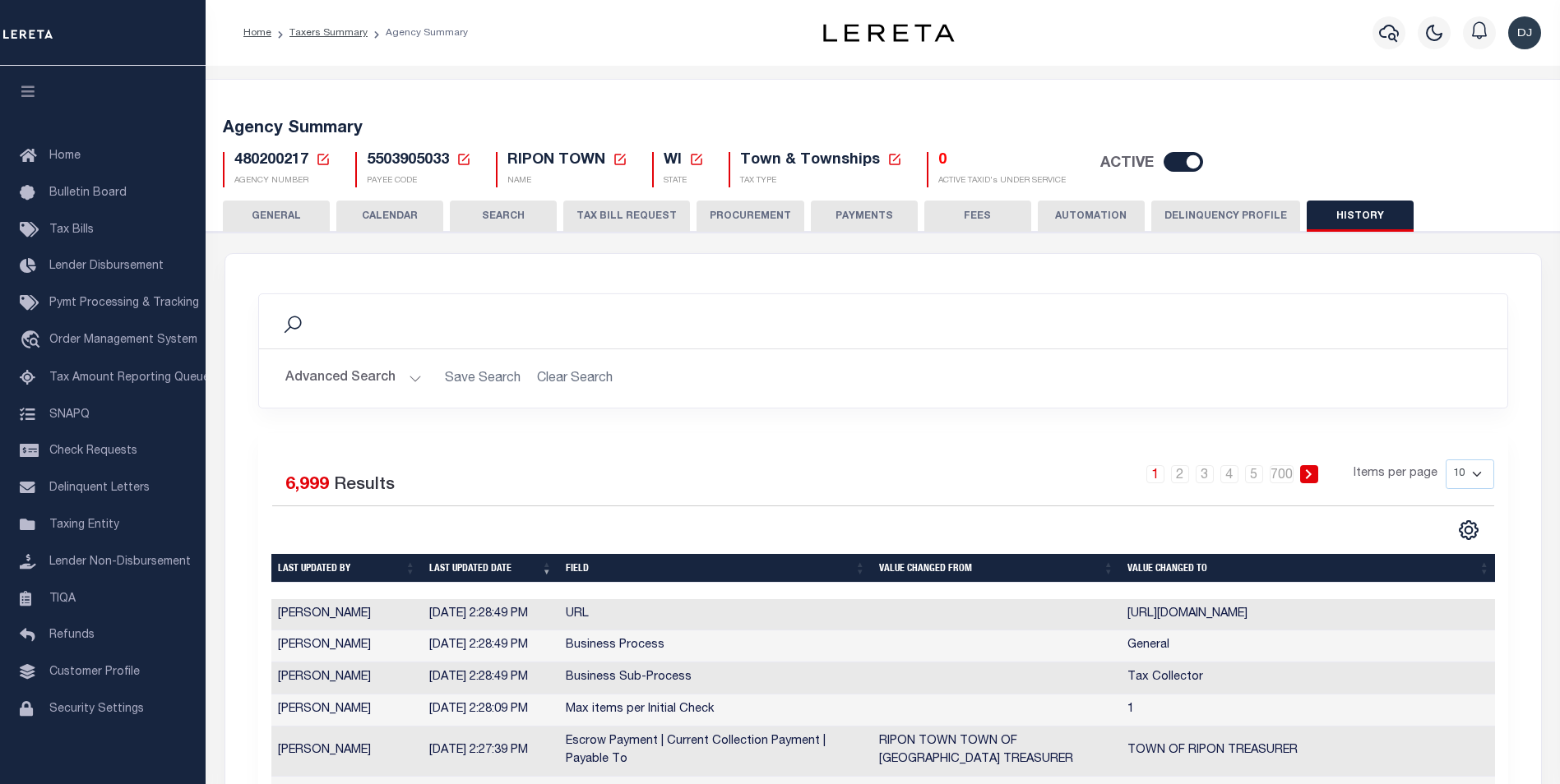
click at [281, 216] on button "GENERAL" at bounding box center [276, 216] width 107 height 32
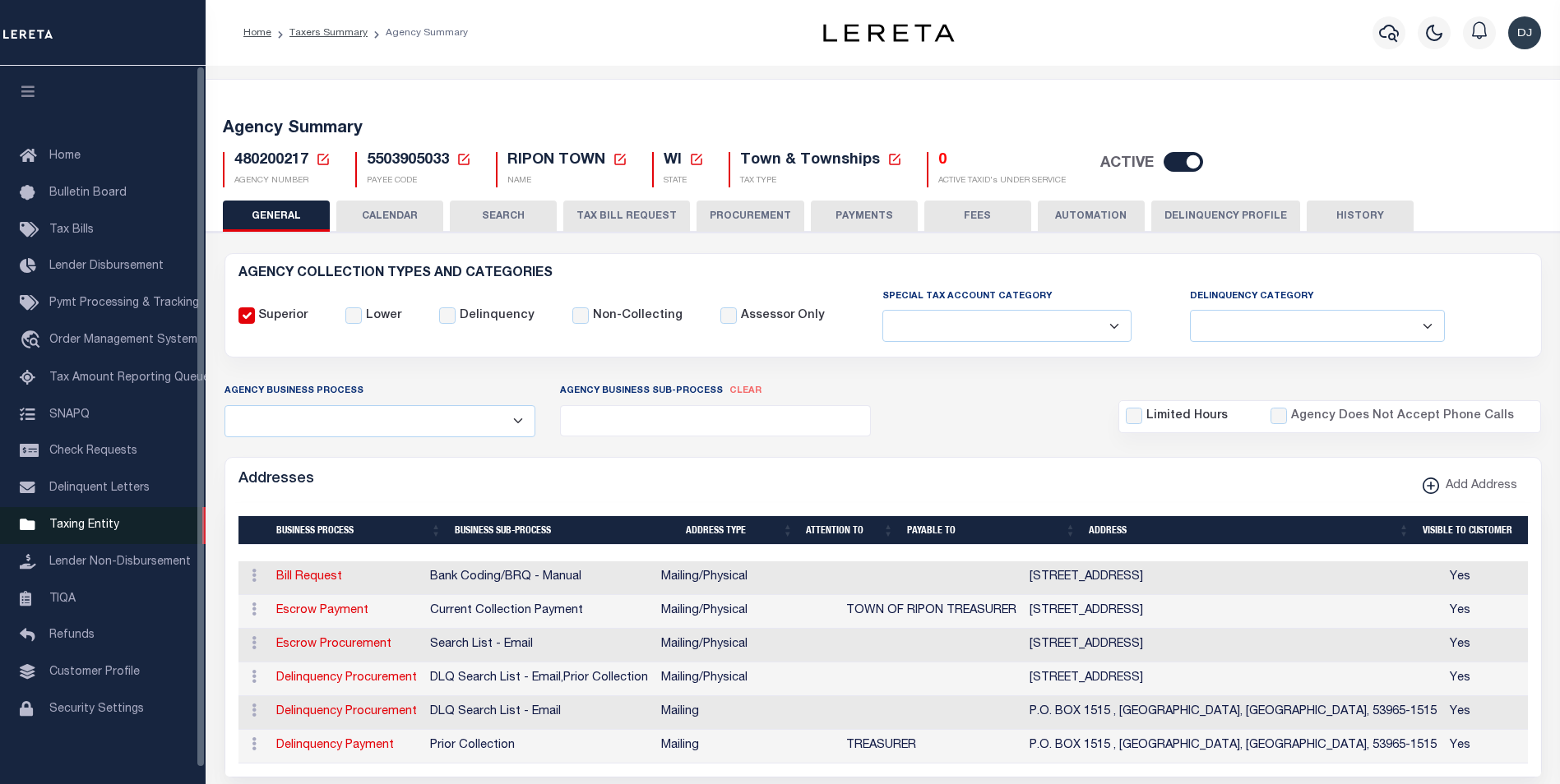
click at [92, 531] on span "Taxing Entity" at bounding box center [84, 525] width 70 height 11
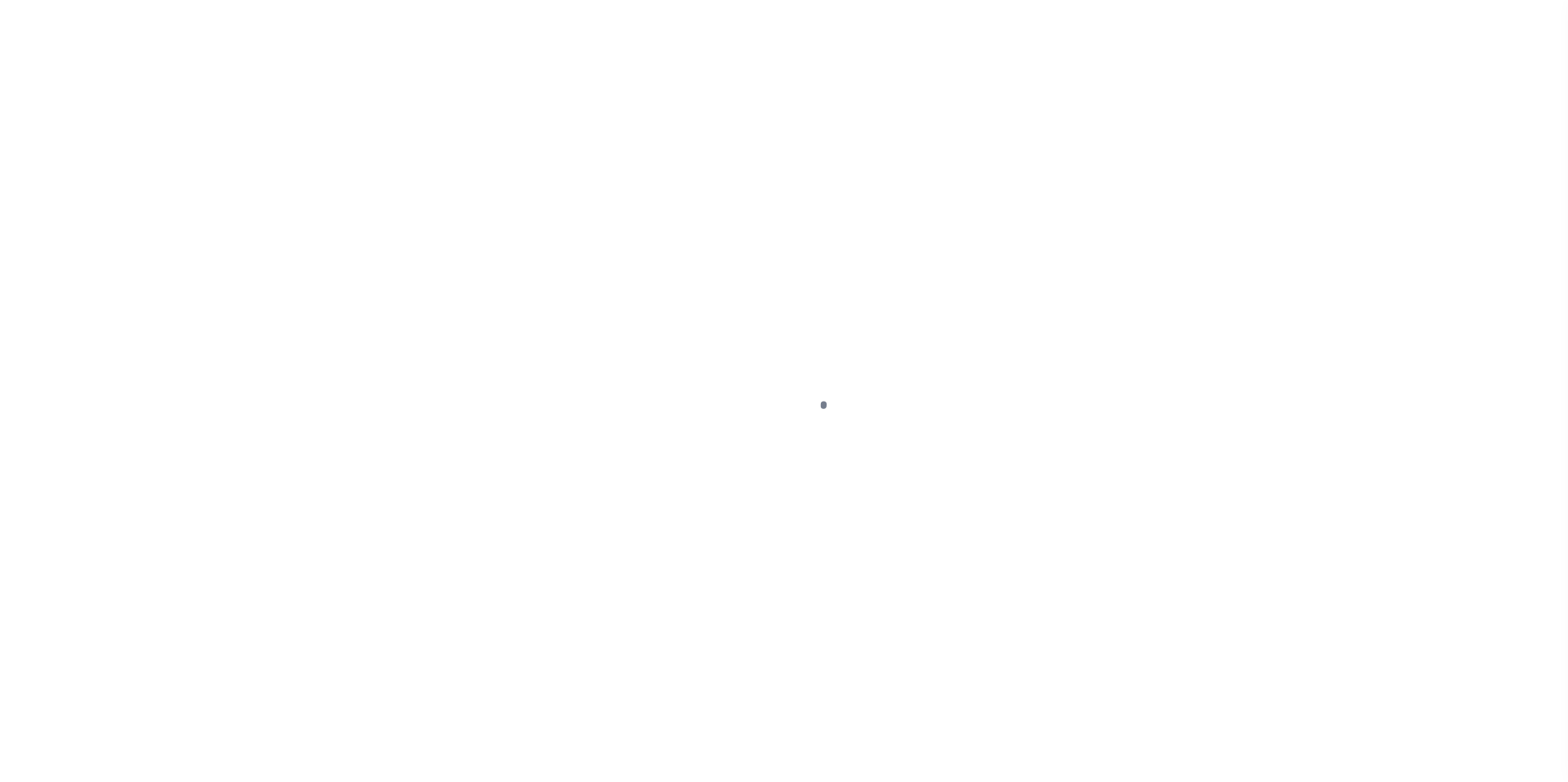
scroll to position [16, 0]
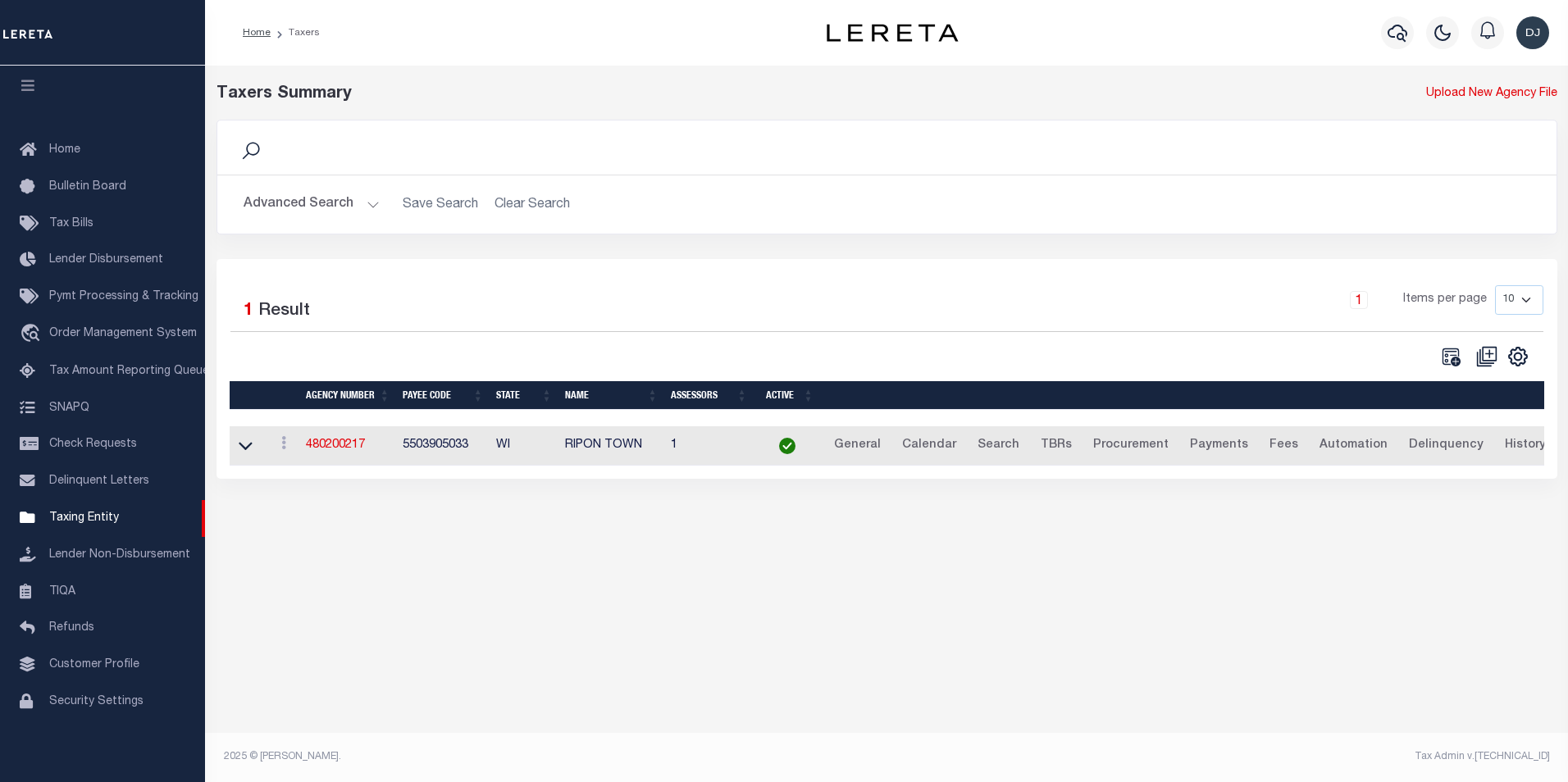
click at [369, 204] on button "Advanced Search" at bounding box center [312, 205] width 136 height 32
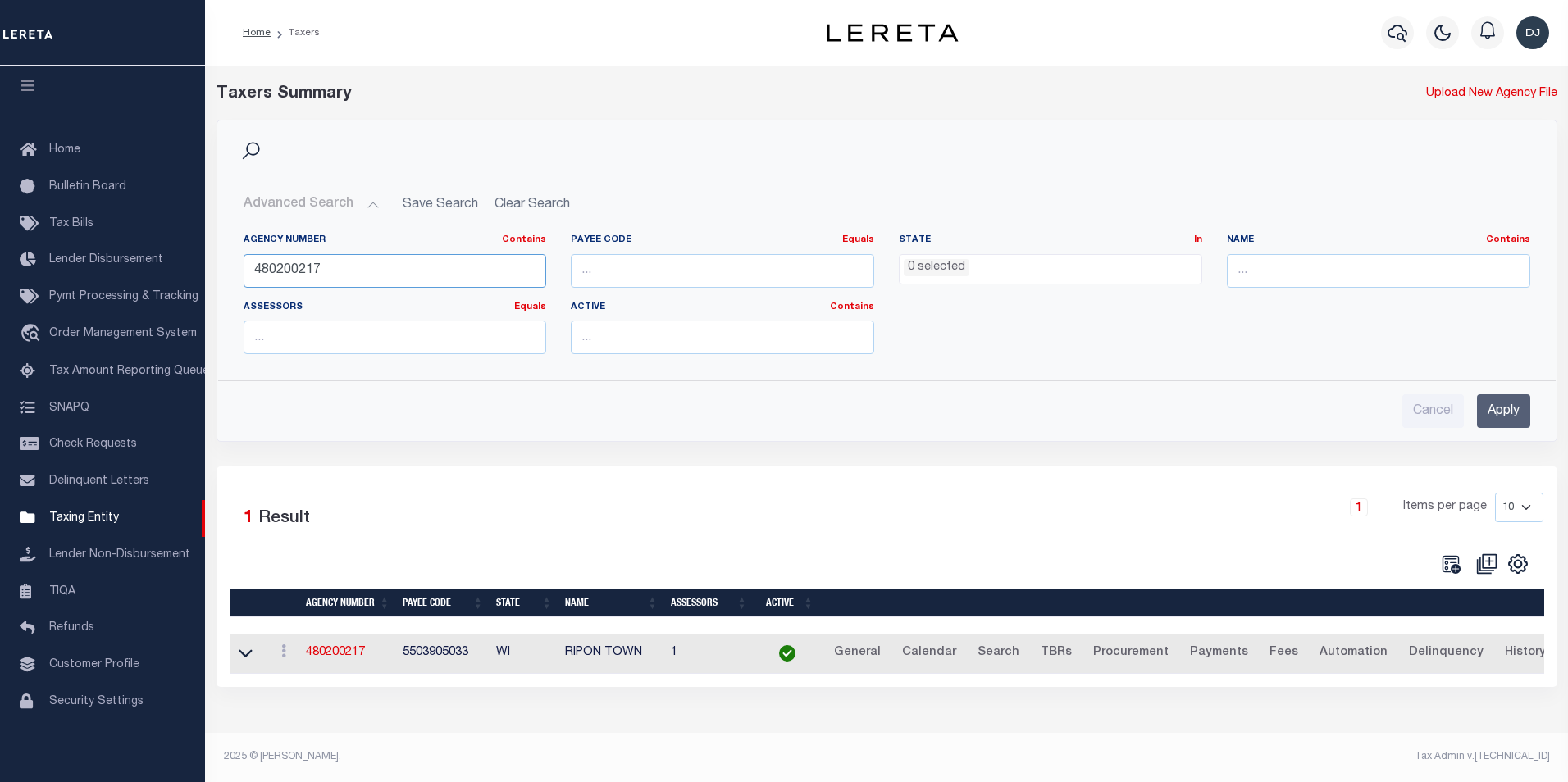
drag, startPoint x: 291, startPoint y: 271, endPoint x: 330, endPoint y: 271, distance: 39.0
click at [330, 271] on input "480200217" at bounding box center [395, 271] width 304 height 33
click at [1514, 411] on input "Apply" at bounding box center [1504, 411] width 53 height 33
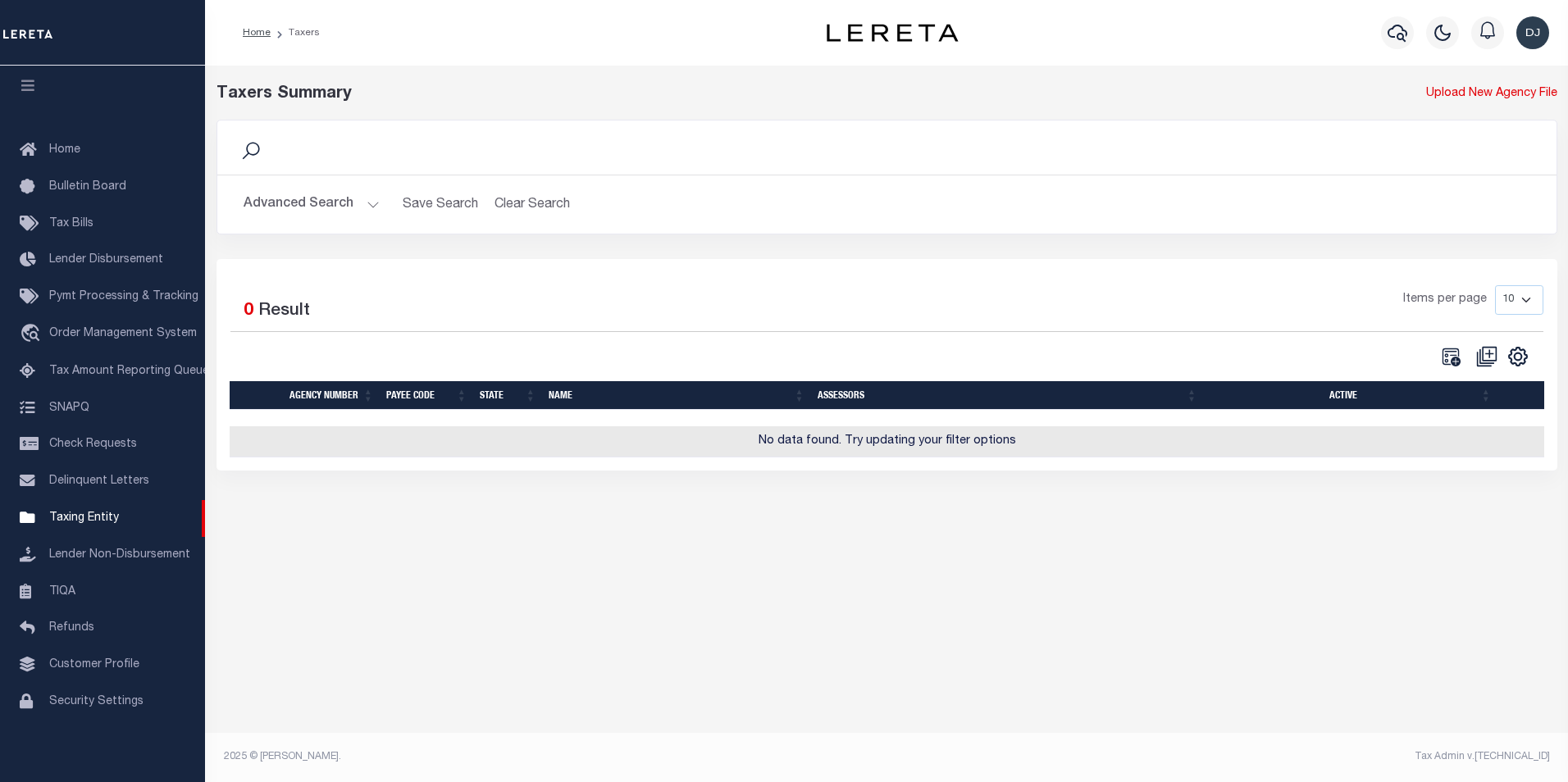
click at [367, 206] on button "Advanced Search" at bounding box center [312, 205] width 136 height 32
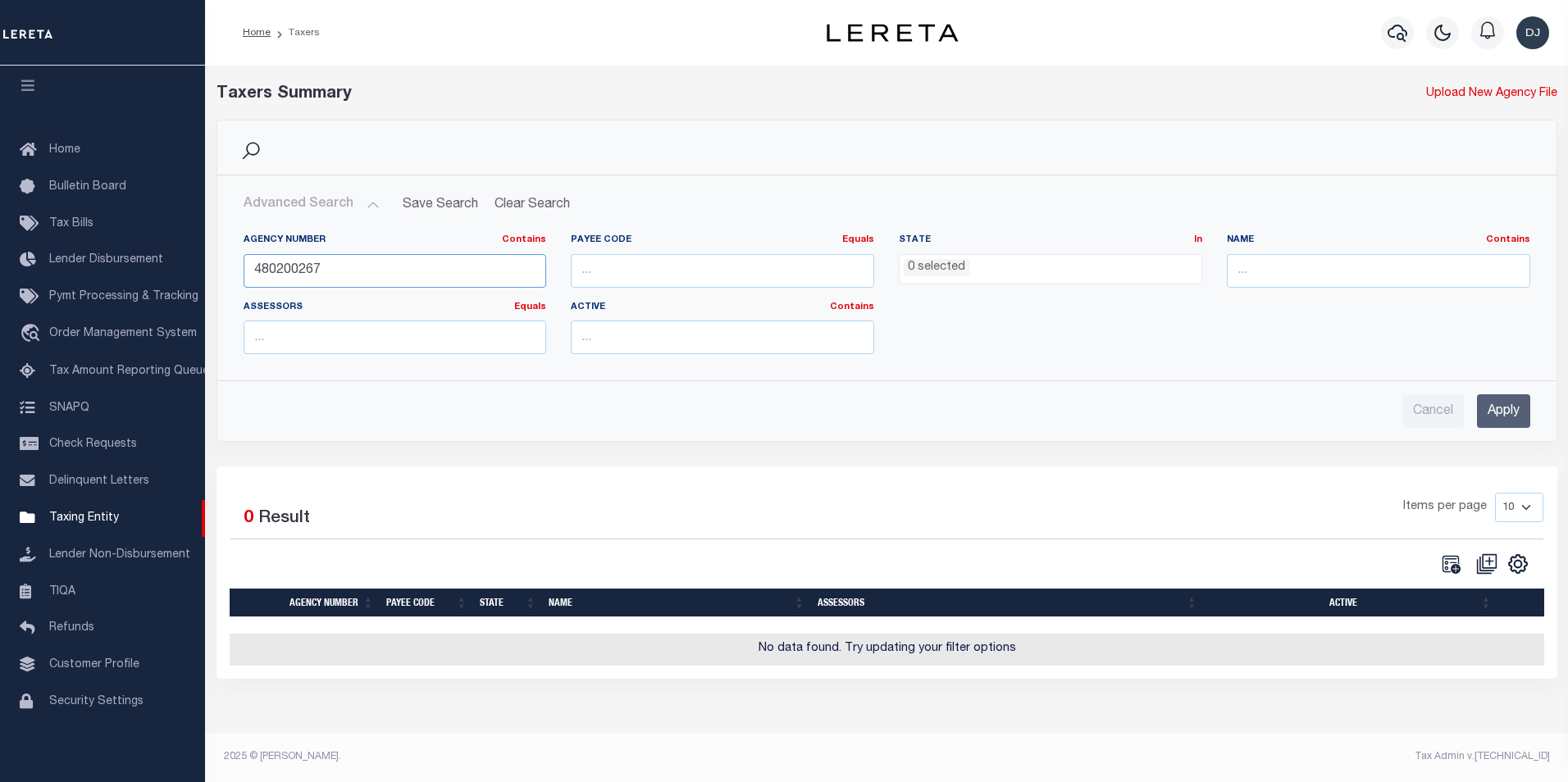
drag, startPoint x: 289, startPoint y: 271, endPoint x: 329, endPoint y: 271, distance: 40.0
click at [329, 271] on input "480200267" at bounding box center [395, 271] width 304 height 33
click at [1504, 417] on input "Apply" at bounding box center [1504, 411] width 53 height 33
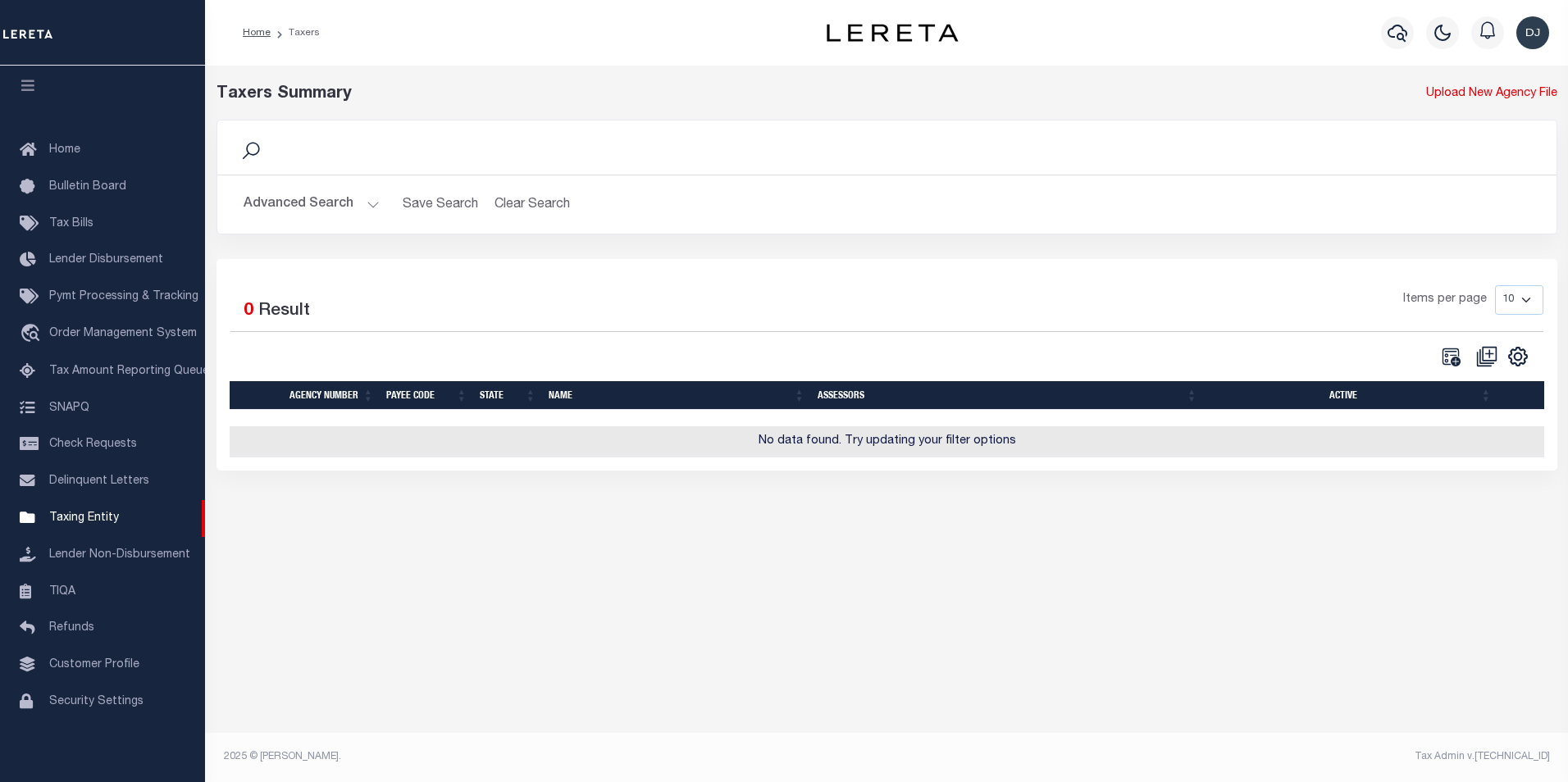
click at [366, 202] on button "Advanced Search" at bounding box center [312, 205] width 136 height 32
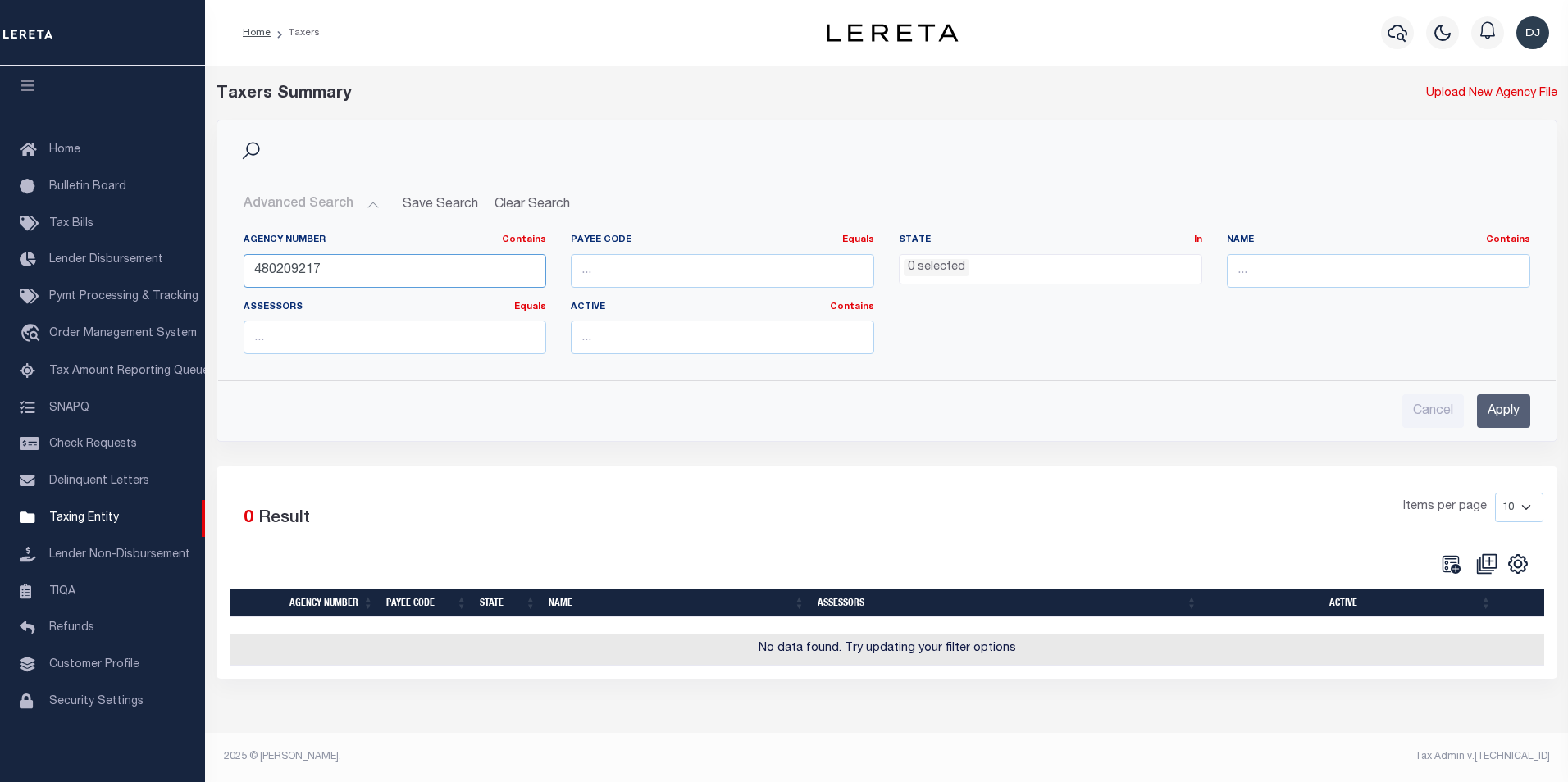
drag, startPoint x: 291, startPoint y: 270, endPoint x: 322, endPoint y: 270, distance: 31.0
click at [322, 270] on input "480209217" at bounding box center [395, 271] width 304 height 33
type input "480205217"
click at [1519, 415] on input "Apply" at bounding box center [1504, 411] width 53 height 33
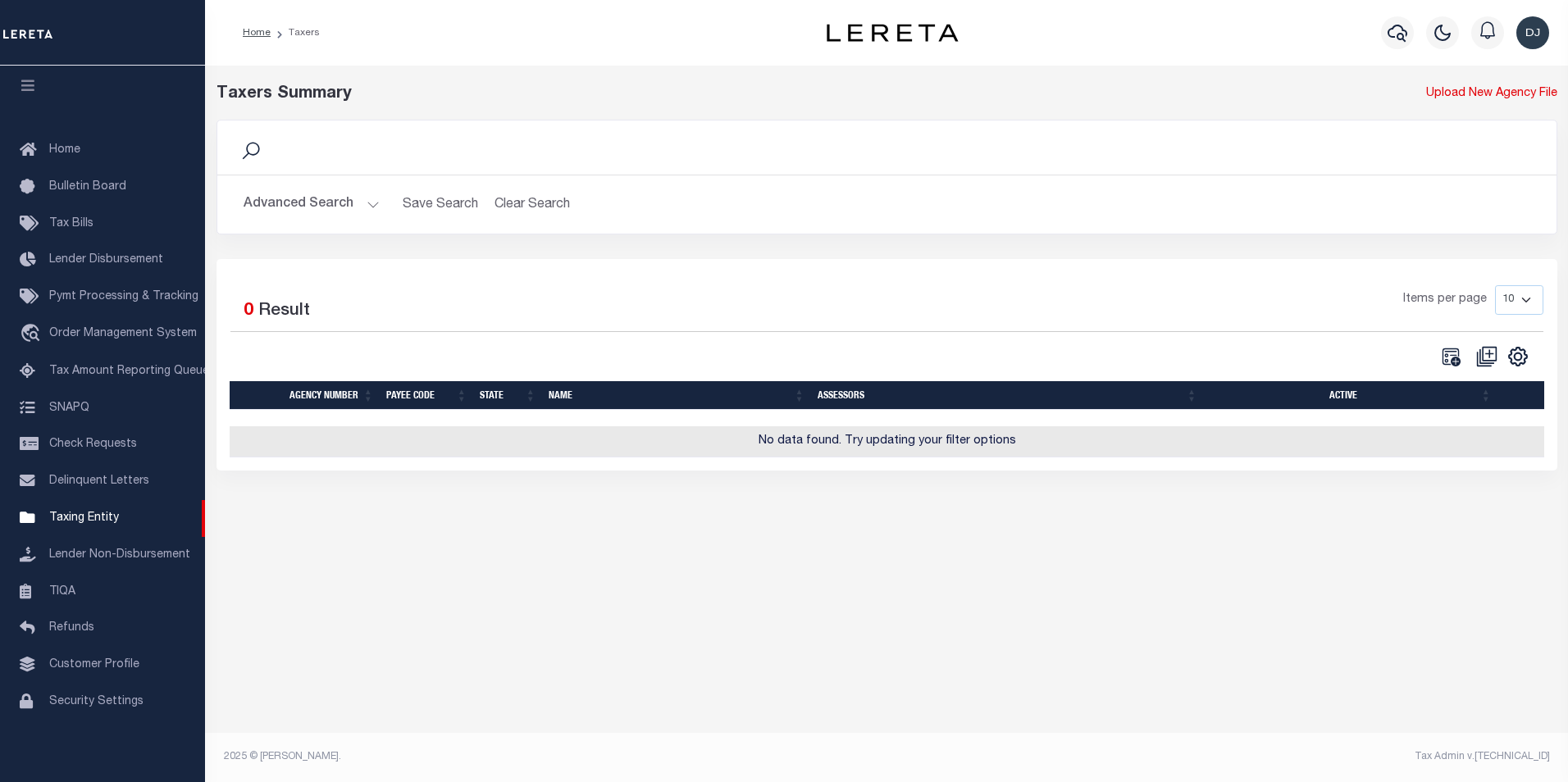
click at [1529, 43] on img "button" at bounding box center [1533, 32] width 32 height 32
click at [1464, 113] on span "Sign out" at bounding box center [1468, 116] width 47 height 11
